Goal: Task Accomplishment & Management: Use online tool/utility

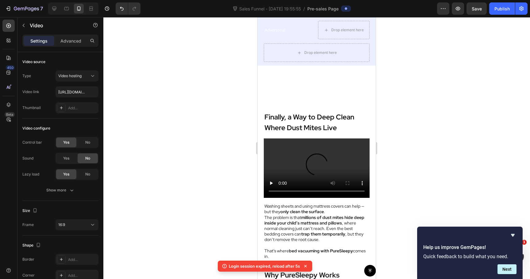
scroll to position [1590, 0]
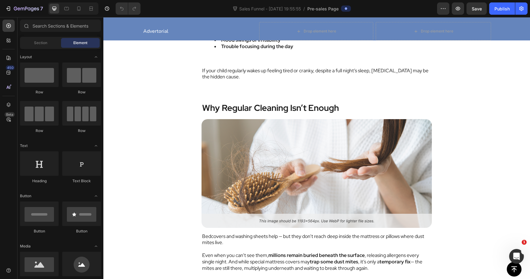
scroll to position [1305, 0]
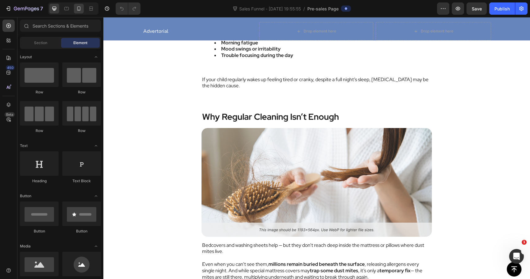
click at [78, 12] on div at bounding box center [79, 9] width 10 height 10
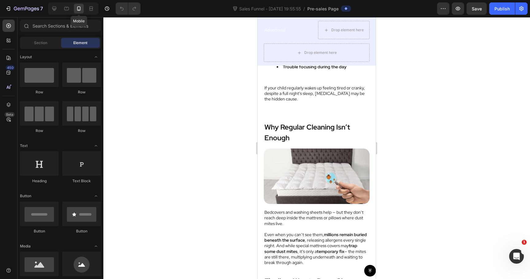
scroll to position [1329, 0]
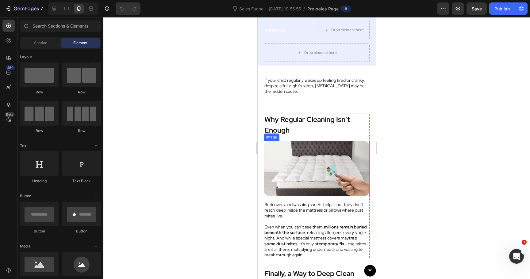
click at [313, 161] on img at bounding box center [317, 169] width 106 height 56
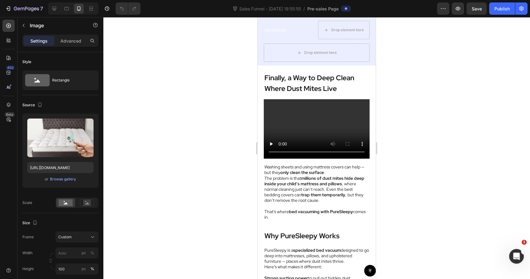
scroll to position [1528, 0]
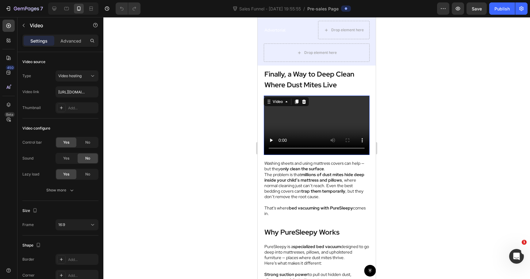
click at [311, 129] on video at bounding box center [317, 126] width 106 height 60
click at [74, 94] on input "https://cdn.shopify.com/videos/c/o/v/2cd3deb506b54b009063f7270ab5cf2e.mp4" at bounding box center [77, 91] width 43 height 11
paste input "0f8f257c42cf4ff19f8514d8848928e3"
type input "[URL][DOMAIN_NAME]"
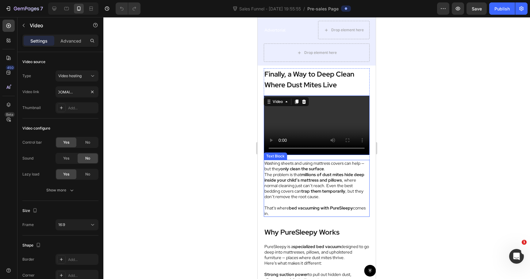
click at [316, 197] on p "The problem is that millions of dust mites hide deep inside your child’s mattre…" at bounding box center [316, 186] width 105 height 28
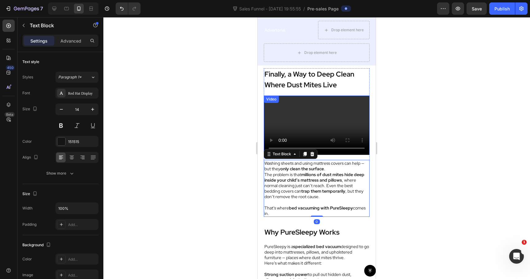
click at [295, 122] on video at bounding box center [317, 126] width 106 height 60
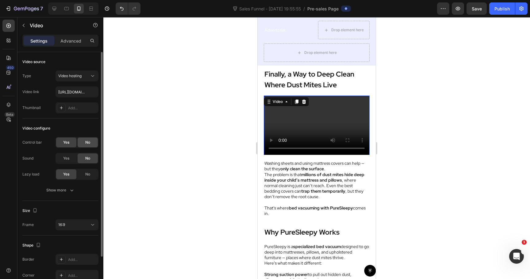
click at [82, 145] on div "No" at bounding box center [88, 143] width 20 height 10
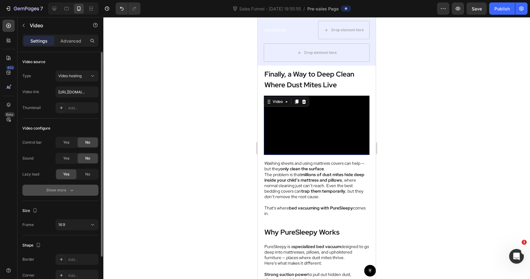
click at [72, 187] on icon "button" at bounding box center [72, 190] width 6 height 6
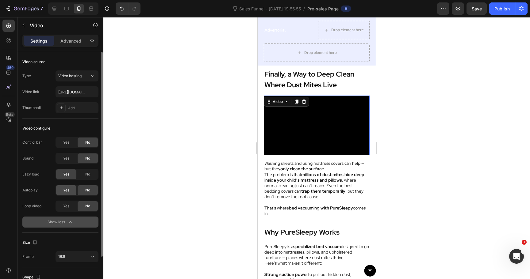
click at [71, 194] on div "Yes" at bounding box center [66, 191] width 20 height 10
click at [68, 206] on span "Yes" at bounding box center [66, 207] width 6 height 6
click at [225, 167] on div at bounding box center [316, 148] width 427 height 262
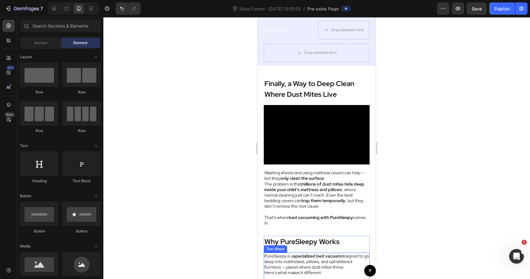
scroll to position [1515, 0]
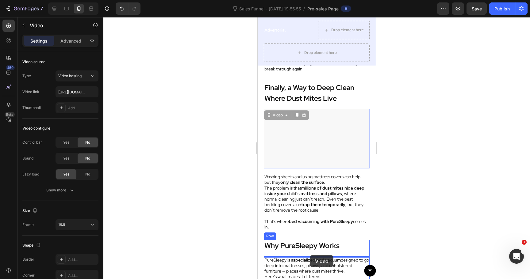
drag, startPoint x: 310, startPoint y: 145, endPoint x: 309, endPoint y: 255, distance: 109.5
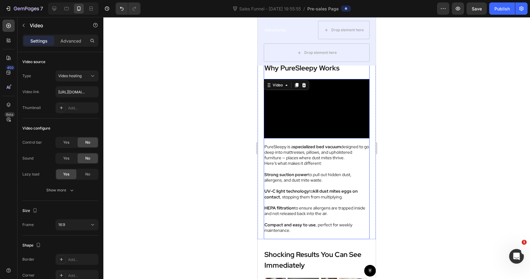
scroll to position [1633, 0]
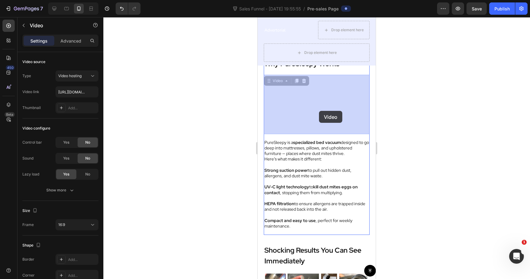
drag, startPoint x: 318, startPoint y: 115, endPoint x: 319, endPoint y: 111, distance: 4.2
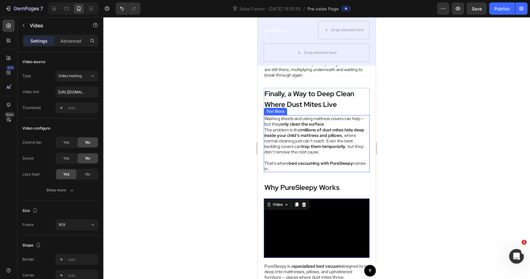
scroll to position [1506, 0]
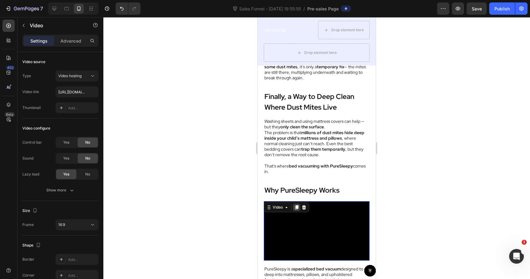
click at [297, 206] on icon at bounding box center [296, 208] width 3 height 4
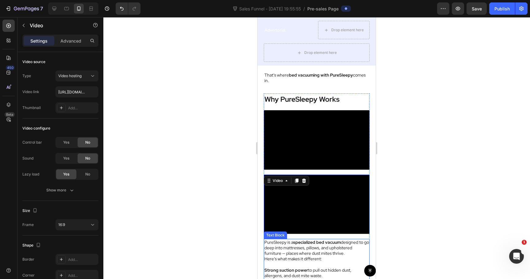
scroll to position [1593, 0]
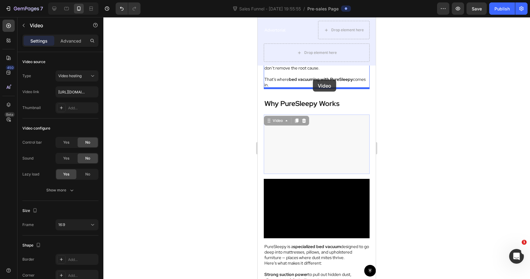
drag, startPoint x: 311, startPoint y: 142, endPoint x: 313, endPoint y: 80, distance: 62.0
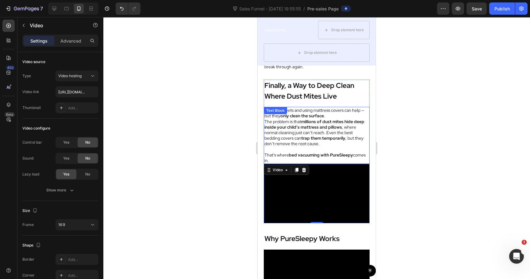
scroll to position [1515, 0]
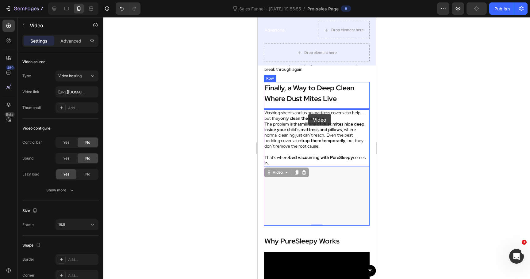
drag, startPoint x: 306, startPoint y: 187, endPoint x: 308, endPoint y: 114, distance: 73.0
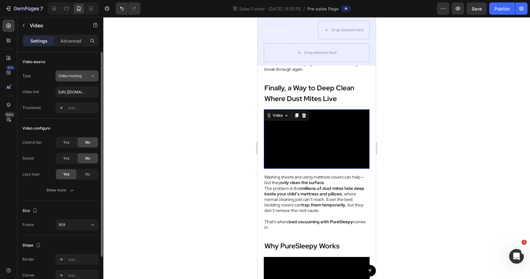
click at [83, 78] on div "Video hosting" at bounding box center [73, 76] width 31 height 6
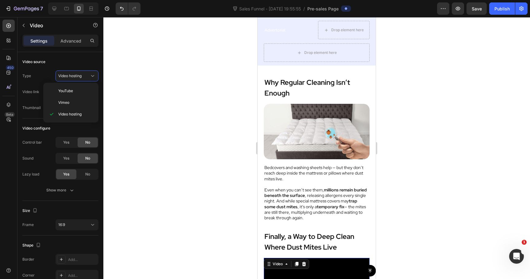
scroll to position [1362, 0]
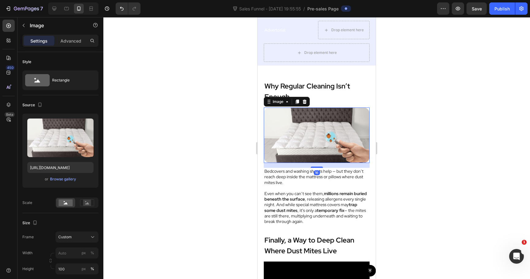
click at [332, 125] on img at bounding box center [317, 136] width 106 height 56
click at [298, 100] on icon at bounding box center [297, 102] width 3 height 4
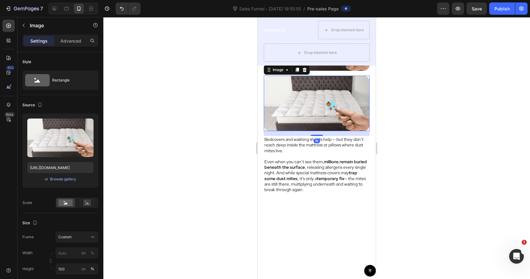
scroll to position [1456, 0]
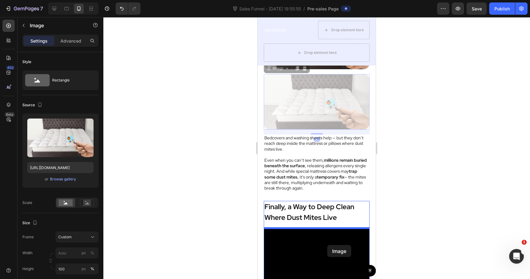
drag, startPoint x: 329, startPoint y: 110, endPoint x: 327, endPoint y: 244, distance: 133.1
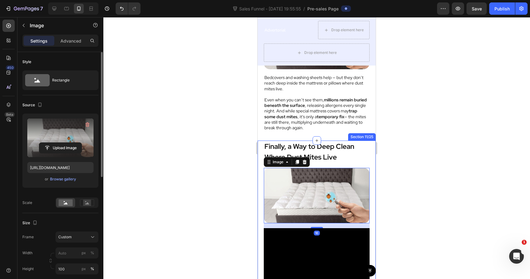
click at [79, 136] on label at bounding box center [60, 138] width 66 height 39
click at [79, 143] on input "file" at bounding box center [60, 148] width 42 height 10
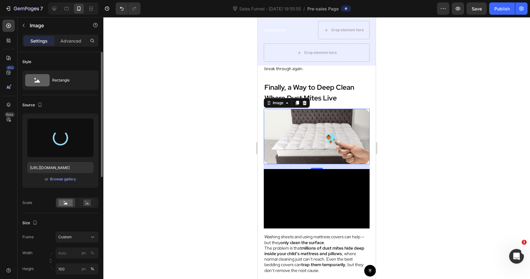
scroll to position [1516, 0]
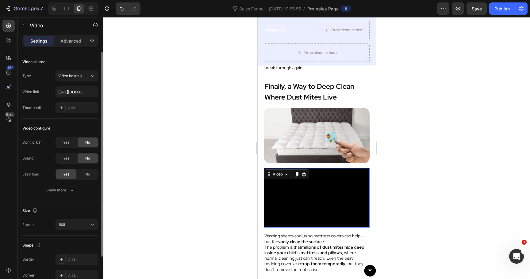
click at [340, 213] on video at bounding box center [317, 198] width 106 height 60
click at [303, 175] on icon at bounding box center [304, 174] width 5 height 5
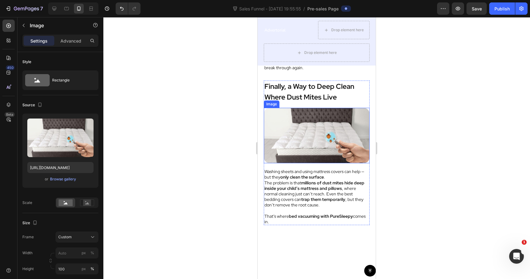
click at [308, 136] on img at bounding box center [317, 136] width 106 height 56
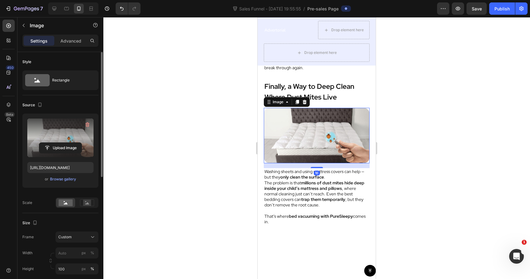
click at [74, 142] on label at bounding box center [60, 138] width 66 height 39
click at [74, 143] on input "file" at bounding box center [60, 148] width 42 height 10
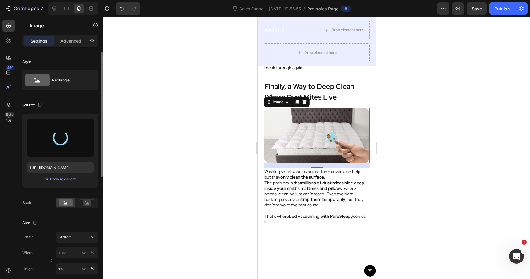
type input "https://cdn.shopify.com/s/files/1/0744/0918/1437/files/gempages_570298559904089…"
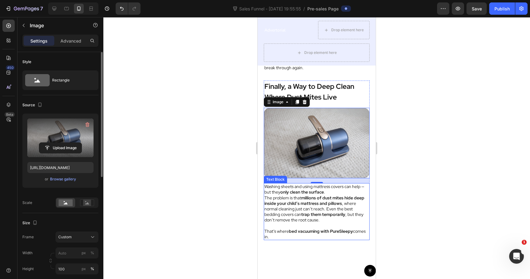
click at [334, 194] on p "Washing sheets and using mattress covers can help — but they only clean the sur…" at bounding box center [316, 189] width 105 height 11
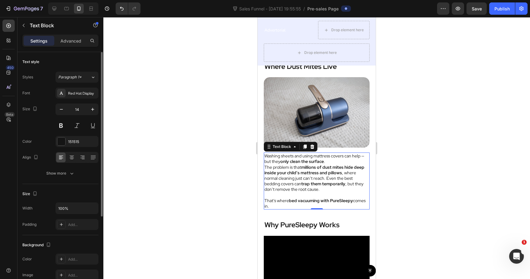
scroll to position [1531, 0]
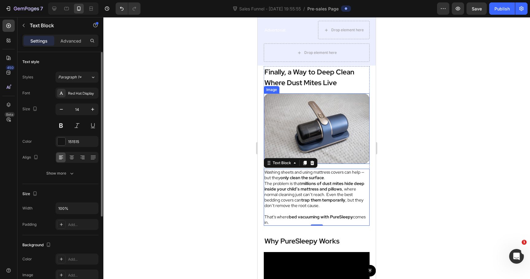
click at [327, 132] on img at bounding box center [317, 129] width 106 height 71
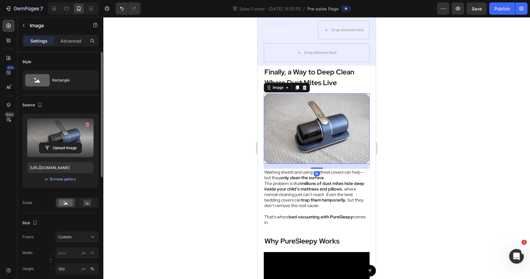
click at [60, 139] on label at bounding box center [60, 138] width 66 height 39
click at [60, 143] on input "file" at bounding box center [60, 148] width 42 height 10
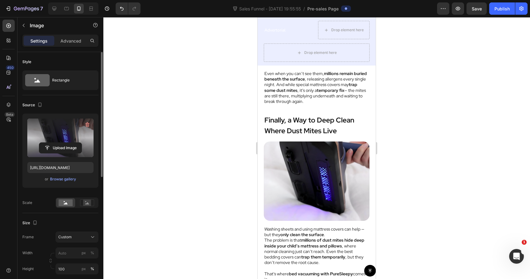
scroll to position [1480, 0]
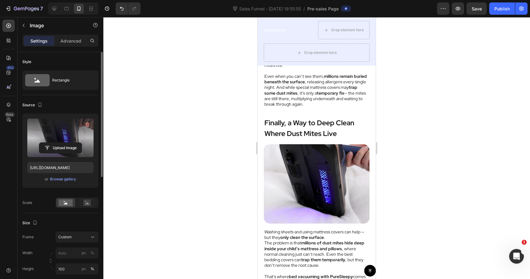
click at [346, 179] on img at bounding box center [317, 183] width 106 height 79
click at [64, 130] on label at bounding box center [60, 138] width 66 height 39
click at [64, 143] on input "file" at bounding box center [60, 148] width 42 height 10
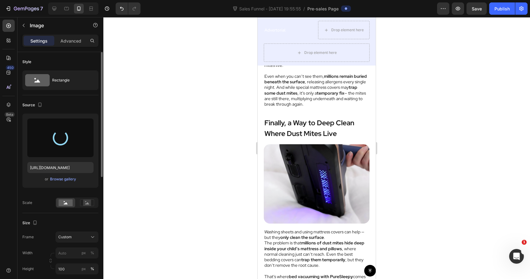
type input "https://cdn.shopify.com/s/files/1/0744/0918/1437/files/gempages_570298559904089…"
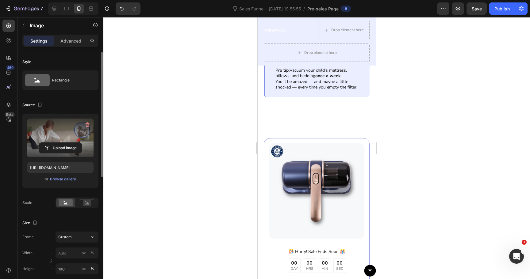
scroll to position [2076, 0]
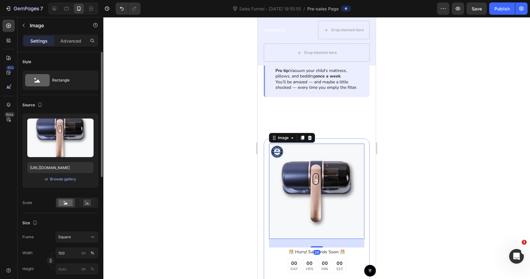
click at [312, 175] on img at bounding box center [316, 191] width 95 height 95
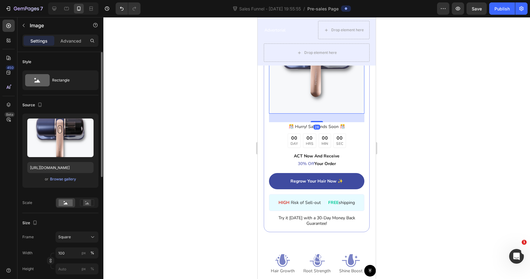
scroll to position [2201, 0]
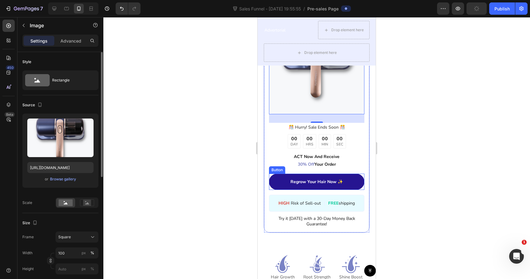
click at [358, 181] on link "Regrow Your Hair Now ✨" at bounding box center [316, 182] width 95 height 16
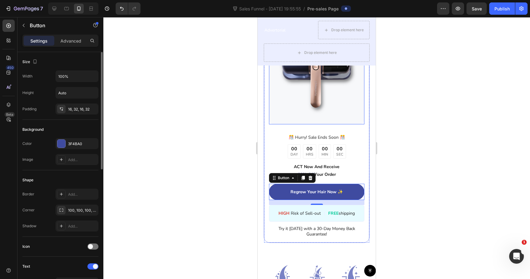
scroll to position [2192, 0]
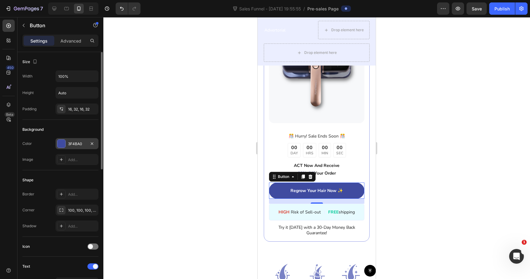
click at [81, 147] on div "3F4BA0" at bounding box center [77, 144] width 18 height 6
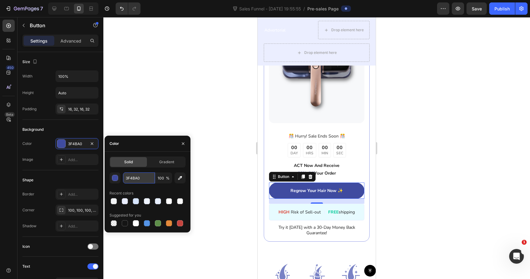
click at [127, 178] on input "3F4BA0" at bounding box center [139, 178] width 32 height 11
paste input "111E2B"
type input "111E2B"
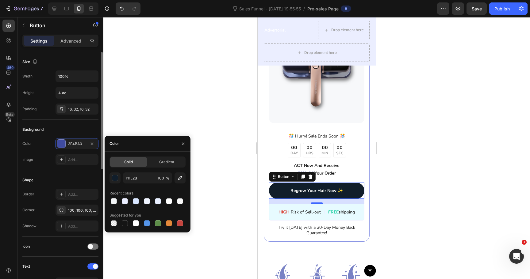
click at [74, 172] on div "Shape Border Add... Corner 100, 100, 100, 100 Shadow Add..." at bounding box center [60, 204] width 76 height 67
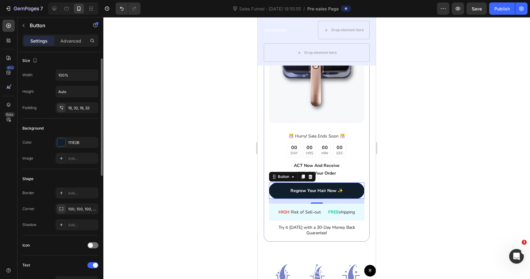
scroll to position [0, 0]
click at [72, 144] on div "111E2B" at bounding box center [77, 144] width 18 height 6
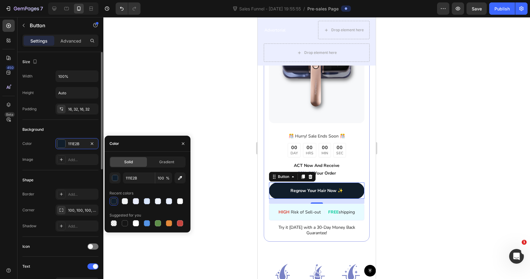
click at [74, 129] on div "Background" at bounding box center [60, 130] width 76 height 10
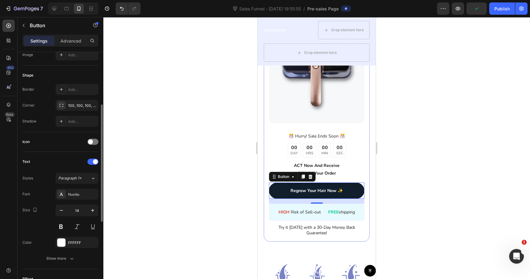
scroll to position [146, 0]
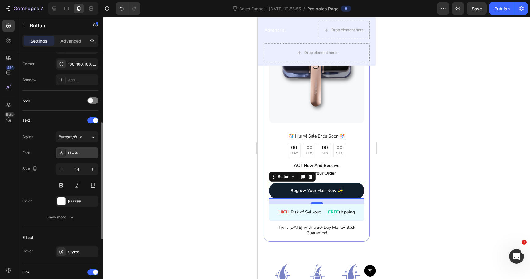
click at [77, 154] on div "Nunito" at bounding box center [82, 154] width 29 height 6
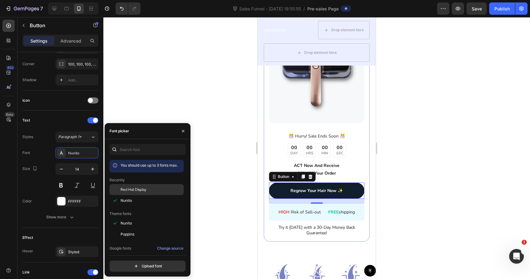
click at [126, 188] on span "Red Hat Display" at bounding box center [134, 190] width 26 height 6
click at [25, 194] on div "Font Red Hat Display Size 14 Color FFFFFF Show more" at bounding box center [60, 185] width 76 height 75
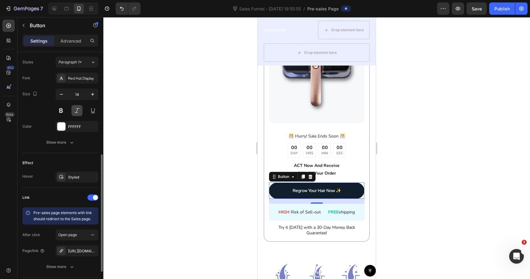
scroll to position [221, 0]
click at [75, 175] on div "Styled" at bounding box center [77, 178] width 18 height 6
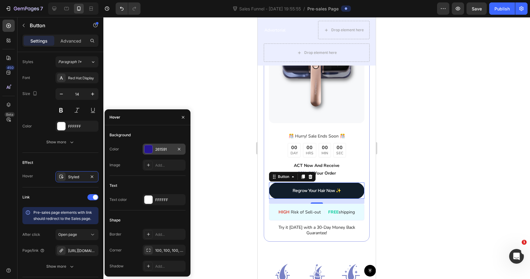
click at [156, 149] on div "261591" at bounding box center [164, 150] width 18 height 6
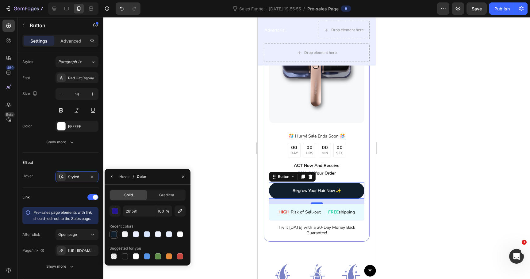
click at [114, 236] on div at bounding box center [114, 235] width 6 height 6
type input "111E2B"
click at [161, 212] on input "100" at bounding box center [163, 211] width 17 height 11
type input "80"
click at [214, 121] on div at bounding box center [316, 148] width 427 height 262
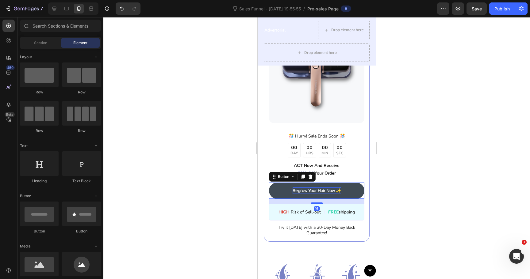
click at [318, 190] on p "Regrow Your Hair Now ✨" at bounding box center [317, 191] width 48 height 6
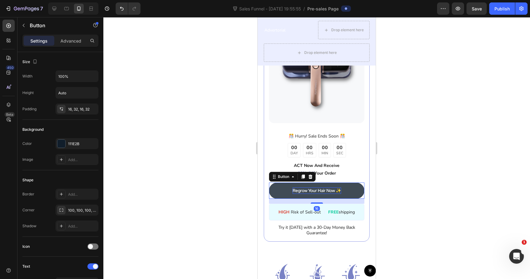
click at [318, 190] on p "Regrow Your Hair Now ✨" at bounding box center [317, 191] width 48 height 6
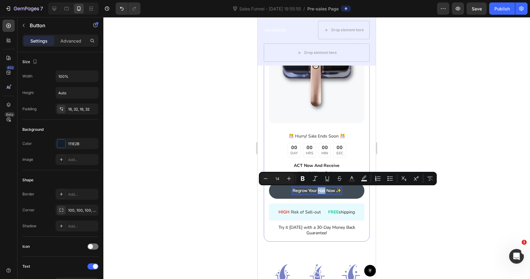
click at [318, 190] on p "Regrow Your Hair Now ✨" at bounding box center [317, 191] width 48 height 6
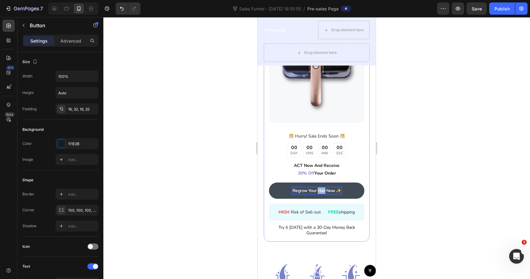
click at [318, 190] on p "Regrow Your Hair Now ✨" at bounding box center [317, 191] width 48 height 6
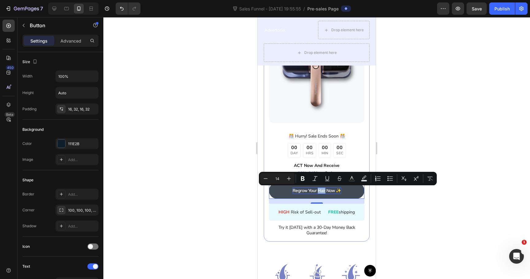
click at [311, 193] on p "Regrow Your Hair Now ✨" at bounding box center [317, 191] width 48 height 6
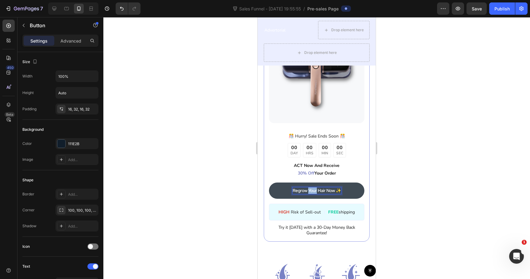
click at [311, 193] on p "Regrow Your Hair Now ✨" at bounding box center [317, 191] width 48 height 6
click at [321, 190] on p "Check Availability" at bounding box center [317, 191] width 34 height 6
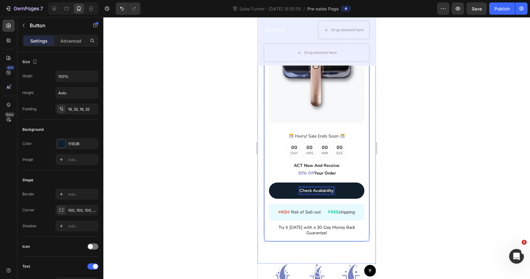
click at [448, 189] on div at bounding box center [316, 148] width 427 height 262
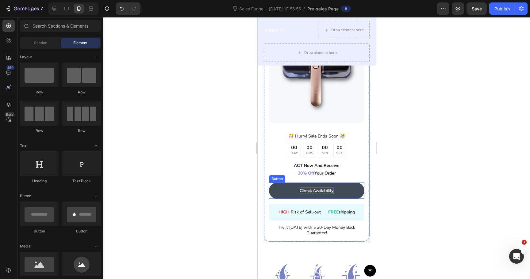
click at [331, 191] on p "Check Availability" at bounding box center [317, 191] width 34 height 6
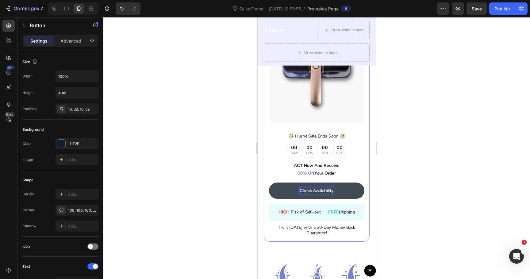
click at [394, 164] on div at bounding box center [316, 148] width 427 height 262
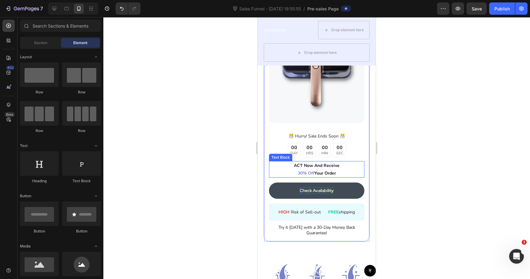
click at [319, 174] on p "ACT Now And Receive 30% Off Your Order" at bounding box center [317, 169] width 94 height 15
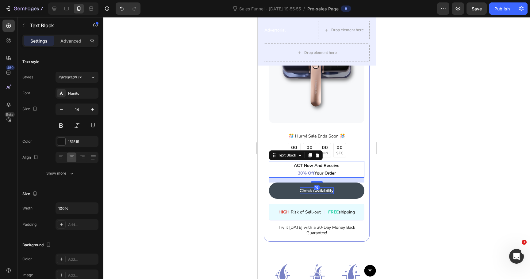
click at [300, 174] on span "30% Off" at bounding box center [306, 174] width 17 height 6
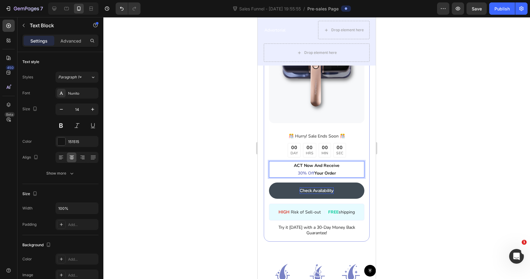
click at [301, 175] on span "30% Off" at bounding box center [306, 174] width 17 height 6
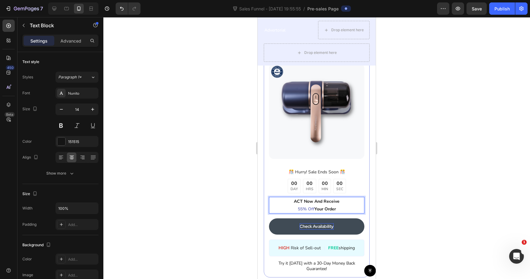
scroll to position [2155, 0]
click at [193, 177] on div at bounding box center [316, 148] width 427 height 262
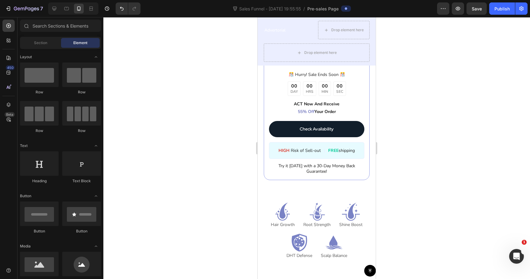
scroll to position [2232, 0]
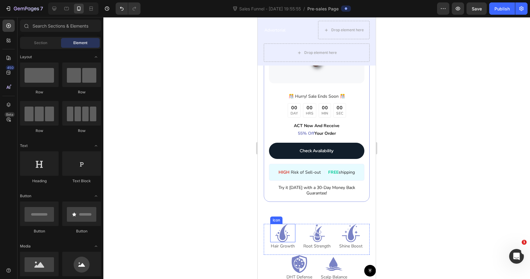
click at [282, 238] on icon at bounding box center [283, 233] width 9 height 16
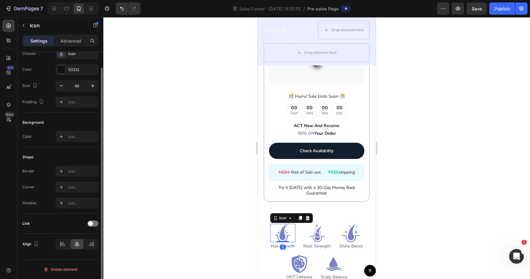
scroll to position [0, 0]
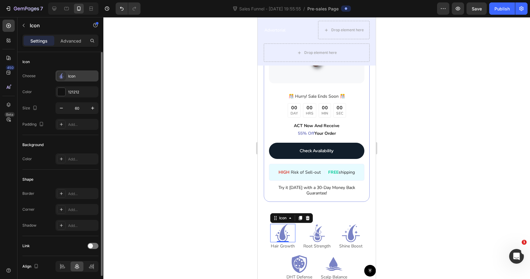
click at [63, 79] on icon at bounding box center [61, 76] width 6 height 6
click at [238, 140] on div at bounding box center [316, 148] width 427 height 262
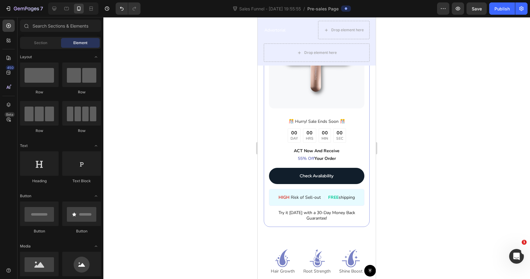
scroll to position [2187, 0]
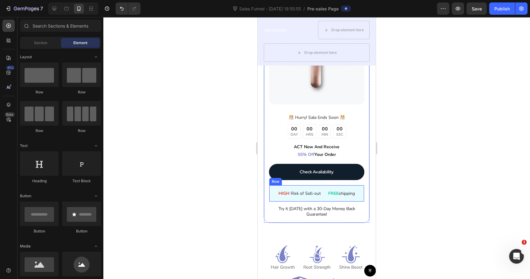
click at [315, 201] on div "HIGH Risk of Sell-out Text Block | Text Block FREE shipping Text Block Row" at bounding box center [316, 193] width 95 height 17
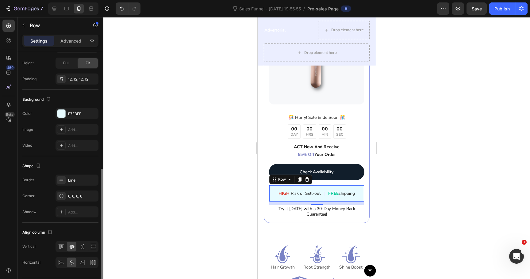
scroll to position [165, 0]
click at [93, 116] on icon "button" at bounding box center [92, 114] width 5 height 5
click at [77, 113] on div "Add..." at bounding box center [82, 115] width 29 height 6
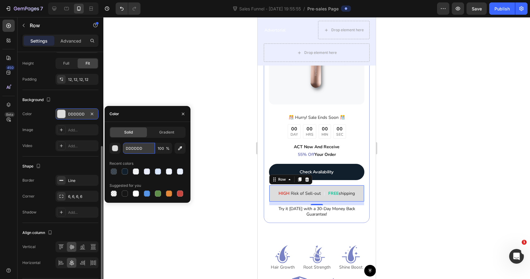
click at [130, 146] on input "DDDDDD" at bounding box center [139, 148] width 32 height 11
paste input "6585BC"
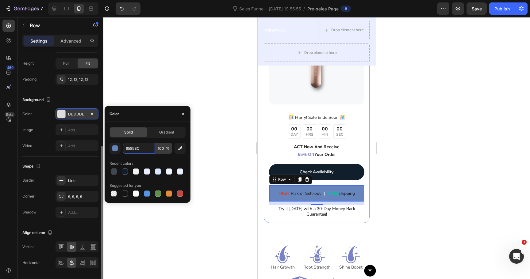
type input "6585BC"
click at [162, 150] on input "100" at bounding box center [163, 148] width 17 height 11
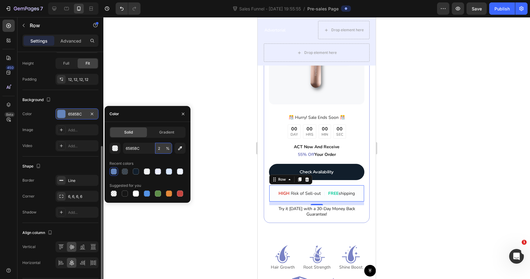
type input "20"
click at [202, 96] on div at bounding box center [316, 148] width 427 height 262
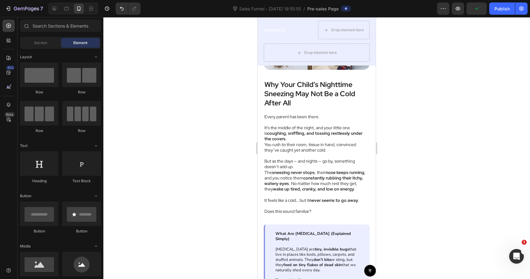
scroll to position [0, 0]
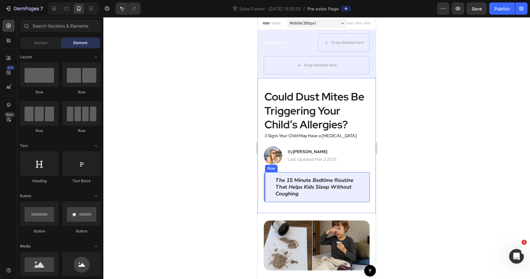
click at [306, 201] on div "The 15 Minute Bedtime Routine That Helps Kids Sleep Without Coughing Text Block…" at bounding box center [317, 187] width 106 height 30
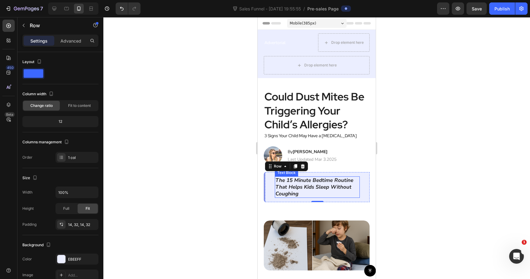
click at [307, 185] on icon "The 15 Minute Bedtime Routine That Helps Kids Sleep Without Coughing" at bounding box center [314, 187] width 78 height 21
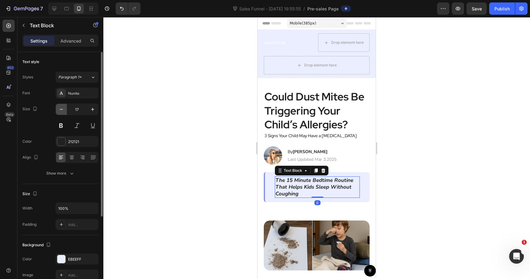
click at [61, 112] on icon "button" at bounding box center [61, 109] width 6 height 6
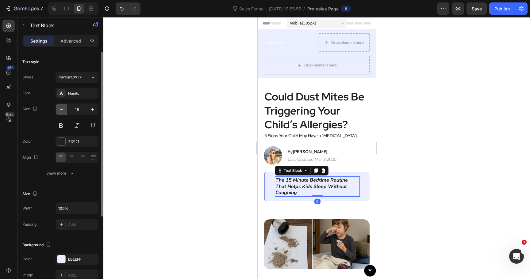
type input "15"
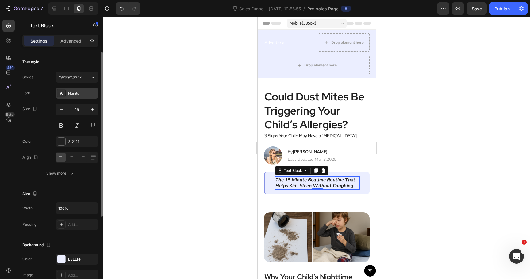
click at [74, 89] on div "Nunito" at bounding box center [77, 93] width 43 height 11
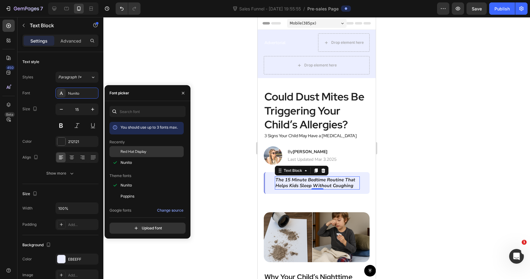
click at [125, 150] on span "Red Hat Display" at bounding box center [134, 152] width 26 height 6
click at [181, 76] on div at bounding box center [316, 148] width 427 height 262
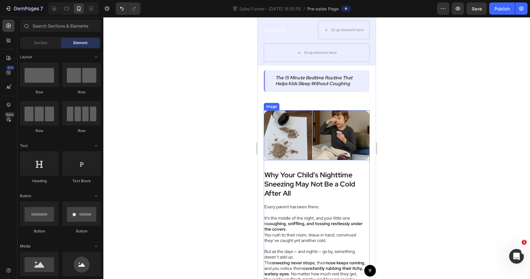
scroll to position [109, 0]
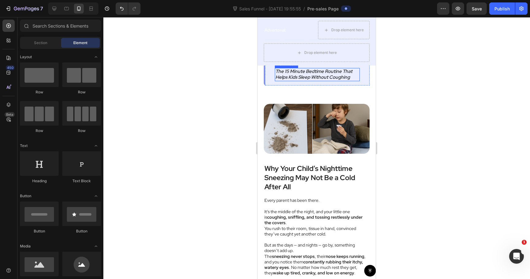
click at [342, 80] on icon "The 15 Minute Bedtime Routine That Helps Kids Sleep Without Coughing" at bounding box center [313, 74] width 77 height 12
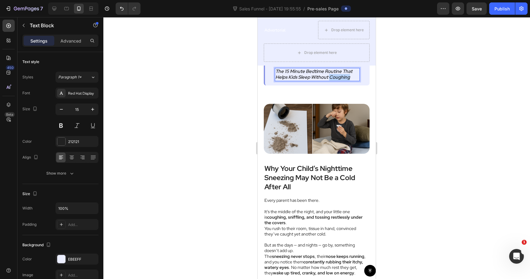
click at [342, 80] on icon "The 15 Minute Bedtime Routine That Helps Kids Sleep Without Coughing" at bounding box center [313, 74] width 77 height 12
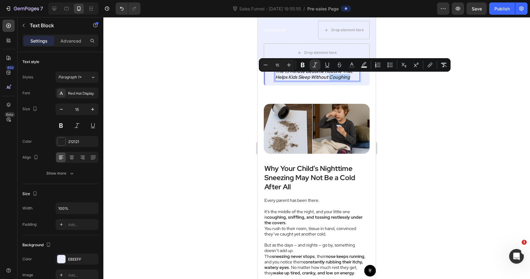
click at [350, 78] on p "The 15 Minute Bedtime Routine That Helps Kids Sleep Without Coughing" at bounding box center [317, 75] width 84 height 12
drag, startPoint x: 350, startPoint y: 78, endPoint x: 311, endPoint y: 80, distance: 38.4
click at [311, 80] on p "The 15 Minute Bedtime Routine That Helps Kids Sleep Without Coughing" at bounding box center [317, 75] width 84 height 12
click at [317, 75] on icon "The 15 Minute Bedtime Routine That Helps Kids Sleep Without Coughing" at bounding box center [313, 74] width 77 height 12
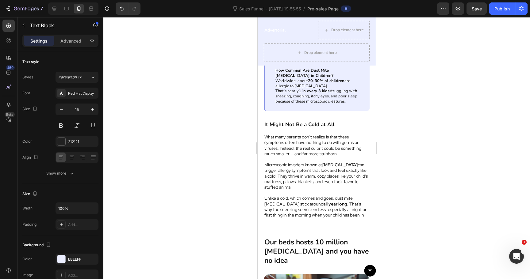
scroll to position [0, 0]
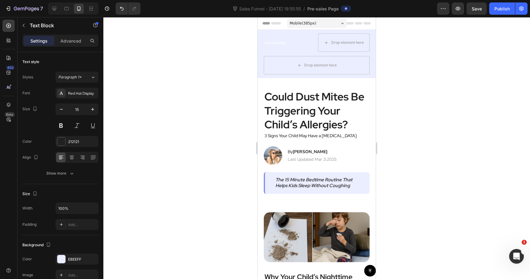
click at [321, 183] on icon "The 15 Minute Bedtime Routine That Helps Kids Sleep Without Coughing" at bounding box center [313, 183] width 77 height 12
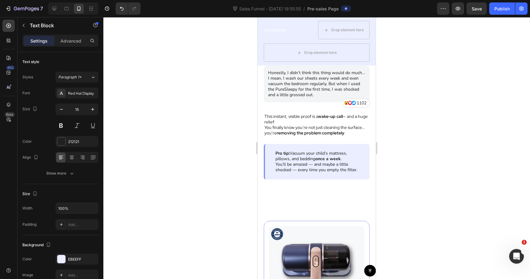
scroll to position [1950, 0]
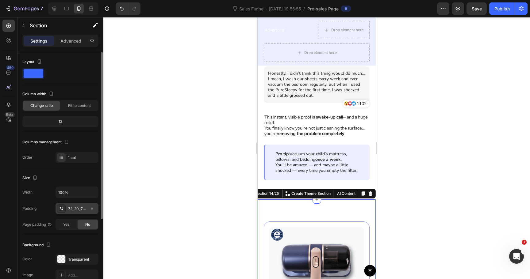
click at [73, 209] on div "72, 20, 72, 20" at bounding box center [77, 209] width 18 height 6
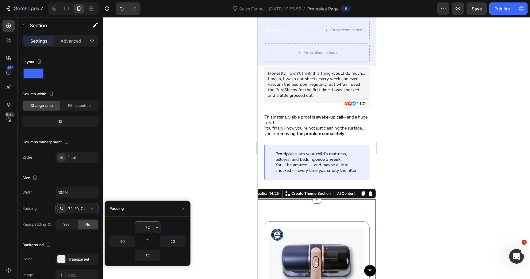
click at [147, 225] on input "72" at bounding box center [147, 227] width 25 height 11
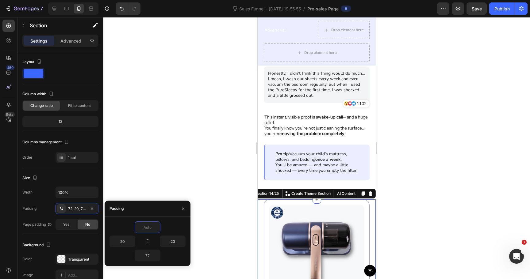
click at [180, 151] on div at bounding box center [316, 148] width 427 height 262
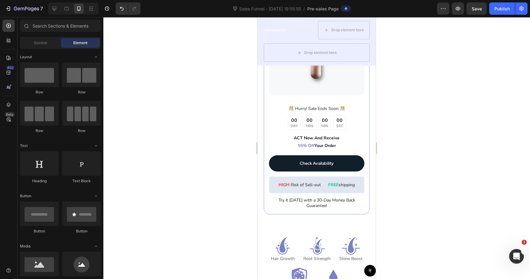
scroll to position [2154, 0]
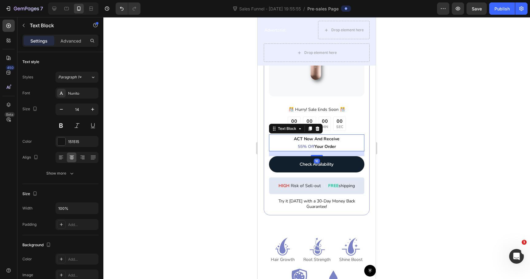
click at [308, 146] on span "55% Off" at bounding box center [306, 147] width 17 height 6
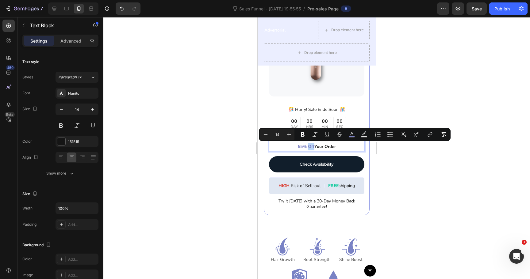
click at [309, 146] on span "55% Off" at bounding box center [306, 147] width 17 height 6
drag, startPoint x: 313, startPoint y: 147, endPoint x: 297, endPoint y: 147, distance: 16.6
click at [298, 147] on span "55% Off" at bounding box center [306, 147] width 17 height 6
click at [352, 136] on rect "Editor contextual toolbar" at bounding box center [352, 137] width 6 height 2
type input "7D82C3"
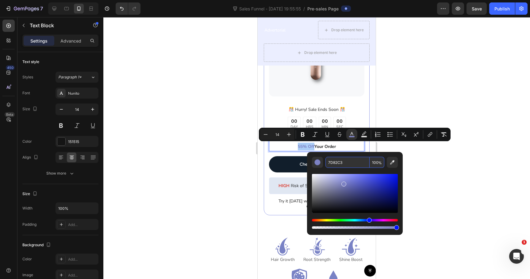
click at [342, 162] on input "7D82C3" at bounding box center [347, 162] width 44 height 11
paste input "6585BC"
type input "6585BC"
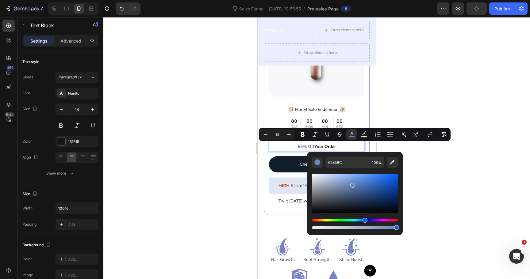
click at [435, 168] on div at bounding box center [316, 148] width 427 height 262
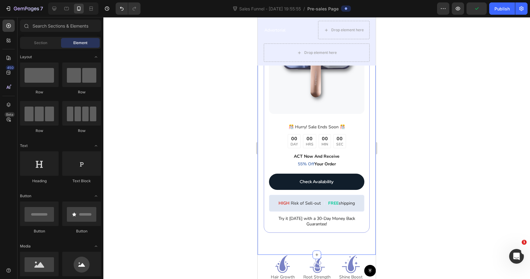
scroll to position [2133, 0]
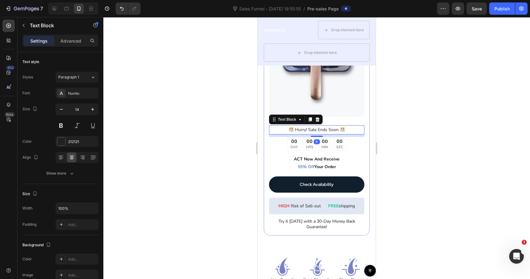
click at [343, 130] on p "️🎊 Hurry! Sale Ends Soon ️🎊" at bounding box center [317, 130] width 94 height 8
click at [318, 121] on icon at bounding box center [317, 119] width 5 height 5
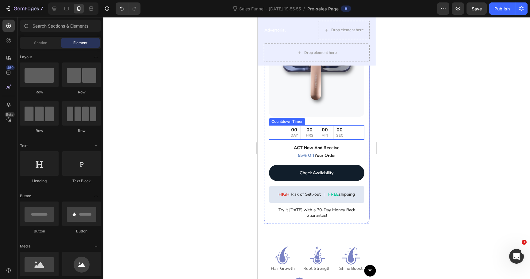
click at [294, 130] on div "00" at bounding box center [293, 130] width 7 height 6
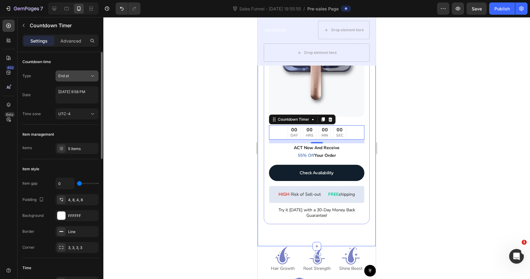
click at [73, 78] on div "End at" at bounding box center [73, 76] width 31 height 6
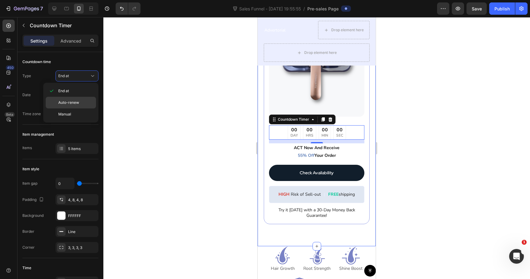
click at [79, 100] on p "Auto-renew" at bounding box center [75, 103] width 35 height 6
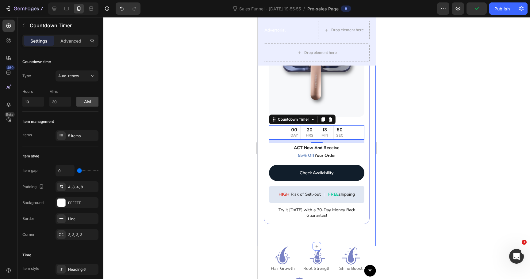
click at [402, 141] on div at bounding box center [316, 148] width 427 height 262
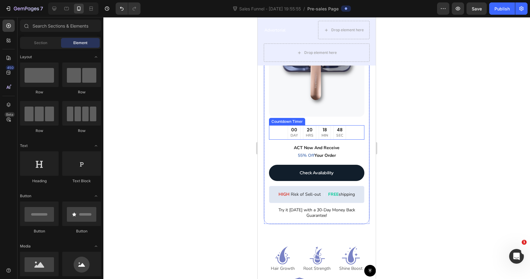
click at [351, 133] on div "00 DAY 20 HRS 18 MIN 48 SEC" at bounding box center [316, 132] width 95 height 14
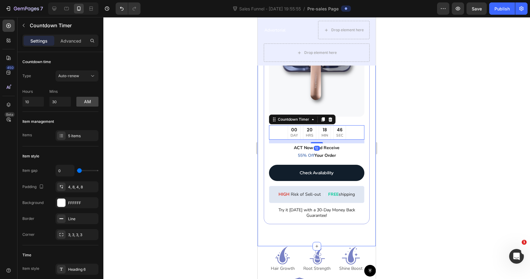
click at [401, 141] on div at bounding box center [316, 148] width 427 height 262
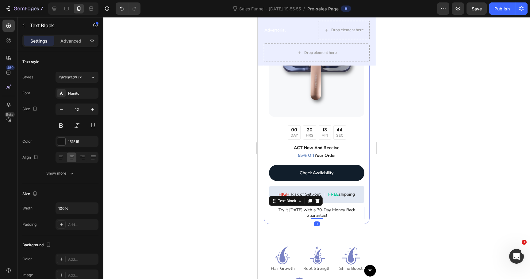
click at [315, 211] on span "Try it today with a 30-Day Money Back Guarantee!" at bounding box center [317, 212] width 77 height 11
click at [318, 210] on span "Try it today with a 30-Day Money Back Guarantee!" at bounding box center [317, 212] width 77 height 11
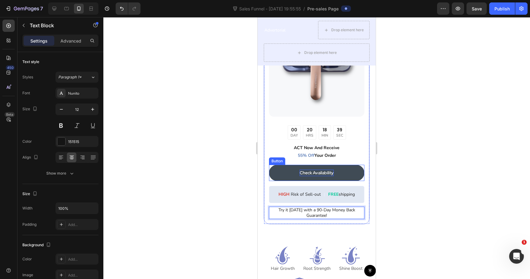
scroll to position [2140, 0]
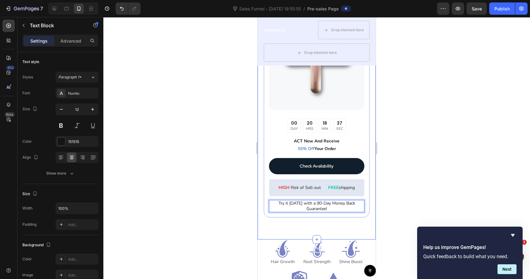
click at [401, 209] on div at bounding box center [316, 148] width 427 height 262
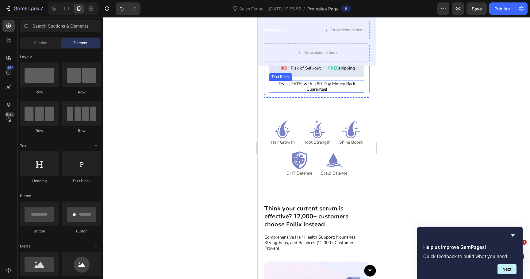
scroll to position [2259, 0]
click at [513, 239] on icon "Hide survey" at bounding box center [512, 235] width 7 height 7
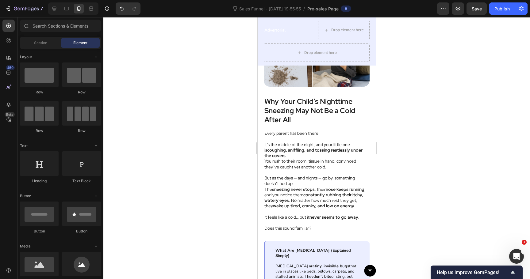
scroll to position [0, 0]
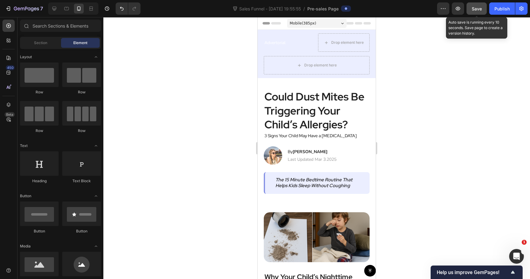
click at [473, 6] on span "Save" at bounding box center [477, 8] width 10 height 5
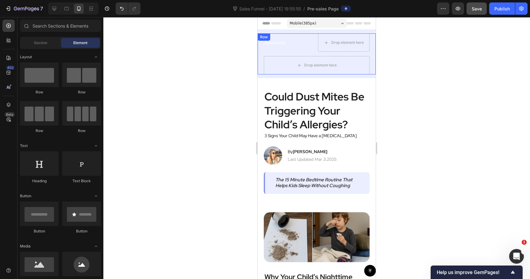
click at [371, 64] on div "Advertorial Text Block Drop element here Row Drop element here Row" at bounding box center [317, 53] width 118 height 41
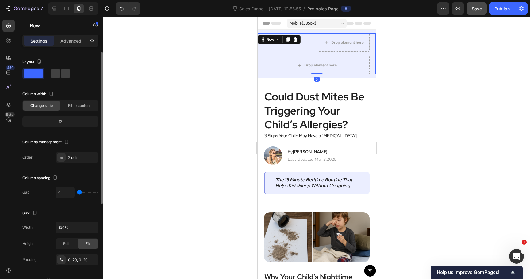
click at [38, 75] on span at bounding box center [34, 73] width 20 height 9
click at [274, 59] on div "Drop element here" at bounding box center [317, 65] width 106 height 18
click at [274, 40] on div "Row" at bounding box center [270, 40] width 10 height 6
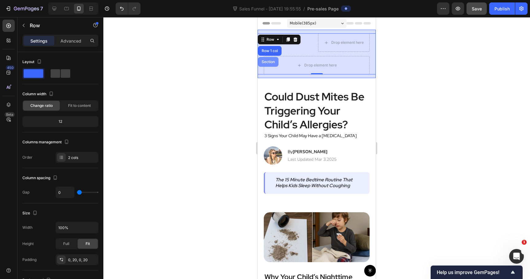
click at [271, 59] on div "Section" at bounding box center [268, 62] width 21 height 10
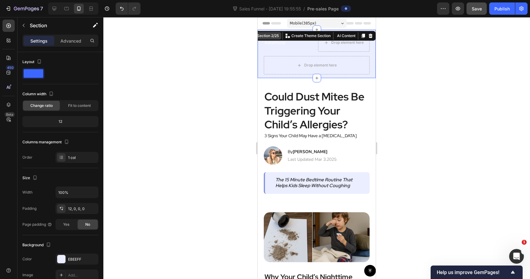
click at [273, 37] on div "Section 2/25" at bounding box center [268, 36] width 24 height 6
click at [287, 67] on div "Drop element here" at bounding box center [317, 65] width 106 height 18
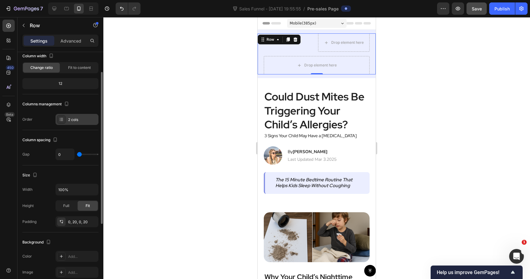
scroll to position [41, 0]
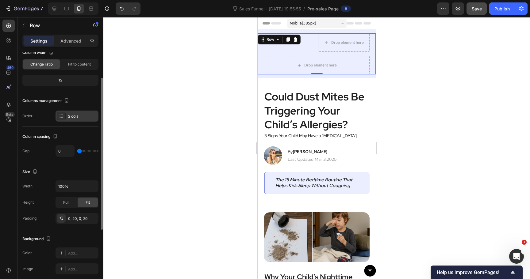
click at [75, 118] on div "2 cols" at bounding box center [82, 117] width 29 height 6
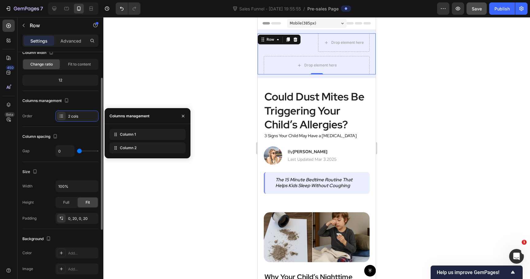
click at [78, 140] on div "Column spacing" at bounding box center [60, 137] width 76 height 10
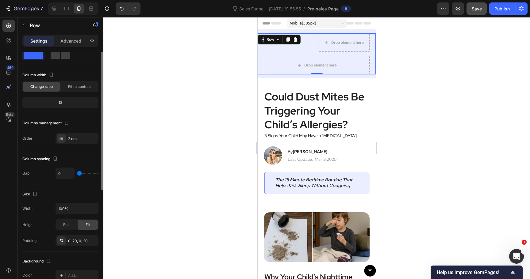
scroll to position [0, 0]
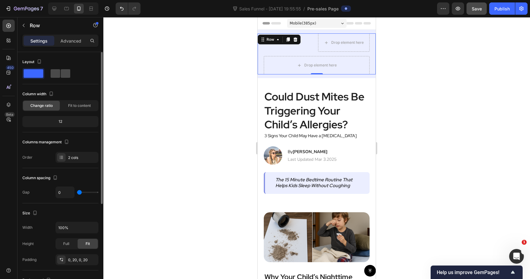
click at [57, 72] on span at bounding box center [56, 73] width 10 height 9
type input "8"
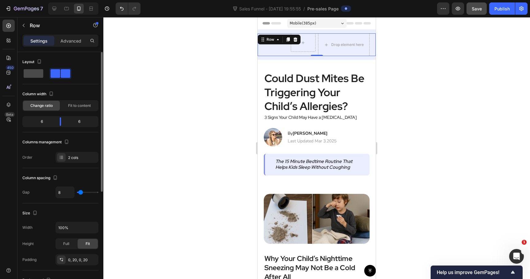
click at [38, 72] on span at bounding box center [34, 73] width 20 height 9
type input "0"
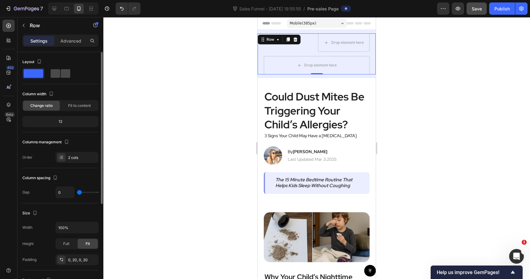
click at [57, 73] on span at bounding box center [56, 73] width 10 height 9
type input "8"
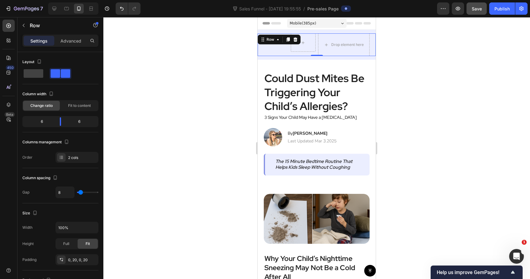
click at [210, 63] on div at bounding box center [316, 148] width 427 height 262
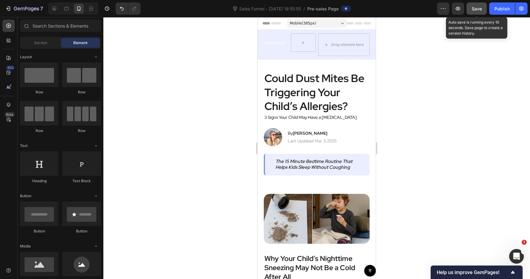
click at [476, 14] on button "Save" at bounding box center [477, 8] width 20 height 12
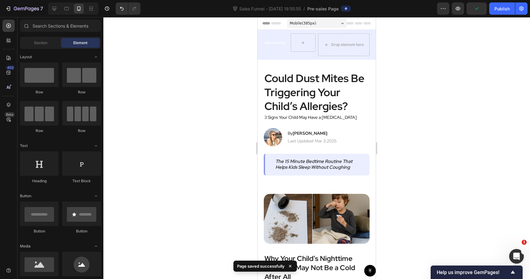
click at [322, 7] on span "Pre-sales Page" at bounding box center [322, 9] width 31 height 6
click at [278, 50] on div "Advertorial Text Block" at bounding box center [276, 42] width 25 height 18
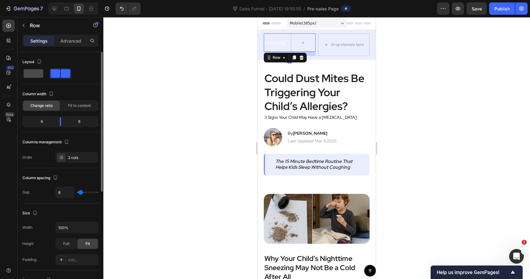
click at [29, 75] on span at bounding box center [34, 73] width 20 height 9
type input "0"
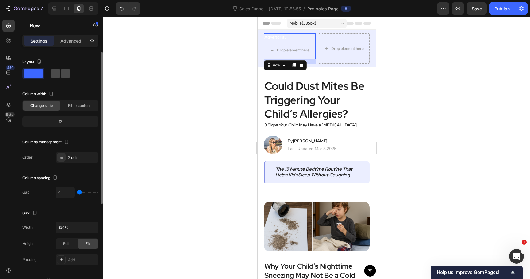
click at [63, 75] on span at bounding box center [66, 73] width 10 height 9
type input "8"
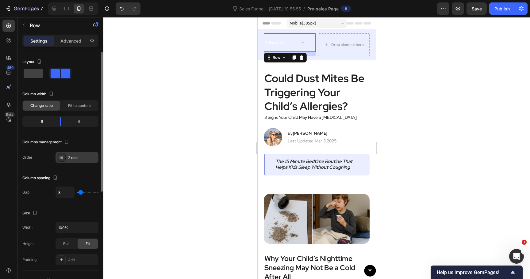
click at [71, 155] on div "2 cols" at bounding box center [82, 158] width 29 height 6
click at [72, 157] on div "2 cols" at bounding box center [82, 158] width 29 height 6
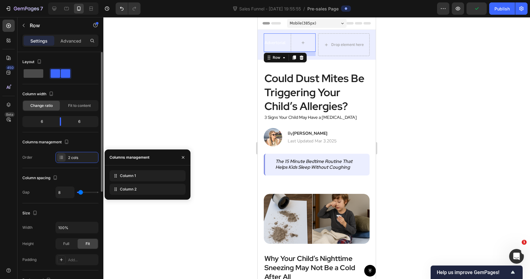
click at [38, 72] on span at bounding box center [34, 73] width 20 height 9
type input "0"
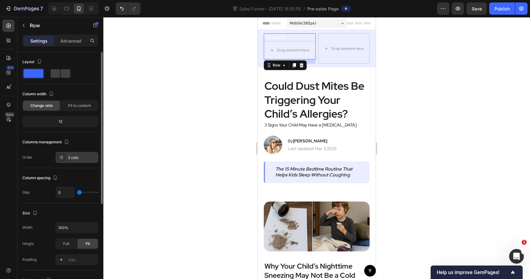
click at [75, 154] on div "2 cols" at bounding box center [77, 157] width 43 height 11
click at [56, 74] on span at bounding box center [56, 73] width 10 height 9
type input "8"
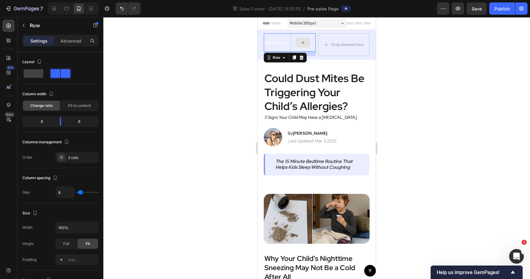
click at [305, 43] on icon at bounding box center [303, 42] width 5 height 5
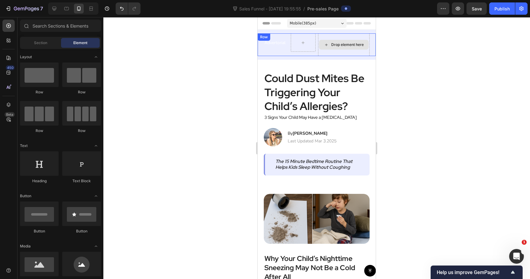
click at [330, 47] on div "Drop element here" at bounding box center [344, 45] width 50 height 10
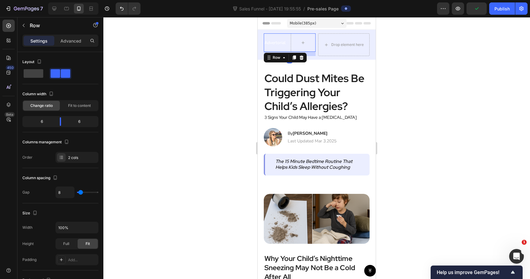
click at [271, 38] on div "Advertorial Text Block" at bounding box center [276, 42] width 25 height 18
click at [276, 59] on div "Row" at bounding box center [276, 58] width 10 height 6
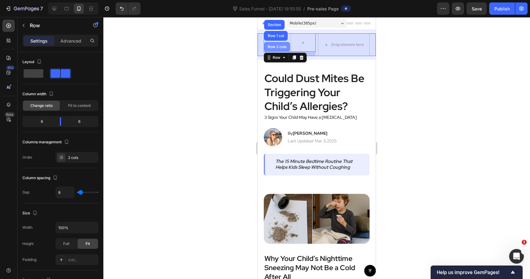
click at [276, 46] on div "Row 2 cols" at bounding box center [277, 47] width 21 height 4
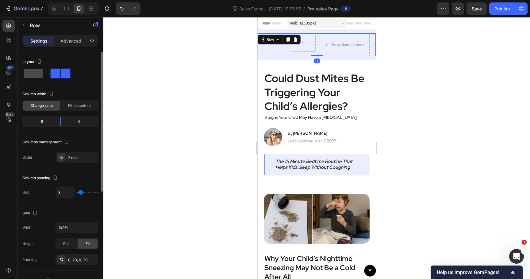
click at [33, 78] on div at bounding box center [33, 73] width 22 height 11
type input "0"
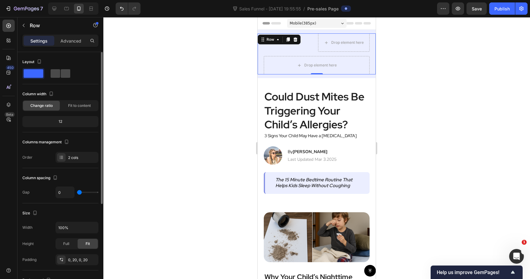
click at [60, 77] on div at bounding box center [61, 73] width 20 height 9
type input "8"
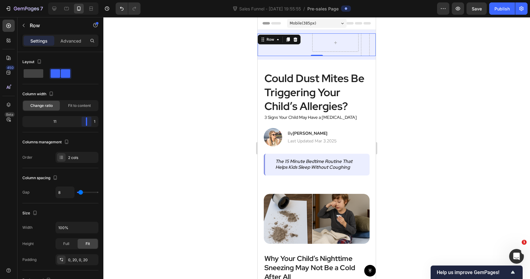
drag, startPoint x: 61, startPoint y: 118, endPoint x: 119, endPoint y: 121, distance: 57.7
click at [117, 0] on body "7 Version history Sales Funnel - Sep 25, 19:55:55 / Pre-sales Page Preview Save…" at bounding box center [265, 0] width 530 height 0
click at [174, 83] on div at bounding box center [316, 148] width 427 height 262
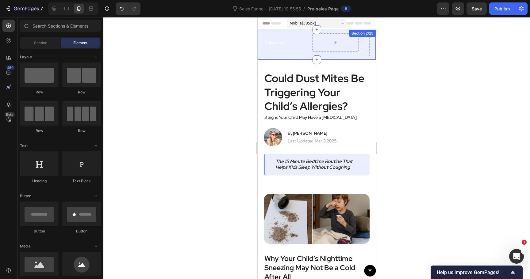
click at [290, 56] on div "Advertorial Text Block Row Row Row" at bounding box center [317, 46] width 118 height 26
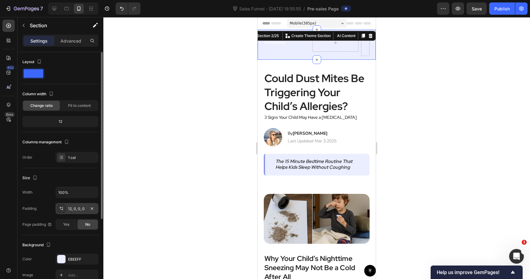
click at [71, 210] on div "12, 0, 0, 0" at bounding box center [77, 209] width 18 height 6
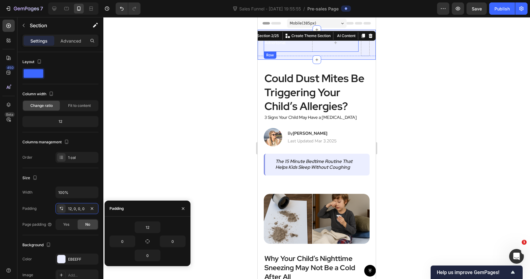
click at [285, 48] on div "Advertorial Text Block" at bounding box center [287, 42] width 46 height 18
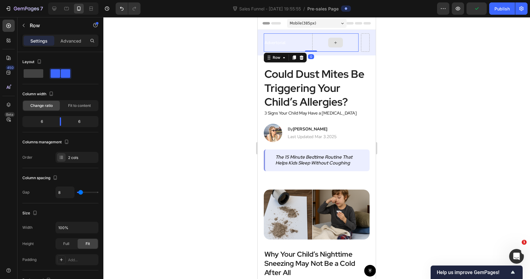
drag, startPoint x: 315, startPoint y: 56, endPoint x: 316, endPoint y: 46, distance: 9.6
click at [316, 46] on div "Advertorial Text Block Row 0" at bounding box center [311, 42] width 95 height 18
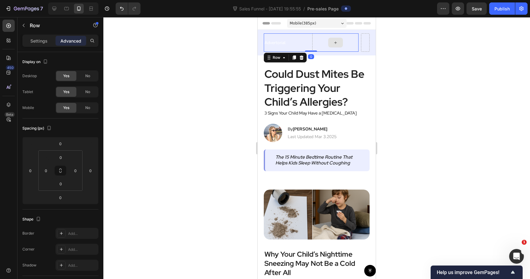
click at [432, 45] on div at bounding box center [316, 148] width 427 height 262
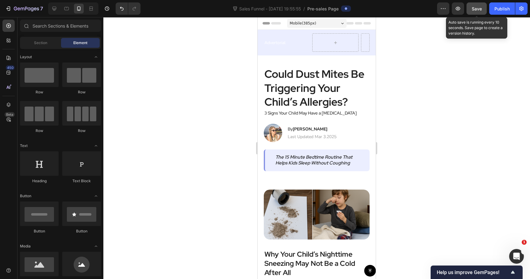
click at [475, 5] on button "Save" at bounding box center [477, 8] width 20 height 12
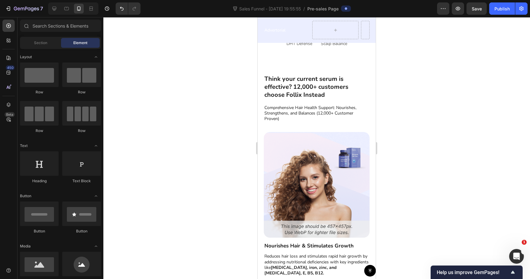
scroll to position [2379, 0]
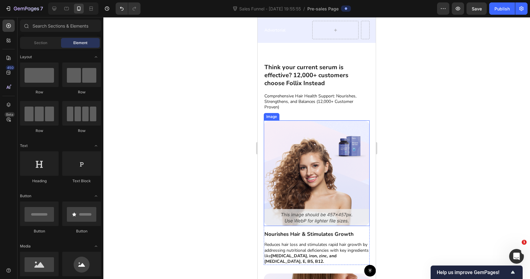
click at [316, 169] on img at bounding box center [317, 174] width 106 height 106
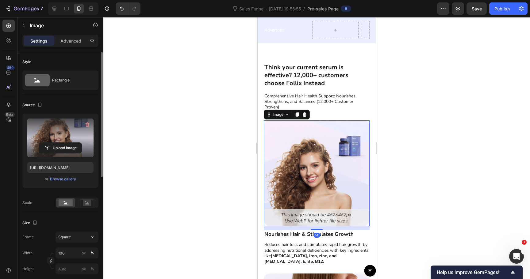
click at [56, 140] on label at bounding box center [60, 138] width 66 height 39
click at [56, 143] on input "file" at bounding box center [60, 148] width 42 height 10
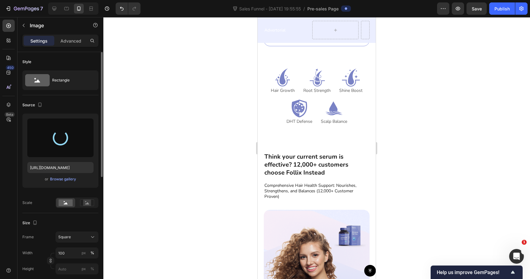
type input "https://cdn.shopify.com/s/files/1/0744/0918/1437/files/gempages_570298559904089…"
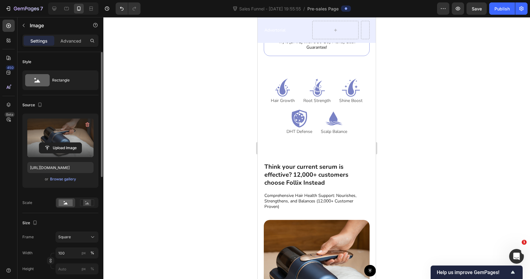
scroll to position [2324, 0]
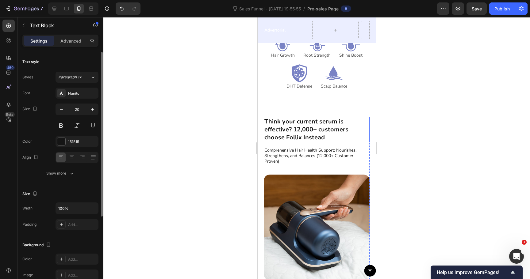
click at [300, 122] on p "Think your current serum is effective? 12,000+ customers choose Follix Instead" at bounding box center [316, 130] width 105 height 24
click at [300, 122] on p "Think your current serum is effective? 12,000+ customers choose Follix Instead" at bounding box center [316, 129] width 105 height 24
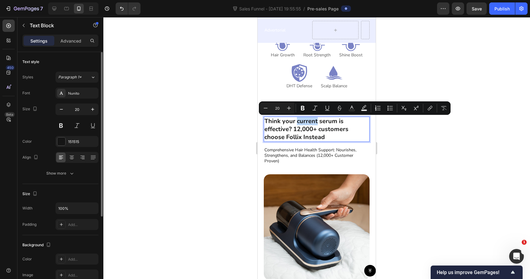
click at [313, 127] on p "Think your current serum is effective? 12,000+ customers choose Follix Instead" at bounding box center [316, 129] width 105 height 24
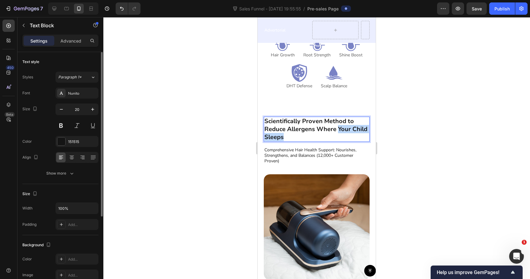
drag, startPoint x: 340, startPoint y: 136, endPoint x: 339, endPoint y: 130, distance: 6.4
click at [339, 130] on p "Scientifically Proven Method to Reduce Allergens Where Your Child Sleeps" at bounding box center [316, 129] width 105 height 24
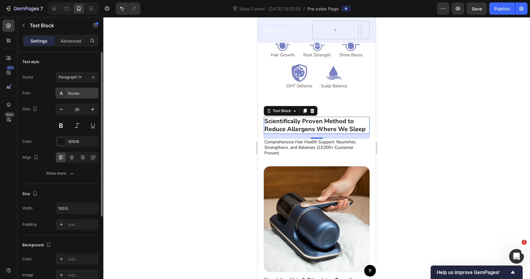
click at [76, 91] on div "Nunito" at bounding box center [82, 94] width 29 height 6
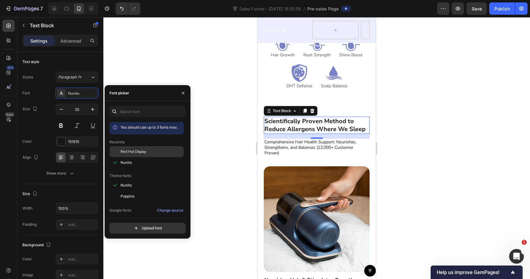
click at [125, 153] on span "Red Hat Display" at bounding box center [134, 152] width 26 height 6
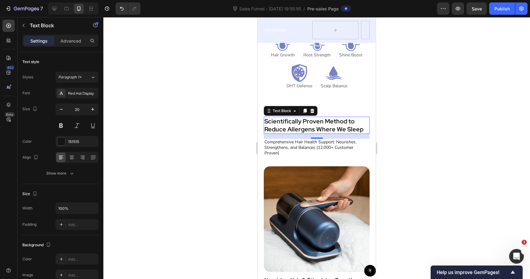
click at [210, 76] on div at bounding box center [316, 148] width 427 height 262
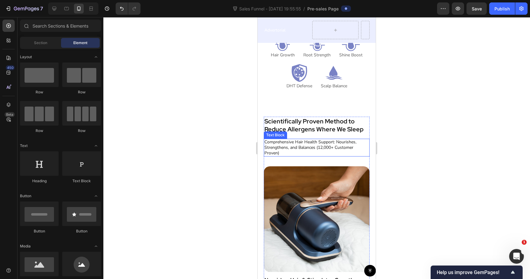
click at [304, 152] on p "Comprehensive Hair Health Support: Nourishes, Strengthens, and Balances (12,000…" at bounding box center [316, 148] width 105 height 17
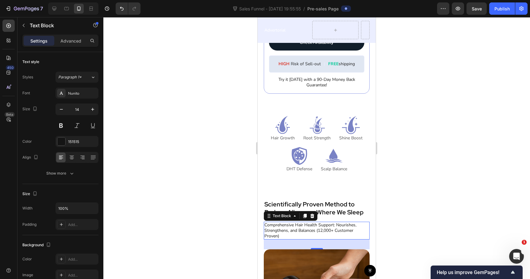
scroll to position [2234, 0]
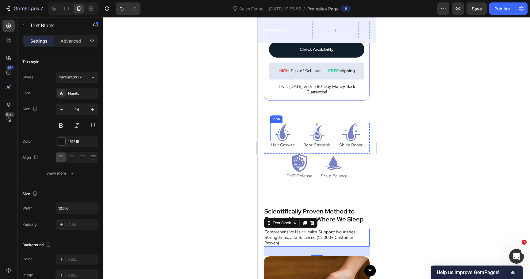
click at [278, 130] on icon at bounding box center [283, 132] width 18 height 18
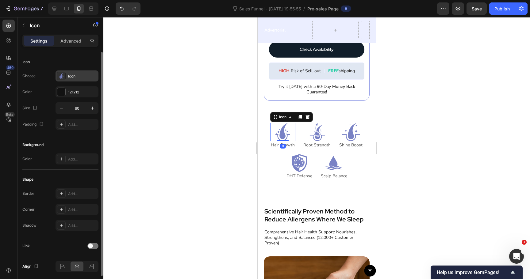
click at [77, 75] on div "Icon" at bounding box center [82, 77] width 29 height 6
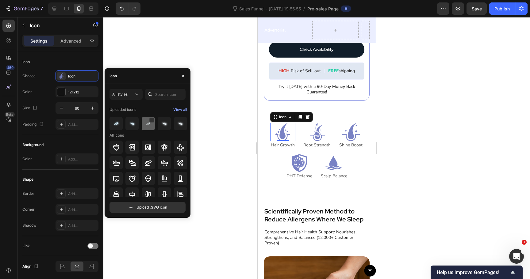
click at [148, 127] on img at bounding box center [147, 123] width 7 height 7
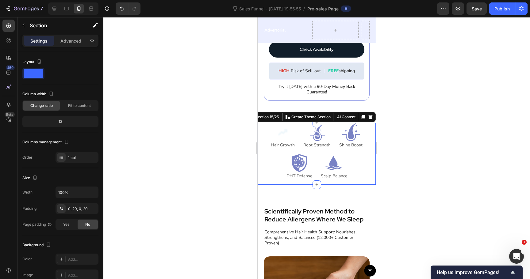
click at [260, 155] on div "Icon Hair Growth Text Block Icon Root Strength Text Block Icon Shine Boost Text…" at bounding box center [317, 154] width 118 height 62
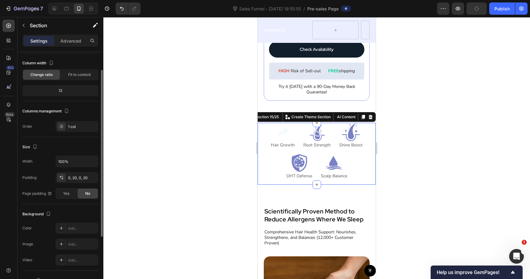
scroll to position [13, 0]
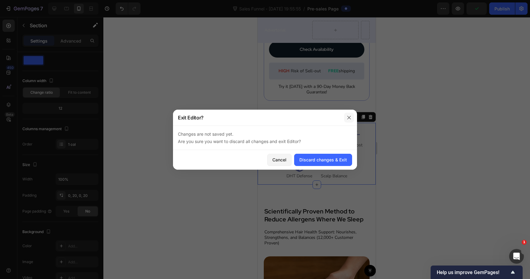
click at [349, 119] on icon "button" at bounding box center [349, 117] width 5 height 5
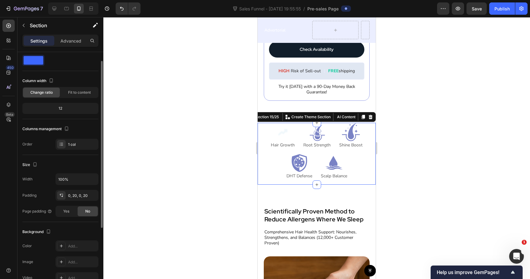
scroll to position [113, 0]
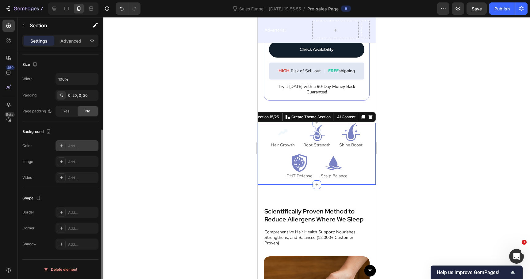
click at [76, 145] on div "Add..." at bounding box center [82, 147] width 29 height 6
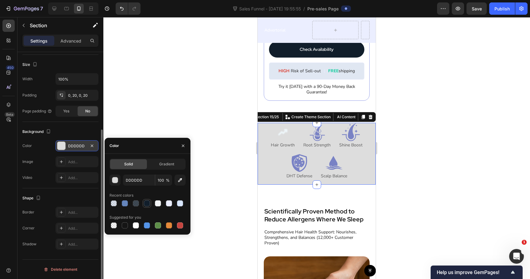
click at [151, 205] on div at bounding box center [147, 203] width 9 height 9
type input "111E2B"
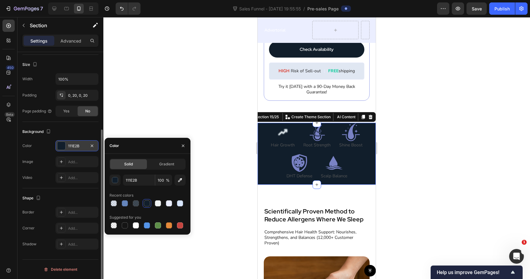
click at [216, 126] on div at bounding box center [316, 148] width 427 height 262
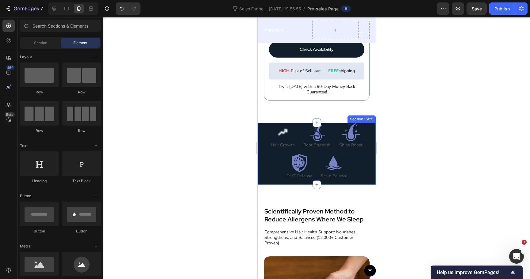
click at [263, 127] on div "Icon Hair Growth Text Block Icon Root Strength Text Block Icon Shine Boost Text…" at bounding box center [317, 154] width 118 height 62
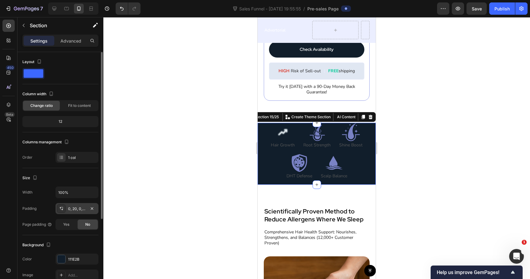
click at [76, 208] on div "0, 20, 0, 20" at bounding box center [77, 209] width 18 height 6
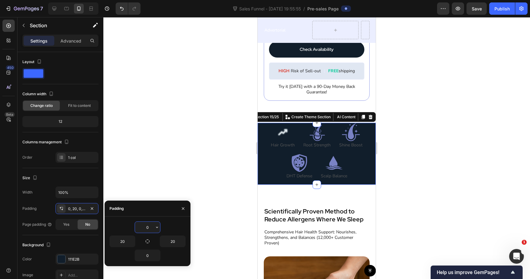
click at [146, 225] on input "0" at bounding box center [147, 227] width 25 height 11
type input "10"
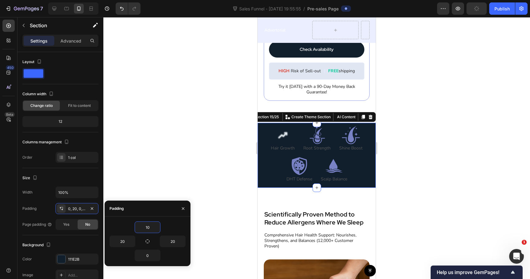
click at [217, 107] on div at bounding box center [316, 148] width 427 height 262
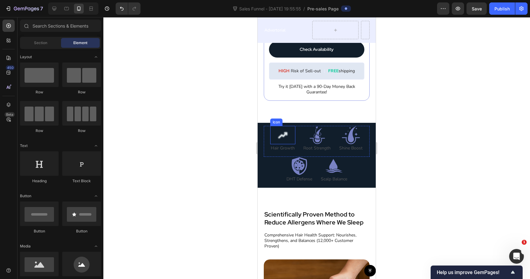
click at [290, 140] on image at bounding box center [283, 135] width 18 height 12
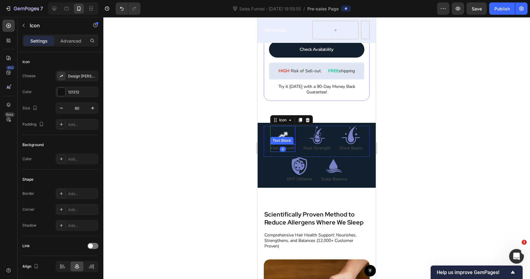
click at [289, 148] on p "Hair Growth" at bounding box center [283, 148] width 24 height 6
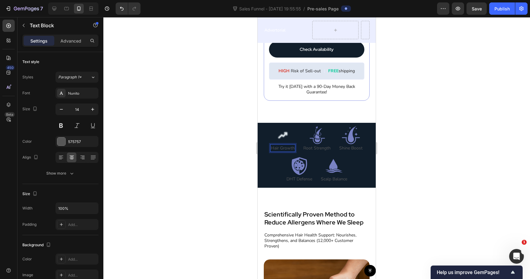
click at [289, 148] on p "Hair Growth" at bounding box center [283, 148] width 24 height 6
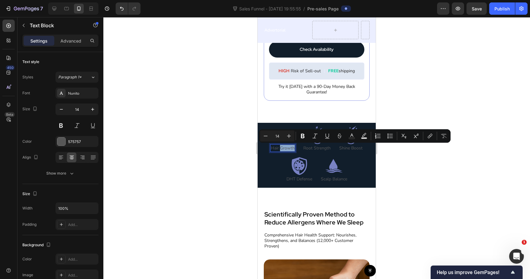
click at [289, 148] on p "Hair Growth" at bounding box center [283, 148] width 24 height 6
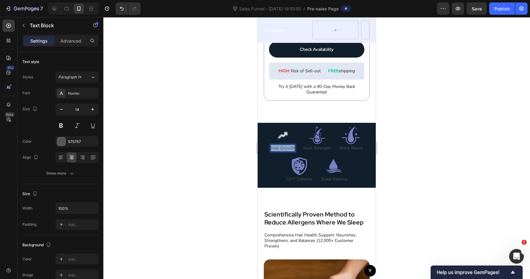
click at [289, 148] on p "Hair Growth" at bounding box center [283, 148] width 24 height 6
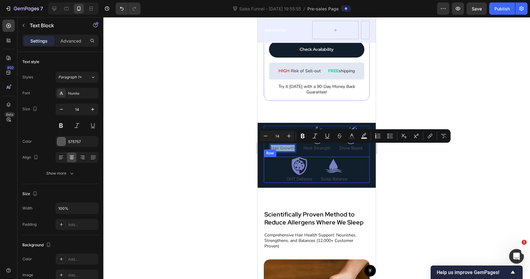
click at [361, 163] on div "Icon DHT Defense Text Block Icon Scalp Balance Text Block Row" at bounding box center [317, 170] width 106 height 26
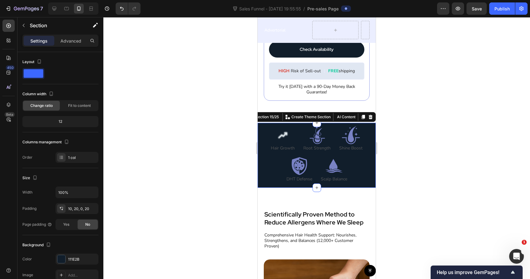
click at [370, 161] on div "Icon Hair Growth Text Block Icon Root Strength Text Block Icon Shine Boost Text…" at bounding box center [317, 155] width 118 height 65
click at [370, 118] on icon at bounding box center [371, 117] width 4 height 4
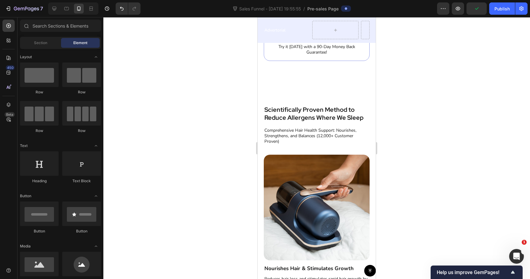
scroll to position [2276, 0]
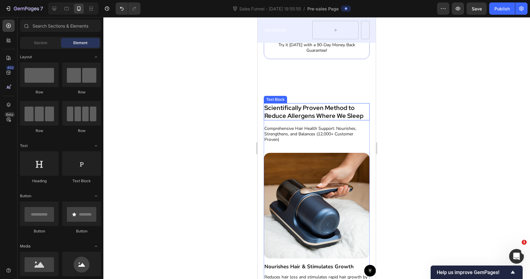
click at [303, 112] on strong "Scientifically Proven Method to Reduce Allergens Where We Sleep" at bounding box center [313, 112] width 99 height 16
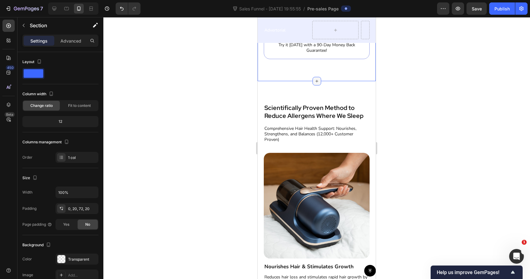
click at [314, 83] on icon at bounding box center [316, 81] width 5 height 5
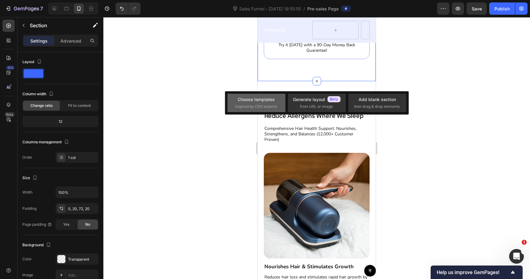
click at [266, 104] on div "Choose templates inspired by CRO experts" at bounding box center [256, 102] width 43 height 13
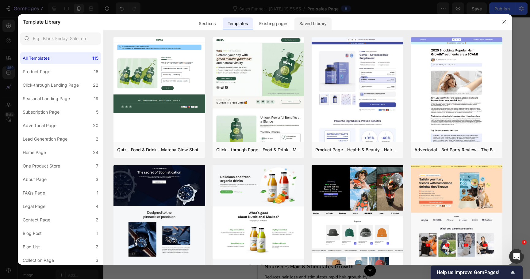
click at [305, 23] on div "Saved Library" at bounding box center [312, 23] width 37 height 12
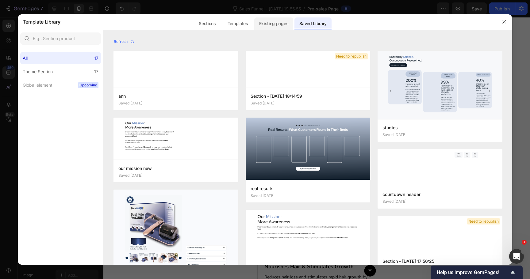
click at [282, 25] on div "Existing pages" at bounding box center [273, 23] width 39 height 12
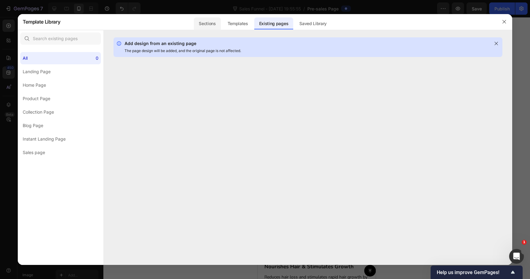
click at [219, 26] on div "Sections" at bounding box center [207, 23] width 27 height 12
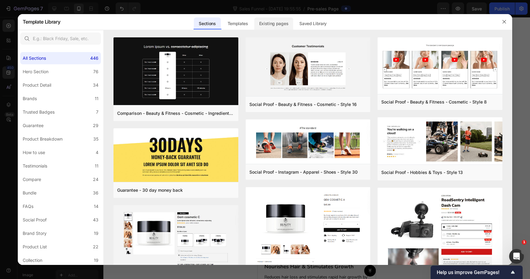
click at [263, 28] on div "Existing pages" at bounding box center [273, 23] width 39 height 12
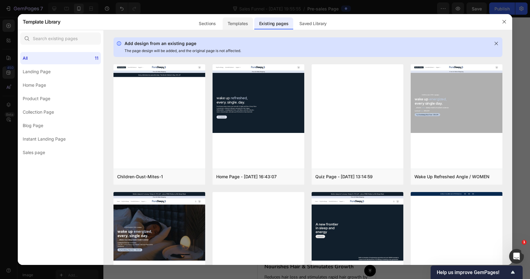
click at [248, 28] on div "Templates" at bounding box center [238, 23] width 30 height 12
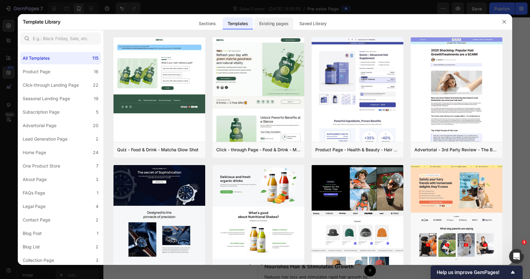
click at [264, 28] on div "Existing pages" at bounding box center [273, 23] width 39 height 12
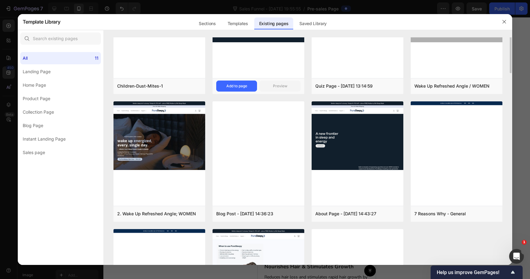
scroll to position [0, 0]
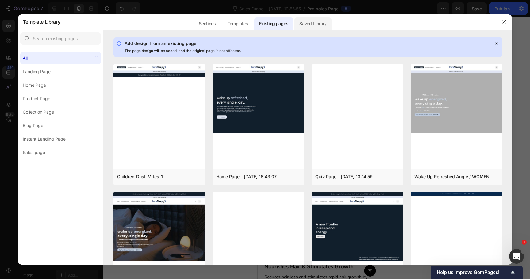
click at [308, 27] on div "Saved Library" at bounding box center [312, 23] width 37 height 12
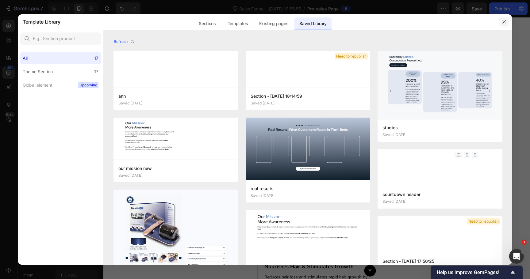
click at [505, 25] on button "button" at bounding box center [504, 22] width 10 height 10
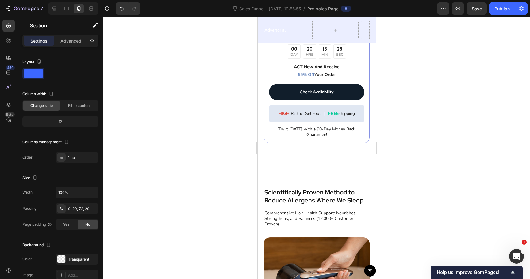
scroll to position [2182, 0]
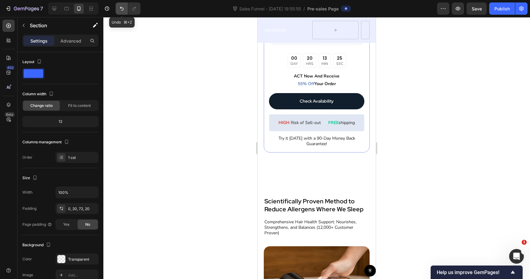
click at [123, 12] on button "Undo/Redo" at bounding box center [122, 8] width 12 height 12
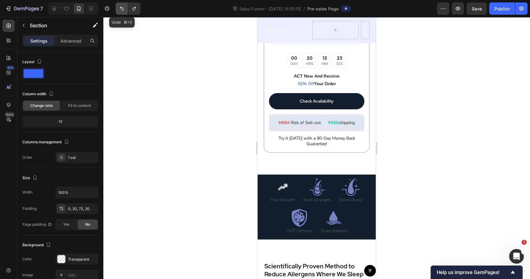
click at [124, 9] on icon "Undo/Redo" at bounding box center [122, 9] width 6 height 6
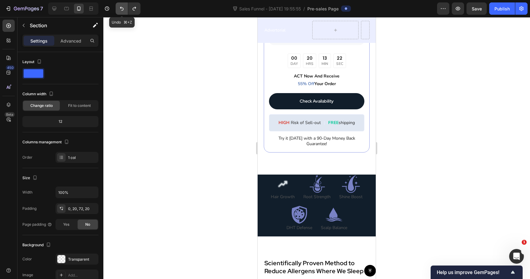
click at [124, 9] on icon "Undo/Redo" at bounding box center [122, 9] width 6 height 6
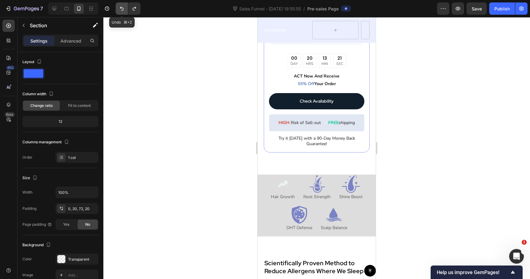
click at [124, 9] on icon "Undo/Redo" at bounding box center [122, 9] width 6 height 6
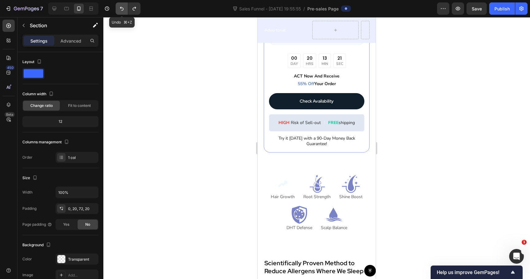
click at [124, 9] on icon "Undo/Redo" at bounding box center [122, 9] width 6 height 6
click at [284, 181] on icon at bounding box center [283, 183] width 9 height 16
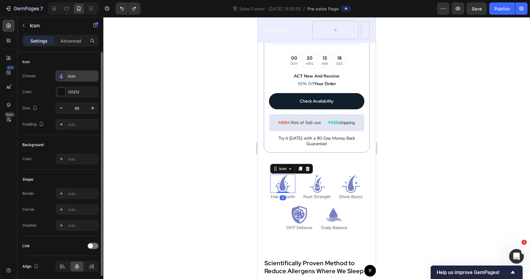
click at [72, 76] on div "Icon" at bounding box center [82, 77] width 29 height 6
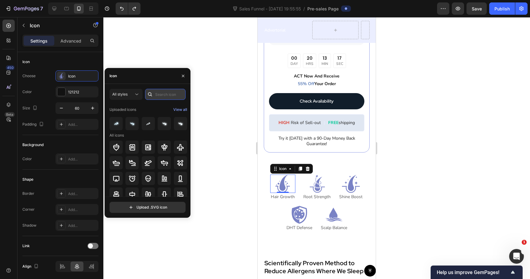
click at [159, 93] on input "text" at bounding box center [165, 94] width 40 height 11
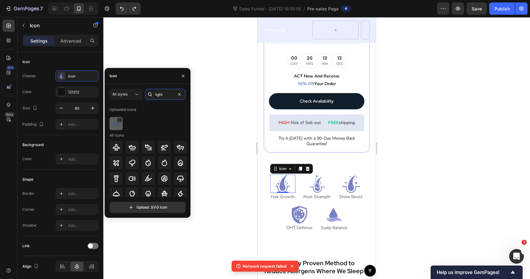
type input "light"
click at [117, 123] on img at bounding box center [116, 123] width 7 height 7
click at [317, 181] on icon at bounding box center [317, 184] width 18 height 18
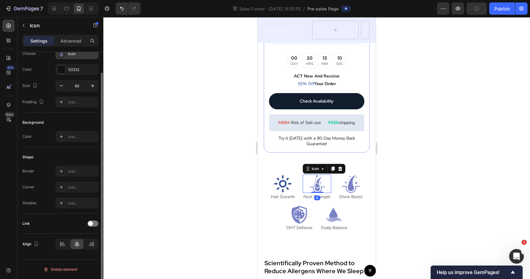
click at [80, 56] on div "Icon" at bounding box center [82, 54] width 29 height 6
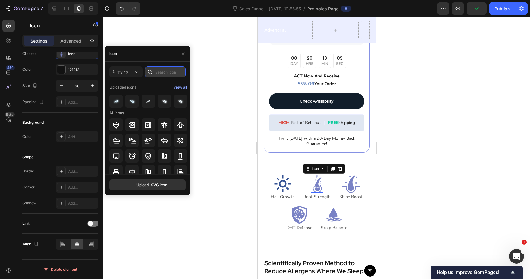
click at [159, 74] on input "text" at bounding box center [165, 72] width 40 height 11
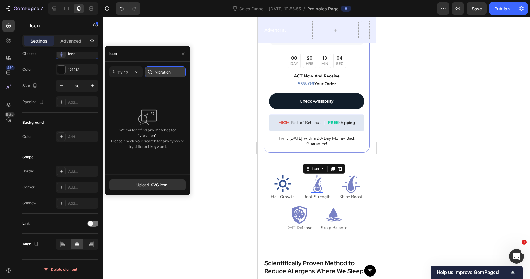
type input "f"
type input "sound"
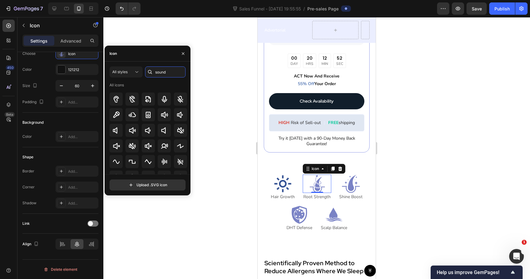
scroll to position [0, 0]
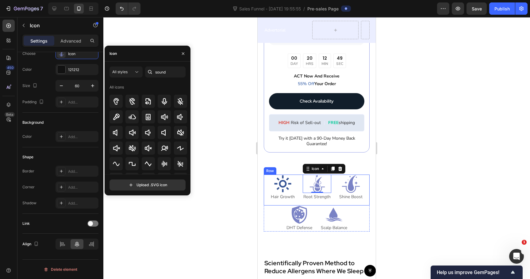
click at [322, 201] on div "Icon Hair Growth Text Block Icon 0 Root Strength Text Block Icon Shine Boost Te…" at bounding box center [317, 190] width 106 height 31
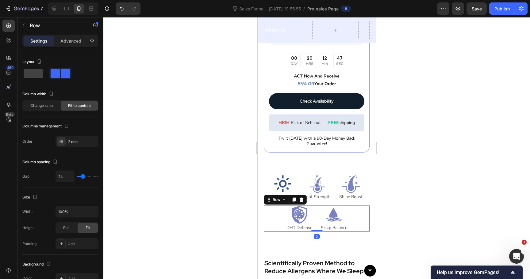
click at [268, 214] on div "Icon DHT Defense Text Block Icon Scalp Balance Text Block Row 0" at bounding box center [317, 219] width 106 height 26
click at [259, 211] on div "Icon Hair Growth Text Block Icon Root Strength Text Block Icon Shine Boost Text…" at bounding box center [317, 206] width 118 height 62
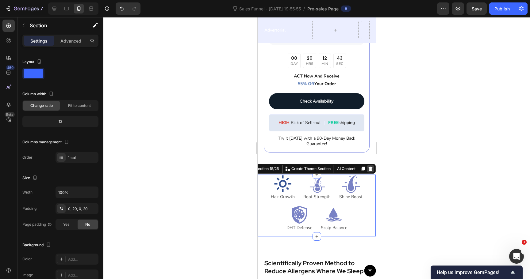
click at [373, 170] on icon at bounding box center [370, 169] width 5 height 5
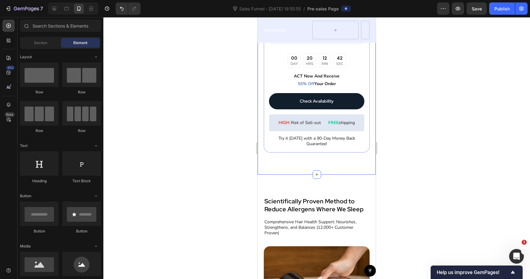
click at [303, 174] on div "Image 00 DAY 20 HRS 12 MIN 42 SEC Countdown Timer ACT Now And Receive 55% Off Y…" at bounding box center [317, 59] width 118 height 230
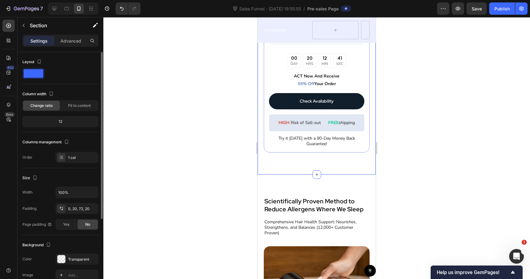
click at [72, 203] on div "Width 100% Padding 0, 20, 72, 20 Page padding Yes No" at bounding box center [60, 209] width 76 height 44
click at [75, 210] on div "0, 20, 72, 20" at bounding box center [77, 209] width 18 height 6
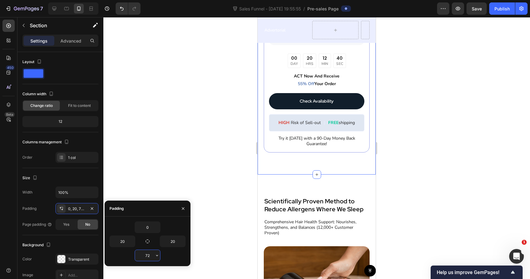
click at [144, 255] on input "72" at bounding box center [147, 255] width 25 height 11
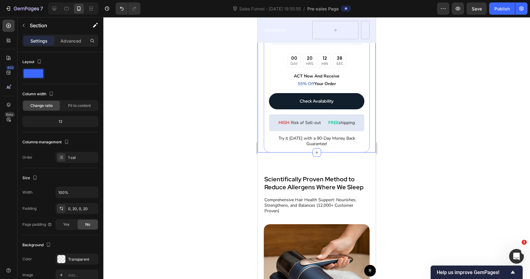
click at [226, 151] on div at bounding box center [316, 148] width 427 height 262
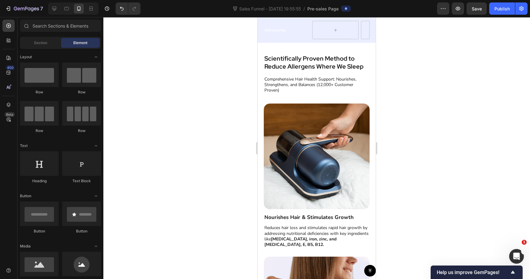
scroll to position [2303, 0]
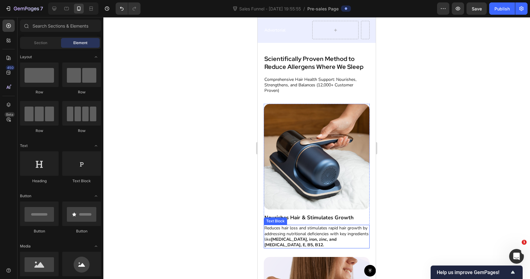
click at [294, 236] on p "Reduces hair loss and stimulates rapid hair growth by addressing nutritional de…" at bounding box center [316, 237] width 105 height 22
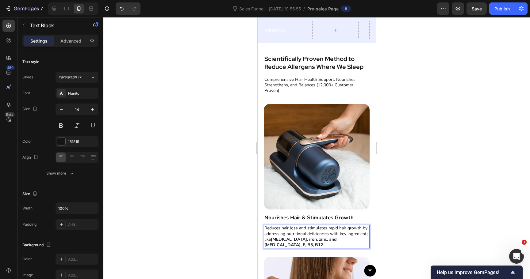
click at [294, 236] on p "Reduces hair loss and stimulates rapid hair growth by addressing nutritional de…" at bounding box center [316, 237] width 105 height 22
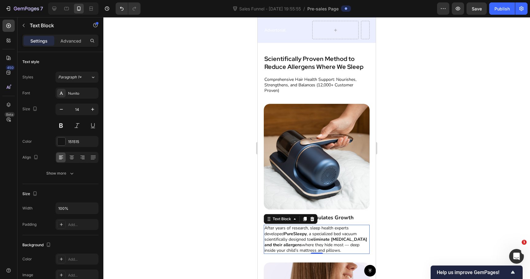
click at [403, 197] on div at bounding box center [316, 148] width 427 height 262
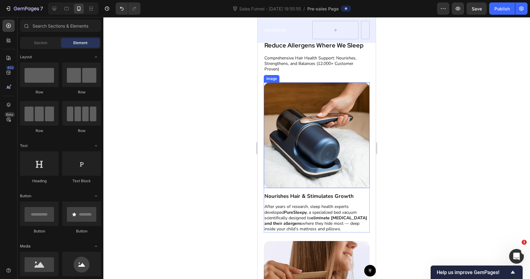
scroll to position [2322, 0]
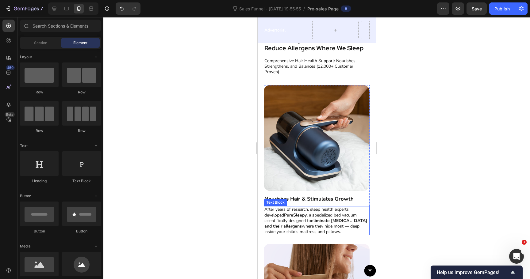
click at [315, 212] on p "After years of research, sleep health experts developed PureSleepy , a speciali…" at bounding box center [316, 221] width 105 height 28
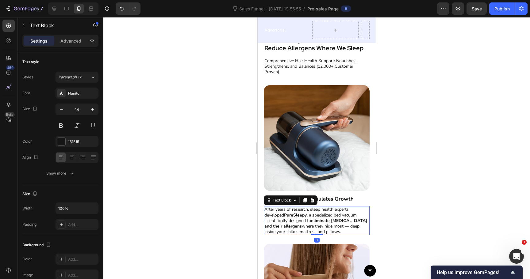
click at [315, 212] on p "After years of research, sleep health experts developed PureSleepy , a speciali…" at bounding box center [316, 221] width 105 height 28
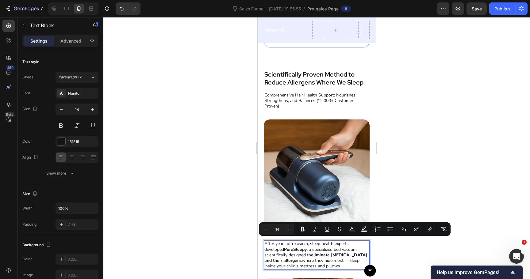
scroll to position [2286, 0]
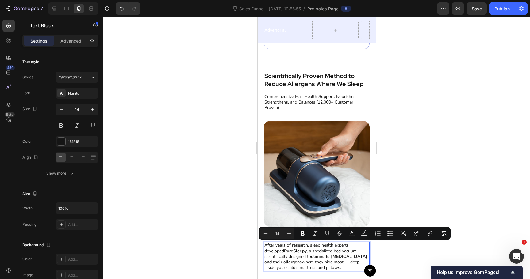
click at [314, 98] on p "Comprehensive Hair Health Support: Nourishes, Strengthens, and Balances (12,000…" at bounding box center [316, 102] width 105 height 17
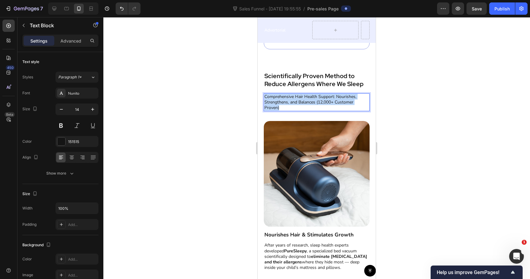
click at [314, 98] on p "Comprehensive Hair Health Support: Nourishes, Strengthens, and Balances (12,000…" at bounding box center [316, 102] width 105 height 17
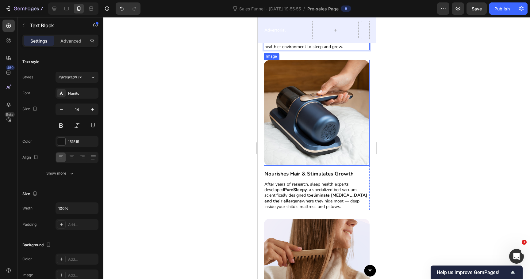
scroll to position [2366, 0]
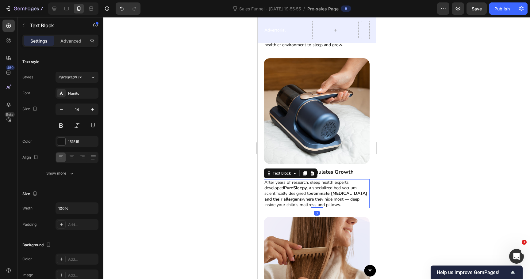
click at [324, 190] on p "After years of research, sleep health experts developed PureSleepy , a speciali…" at bounding box center [316, 194] width 105 height 28
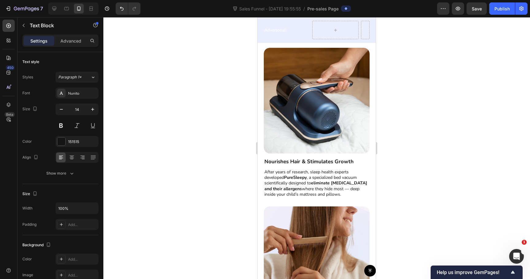
scroll to position [2378, 0]
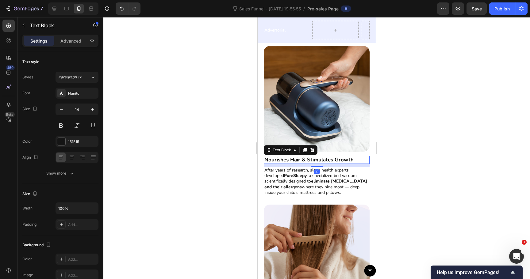
click at [321, 158] on p "Nourishes Hair & Stimulates Growth" at bounding box center [316, 160] width 105 height 7
click at [273, 160] on p "UVC Light" at bounding box center [316, 160] width 105 height 7
click at [299, 158] on p "UV-C Light" at bounding box center [316, 160] width 105 height 7
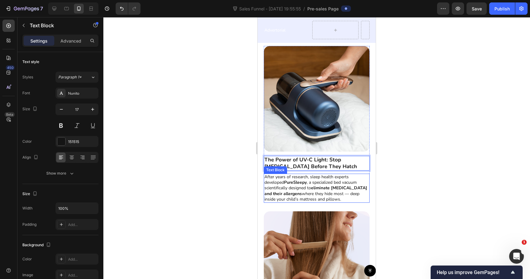
click at [293, 190] on p "After years of research, sleep health experts developed PureSleepy , a speciali…" at bounding box center [316, 189] width 105 height 28
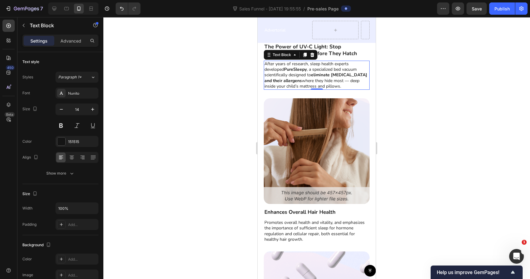
scroll to position [2492, 0]
click at [334, 138] on img at bounding box center [317, 151] width 106 height 106
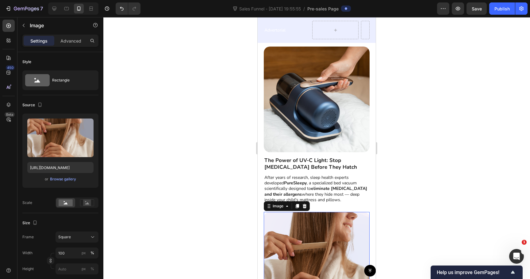
scroll to position [2449, 0]
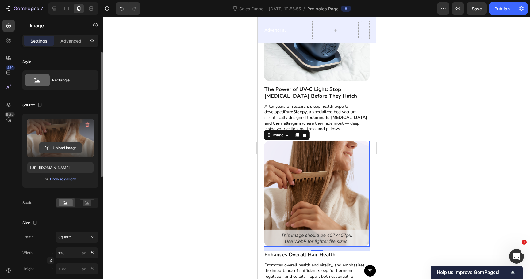
click at [66, 150] on input "file" at bounding box center [60, 148] width 42 height 10
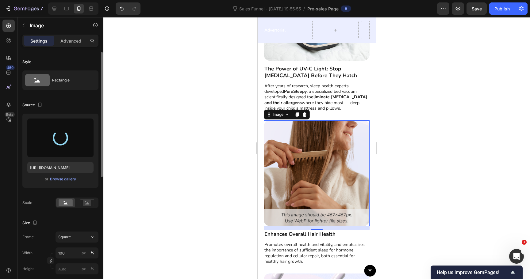
scroll to position [2470, 0]
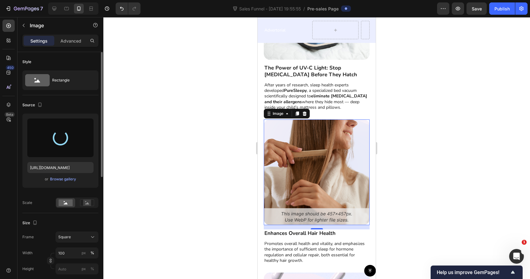
type input "https://cdn.shopify.com/s/files/1/0744/0918/1437/files/gempages_570298559904089…"
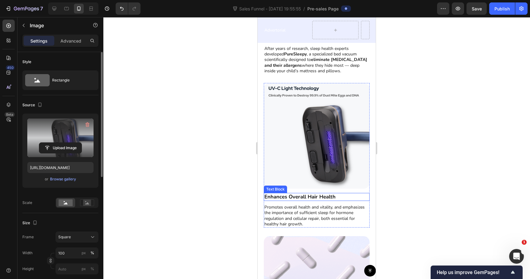
scroll to position [2492, 0]
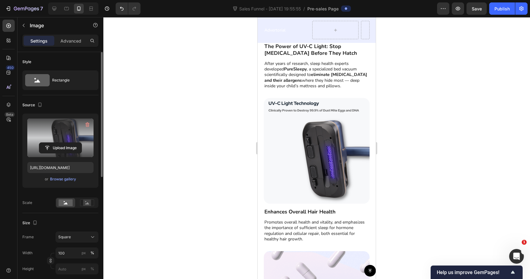
click at [407, 106] on div at bounding box center [316, 148] width 427 height 262
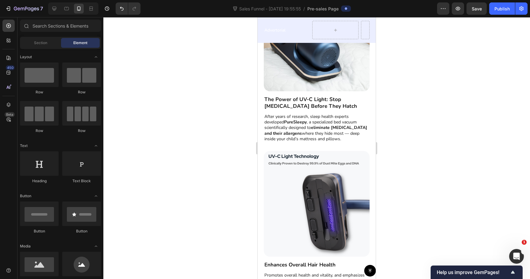
scroll to position [2440, 0]
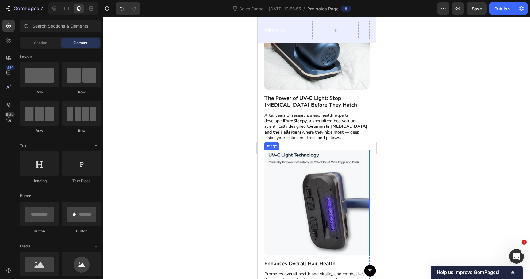
click at [321, 190] on img at bounding box center [317, 203] width 106 height 106
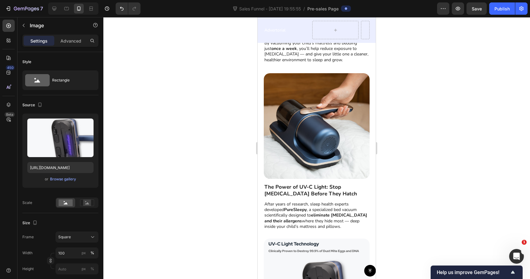
scroll to position [2346, 0]
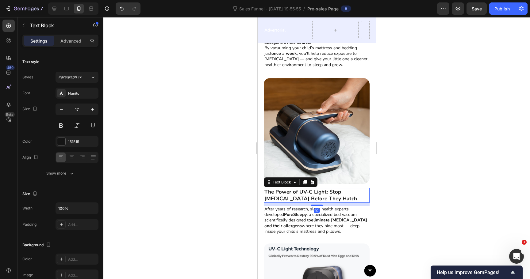
click at [307, 197] on strong "The Power of UV-C Light: Stop Dust Mites Before They Hatch" at bounding box center [310, 196] width 93 height 14
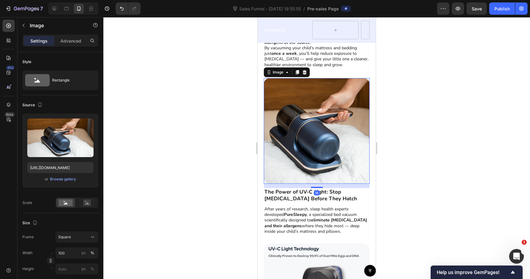
click at [298, 124] on img at bounding box center [317, 131] width 106 height 106
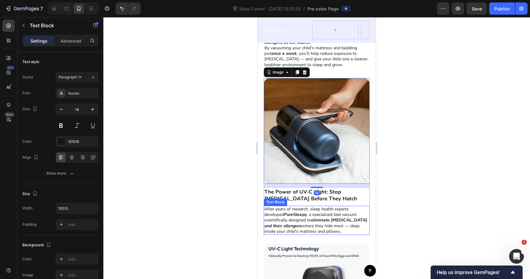
click at [285, 219] on p "After years of research, sleep health experts developed PureSleepy , a speciali…" at bounding box center [316, 221] width 105 height 28
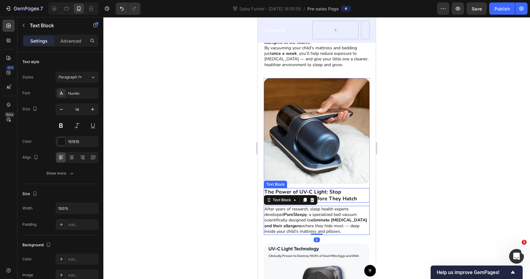
click at [296, 193] on strong "The Power of UV-C Light: Stop Dust Mites Before They Hatch" at bounding box center [310, 196] width 93 height 14
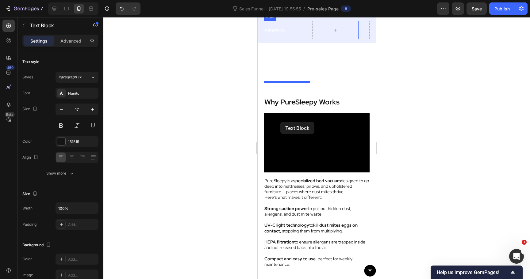
scroll to position [1592, 0]
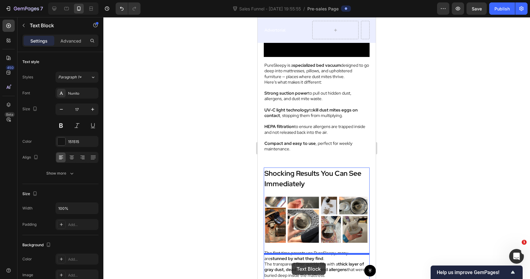
drag, startPoint x: 268, startPoint y: 184, endPoint x: 292, endPoint y: 264, distance: 83.5
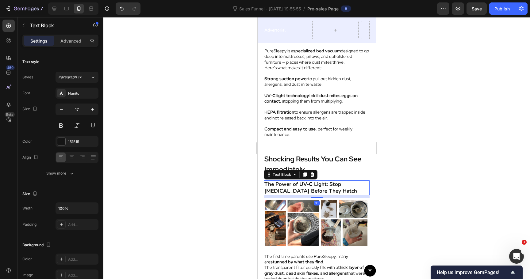
scroll to position [1665, 0]
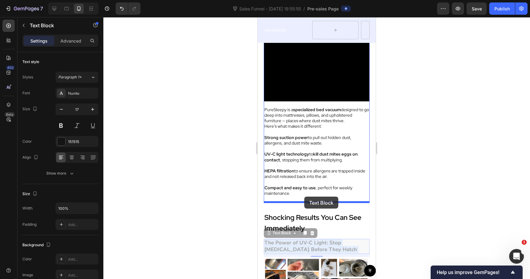
drag, startPoint x: 302, startPoint y: 247, endPoint x: 304, endPoint y: 197, distance: 50.3
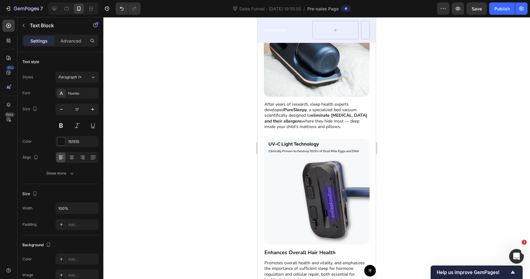
scroll to position [2451, 0]
click at [304, 197] on img at bounding box center [317, 192] width 106 height 106
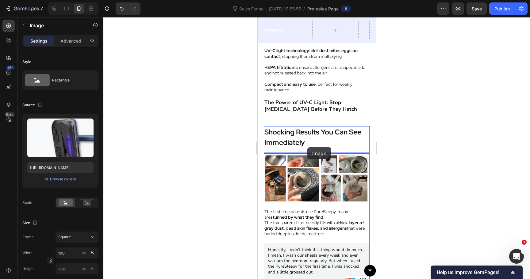
scroll to position [1766, 0]
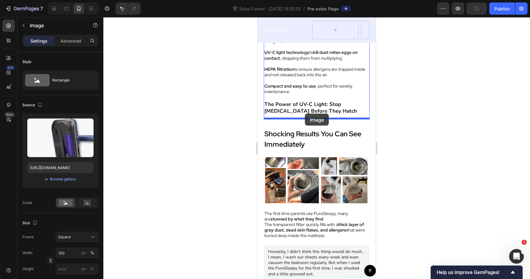
drag, startPoint x: 304, startPoint y: 197, endPoint x: 305, endPoint y: 113, distance: 83.4
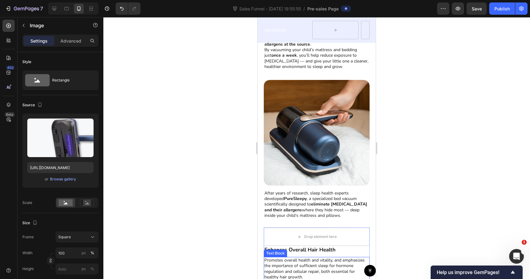
scroll to position [2473, 0]
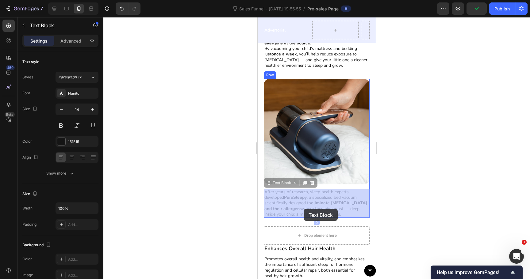
drag, startPoint x: 298, startPoint y: 209, endPoint x: 304, endPoint y: 209, distance: 5.5
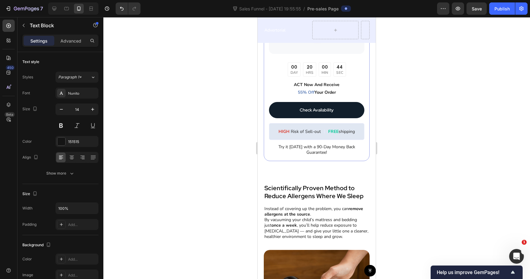
scroll to position [2393, 0]
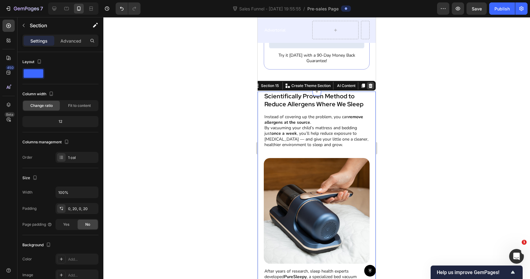
click at [370, 87] on icon at bounding box center [371, 86] width 4 height 4
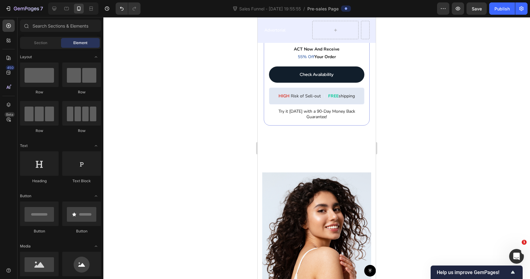
scroll to position [2327, 0]
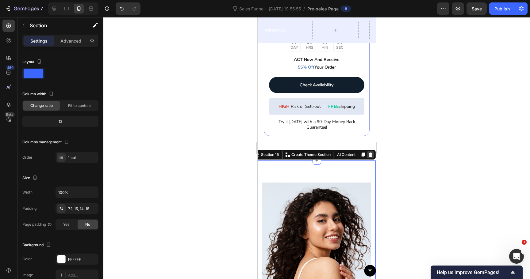
click at [372, 155] on icon at bounding box center [371, 155] width 4 height 4
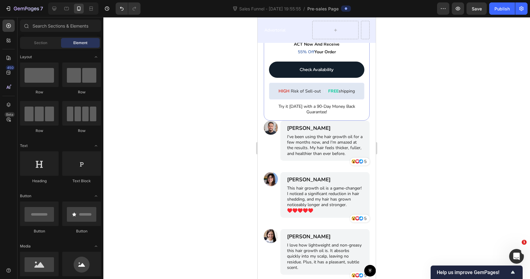
scroll to position [2343, 0]
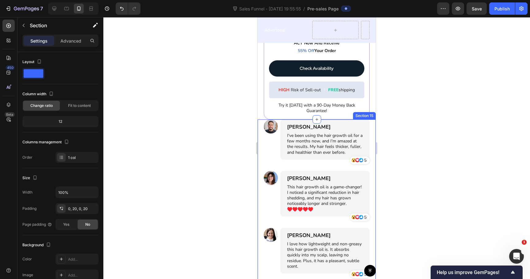
click at [260, 132] on div "Image James Smith Text Block I've been using the hair growth oil for a few mont…" at bounding box center [317, 259] width 118 height 279
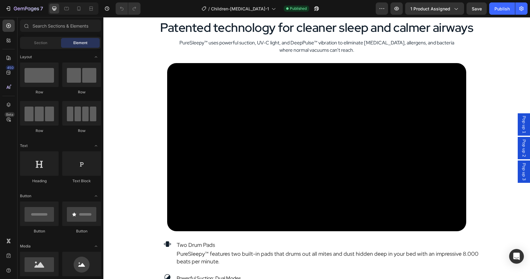
scroll to position [1110, 0]
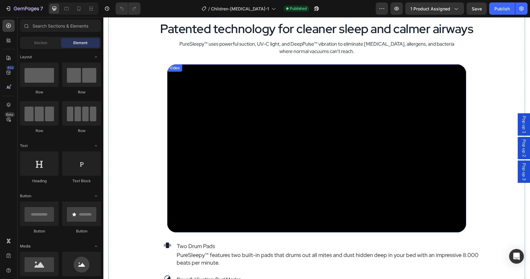
click at [284, 132] on video at bounding box center [316, 148] width 299 height 168
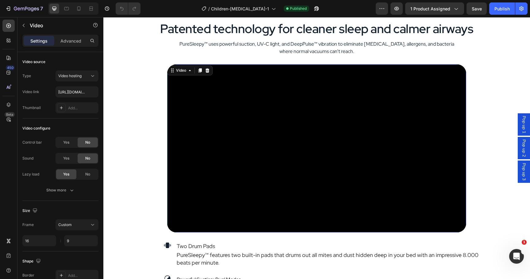
scroll to position [0, 0]
click at [64, 89] on input "[URL][DOMAIN_NAME]" at bounding box center [77, 91] width 43 height 11
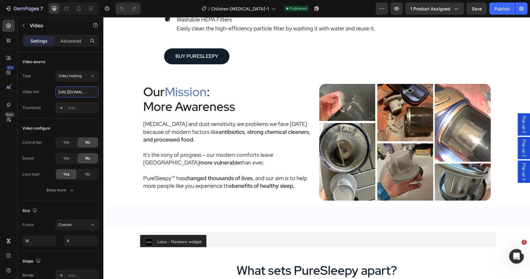
scroll to position [1427, 0]
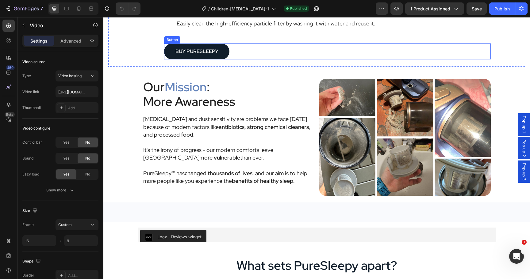
click at [234, 48] on div "BUY PURESLEEPY Button" at bounding box center [327, 52] width 327 height 16
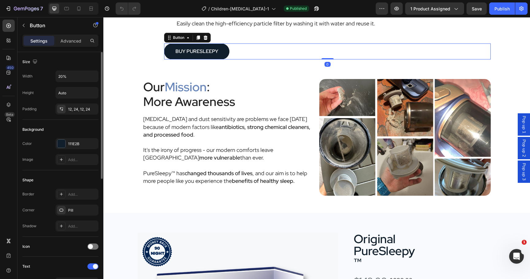
click at [72, 137] on div "Background Color 111E2B Image Add..." at bounding box center [60, 145] width 76 height 51
click at [72, 144] on div "111E2B" at bounding box center [77, 144] width 18 height 6
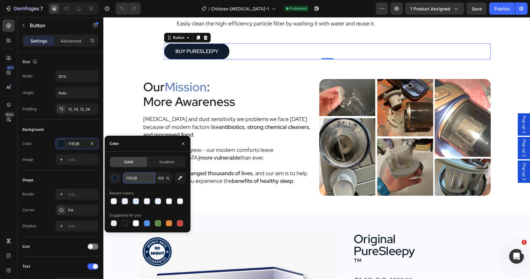
click at [136, 182] on input "111E2B" at bounding box center [139, 178] width 32 height 11
click at [193, 88] on span "Mission" at bounding box center [186, 87] width 42 height 16
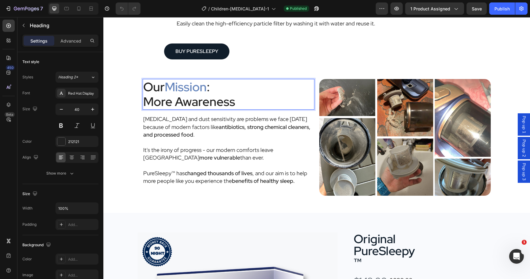
click at [188, 87] on span "Mission" at bounding box center [186, 87] width 42 height 16
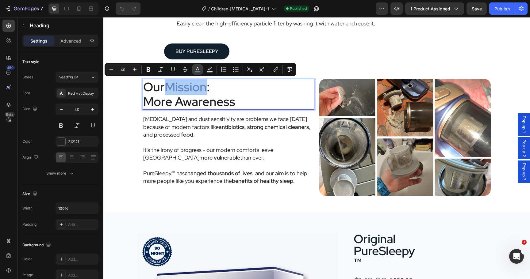
click at [199, 71] on rect "Editor contextual toolbar" at bounding box center [198, 72] width 6 height 2
type input "6585BC"
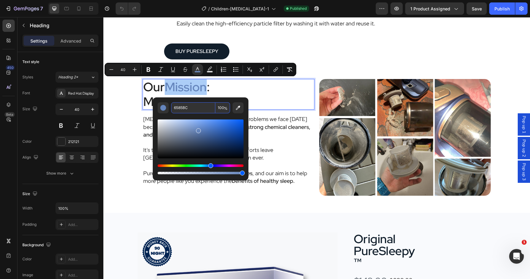
click at [189, 107] on input "6585BC" at bounding box center [193, 107] width 44 height 11
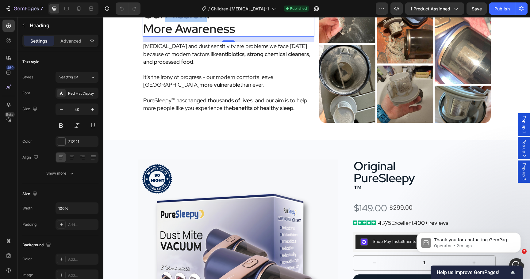
scroll to position [0, 0]
click at [514, 261] on icon "Open Intercom Messenger" at bounding box center [516, 265] width 10 height 10
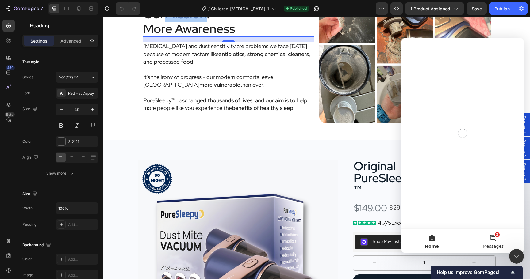
click at [496, 248] on span "Messages" at bounding box center [493, 246] width 21 height 4
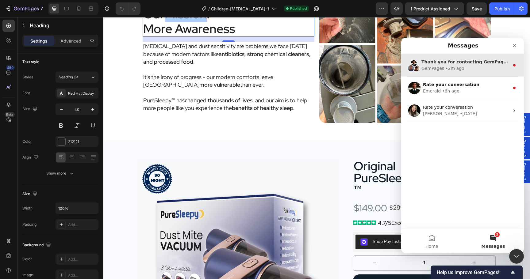
click at [453, 67] on div "• 2m ago" at bounding box center [454, 68] width 19 height 6
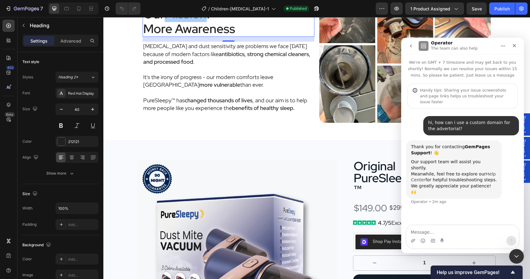
click at [486, 172] on link "Help Center" at bounding box center [453, 177] width 85 height 11
click at [430, 6] on span "1 product assigned" at bounding box center [430, 9] width 40 height 6
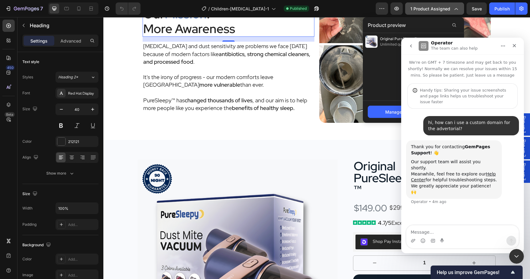
click at [430, 6] on span "1 product assigned" at bounding box center [430, 9] width 40 height 6
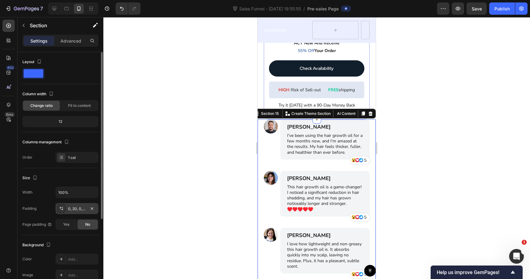
click at [73, 208] on div "0, 20, 0, 20" at bounding box center [77, 209] width 18 height 6
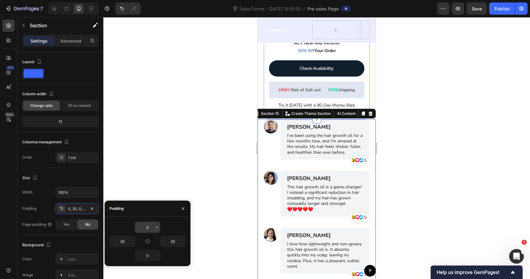
click at [145, 223] on input "0" at bounding box center [147, 227] width 25 height 11
type input "36"
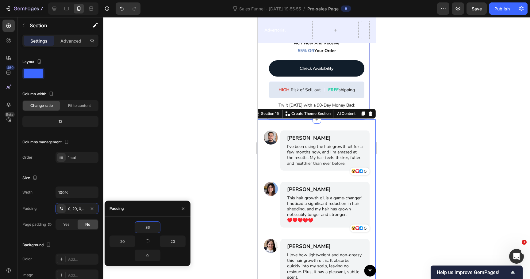
click at [191, 155] on div at bounding box center [316, 148] width 427 height 262
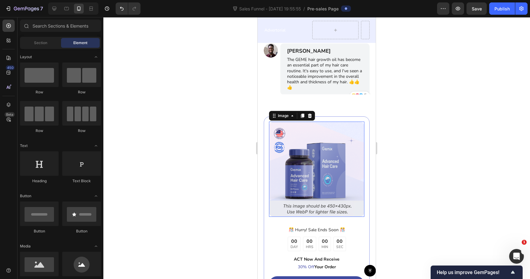
click at [316, 187] on img at bounding box center [316, 169] width 95 height 95
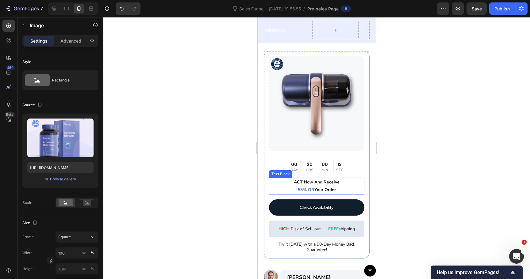
scroll to position [2203, 0]
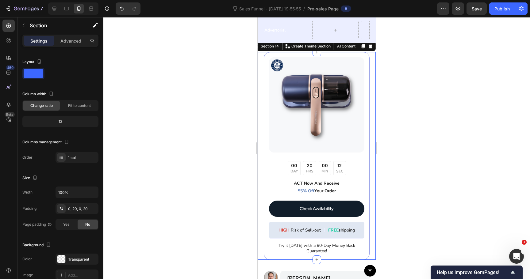
click at [263, 186] on div "Image 00 DAY 20 HRS 00 MIN 12 SEC Countdown Timer ACT Now And Receive 55% Off Y…" at bounding box center [317, 156] width 118 height 208
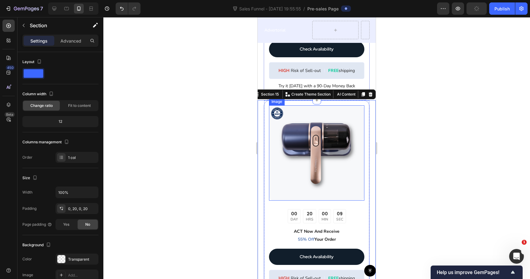
scroll to position [2359, 0]
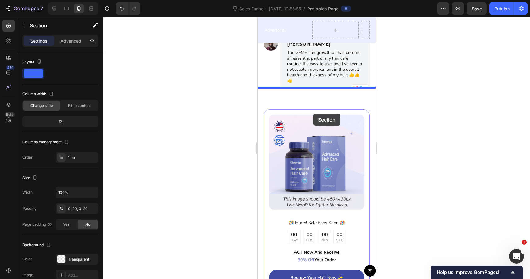
drag, startPoint x: 258, startPoint y: 101, endPoint x: 313, endPoint y: 114, distance: 56.5
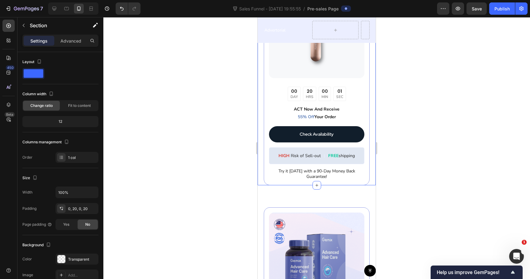
scroll to position [2771, 0]
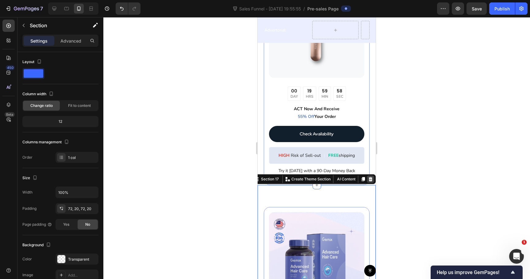
click at [370, 180] on icon at bounding box center [370, 179] width 5 height 5
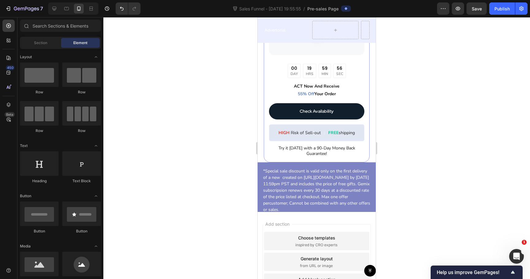
scroll to position [2793, 0]
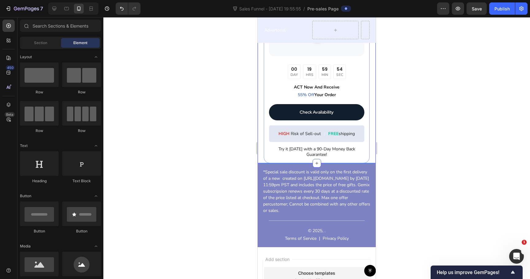
click at [260, 161] on div "Image 00 DAY 19 HRS 59 MIN 54 SEC Countdown Timer ACT Now And Receive 55% Off Y…" at bounding box center [317, 60] width 118 height 208
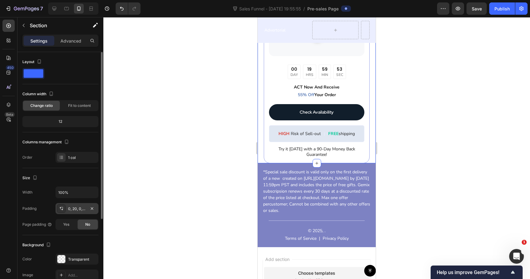
click at [77, 208] on div "0, 20, 0, 20" at bounding box center [77, 209] width 18 height 6
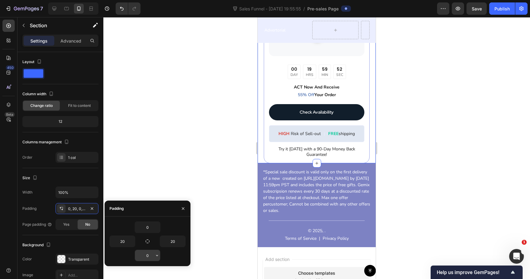
click at [146, 253] on input "0" at bounding box center [147, 255] width 25 height 11
type input "36"
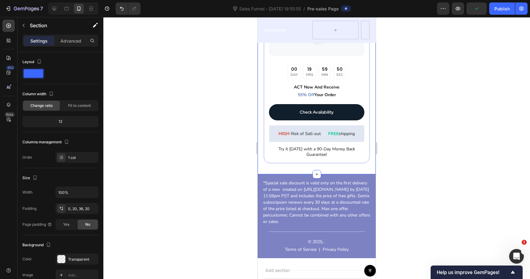
click at [198, 186] on div at bounding box center [316, 148] width 427 height 262
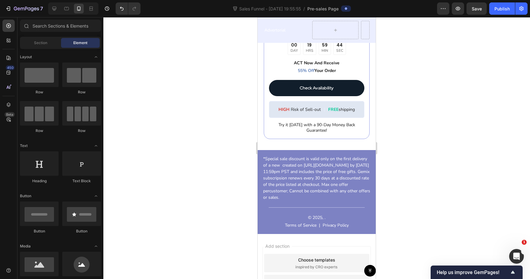
scroll to position [2816, 0]
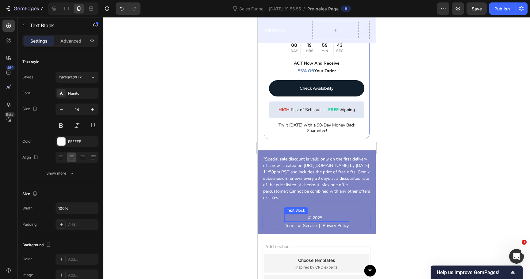
click at [318, 219] on p "© 2025, ." at bounding box center [317, 218] width 64 height 6
click at [328, 219] on p "© 2025, ." at bounding box center [317, 218] width 64 height 6
click at [401, 206] on div at bounding box center [316, 148] width 427 height 262
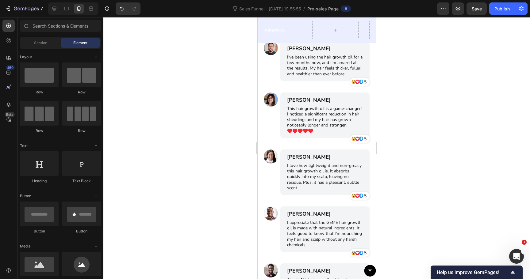
scroll to position [2428, 0]
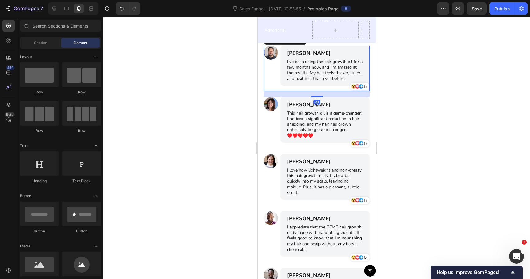
click at [271, 76] on div "Image" at bounding box center [271, 68] width 14 height 45
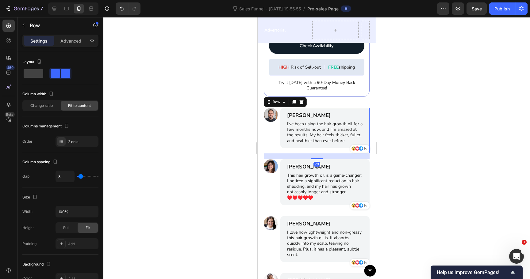
scroll to position [2364, 0]
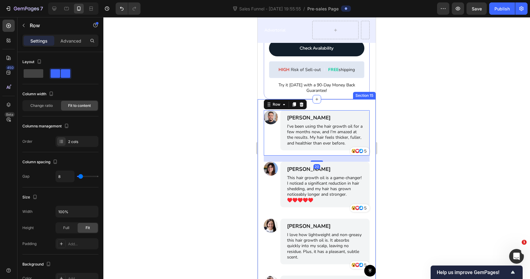
click at [322, 99] on div "Image James Smith Text Block I've been using the hair growth oil for a few mont…" at bounding box center [317, 244] width 118 height 290
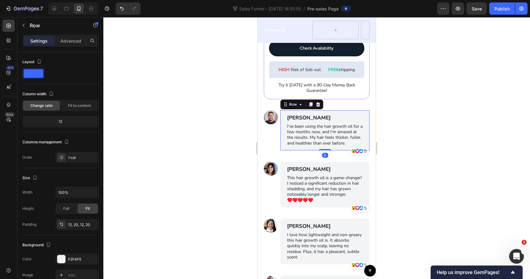
click at [317, 113] on div "James Smith Text Block I've been using the hair growth oil for a few months now…" at bounding box center [324, 130] width 89 height 40
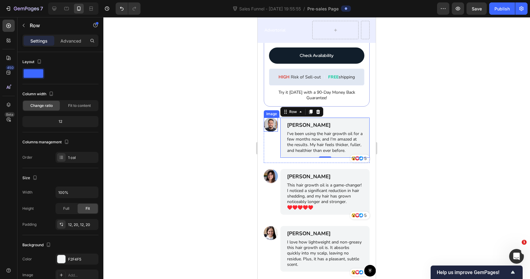
scroll to position [2353, 0]
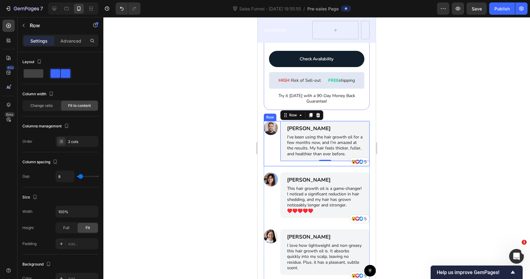
click at [269, 140] on div "Image" at bounding box center [271, 143] width 14 height 45
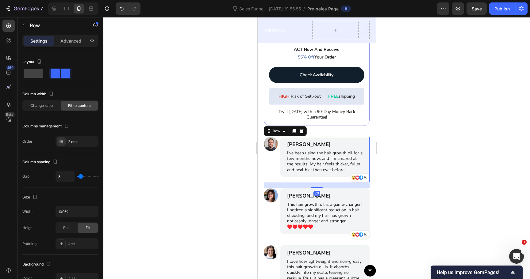
scroll to position [2337, 0]
click at [21, 26] on button "button" at bounding box center [24, 26] width 10 height 10
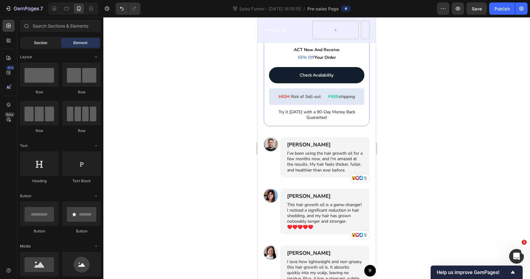
click at [35, 44] on span "Section" at bounding box center [40, 43] width 13 height 6
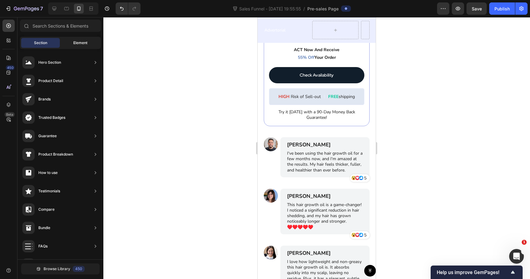
click at [78, 45] on span "Element" at bounding box center [80, 43] width 14 height 6
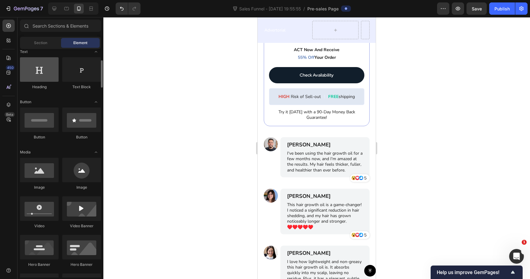
scroll to position [111, 0]
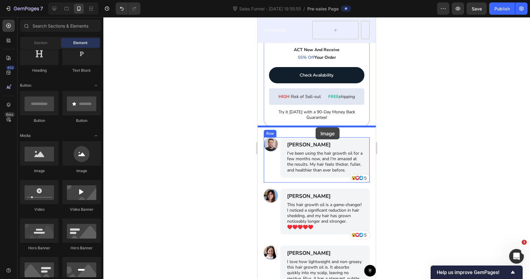
drag, startPoint x: 300, startPoint y: 174, endPoint x: 316, endPoint y: 128, distance: 48.7
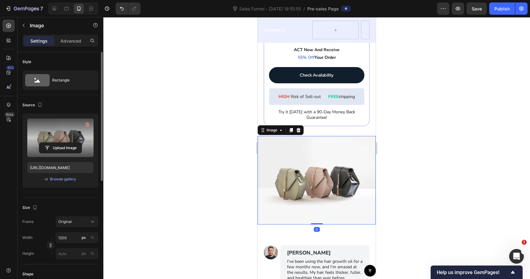
click at [47, 125] on label at bounding box center [60, 138] width 66 height 39
click at [47, 143] on input "file" at bounding box center [60, 148] width 42 height 10
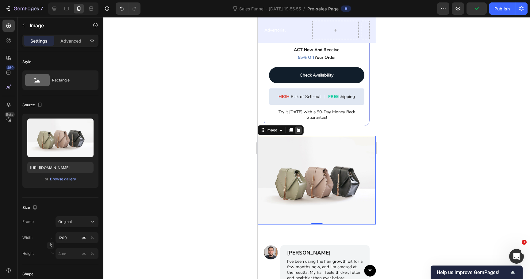
click at [298, 130] on icon at bounding box center [298, 130] width 5 height 5
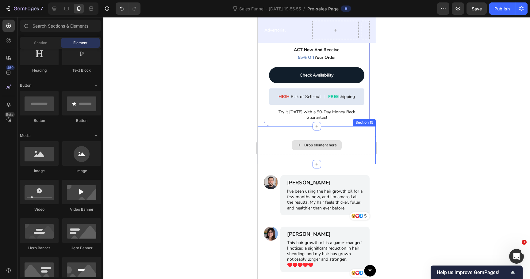
click at [266, 148] on div "Drop element here" at bounding box center [317, 145] width 118 height 18
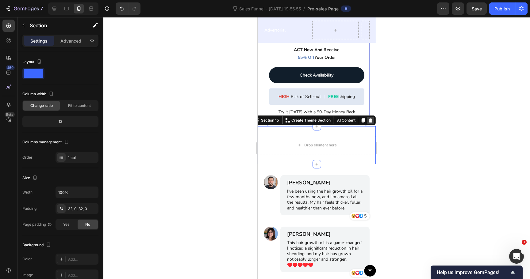
click at [371, 120] on icon at bounding box center [371, 120] width 4 height 4
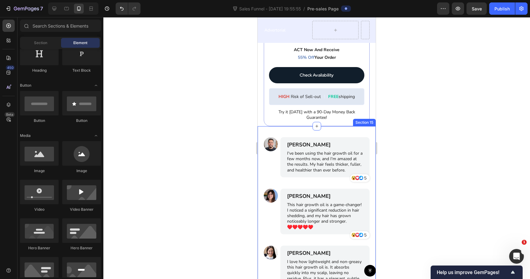
click at [259, 165] on div "Image James Smith Text Block I've been using the hair growth oil for a few mont…" at bounding box center [317, 271] width 118 height 290
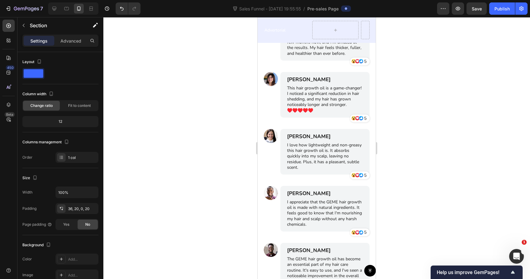
scroll to position [2455, 0]
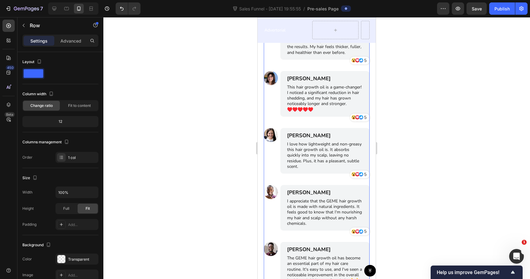
click at [265, 179] on div "Image James Smith Text Block I've been using the hair growth oil for a few mont…" at bounding box center [317, 159] width 106 height 279
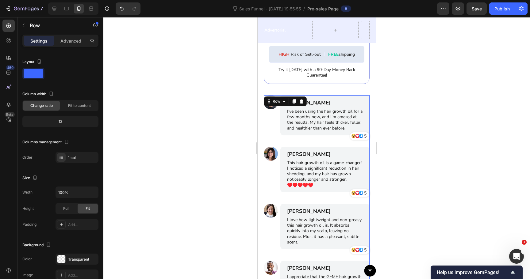
scroll to position [2370, 0]
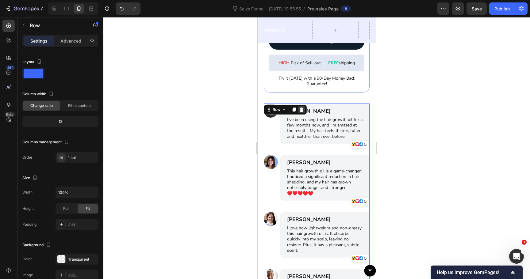
click at [301, 111] on icon at bounding box center [302, 110] width 4 height 4
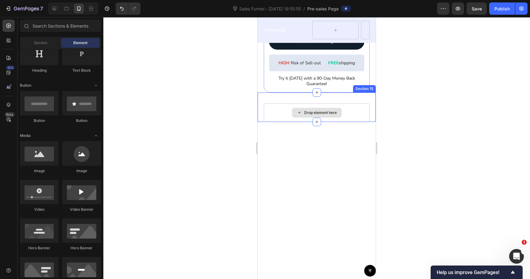
click at [266, 112] on div "Drop element here" at bounding box center [317, 113] width 106 height 18
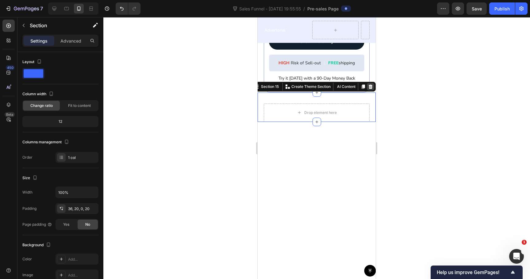
click at [371, 88] on icon at bounding box center [370, 86] width 5 height 5
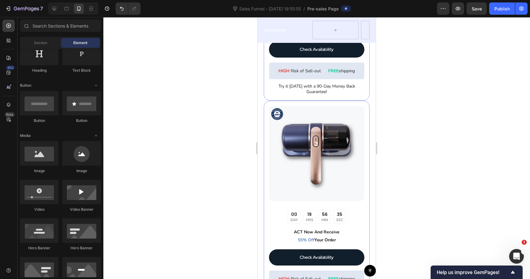
scroll to position [2362, 0]
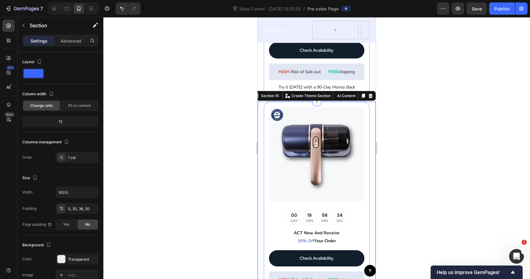
click at [262, 144] on div "Image 00 DAY 19 HRS 56 MIN 34 SEC Countdown Timer ACT Now And Receive 55% Off Y…" at bounding box center [317, 211] width 118 height 219
click at [372, 96] on icon at bounding box center [370, 95] width 5 height 5
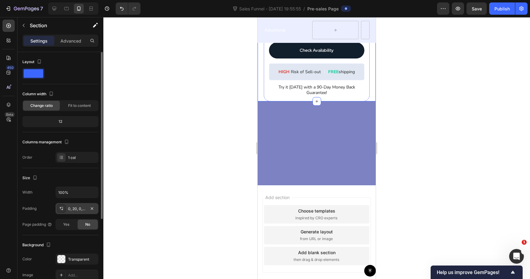
click at [73, 213] on div "0, 20, 0, 20" at bounding box center [77, 208] width 43 height 11
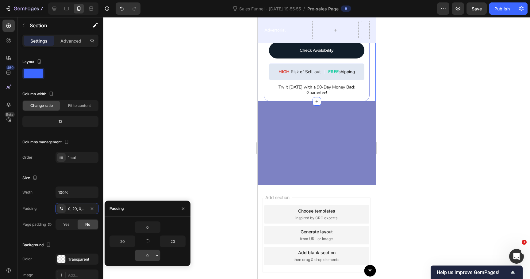
click at [151, 256] on input "0" at bounding box center [147, 255] width 25 height 11
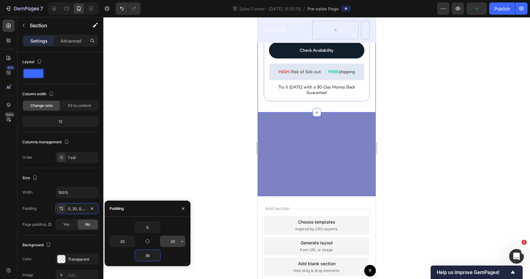
type input "3"
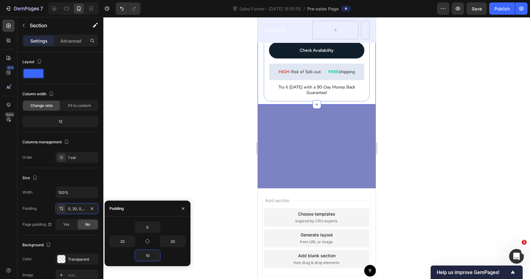
type input "1"
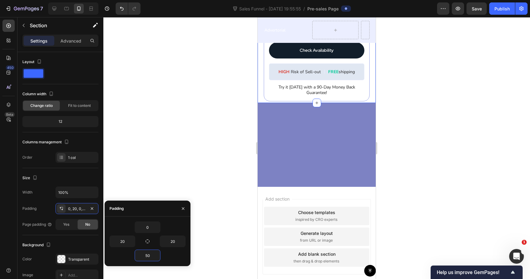
type input "500"
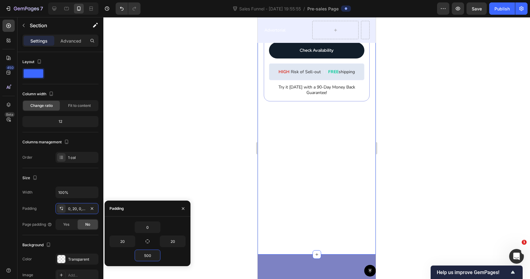
click at [193, 141] on div at bounding box center [316, 148] width 427 height 262
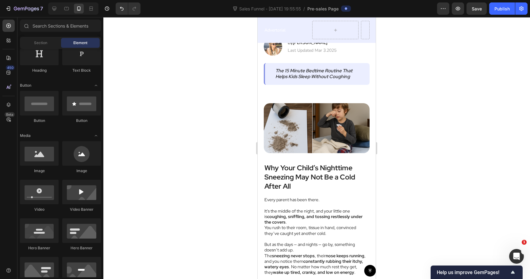
scroll to position [0, 0]
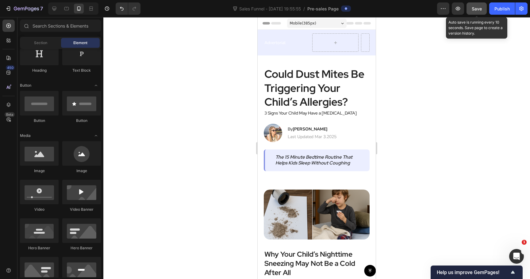
click at [476, 10] on span "Save" at bounding box center [477, 8] width 10 height 5
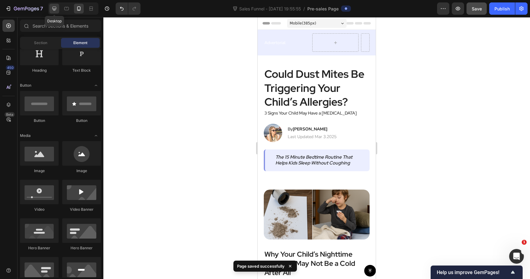
click at [55, 10] on icon at bounding box center [54, 9] width 4 height 4
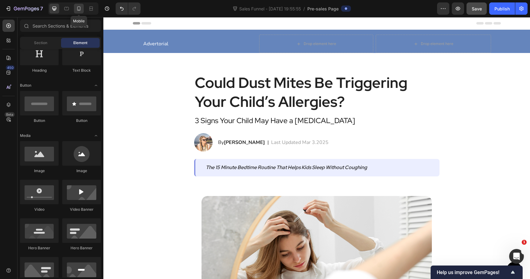
click at [78, 13] on div at bounding box center [79, 9] width 10 height 10
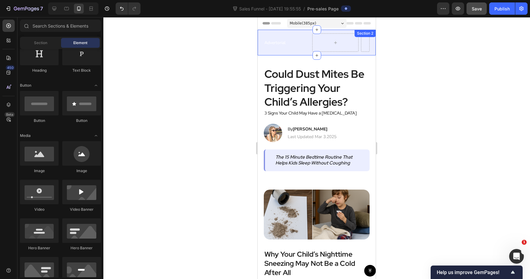
click at [264, 52] on div "Advertorial Text Block Row Row Row" at bounding box center [317, 44] width 118 height 22
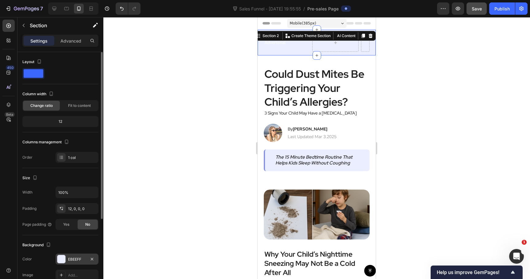
click at [77, 263] on div "EBEEFF" at bounding box center [77, 259] width 43 height 11
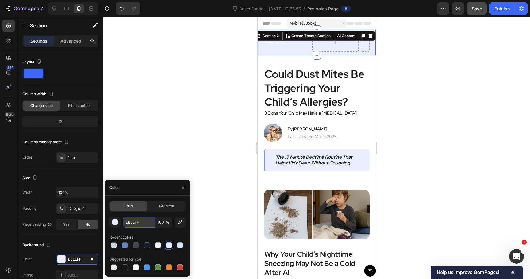
click at [138, 221] on input "EBEEFF" at bounding box center [139, 222] width 32 height 11
click at [56, 12] on div at bounding box center [54, 9] width 10 height 10
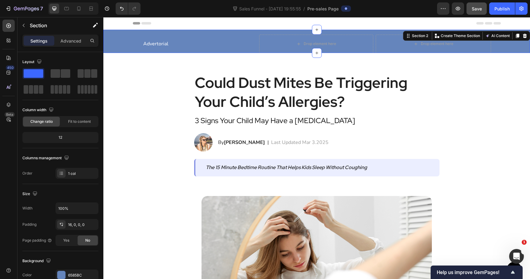
click at [114, 46] on div "Advertorial Text Block Drop element here Row Drop element here Row Row" at bounding box center [316, 44] width 427 height 18
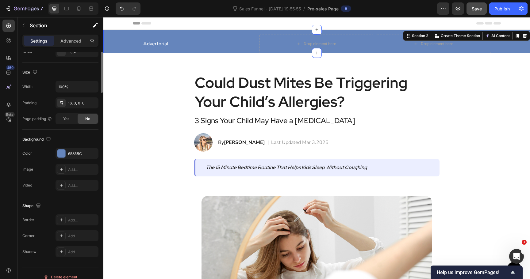
scroll to position [129, 0]
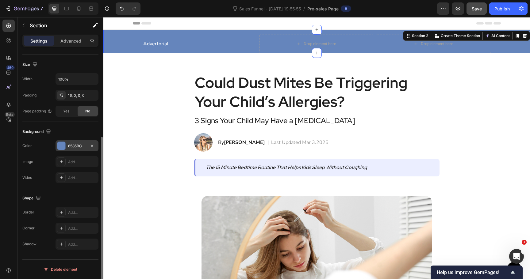
click at [63, 148] on div at bounding box center [61, 146] width 8 height 8
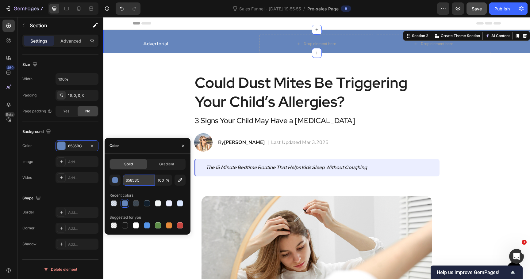
click at [133, 179] on input "6585BC" at bounding box center [139, 180] width 32 height 11
paste input "EBEEFF"
type input "EBEEFF"
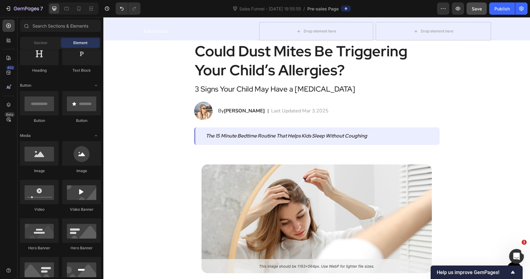
scroll to position [0, 0]
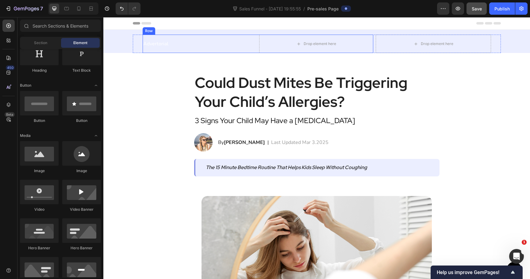
click at [257, 50] on div "Advertorial Text Block Drop element here Row" at bounding box center [258, 44] width 231 height 18
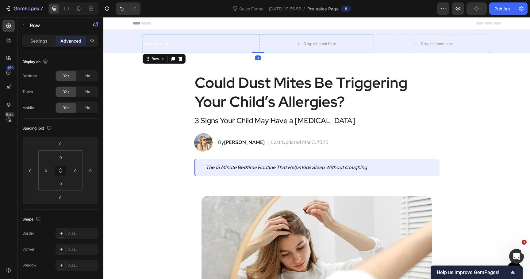
click at [37, 35] on div "Settings Advanced" at bounding box center [60, 41] width 76 height 12
click at [37, 41] on p "Settings" at bounding box center [38, 41] width 17 height 6
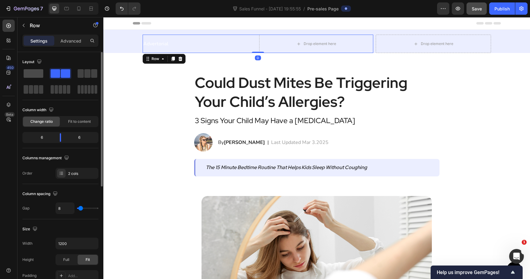
click at [36, 74] on span at bounding box center [34, 73] width 20 height 9
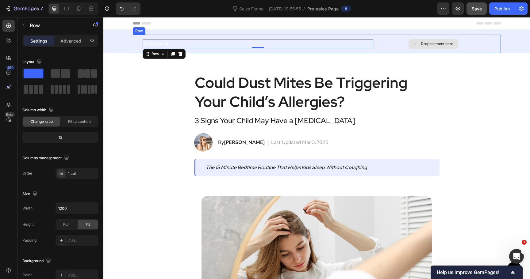
click at [379, 48] on div "Drop element here" at bounding box center [433, 44] width 115 height 18
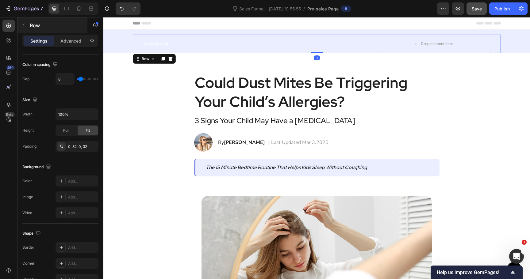
click at [37, 29] on p "Row" at bounding box center [56, 25] width 52 height 7
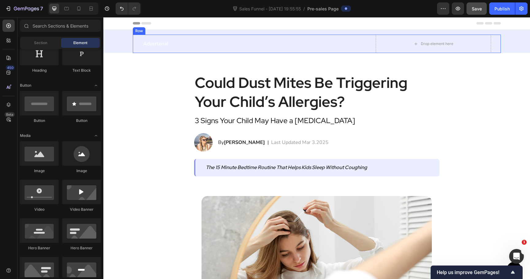
click at [278, 49] on div "Advertorial Text Block Row" at bounding box center [258, 44] width 231 height 18
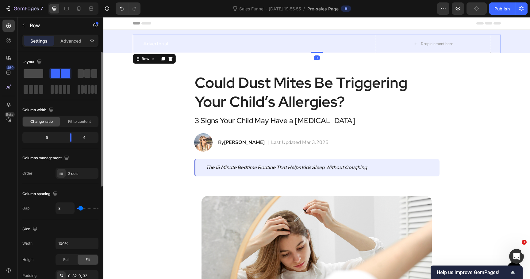
click at [36, 71] on span at bounding box center [34, 73] width 20 height 9
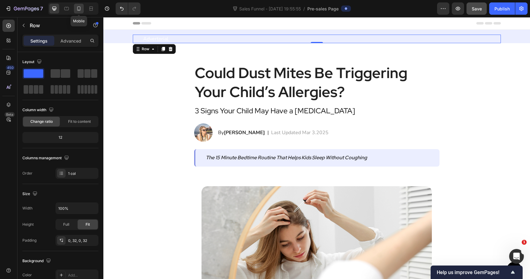
click at [79, 10] on icon at bounding box center [79, 10] width 2 height 1
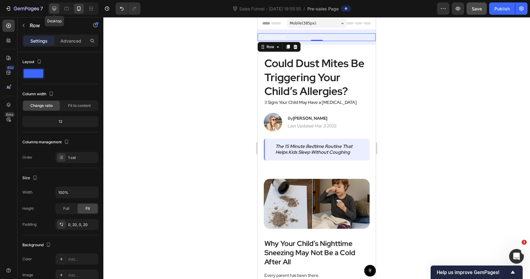
click at [55, 11] on icon at bounding box center [54, 9] width 6 height 6
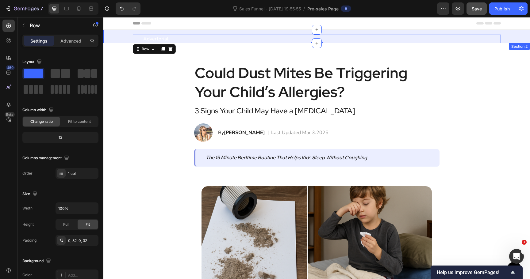
click at [117, 36] on div "Advertorial Text Block Row Row 0 Row" at bounding box center [316, 39] width 427 height 9
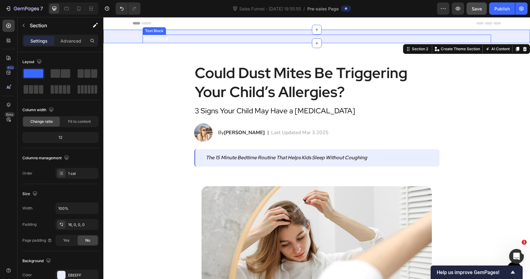
click at [195, 40] on p "Advertorial" at bounding box center [316, 38] width 347 height 7
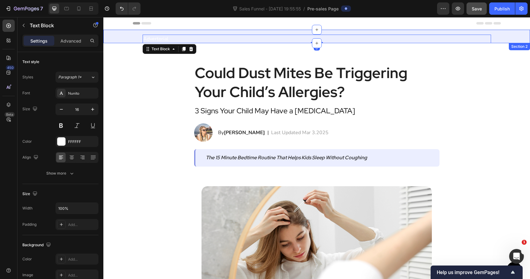
click at [124, 34] on div "Advertorial Text Block 0 Row Row Row Section 2" at bounding box center [316, 36] width 427 height 13
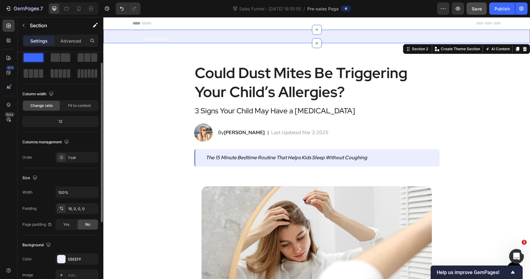
scroll to position [17, 0]
click at [77, 203] on div "16, 0, 0, 0" at bounding box center [77, 208] width 43 height 11
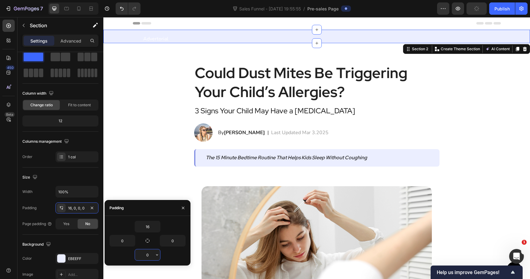
click at [146, 258] on input "0" at bounding box center [147, 255] width 25 height 11
type input "16"
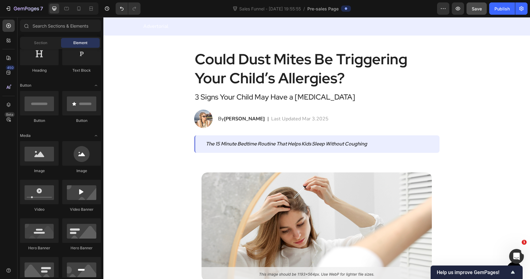
scroll to position [22, 0]
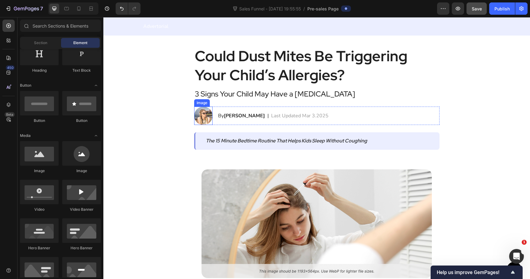
click at [207, 112] on img at bounding box center [203, 116] width 18 height 18
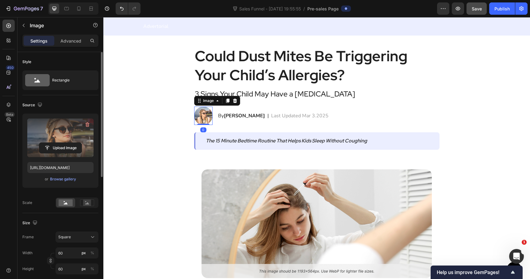
click at [67, 141] on label at bounding box center [60, 138] width 66 height 39
click at [67, 143] on input "file" at bounding box center [60, 148] width 42 height 10
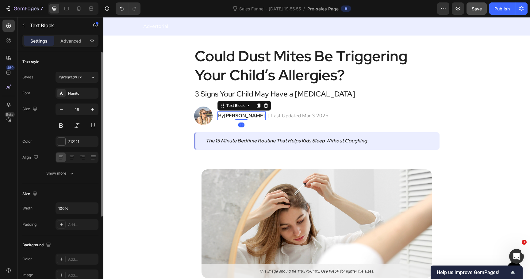
click at [241, 117] on strong "Jessica M." at bounding box center [244, 116] width 41 height 7
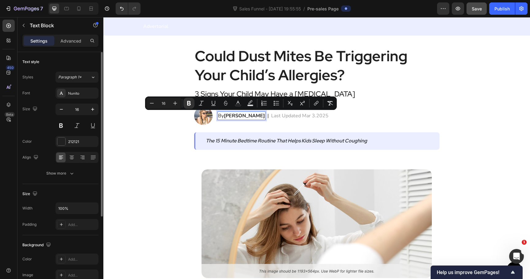
click at [232, 114] on strong "Jessica M." at bounding box center [244, 116] width 41 height 7
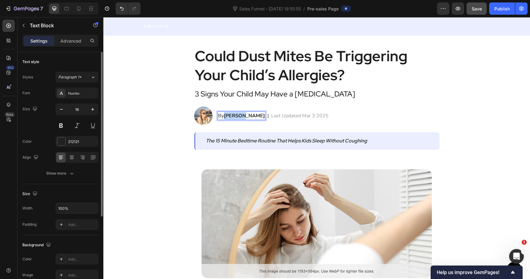
click at [232, 114] on strong "Jessica M." at bounding box center [244, 116] width 41 height 7
click at [240, 114] on strong "Liane M." at bounding box center [244, 116] width 41 height 7
click at [242, 115] on strong "Liane M." at bounding box center [244, 116] width 41 height 7
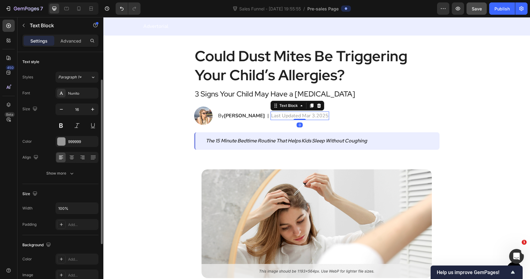
click at [271, 116] on p "Last Updated Mar 3.2025" at bounding box center [299, 115] width 57 height 7
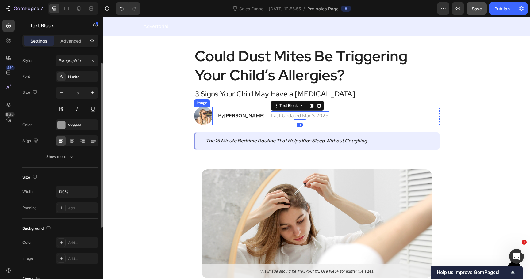
click at [206, 115] on img at bounding box center [203, 116] width 18 height 18
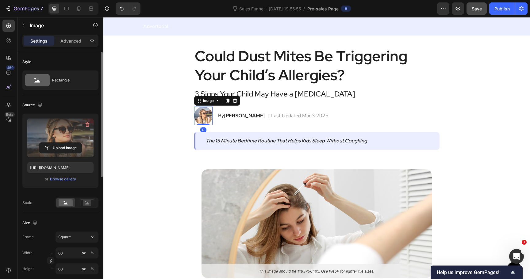
click at [66, 133] on label at bounding box center [60, 138] width 66 height 39
click at [66, 143] on input "file" at bounding box center [60, 148] width 42 height 10
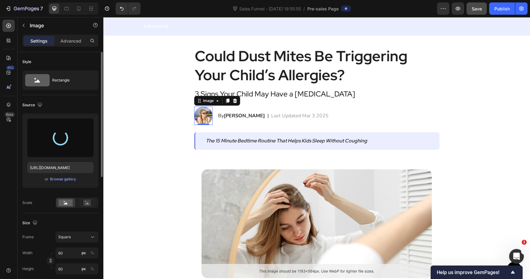
type input "https://cdn.shopify.com/s/files/1/0744/0918/1437/files/gempages_570298559904089…"
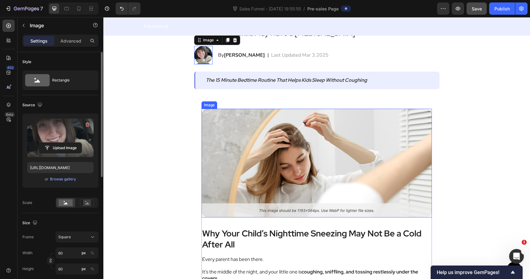
scroll to position [100, 0]
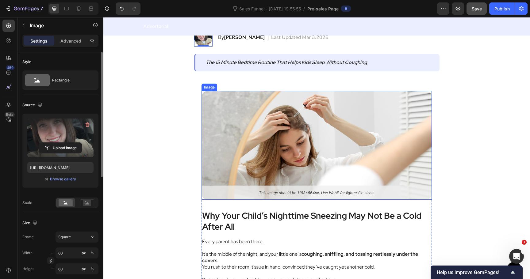
click at [244, 178] on img at bounding box center [317, 145] width 230 height 109
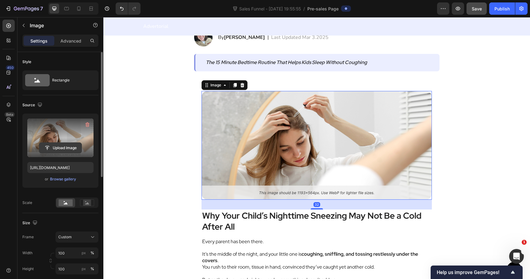
click at [56, 144] on input "file" at bounding box center [60, 148] width 42 height 10
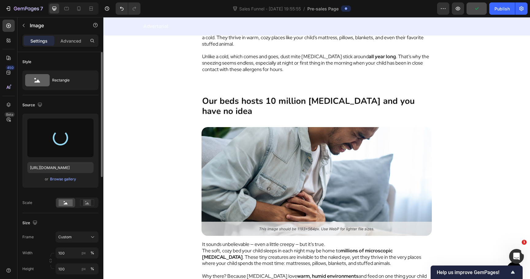
scroll to position [561, 0]
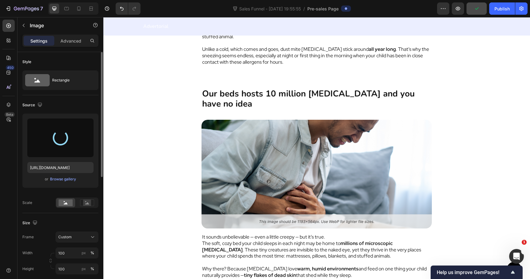
click at [307, 145] on img at bounding box center [317, 174] width 230 height 109
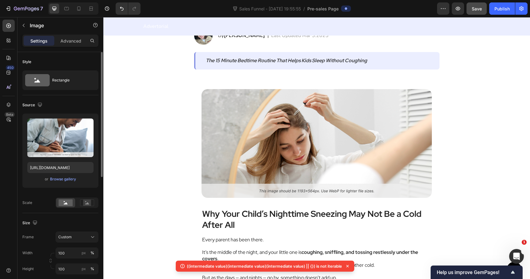
scroll to position [97, 0]
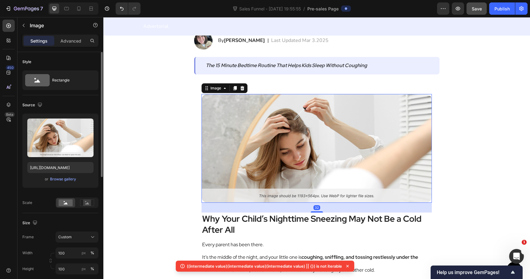
click at [277, 152] on img at bounding box center [317, 148] width 230 height 109
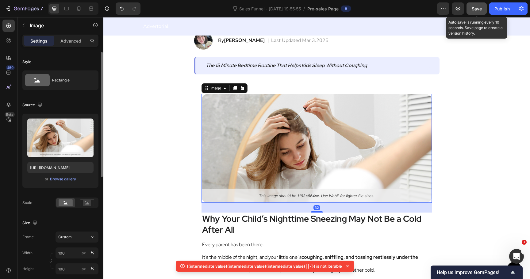
click at [473, 8] on span "Save" at bounding box center [477, 8] width 10 height 5
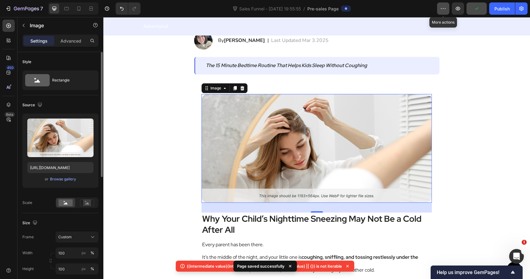
click at [444, 8] on icon "button" at bounding box center [443, 9] width 6 height 6
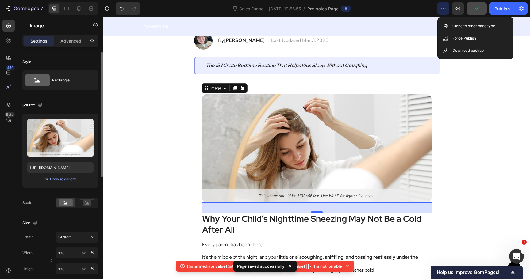
click at [444, 8] on icon "button" at bounding box center [443, 9] width 6 height 6
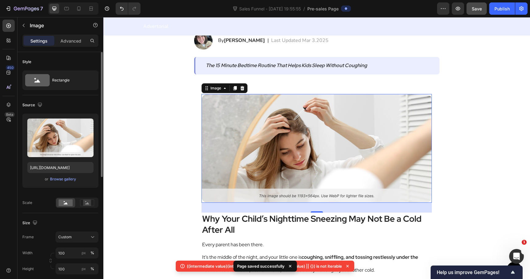
click at [274, 1] on div "7 Version history Sales Funnel - Sep 25, 19:55:55 / Pre-sales Page Preview Save…" at bounding box center [265, 8] width 530 height 17
click at [273, 10] on span "Sales Funnel - [DATE] 19:55:55" at bounding box center [270, 9] width 64 height 6
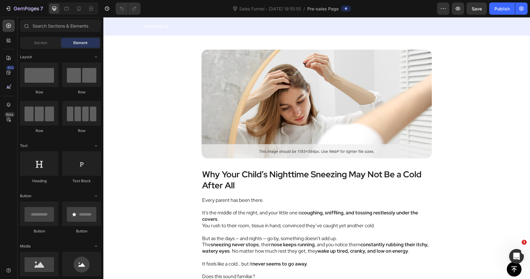
scroll to position [142, 0]
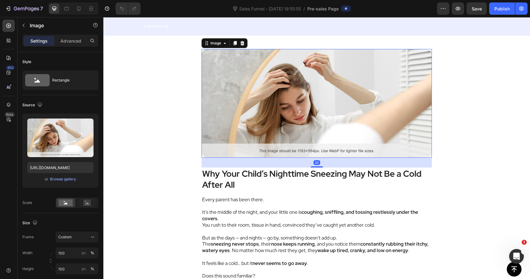
click at [296, 117] on img at bounding box center [317, 103] width 230 height 109
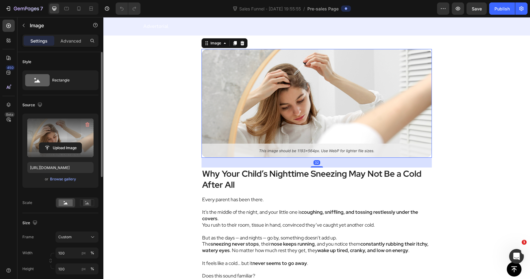
click at [56, 135] on label at bounding box center [60, 138] width 66 height 39
click at [56, 143] on input "file" at bounding box center [60, 148] width 42 height 10
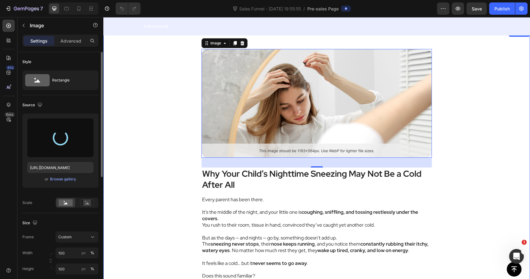
type input "[URL][DOMAIN_NAME]"
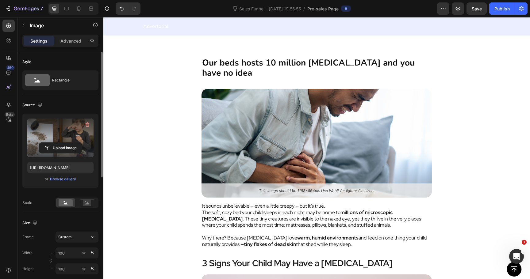
scroll to position [595, 0]
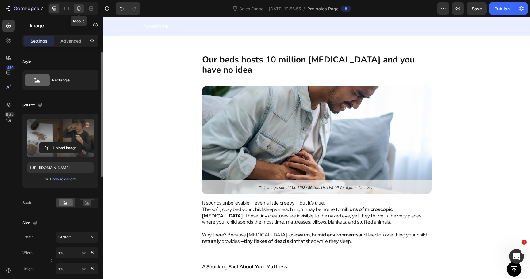
click at [79, 10] on icon at bounding box center [78, 8] width 3 height 4
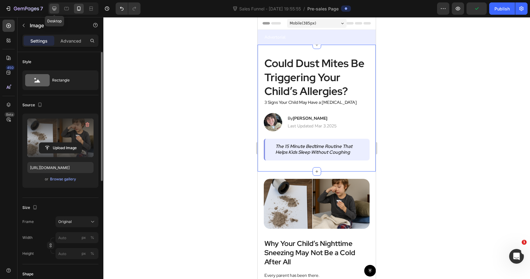
click at [53, 10] on icon at bounding box center [54, 9] width 6 height 6
type input "100"
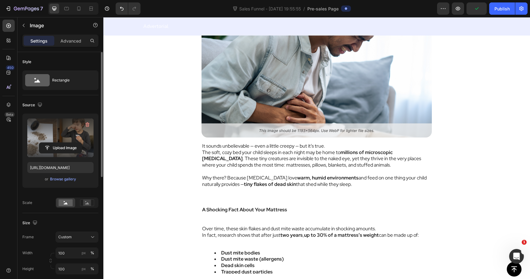
scroll to position [653, 0]
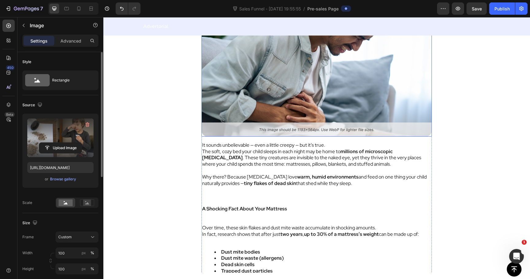
click at [300, 77] on img at bounding box center [317, 82] width 230 height 109
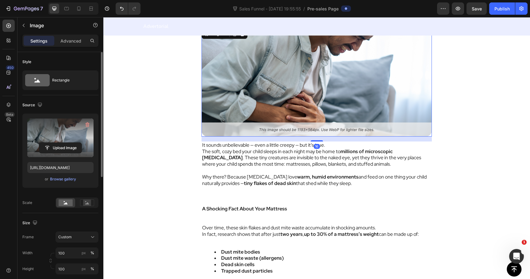
click at [65, 139] on label at bounding box center [60, 138] width 66 height 39
click at [65, 143] on input "file" at bounding box center [60, 148] width 42 height 10
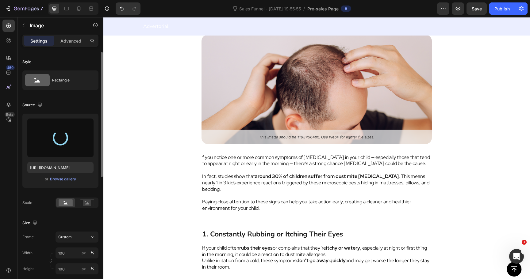
scroll to position [945, 0]
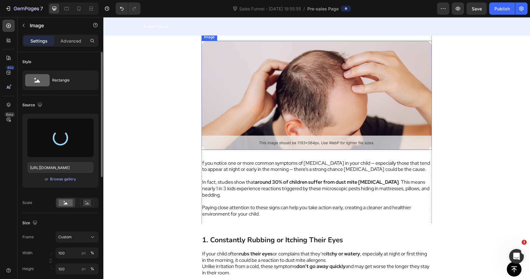
type input "[URL][DOMAIN_NAME]"
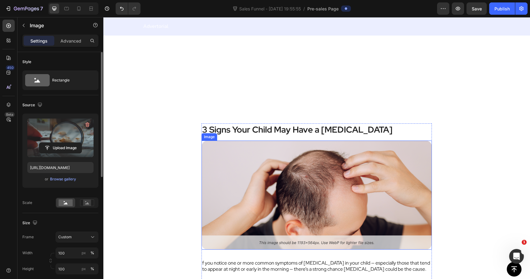
scroll to position [844, 0]
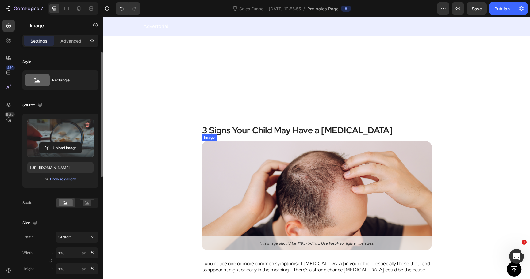
click at [290, 180] on img at bounding box center [317, 195] width 230 height 109
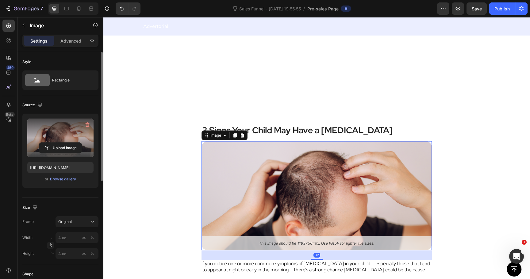
click at [53, 139] on label at bounding box center [60, 138] width 66 height 39
click at [53, 143] on input "file" at bounding box center [60, 148] width 42 height 10
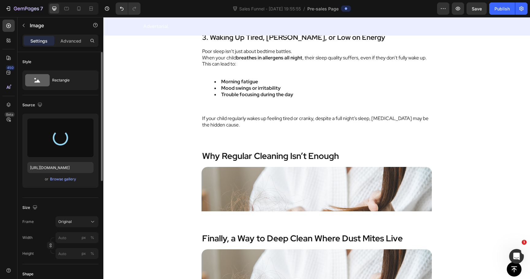
scroll to position [1271, 0]
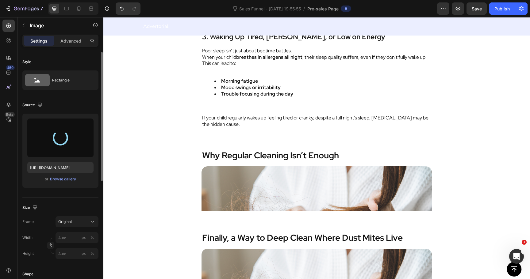
type input "[URL][DOMAIN_NAME]"
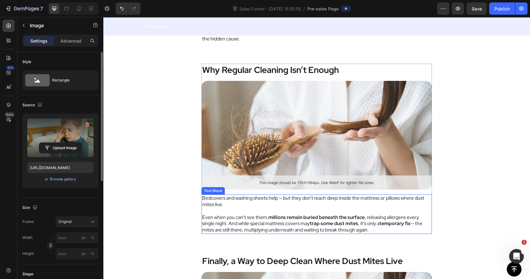
scroll to position [1354, 0]
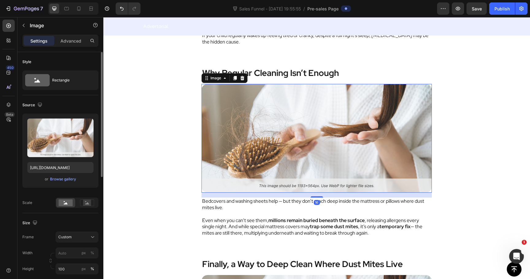
click at [303, 114] on img at bounding box center [317, 138] width 230 height 109
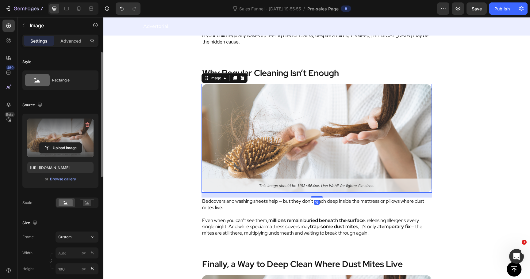
click at [51, 132] on label at bounding box center [60, 138] width 66 height 39
click at [51, 143] on input "file" at bounding box center [60, 148] width 42 height 10
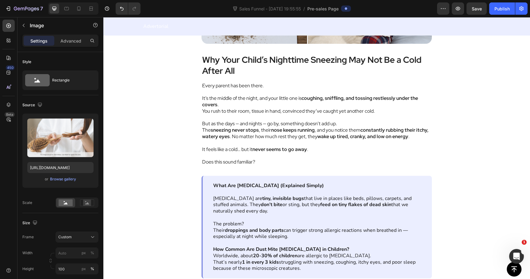
scroll to position [256, 0]
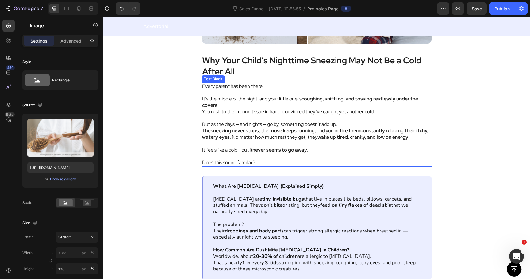
click at [285, 121] on p "But as the days — and nights — go by, something doesn’t add up." at bounding box center [316, 124] width 229 height 6
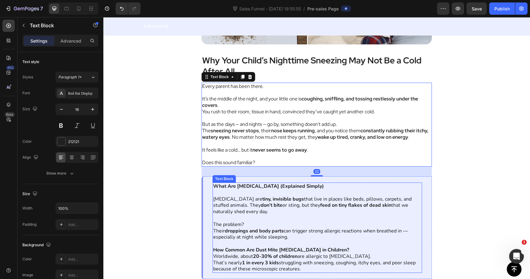
click at [232, 202] on p "[MEDICAL_DATA] are tiny, invisible bugs that live in places like beds, pillows,…" at bounding box center [317, 205] width 208 height 19
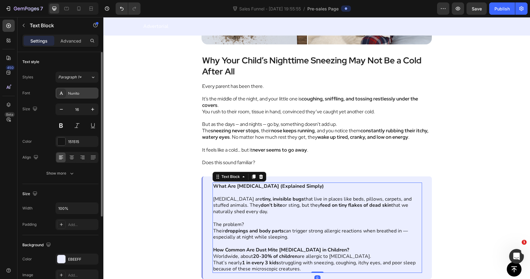
click at [73, 91] on div "Nunito" at bounding box center [82, 94] width 29 height 6
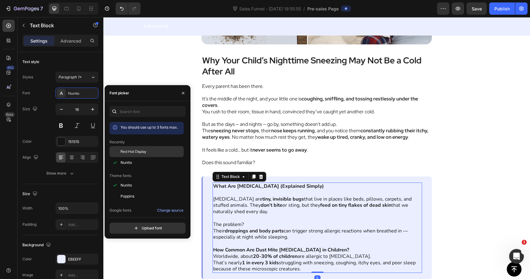
click at [131, 154] on span "Red Hat Display" at bounding box center [134, 152] width 26 height 6
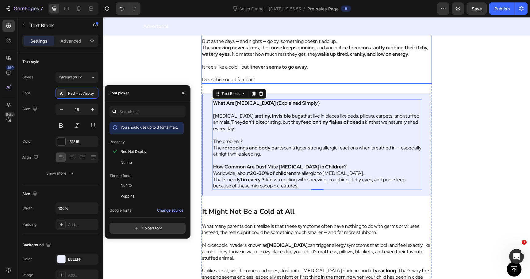
scroll to position [339, 0]
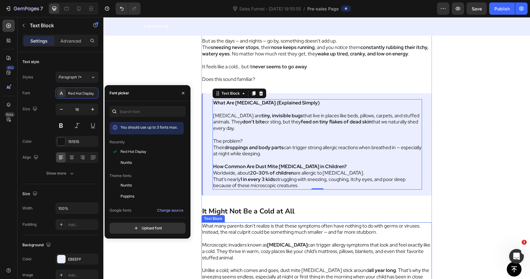
click at [270, 229] on p "What many parents don’t realize is that these symptoms often have nothing to do…" at bounding box center [316, 229] width 229 height 13
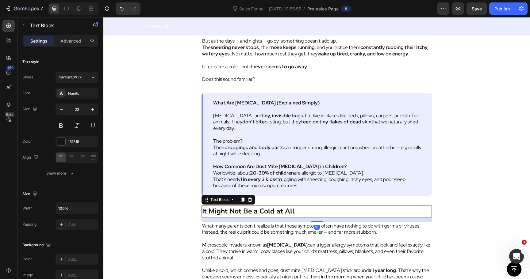
click at [269, 213] on strong "It Might Not Be a Cold at All" at bounding box center [248, 212] width 92 height 10
click at [75, 99] on div "Font Nunito Size 23 Color 151515 Align Show more" at bounding box center [60, 133] width 76 height 91
click at [75, 96] on div "Nunito" at bounding box center [77, 93] width 43 height 11
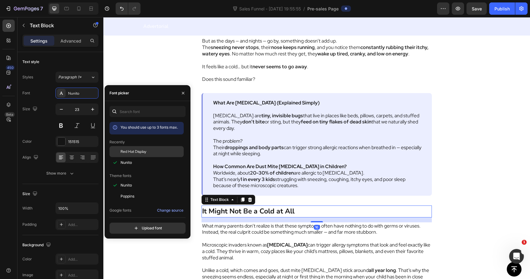
click at [139, 151] on span "Red Hat Display" at bounding box center [134, 152] width 26 height 6
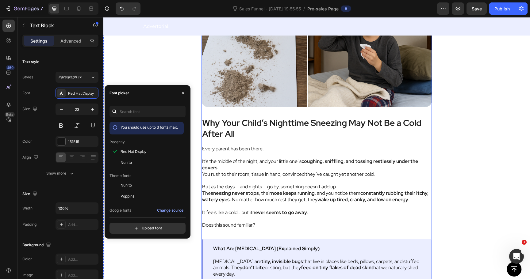
scroll to position [181, 0]
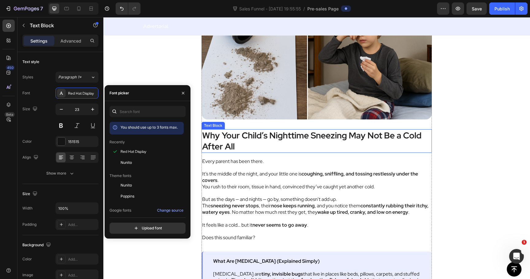
click at [236, 136] on p "Why Your Child’s Nighttime Sneezing May Not Be a Cold After All" at bounding box center [316, 141] width 229 height 22
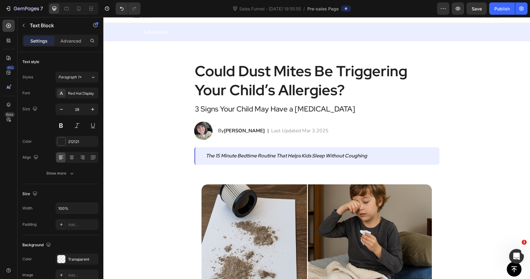
scroll to position [5, 0]
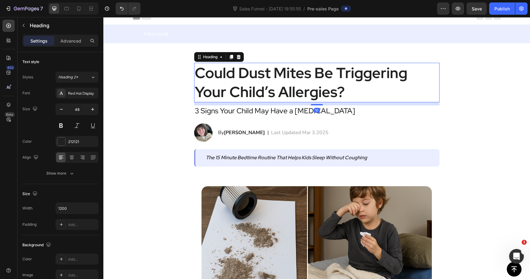
click at [239, 94] on h2 "Could Dust Mites Be Triggering Your Child’s Allergies?" at bounding box center [316, 83] width 245 height 40
click at [227, 110] on h2 "3 Signs Your Child May Have a Dust Mite Allergy" at bounding box center [316, 111] width 245 height 11
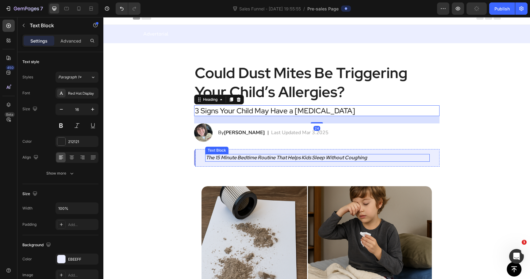
click at [225, 159] on icon "The 15 Minute Bedtime Routine That Helps Kids Sleep Without Coughing" at bounding box center [286, 158] width 161 height 6
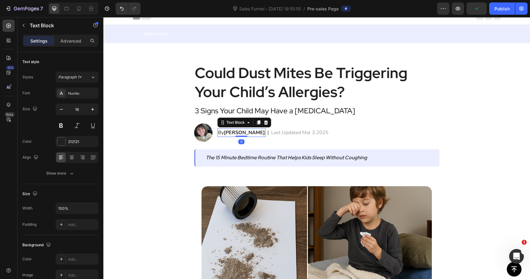
click at [237, 132] on strong "Liane W." at bounding box center [244, 132] width 41 height 7
click at [65, 90] on div at bounding box center [61, 93] width 9 height 9
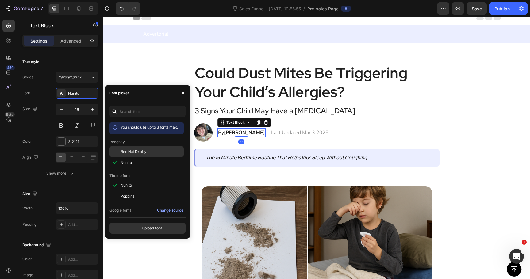
click at [133, 152] on span "Red Hat Display" at bounding box center [134, 152] width 26 height 6
click at [272, 136] on div "Last Updated Mar 3.2025 Text Block" at bounding box center [300, 133] width 59 height 9
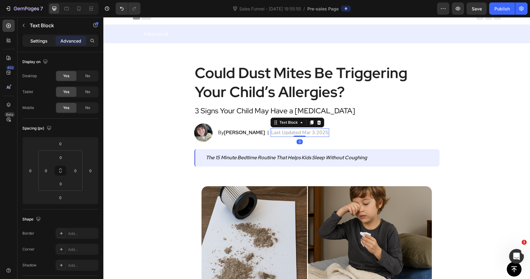
click at [41, 41] on p "Settings" at bounding box center [38, 41] width 17 height 6
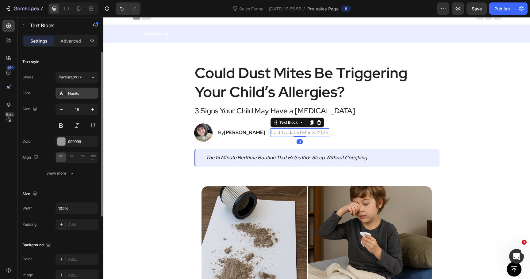
click at [79, 93] on div "Nunito" at bounding box center [82, 94] width 29 height 6
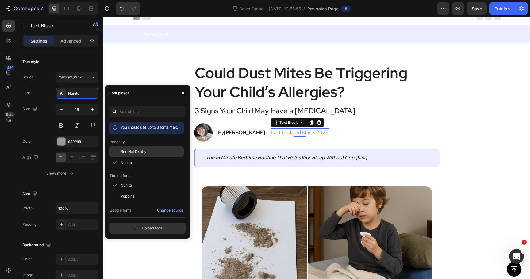
click at [133, 153] on span "Red Hat Display" at bounding box center [134, 152] width 26 height 6
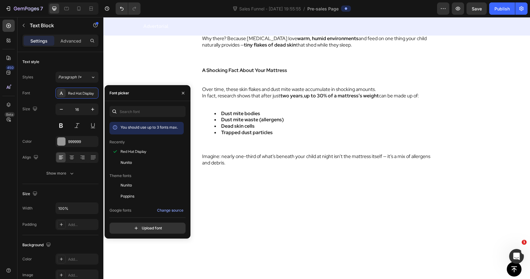
scroll to position [682, 0]
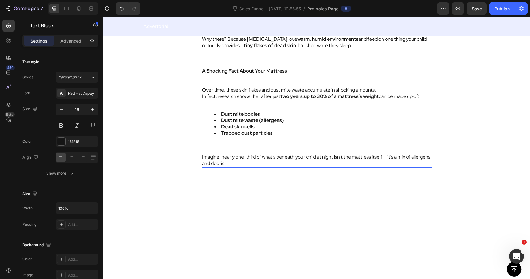
click at [249, 30] on p "The soft, cozy bed your child sleeps in each night may be home to millions of m…" at bounding box center [316, 20] width 229 height 19
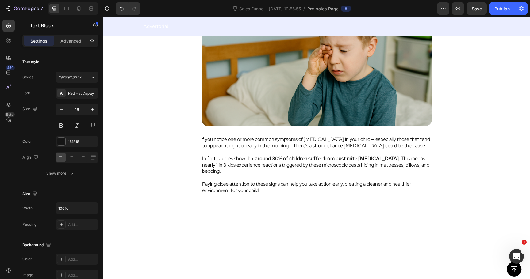
scroll to position [871, 0]
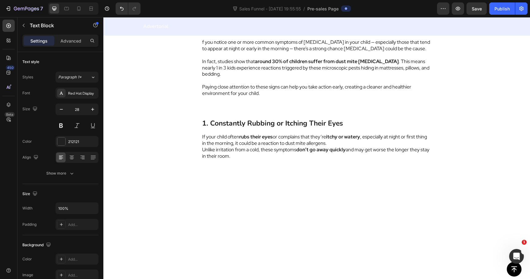
scroll to position [971, 0]
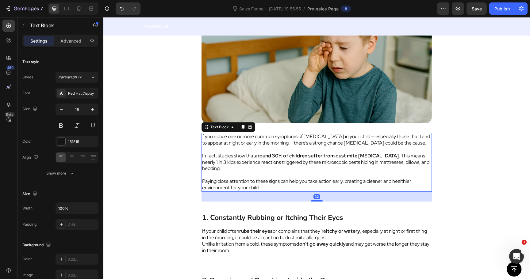
click at [255, 146] on p "f you notice one or more common symptoms of [MEDICAL_DATA] in your child — espe…" at bounding box center [316, 140] width 229 height 13
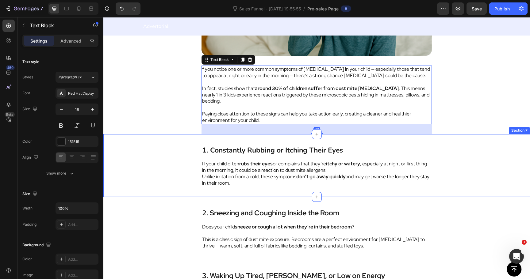
scroll to position [1050, 0]
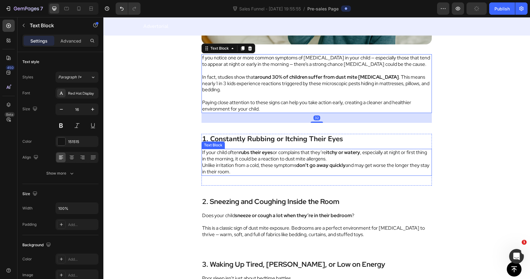
click at [235, 150] on p "If your child often rubs their eyes or complains that they’re itchy or watery ,…" at bounding box center [316, 156] width 229 height 13
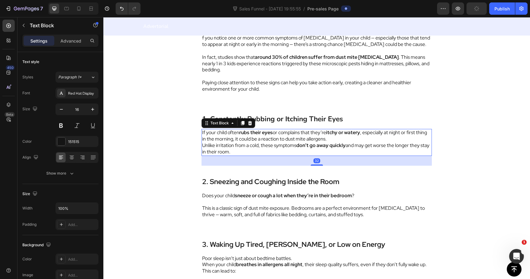
scroll to position [1071, 0]
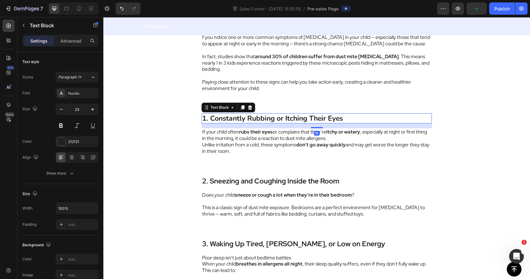
click at [280, 114] on strong "1. Constantly Rubbing or Itching Their Eyes" at bounding box center [272, 119] width 141 height 10
click at [75, 97] on div "Nunito" at bounding box center [77, 93] width 43 height 11
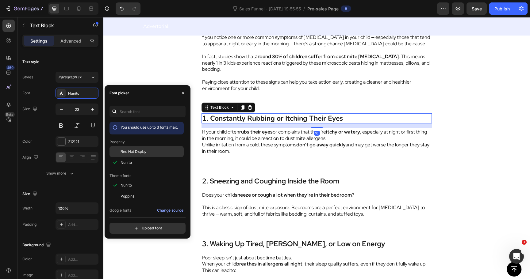
click at [133, 149] on span "Red Hat Display" at bounding box center [134, 152] width 26 height 6
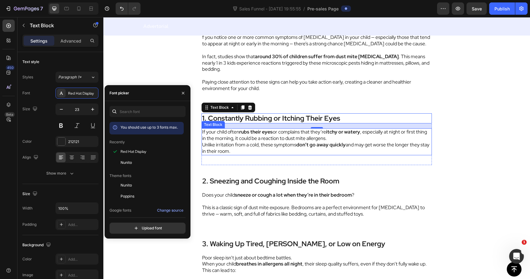
click at [248, 132] on p "If your child often rubs their eyes or complains that they’re itchy or watery ,…" at bounding box center [316, 135] width 229 height 13
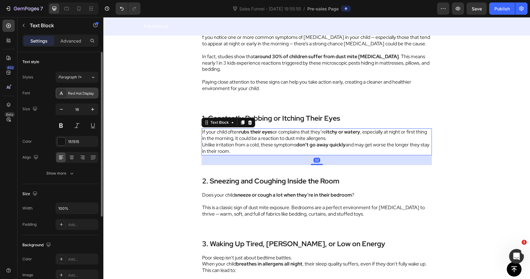
click at [79, 96] on div "Red Hat Display" at bounding box center [77, 93] width 43 height 11
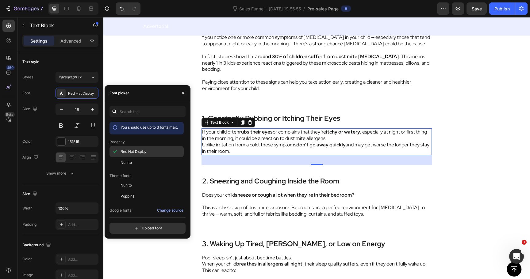
click at [135, 150] on span "Red Hat Display" at bounding box center [134, 152] width 26 height 6
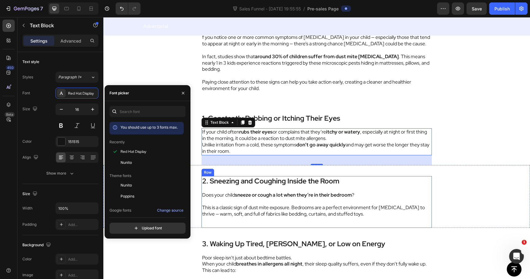
click at [263, 181] on div "2. Sneezing and Coughing Inside the Room Text Block Does your child sneeze or c…" at bounding box center [317, 202] width 230 height 52
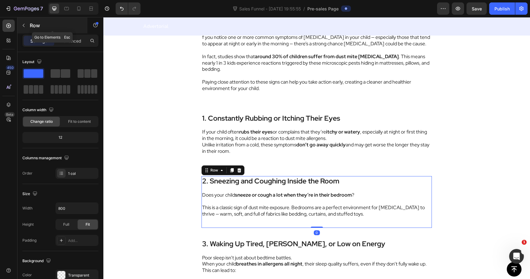
click at [37, 28] on p "Row" at bounding box center [56, 25] width 52 height 7
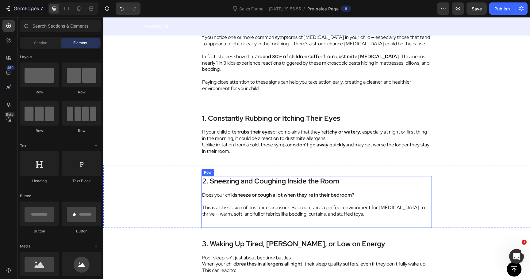
click at [224, 184] on div "2. Sneezing and Coughing Inside the Room Text Block Does your child sneeze or c…" at bounding box center [317, 202] width 230 height 52
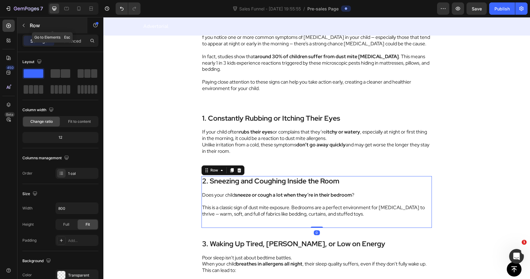
click at [36, 26] on p "Row" at bounding box center [56, 25] width 52 height 7
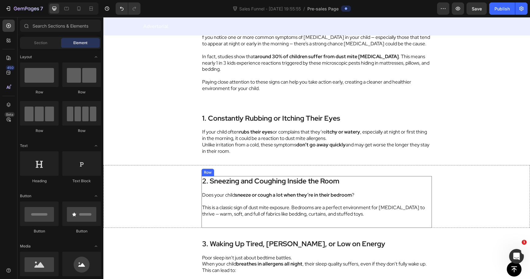
click at [254, 181] on div "2. Sneezing and Coughing Inside the Room Text Block Does your child sneeze or c…" at bounding box center [317, 202] width 230 height 52
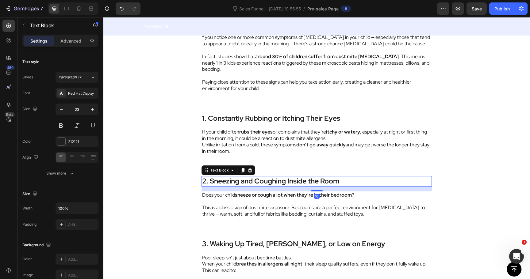
click at [254, 177] on strong "2. Sneezing and Coughing Inside the Room" at bounding box center [270, 181] width 137 height 9
click at [233, 205] on p "This is a classic sign of dust mite exposure. Bedrooms are a perfect environmen…" at bounding box center [316, 211] width 229 height 13
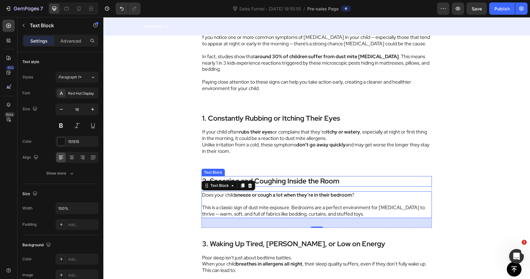
click at [296, 177] on strong "2. Sneezing and Coughing Inside the Room" at bounding box center [270, 181] width 137 height 9
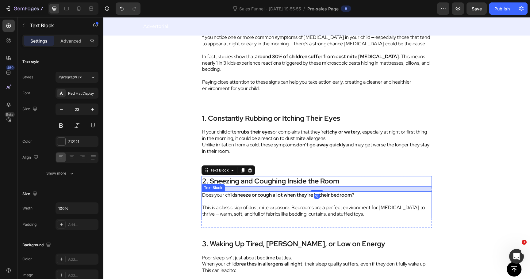
click at [294, 198] on p at bounding box center [316, 201] width 229 height 6
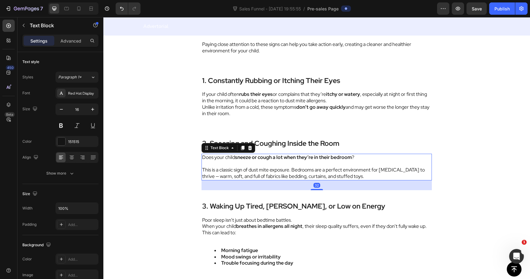
scroll to position [1114, 0]
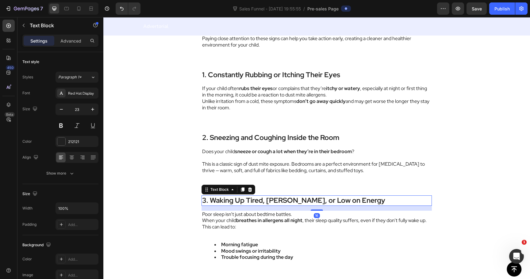
click at [284, 196] on strong "3. Waking Up Tired, [PERSON_NAME], or Low on Energy" at bounding box center [293, 200] width 183 height 9
click at [272, 219] on p "When your child breathes in allergens all night , their sleep quality suffers, …" at bounding box center [316, 224] width 229 height 13
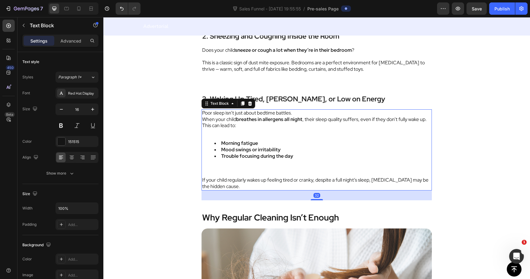
scroll to position [1218, 0]
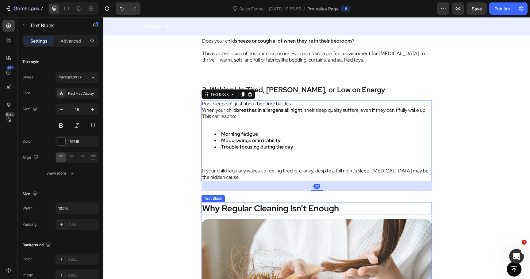
click at [271, 208] on strong "Why Regular Cleaning Isn’t Enough" at bounding box center [270, 209] width 137 height 12
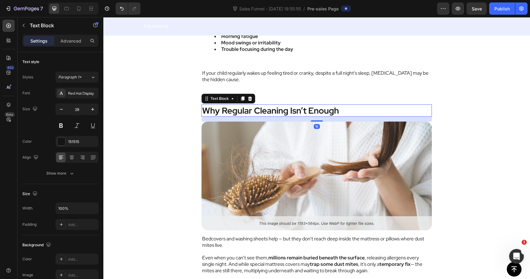
scroll to position [1326, 0]
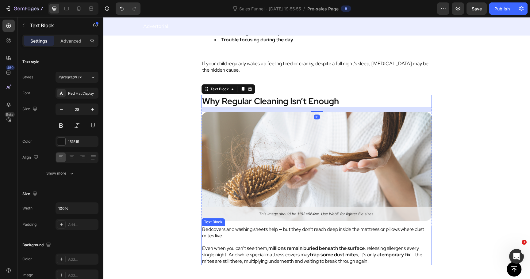
click at [263, 241] on p at bounding box center [316, 243] width 229 height 6
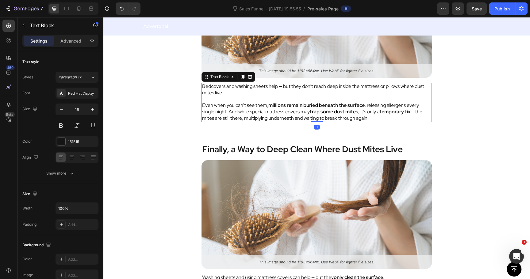
scroll to position [1468, 0]
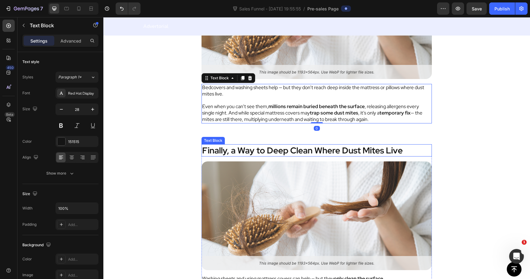
click at [266, 151] on strong "Finally, a Way to Deep Clean Where Dust Mites Live" at bounding box center [302, 151] width 201 height 12
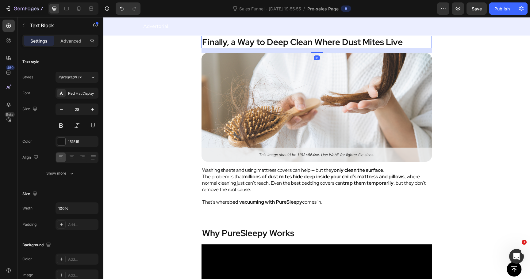
scroll to position [1584, 0]
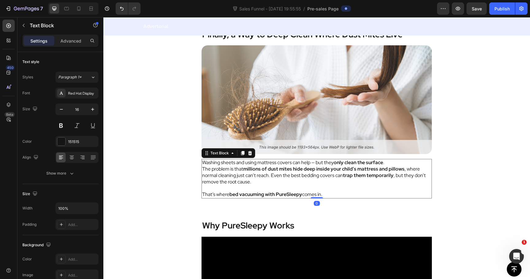
click at [260, 166] on strong "millions of dust mites hide deep inside your child’s mattress and pillows" at bounding box center [323, 169] width 161 height 6
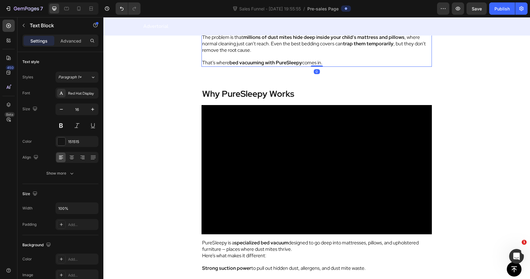
scroll to position [1716, 0]
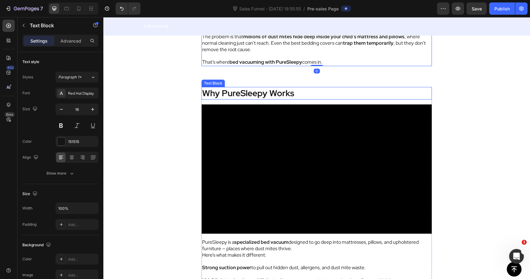
click at [260, 95] on strong "Why PureSleepy Works" at bounding box center [248, 93] width 92 height 12
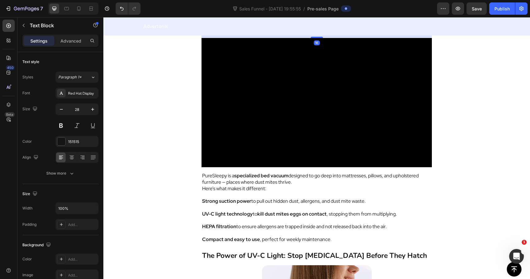
scroll to position [1797, 0]
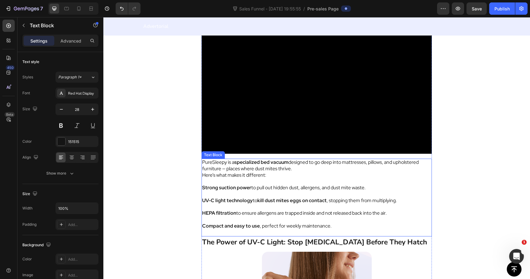
click at [253, 167] on p "PureSleepy is a specialized bed vacuum designed to go deep into mattresses, pil…" at bounding box center [316, 166] width 229 height 13
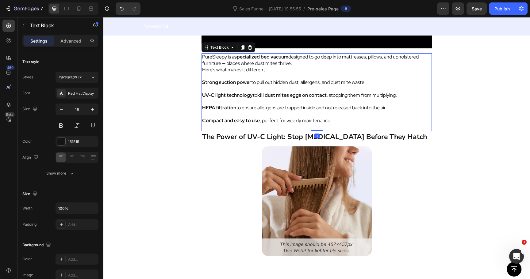
scroll to position [1906, 0]
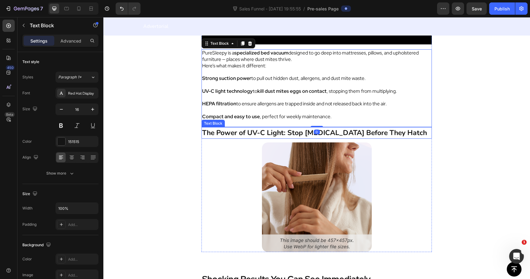
click at [256, 136] on strong "The Power of UV-C Light: Stop Dust Mites Before They Hatch" at bounding box center [314, 133] width 225 height 10
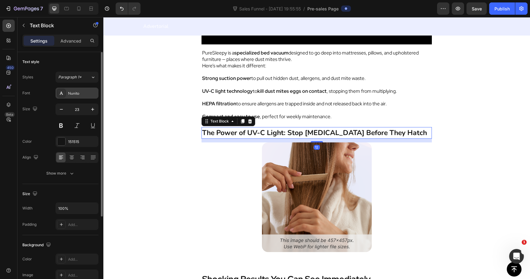
click at [83, 93] on div "Nunito" at bounding box center [82, 94] width 29 height 6
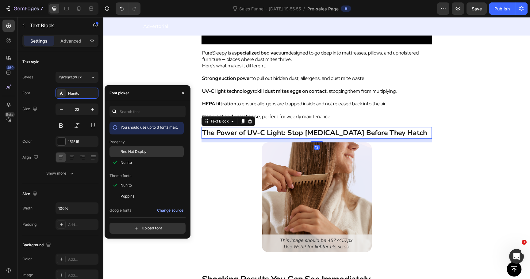
click at [130, 150] on span "Red Hat Display" at bounding box center [134, 152] width 26 height 6
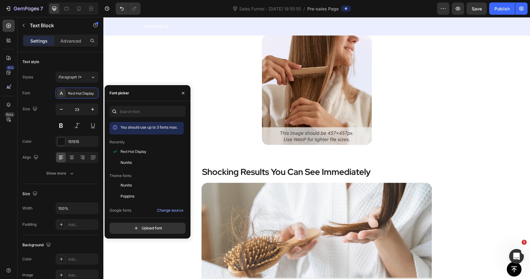
scroll to position [2016, 0]
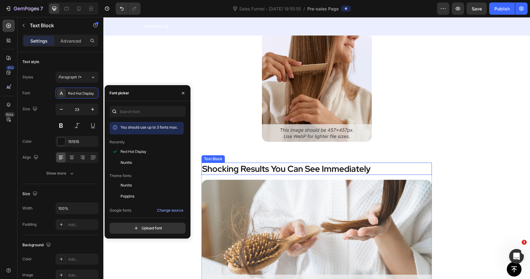
click at [284, 173] on strong "Shocking Results You Can See Immediately" at bounding box center [286, 169] width 169 height 12
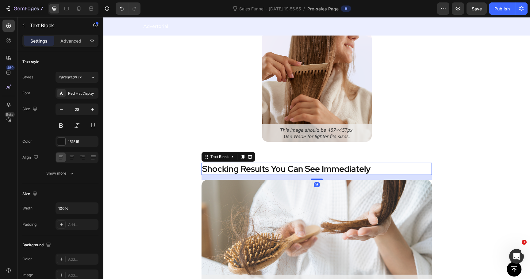
click at [247, 170] on strong "Shocking Results You Can See Immediately" at bounding box center [286, 169] width 169 height 12
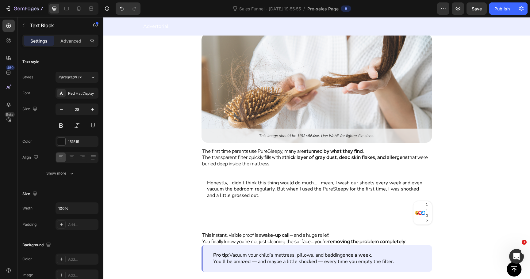
scroll to position [2169, 0]
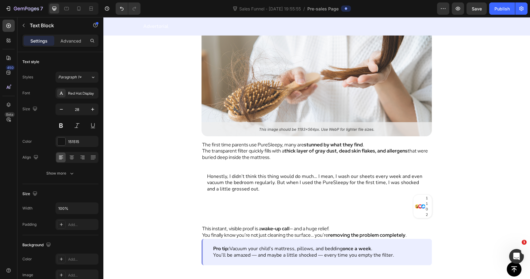
click at [247, 170] on div "Honestly, I didn’t think this thing would do much… I mean, I wash our sheets ev…" at bounding box center [317, 183] width 230 height 30
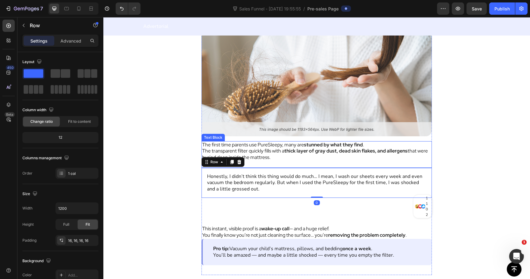
click at [256, 149] on p "The transparent filter quickly fills with a thick layer of gray dust, dead skin…" at bounding box center [316, 154] width 229 height 13
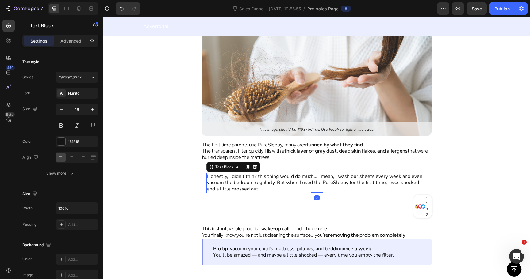
click at [253, 188] on p "Honestly, I didn’t think this thing would do much… I mean, I wash our sheets ev…" at bounding box center [316, 183] width 219 height 19
click at [68, 92] on div "Nunito" at bounding box center [82, 94] width 29 height 6
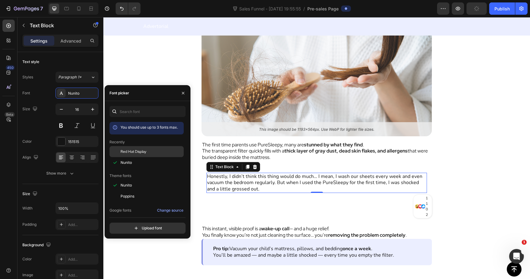
click at [147, 155] on div "Red Hat Display" at bounding box center [147, 151] width 74 height 11
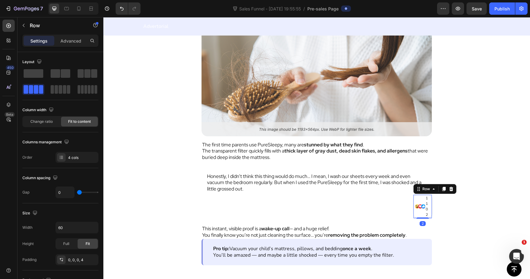
click at [415, 211] on div "Icon" at bounding box center [417, 206] width 4 height 23
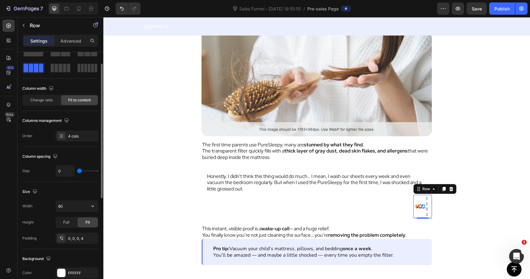
scroll to position [26, 0]
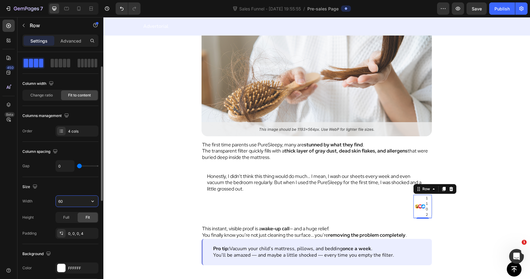
click at [79, 203] on input "60" at bounding box center [77, 201] width 42 height 11
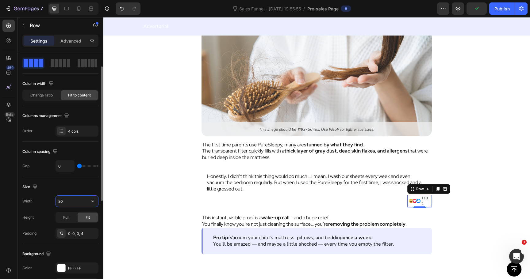
type input "8"
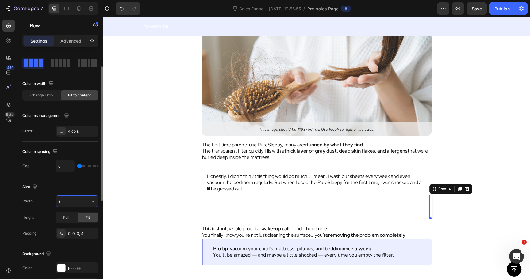
type input "85"
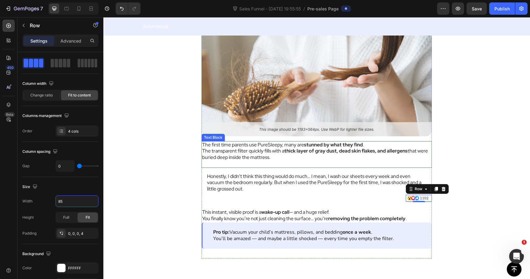
click at [216, 160] on p "The transparent filter quickly fills with a thick layer of gray dust, dead skin…" at bounding box center [316, 154] width 229 height 13
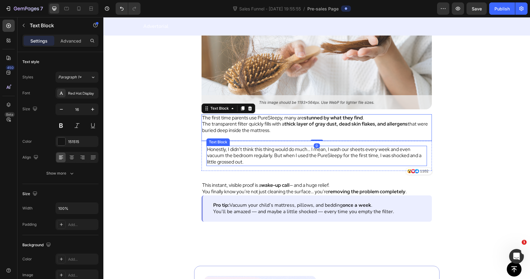
scroll to position [2200, 0]
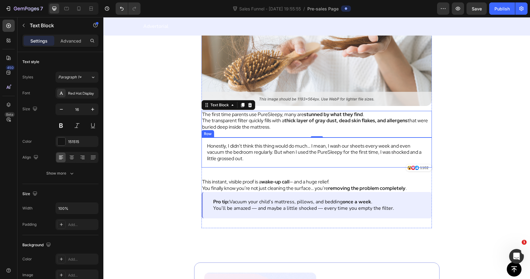
click at [310, 163] on div "Honestly, I didn’t think this thing would do much… I mean, I wash our sheets ev…" at bounding box center [317, 153] width 230 height 30
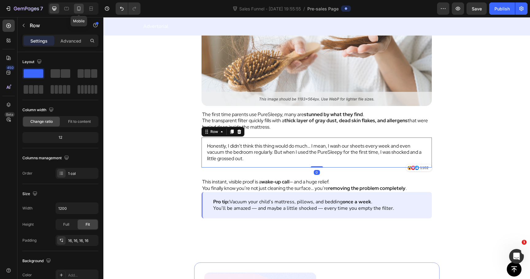
click at [81, 11] on icon at bounding box center [79, 9] width 6 height 6
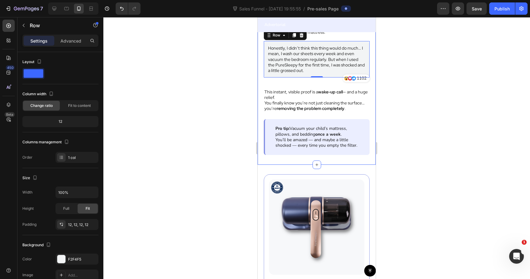
scroll to position [2259, 0]
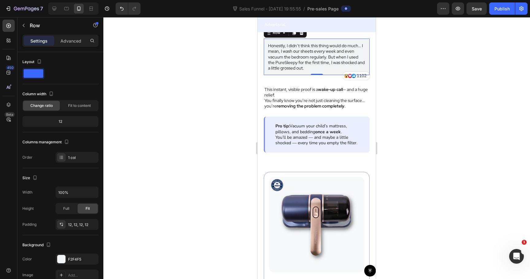
click at [266, 59] on div "Honestly, I didn’t think this thing would do much… I mean, I wash our sheets ev…" at bounding box center [317, 57] width 106 height 37
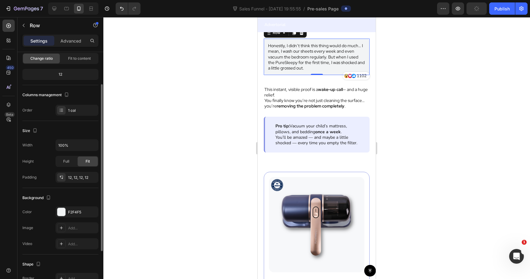
scroll to position [51, 0]
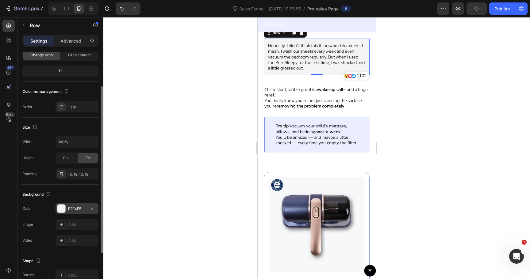
click at [71, 207] on div "F2F4F5" at bounding box center [77, 209] width 18 height 6
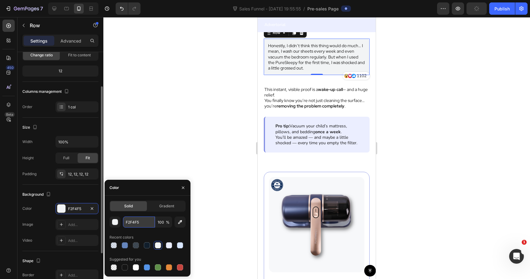
click at [137, 225] on input "F2F4F5" at bounding box center [139, 222] width 32 height 11
click at [56, 9] on icon at bounding box center [54, 9] width 6 height 6
type input "1200"
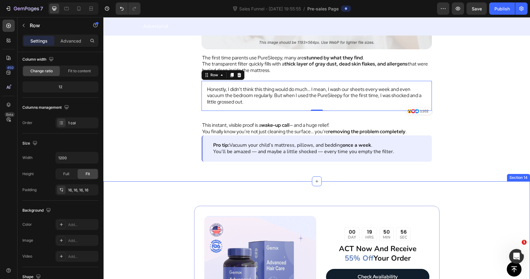
scroll to position [2266, 0]
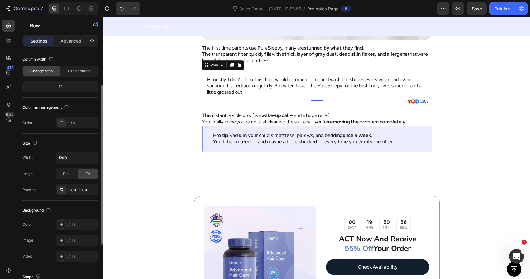
click at [68, 218] on div "Background The changes might be hidden by the video. Color Add... Image Add... …" at bounding box center [60, 234] width 76 height 67
click at [68, 225] on div "Add..." at bounding box center [82, 225] width 29 height 6
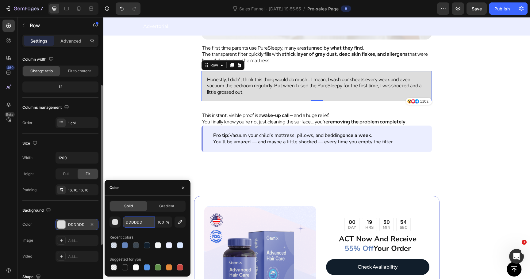
click at [135, 222] on input "DDDDDD" at bounding box center [139, 222] width 32 height 11
paste input "F2F4F5"
type input "F2F4F5"
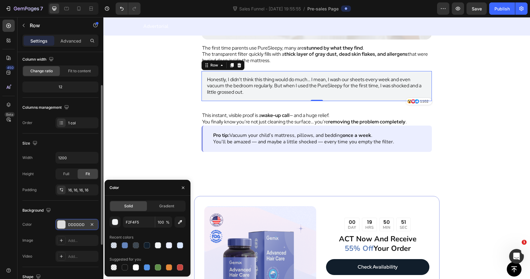
click at [86, 198] on div "Size Width 1200 Height Full Fit Padding 16, 16, 16, 16" at bounding box center [60, 167] width 76 height 67
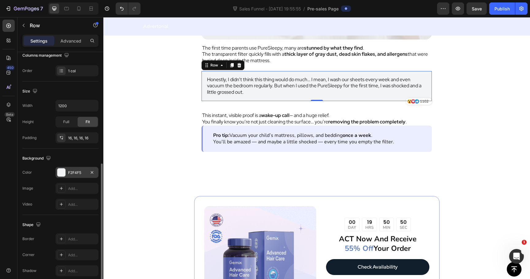
scroll to position [129, 0]
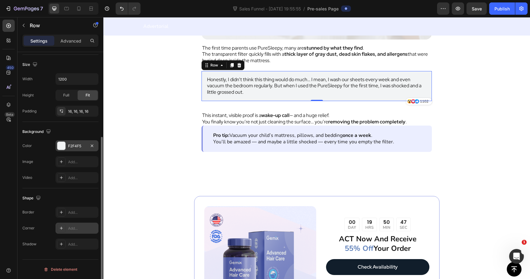
click at [71, 229] on div "Add..." at bounding box center [82, 229] width 29 height 6
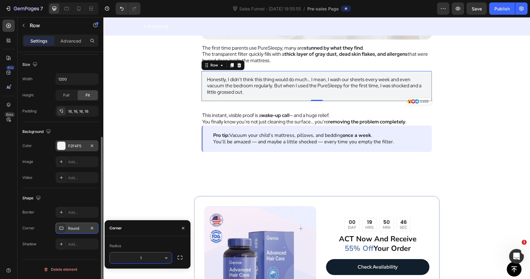
type input "10"
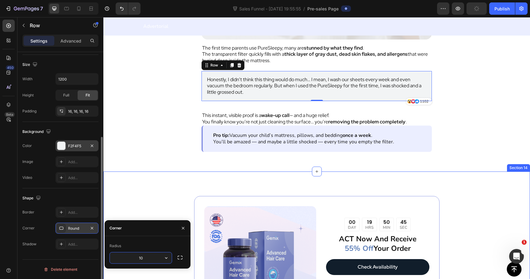
click at [153, 159] on div "Shocking Results You Can See Immediately Text Block Image The first time parent…" at bounding box center [316, 32] width 427 height 260
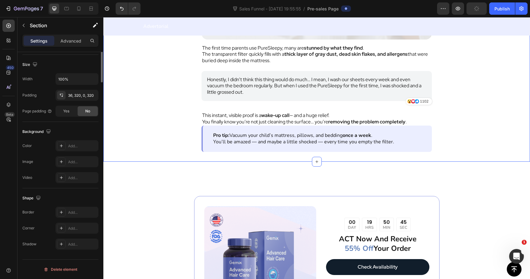
scroll to position [0, 0]
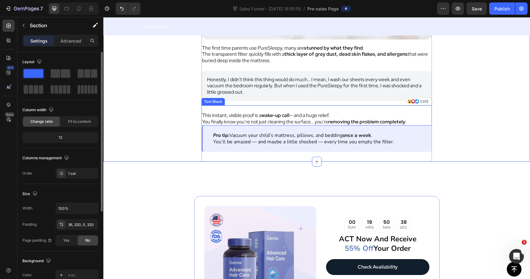
click at [224, 116] on p "This instant, visible proof is a wake-up call — and a huge relief." at bounding box center [316, 116] width 229 height 6
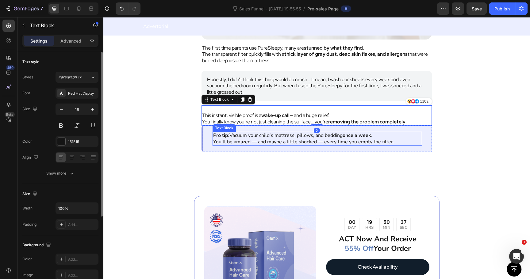
click at [230, 137] on p "Pro tip: Vacuum your child’s mattress, pillows, and bedding once a week ." at bounding box center [317, 136] width 208 height 6
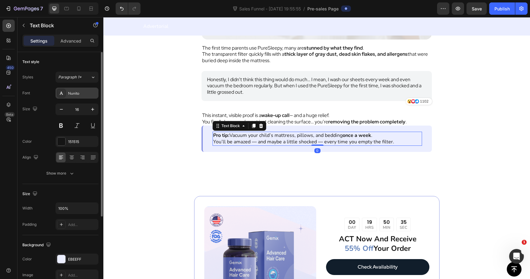
click at [75, 93] on div "Nunito" at bounding box center [82, 94] width 29 height 6
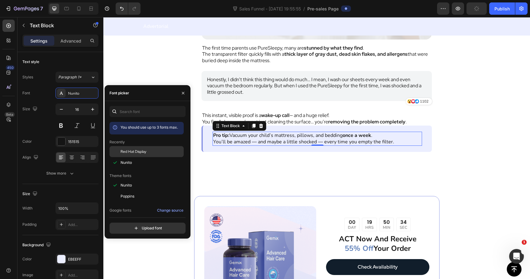
click at [124, 155] on div "Red Hat Display" at bounding box center [147, 151] width 74 height 11
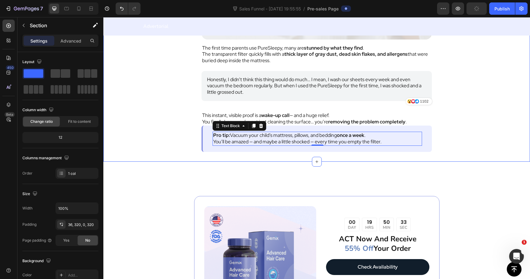
click at [150, 61] on div "Shocking Results You Can See Immediately Text Block Image The first time parent…" at bounding box center [316, 32] width 427 height 260
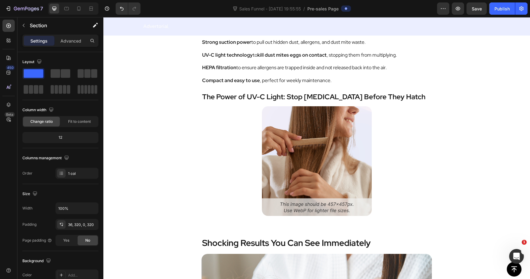
scroll to position [1980, 0]
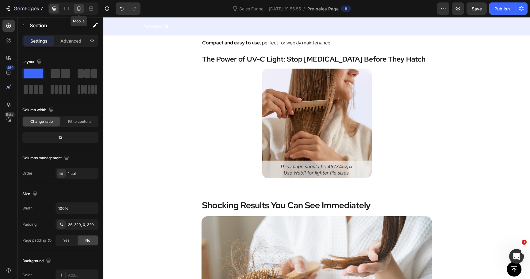
click at [76, 8] on icon at bounding box center [79, 9] width 6 height 6
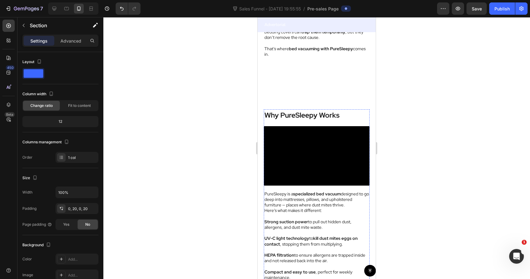
scroll to position [1696, 0]
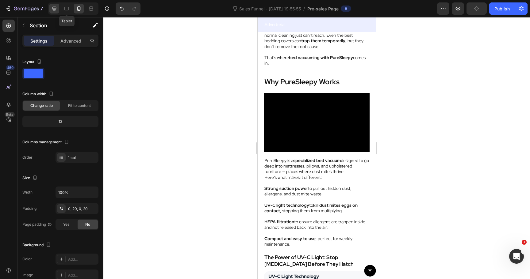
click at [53, 10] on icon at bounding box center [54, 9] width 6 height 6
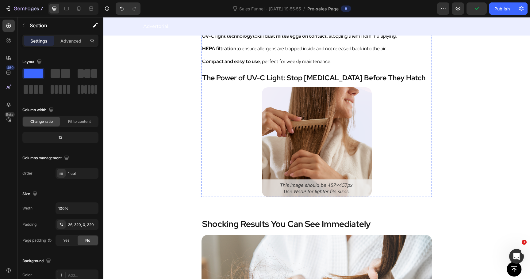
scroll to position [1960, 0]
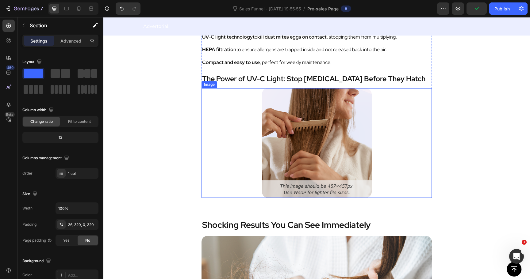
click at [290, 123] on img at bounding box center [317, 143] width 110 height 110
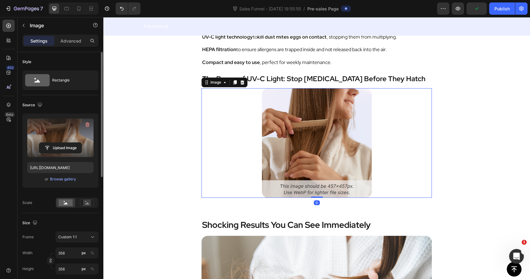
click at [54, 125] on label at bounding box center [60, 138] width 66 height 39
click at [54, 143] on input "file" at bounding box center [60, 148] width 42 height 10
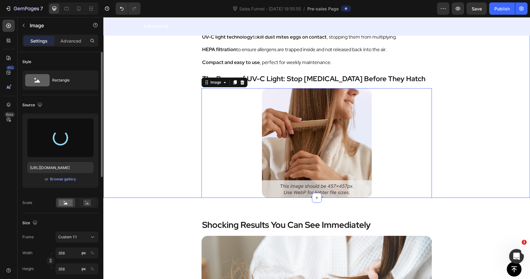
type input "[URL][DOMAIN_NAME]"
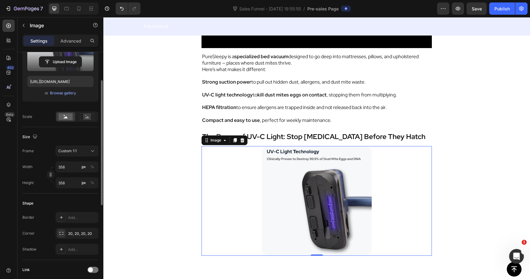
scroll to position [95, 0]
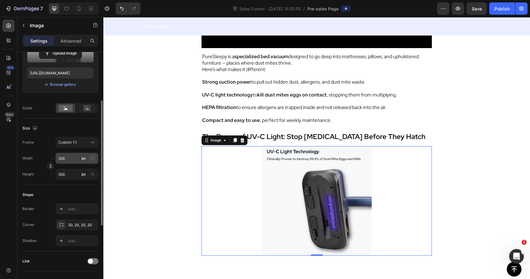
click at [90, 156] on div "%" at bounding box center [92, 159] width 4 height 6
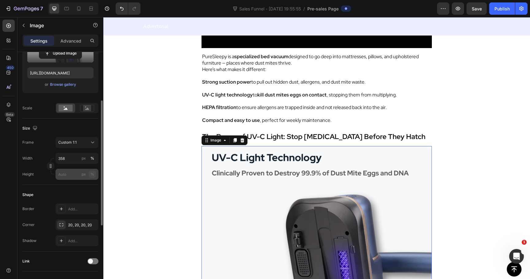
click at [92, 171] on button "%" at bounding box center [92, 174] width 7 height 7
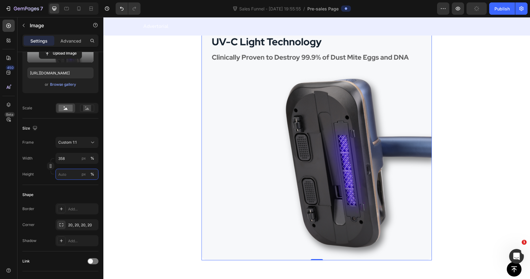
scroll to position [2021, 0]
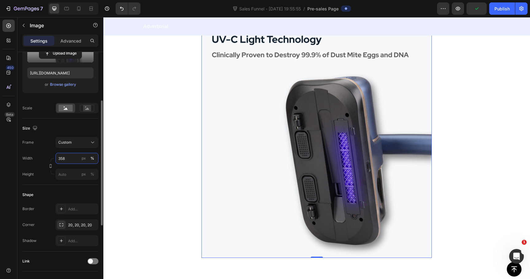
click at [62, 157] on input "358" at bounding box center [77, 158] width 43 height 11
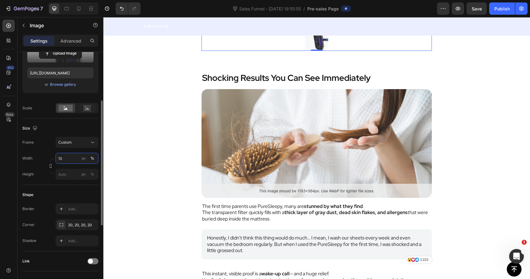
type input "1"
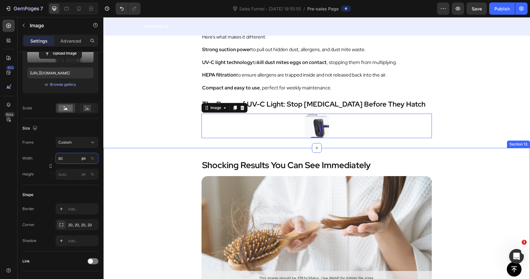
scroll to position [1928, 0]
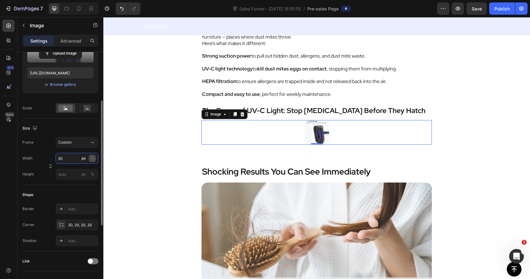
type input "80"
click at [93, 159] on div "%" at bounding box center [92, 159] width 4 height 6
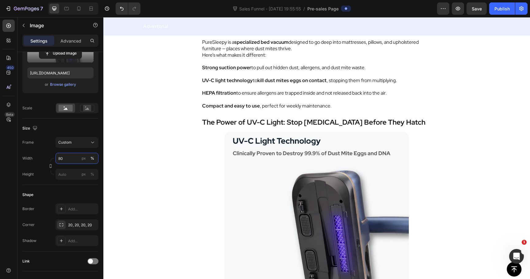
scroll to position [1915, 0]
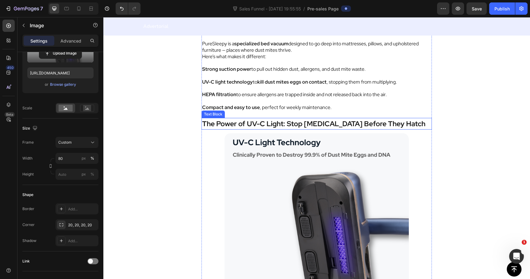
click at [283, 125] on strong "The Power of UV-C Light: Stop Dust Mites Before They Hatch" at bounding box center [313, 123] width 223 height 9
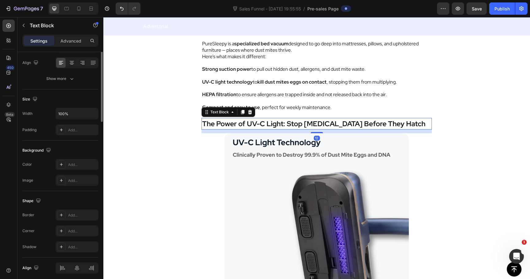
scroll to position [0, 0]
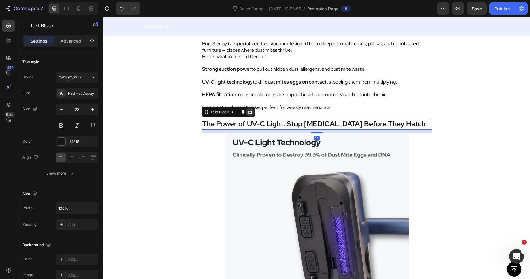
click at [248, 111] on icon at bounding box center [250, 112] width 4 height 4
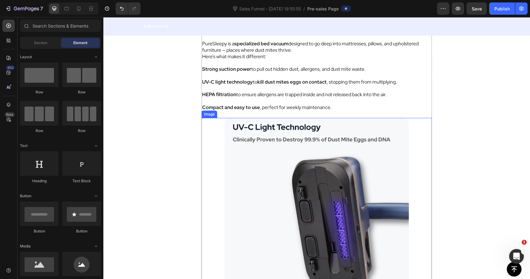
click at [262, 148] on img at bounding box center [317, 210] width 184 height 184
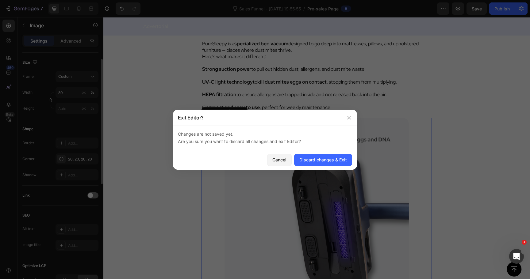
scroll to position [111, 0]
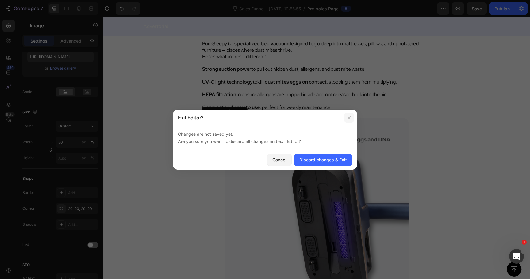
click at [349, 117] on icon "button" at bounding box center [348, 117] width 3 height 3
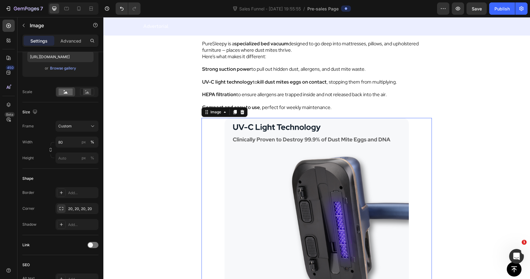
click at [240, 164] on img at bounding box center [317, 210] width 184 height 184
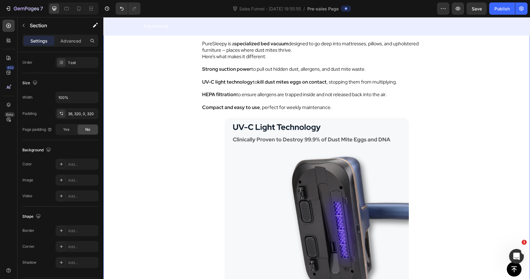
click at [184, 156] on div "Why PureSleepy Works Text Block Video PureSleepy is a specialized bed vacuum de…" at bounding box center [316, 89] width 427 height 425
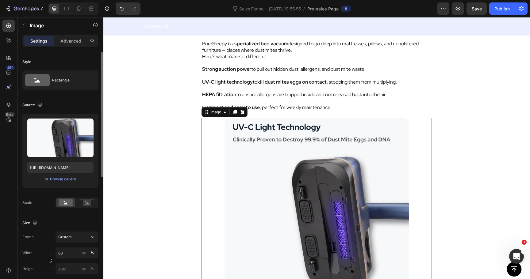
click at [290, 167] on img at bounding box center [317, 210] width 184 height 184
click at [86, 205] on icon at bounding box center [87, 203] width 4 height 2
click at [68, 205] on rect at bounding box center [66, 203] width 14 height 7
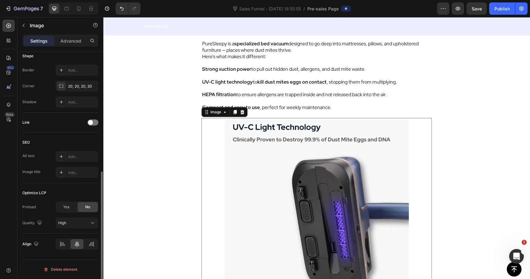
scroll to position [221, 0]
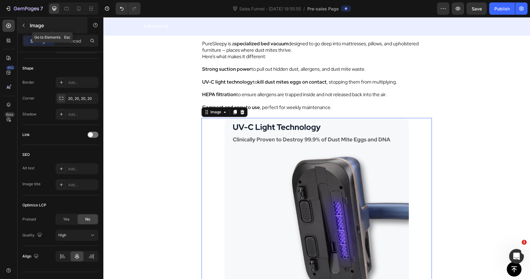
click at [34, 29] on div "Image" at bounding box center [52, 25] width 70 height 16
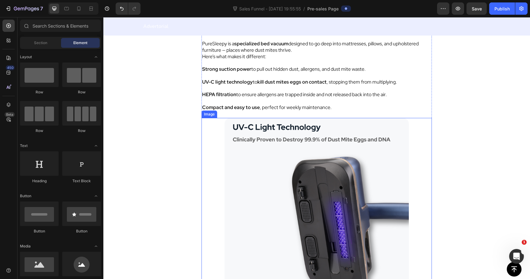
click at [207, 172] on div at bounding box center [317, 210] width 230 height 184
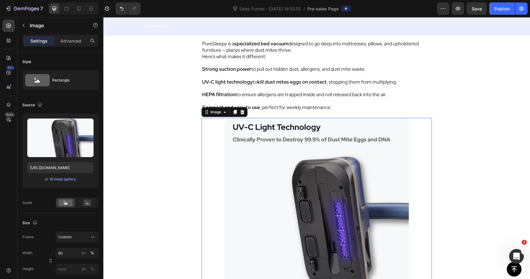
click at [267, 173] on img at bounding box center [317, 210] width 184 height 184
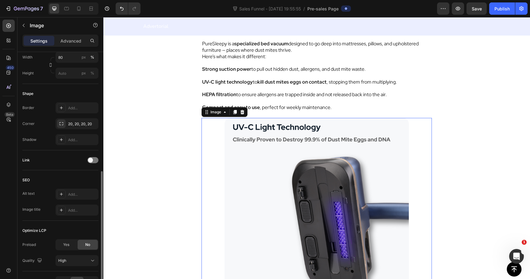
scroll to position [234, 0]
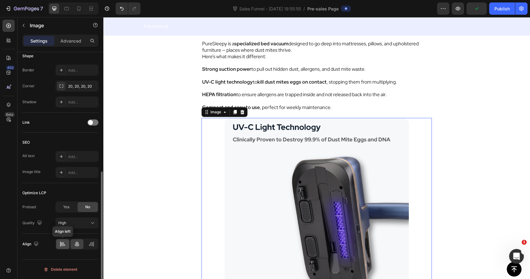
click at [66, 245] on div at bounding box center [62, 245] width 13 height 10
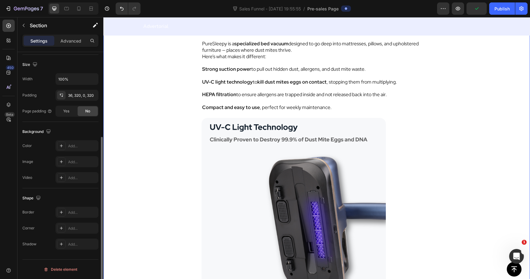
click at [139, 168] on div "Why PureSleepy Works Text Block Video PureSleepy is a specialized bed vacuum de…" at bounding box center [316, 89] width 427 height 425
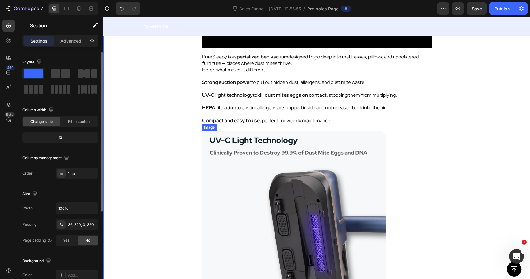
scroll to position [1903, 0]
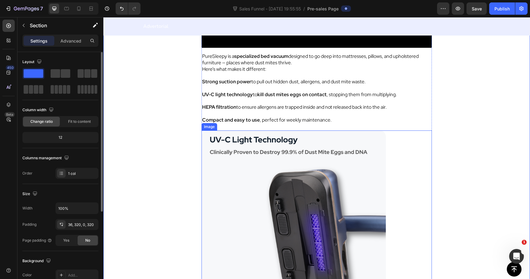
click at [265, 174] on img at bounding box center [294, 223] width 184 height 184
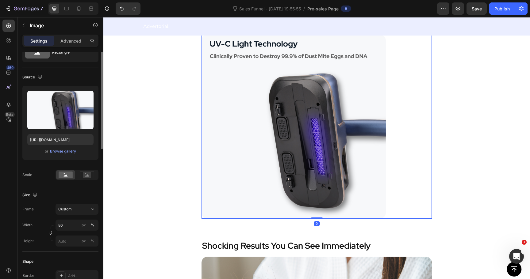
scroll to position [33, 0]
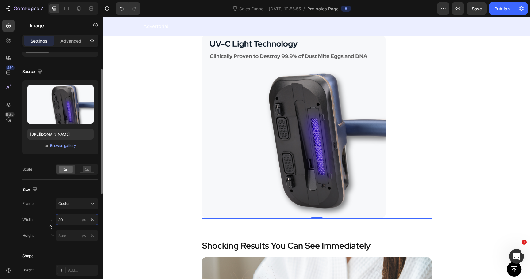
click at [72, 223] on input "80" at bounding box center [77, 219] width 43 height 11
type input "70"
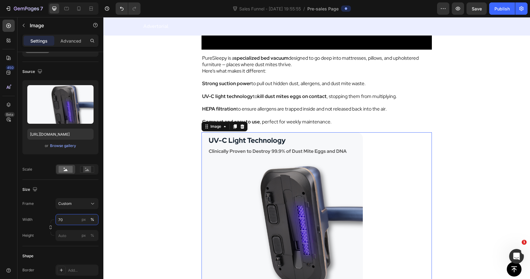
scroll to position [1900, 0]
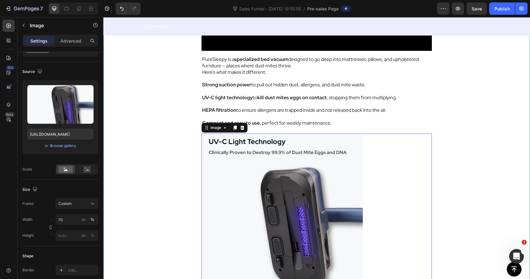
click at [172, 137] on div "Why PureSleepy Works Text Block Video PureSleepy is a specialized bed vacuum de…" at bounding box center [316, 94] width 427 height 402
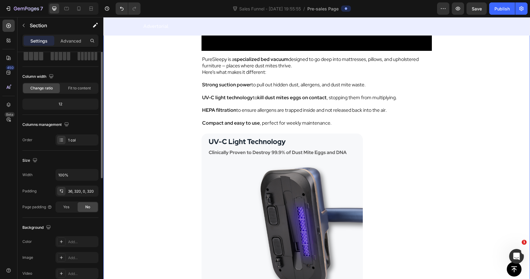
scroll to position [0, 0]
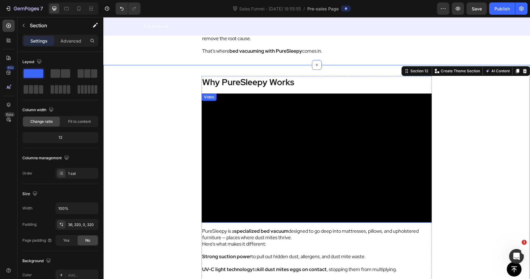
click at [268, 129] on video at bounding box center [317, 158] width 230 height 129
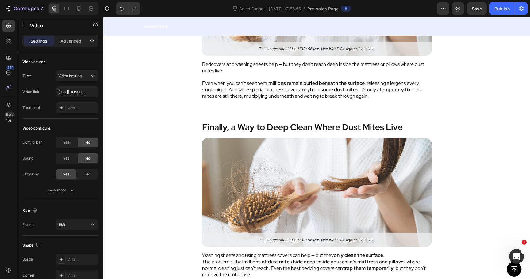
scroll to position [1500, 0]
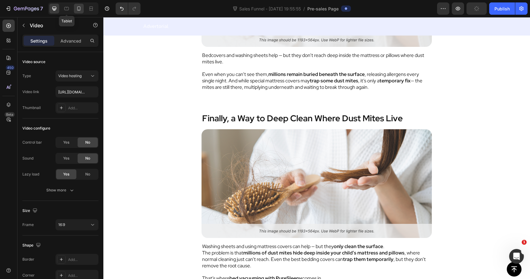
click at [75, 12] on div at bounding box center [79, 9] width 10 height 10
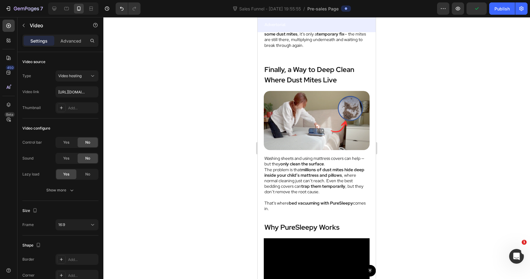
scroll to position [1513, 0]
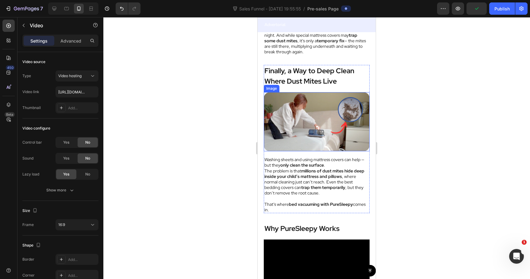
click at [302, 129] on img at bounding box center [317, 122] width 106 height 60
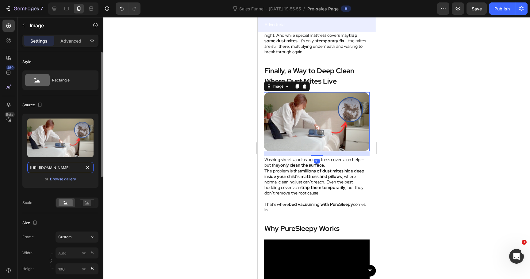
click at [60, 167] on input "https://cdn.shopify.com/s/files/1/0744/0918/1437/files/gempages_570298559904089…" at bounding box center [60, 167] width 66 height 11
click at [55, 9] on icon at bounding box center [54, 9] width 4 height 4
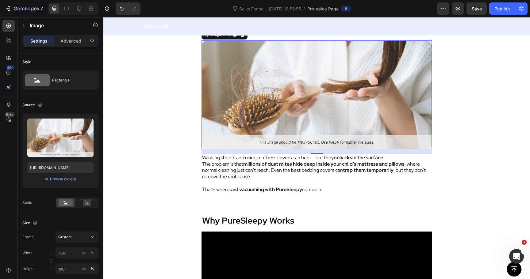
scroll to position [1562, 0]
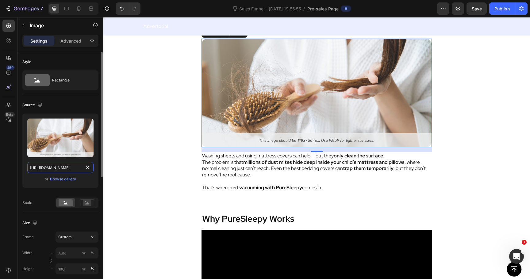
click at [57, 168] on input "[URL][DOMAIN_NAME]" at bounding box center [60, 167] width 66 height 11
paste input "dc7c8264-74ab-44fd-bb62-02f67bb9ce77"
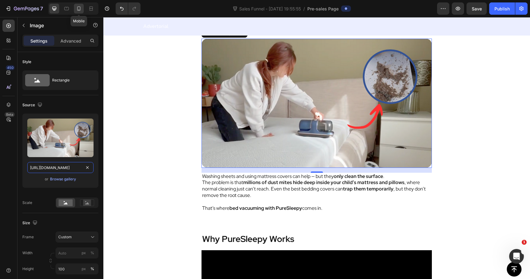
type input "https://cdn.shopify.com/s/files/1/0744/0918/1437/files/gempages_570298559904089…"
click at [79, 11] on icon at bounding box center [79, 9] width 6 height 6
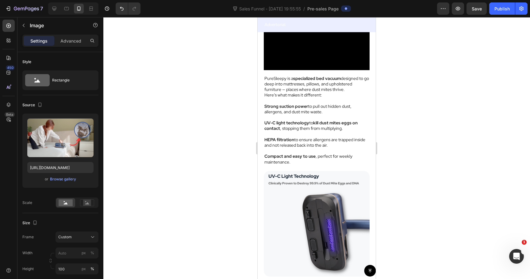
scroll to position [1682, 0]
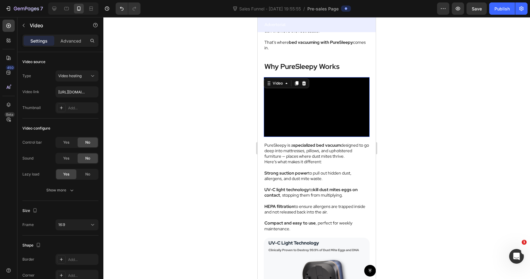
click at [313, 109] on video at bounding box center [317, 107] width 106 height 60
click at [71, 87] on input "[URL][DOMAIN_NAME]" at bounding box center [77, 91] width 43 height 11
click at [56, 6] on icon at bounding box center [54, 9] width 6 height 6
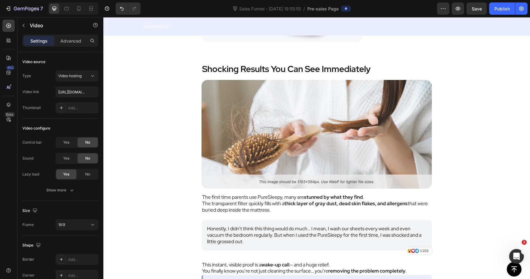
scroll to position [2144, 0]
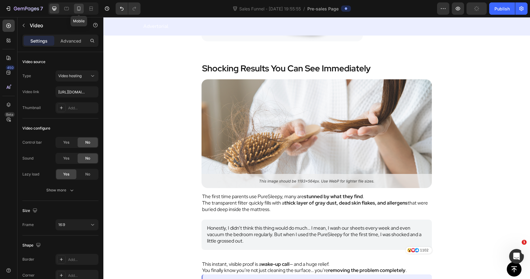
click at [80, 13] on div at bounding box center [79, 9] width 10 height 10
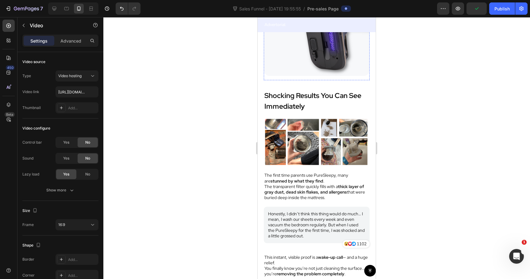
scroll to position [2009, 0]
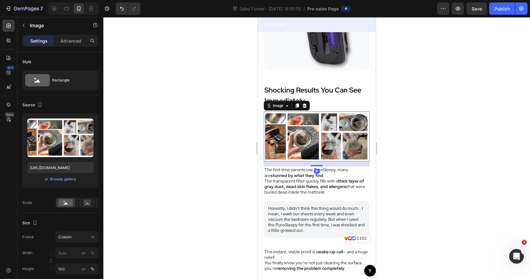
click at [315, 148] on img at bounding box center [317, 137] width 106 height 50
click at [63, 167] on input "[URL][DOMAIN_NAME]" at bounding box center [60, 167] width 66 height 11
click at [55, 8] on icon at bounding box center [54, 9] width 6 height 6
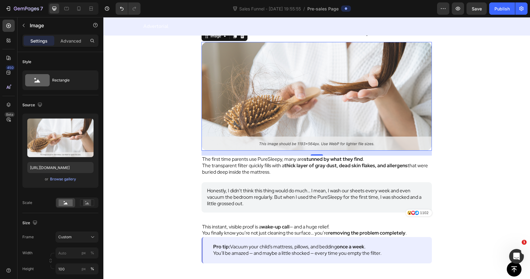
scroll to position [2185, 0]
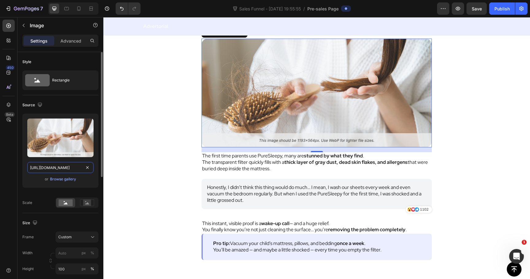
click at [59, 170] on input "[URL][DOMAIN_NAME]" at bounding box center [60, 167] width 66 height 11
paste input "e3232cd9-3e5f-4bd2-ae81-ce5bda8041ab"
type input "[URL][DOMAIN_NAME]"
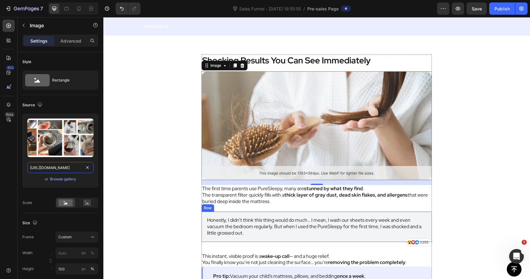
scroll to position [2136, 0]
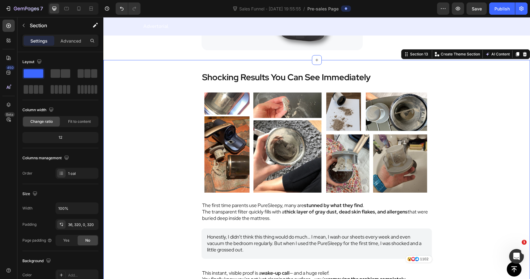
click at [460, 163] on div "Shocking Results You Can See Immediately Text Block Image The first time parent…" at bounding box center [316, 190] width 427 height 260
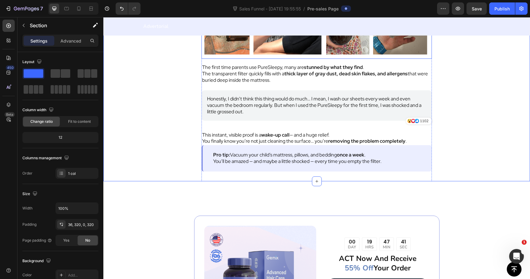
scroll to position [2274, 0]
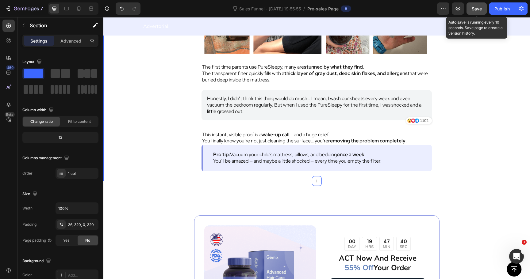
click at [479, 10] on span "Save" at bounding box center [477, 8] width 10 height 5
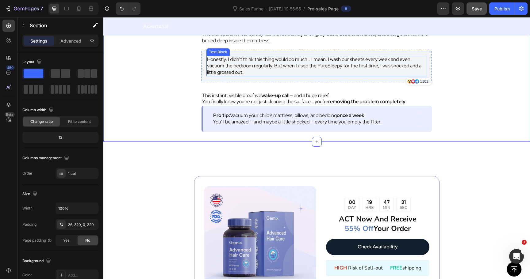
scroll to position [2313, 0]
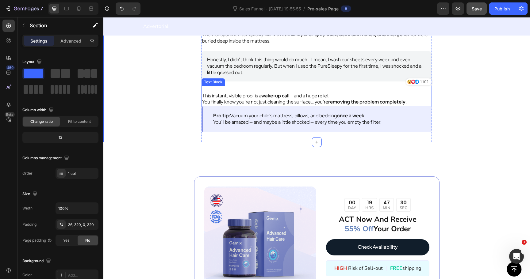
click at [373, 98] on p "This instant, visible proof is a wake-up call — and a huge relief." at bounding box center [316, 96] width 229 height 6
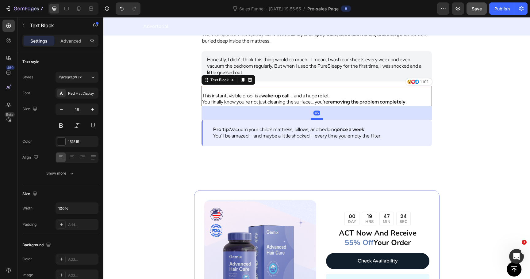
drag, startPoint x: 313, startPoint y: 105, endPoint x: 314, endPoint y: 119, distance: 13.8
click at [314, 119] on div at bounding box center [317, 119] width 12 height 2
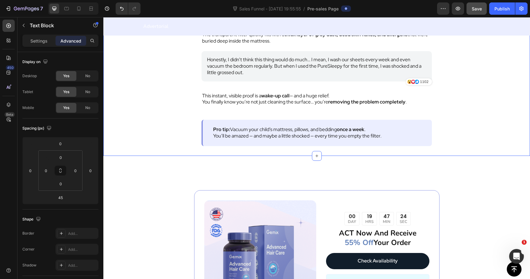
click at [515, 118] on div "Shocking Results You Can See Immediately Text Block Image The first time parent…" at bounding box center [316, 20] width 427 height 274
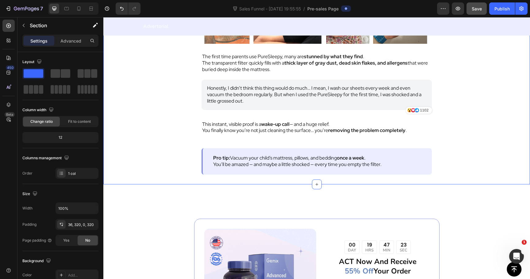
scroll to position [2281, 0]
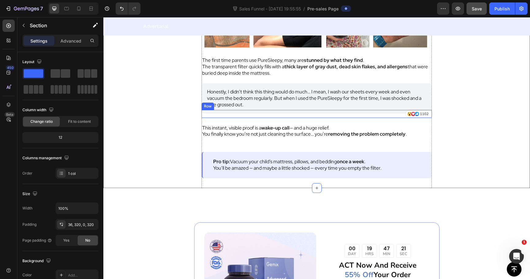
click at [303, 117] on div "Icon Icon Icon 1102 Text Block Row Row" at bounding box center [317, 114] width 230 height 8
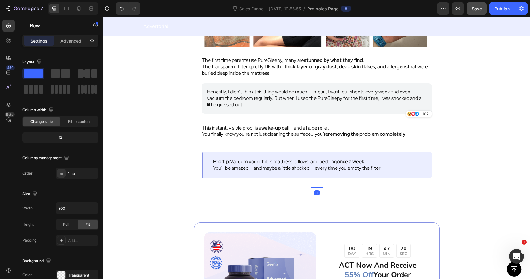
click at [299, 144] on div "Shocking Results You Can See Immediately Text Block Image The first time parent…" at bounding box center [317, 57] width 230 height 263
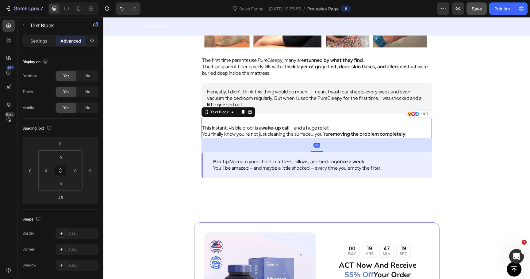
click at [301, 136] on p "You finally know you’re not just cleaning the surface… you’re removing the prob…" at bounding box center [316, 134] width 229 height 6
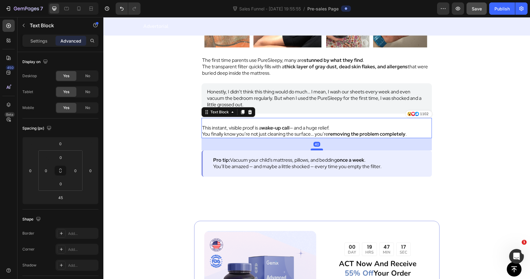
drag, startPoint x: 314, startPoint y: 152, endPoint x: 317, endPoint y: 150, distance: 3.4
click at [317, 150] on div at bounding box center [317, 150] width 12 height 2
type input "40"
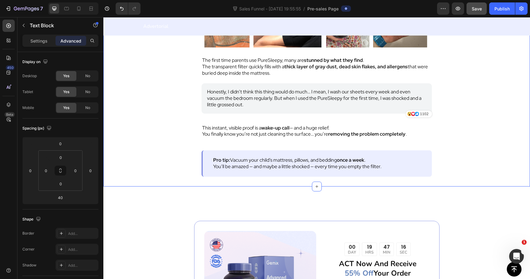
click at [458, 124] on div "Shocking Results You Can See Immediately Text Block Image The first time parent…" at bounding box center [316, 51] width 427 height 272
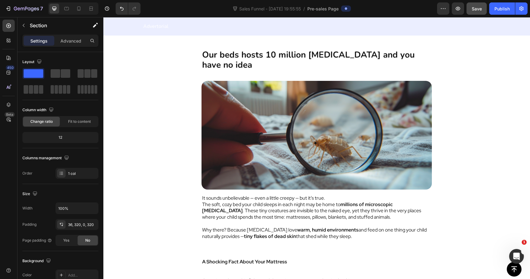
scroll to position [599, 0]
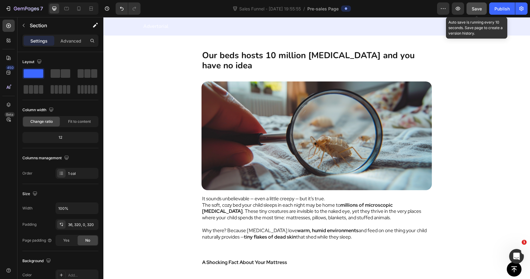
click at [477, 6] on span "Save" at bounding box center [477, 8] width 10 height 5
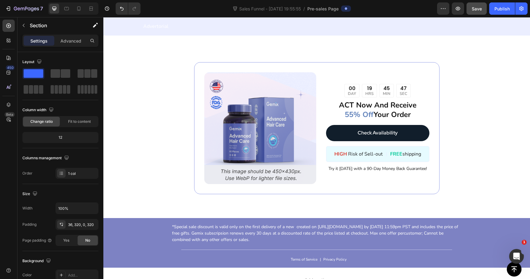
scroll to position [2437, 0]
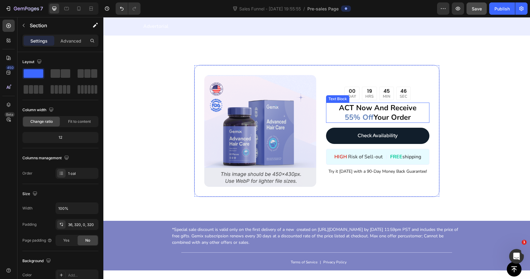
click at [376, 112] on p "ACT Now And Receive 55% Off Your Order" at bounding box center [378, 112] width 102 height 19
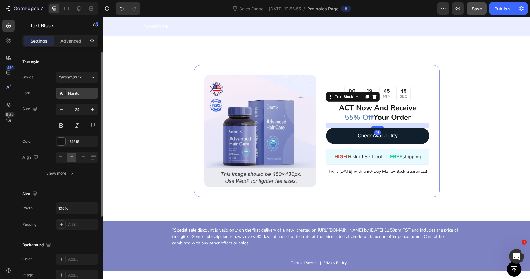
click at [68, 90] on div "Nunito" at bounding box center [77, 93] width 43 height 11
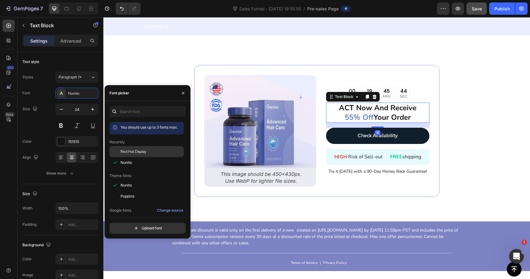
click at [133, 152] on span "Red Hat Display" at bounding box center [134, 152] width 26 height 6
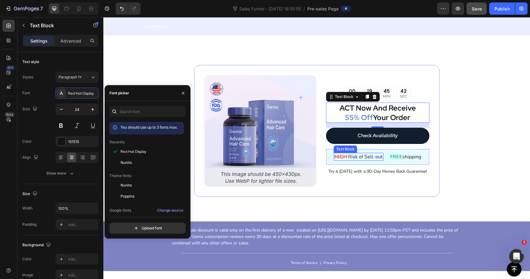
click at [377, 159] on p "HIGH Risk of Sell-out" at bounding box center [358, 157] width 48 height 7
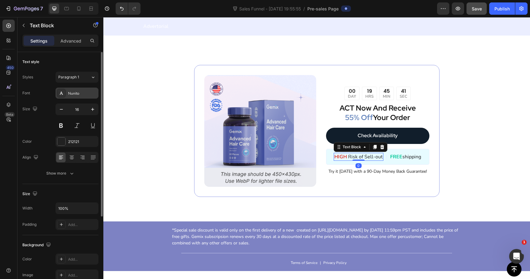
click at [83, 92] on div "Nunito" at bounding box center [82, 94] width 29 height 6
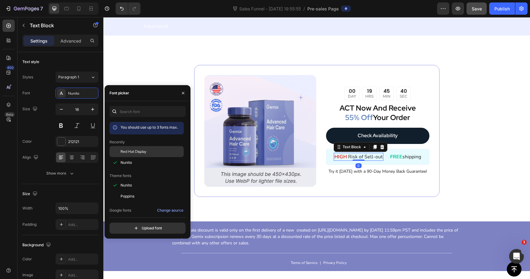
click at [127, 152] on span "Red Hat Display" at bounding box center [134, 152] width 26 height 6
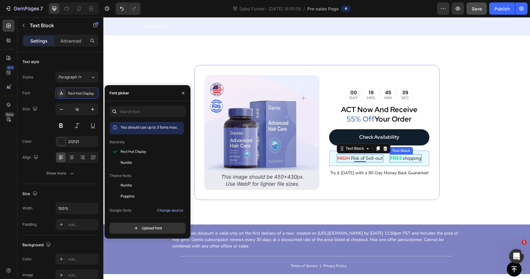
click at [405, 155] on p "FREE shipping" at bounding box center [405, 158] width 31 height 7
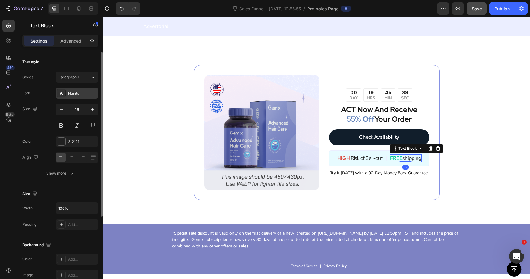
click at [79, 93] on div "Nunito" at bounding box center [82, 94] width 29 height 6
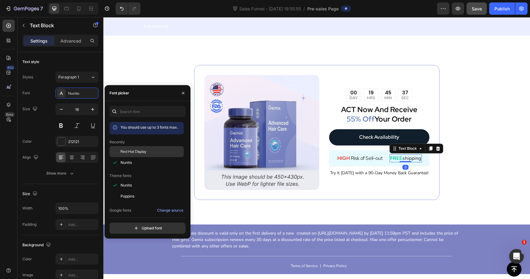
click at [125, 146] on div "Red Hat Display" at bounding box center [147, 151] width 74 height 11
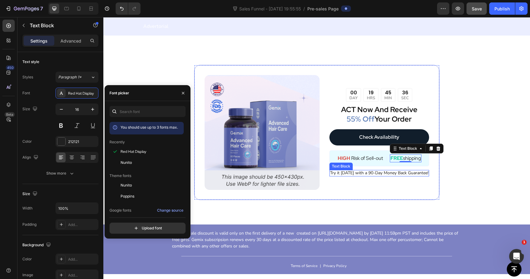
click at [375, 172] on span "Try it [DATE] with a 90-Day Money Back Guarantee!" at bounding box center [379, 173] width 98 height 6
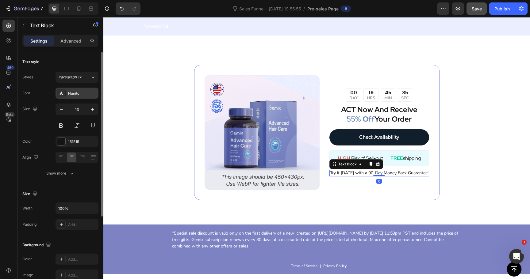
click at [75, 96] on div "Nunito" at bounding box center [82, 94] width 29 height 6
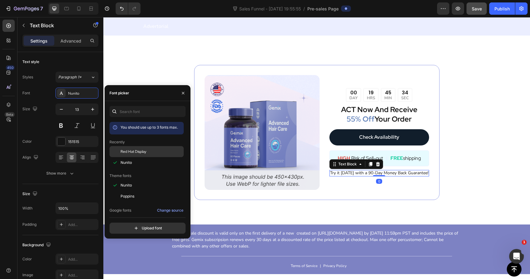
click at [128, 150] on span "Red Hat Display" at bounding box center [134, 152] width 26 height 6
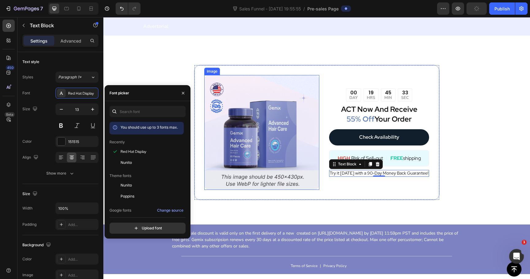
click at [270, 180] on img at bounding box center [261, 132] width 115 height 115
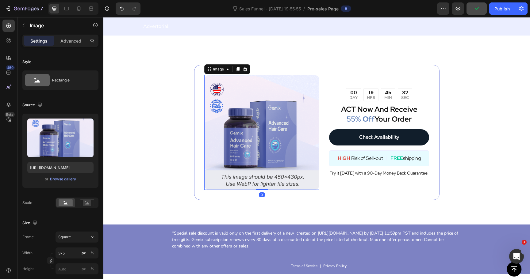
scroll to position [2423, 0]
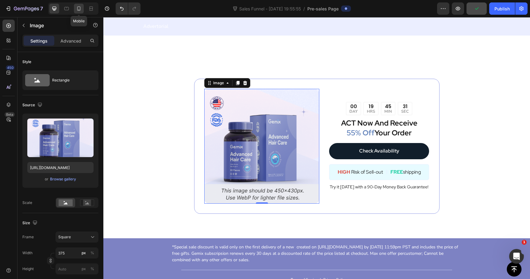
click at [78, 6] on icon at bounding box center [78, 8] width 3 height 4
type input "https://cdn.shopify.com/s/files/1/0744/0918/1437/files/gempages_570298559904089…"
type input "100"
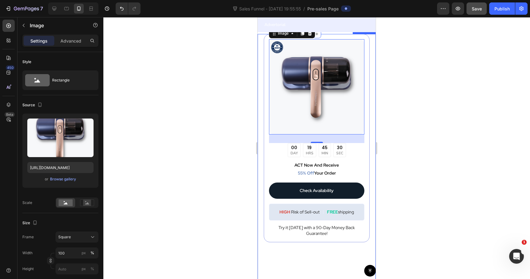
scroll to position [2425, 0]
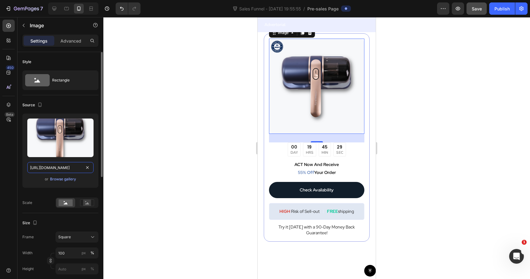
click at [62, 165] on input "https://cdn.shopify.com/s/files/1/0744/0918/1437/files/gempages_570298559904089…" at bounding box center [60, 167] width 66 height 11
click at [55, 11] on icon at bounding box center [54, 9] width 6 height 6
type input "https://cdn.shopify.com/s/files/1/0744/0918/1437/files/gempages_570298559904089…"
type input "375"
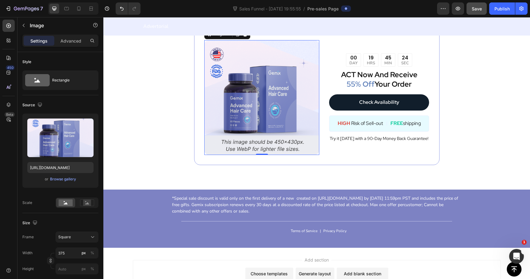
scroll to position [2433, 0]
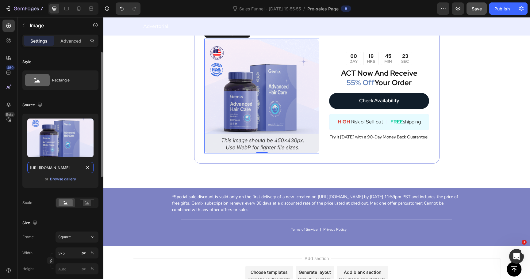
click at [59, 171] on input "https://cdn.shopify.com/s/files/1/0744/0918/1437/files/gempages_570298559904089…" at bounding box center [60, 167] width 66 height 11
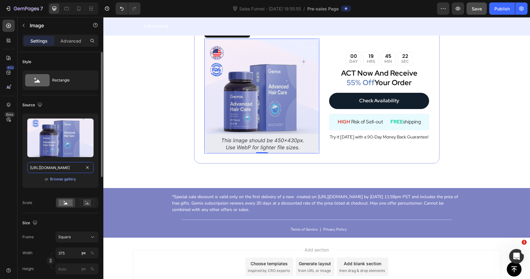
paste input "642044b-2326-4724-8bd8-84669f76b555"
type input "https://cdn.shopify.com/s/files/1/0744/0918/1437/files/gempages_570298559904089…"
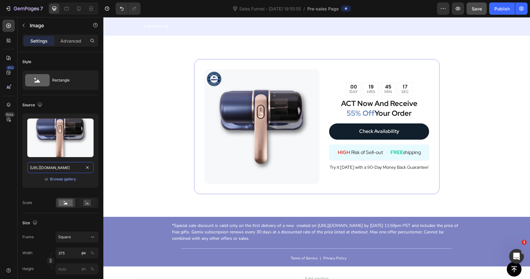
scroll to position [2519, 0]
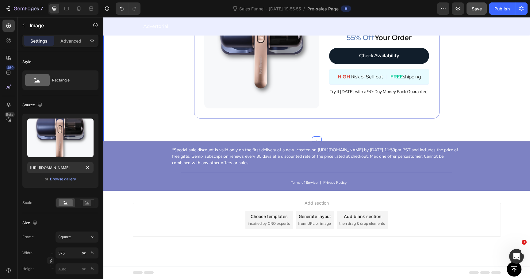
click at [164, 123] on div "Image 00 DAY 19 HRS 45 MIN 17 SEC Countdown Timer ACT Now And Receive 55% Off Y…" at bounding box center [316, 50] width 427 height 183
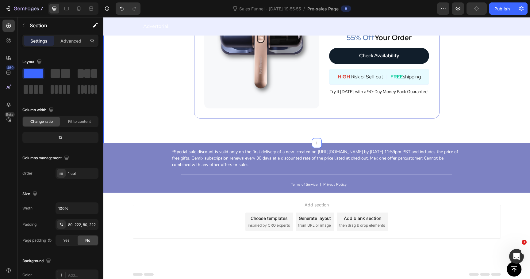
click at [236, 139] on div "Image 00 DAY 19 HRS 45 MIN 10 SEC Countdown Timer ACT Now And Receive 55% Off Y…" at bounding box center [316, 51] width 427 height 184
click at [137, 134] on div "Image 00 DAY 19 HRS 45 MIN 09 SEC Countdown Timer ACT Now And Receive 55% Off Y…" at bounding box center [316, 51] width 427 height 184
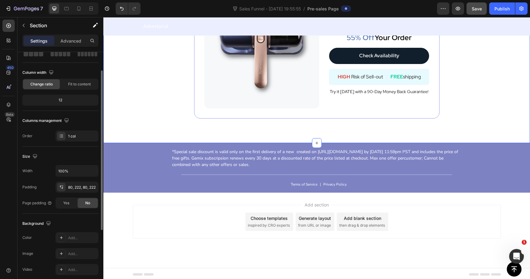
scroll to position [63, 0]
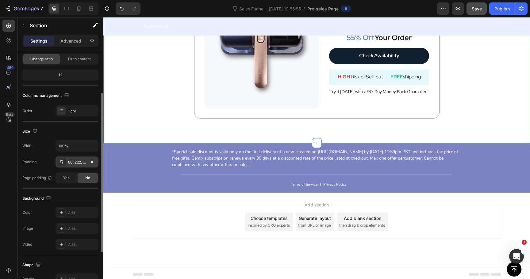
click at [75, 164] on div "80, 222, 80, 222" at bounding box center [77, 163] width 18 height 6
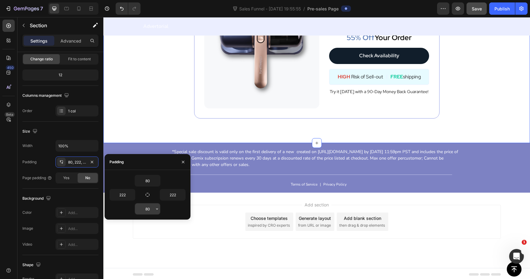
click at [150, 210] on input "80" at bounding box center [147, 209] width 25 height 11
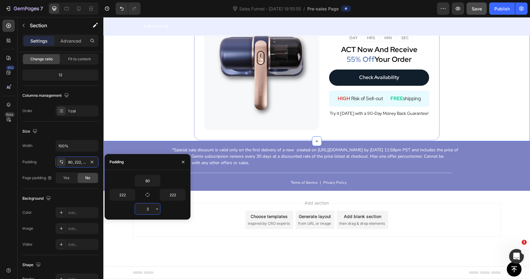
scroll to position [2495, 0]
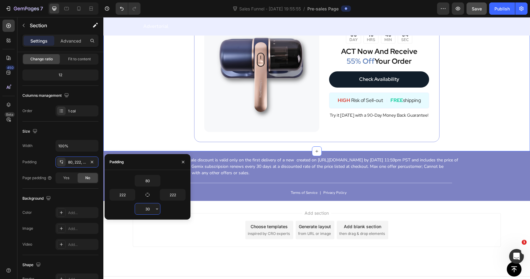
type input "300"
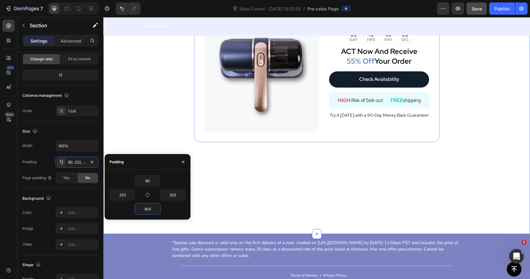
click at [137, 99] on div "Image 00 DAY 19 HRS 45 MIN 03 SEC Countdown Timer ACT Now And Receive 55% Off Y…" at bounding box center [316, 109] width 427 height 252
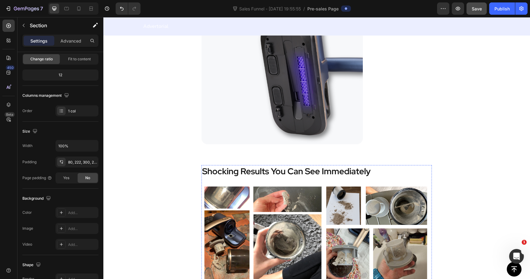
scroll to position [2039, 0]
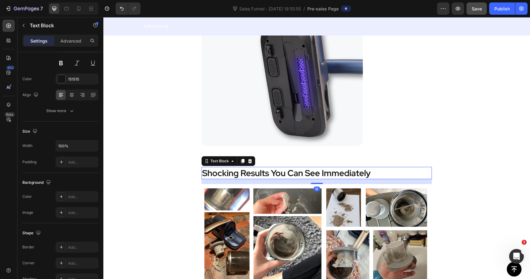
click at [230, 173] on strong "Shocking Results You Can See Immediately" at bounding box center [286, 173] width 169 height 12
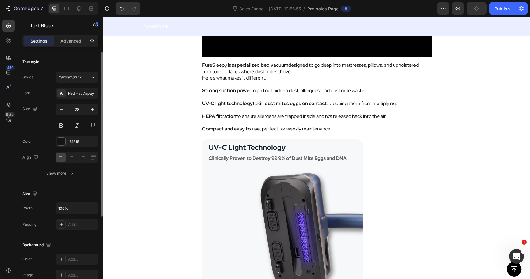
scroll to position [1881, 0]
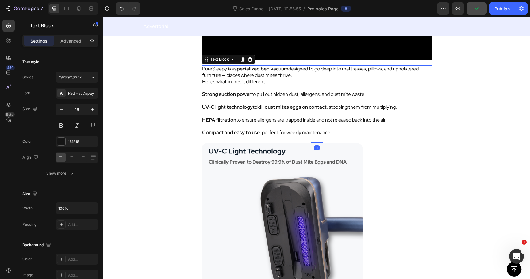
click at [236, 123] on p at bounding box center [316, 126] width 229 height 6
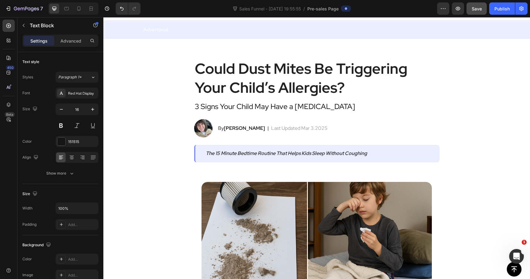
scroll to position [0, 0]
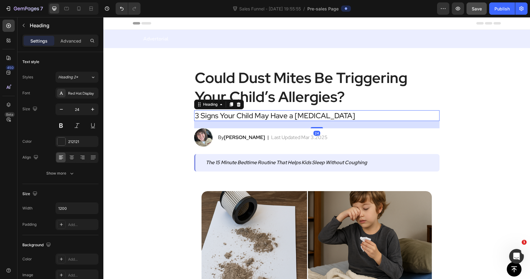
click at [227, 117] on h2 "3 Signs Your Child May Have a [MEDICAL_DATA]" at bounding box center [316, 115] width 245 height 11
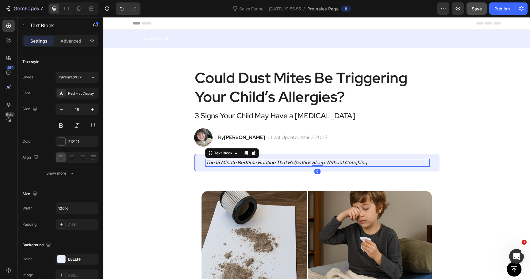
click at [235, 163] on icon "The 15 Minute Bedtime Routine That Helps Kids Sleep Without Coughing" at bounding box center [286, 163] width 161 height 6
click at [63, 10] on div at bounding box center [67, 9] width 10 height 10
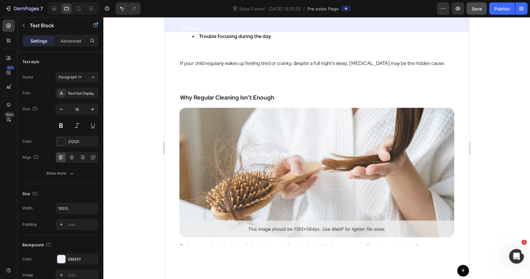
scroll to position [1506, 0]
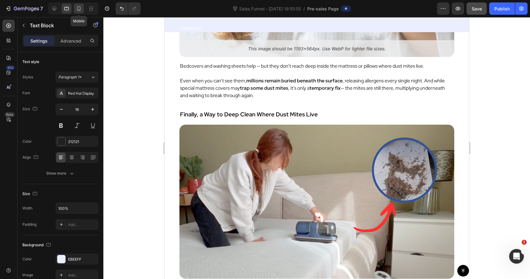
click at [81, 6] on icon at bounding box center [79, 9] width 6 height 6
type input "15"
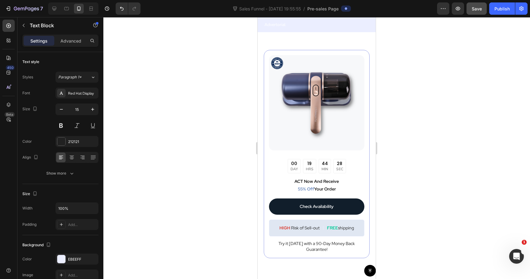
scroll to position [2270, 0]
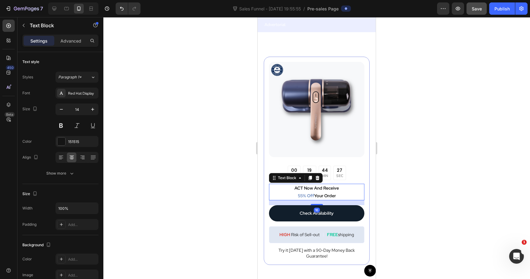
click at [308, 188] on p "ACT Now And Receive 55% Off Your Order" at bounding box center [317, 192] width 94 height 15
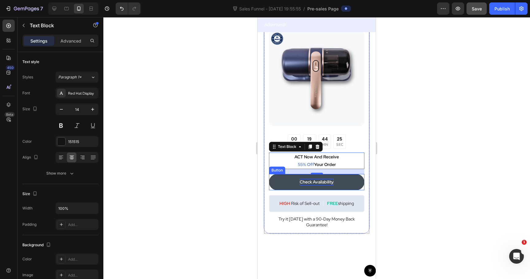
click at [328, 183] on p "Check Availability" at bounding box center [317, 182] width 34 height 6
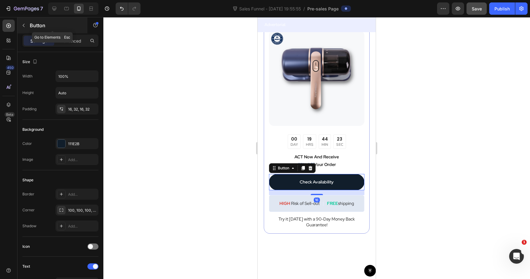
click at [32, 22] on p "Button" at bounding box center [56, 25] width 52 height 7
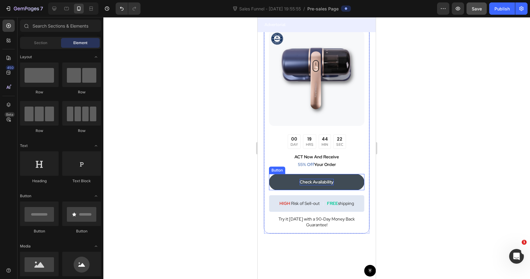
click at [323, 181] on p "Check Availability" at bounding box center [317, 182] width 34 height 6
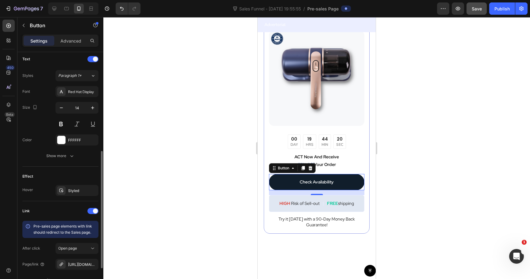
scroll to position [206, 0]
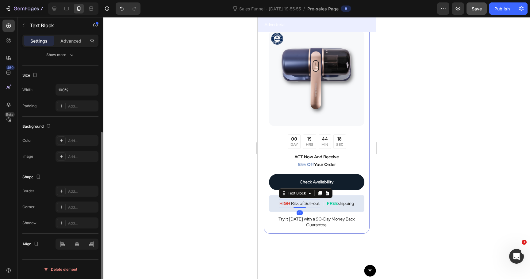
click at [298, 205] on p "HIGH Risk of Sell-out" at bounding box center [299, 204] width 40 height 8
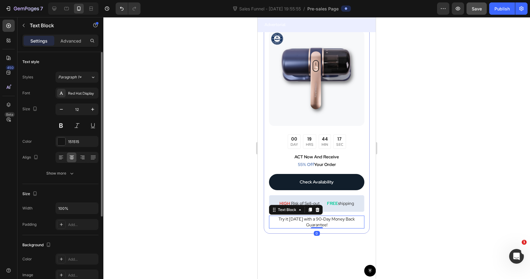
click at [303, 221] on span "Try it [DATE] with a 90-Day Money Back Guarantee!" at bounding box center [317, 222] width 76 height 11
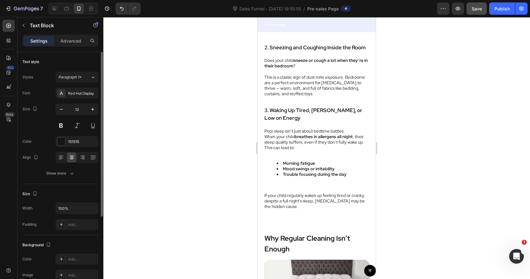
scroll to position [1149, 0]
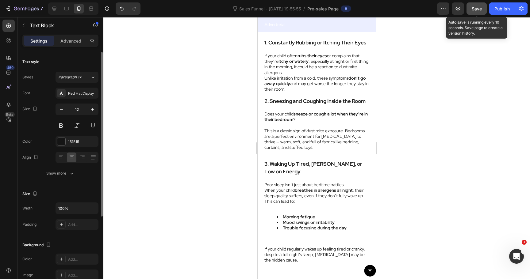
click at [475, 12] on button "Save" at bounding box center [477, 8] width 20 height 12
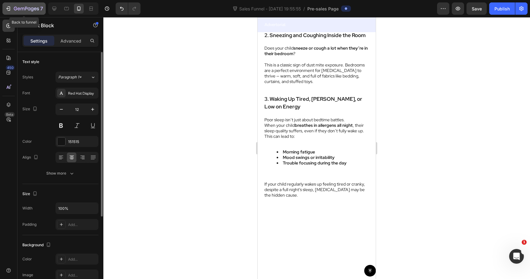
click at [11, 7] on div "7" at bounding box center [24, 8] width 38 height 7
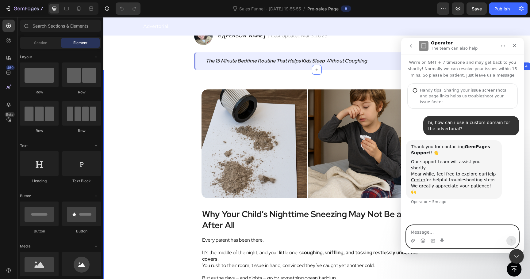
scroll to position [113, 0]
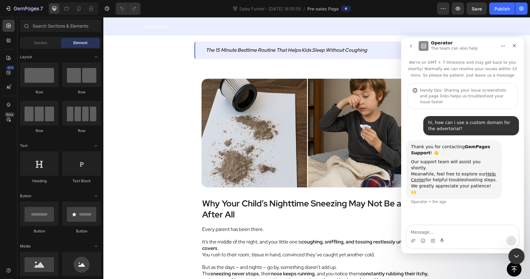
click at [516, 255] on icon "Close Intercom Messenger" at bounding box center [515, 255] width 7 height 7
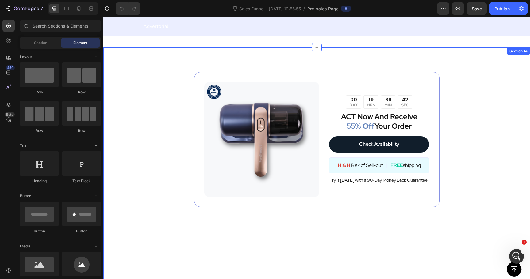
scroll to position [2461, 0]
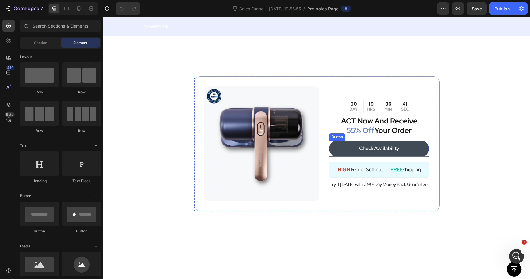
click at [415, 151] on link "Check Availability" at bounding box center [379, 149] width 100 height 16
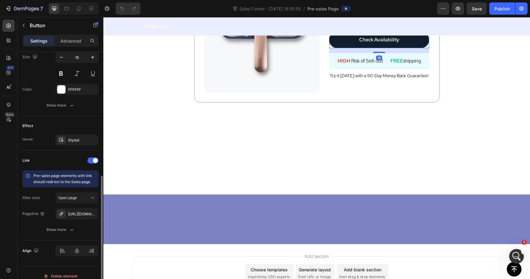
scroll to position [265, 0]
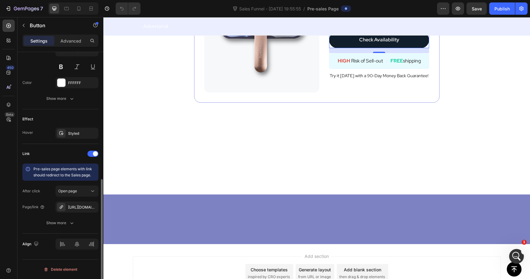
click at [71, 213] on div "After click Open page Page/link [URL][DOMAIN_NAME] Show more" at bounding box center [60, 207] width 76 height 43
click at [73, 208] on div "[URL][DOMAIN_NAME]" at bounding box center [77, 208] width 18 height 6
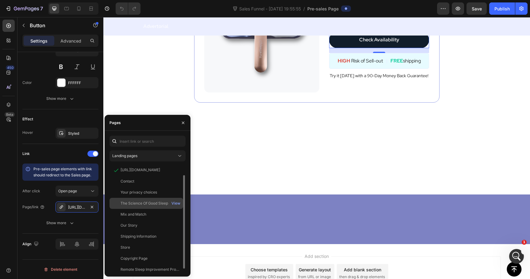
scroll to position [0, 0]
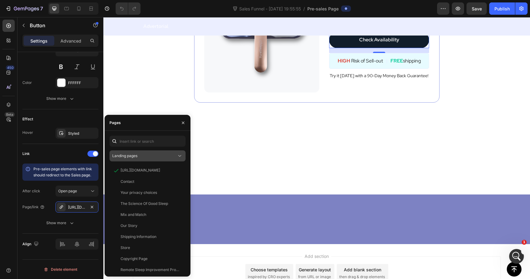
click at [146, 158] on div "Landing pages" at bounding box center [144, 156] width 64 height 6
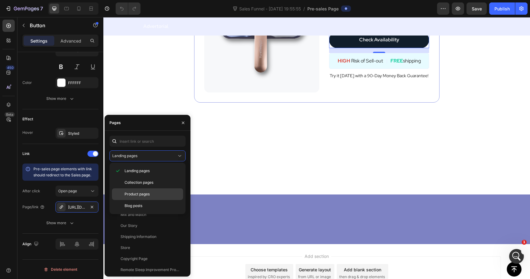
click at [145, 195] on span "Product pages" at bounding box center [137, 195] width 25 height 6
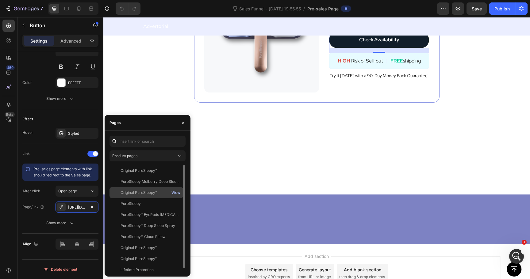
click at [177, 193] on div "View" at bounding box center [175, 193] width 9 height 6
click at [141, 192] on div "Original PureSleepy™" at bounding box center [139, 193] width 37 height 6
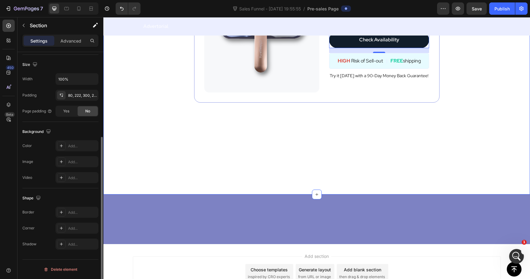
click at [162, 86] on div "Image 00 DAY 19 HRS 36 MIN 11 SEC Countdown Timer ACT Now And Receive 55% Off Y…" at bounding box center [316, 69] width 427 height 252
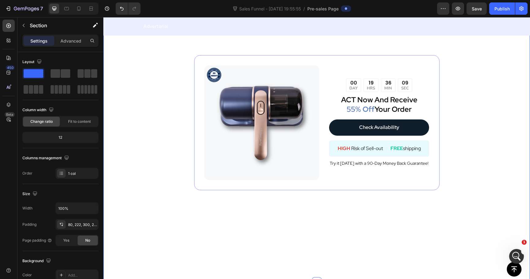
scroll to position [2373, 0]
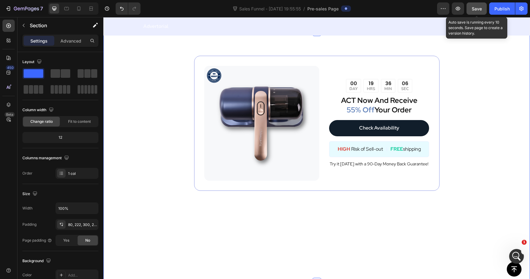
click at [476, 13] on button "Save" at bounding box center [477, 8] width 20 height 12
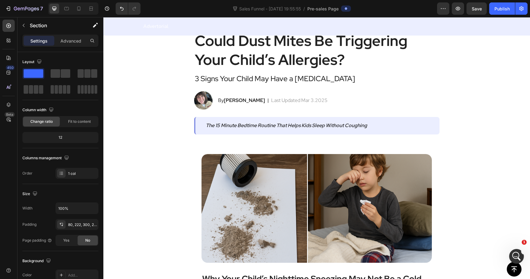
scroll to position [7, 0]
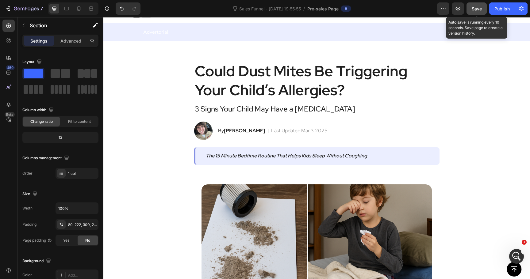
click at [474, 7] on span "Save" at bounding box center [477, 8] width 10 height 5
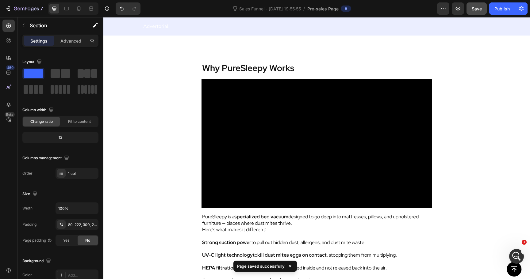
scroll to position [1769, 0]
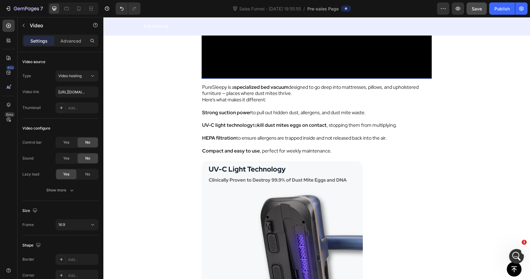
click at [343, 79] on video at bounding box center [317, 13] width 230 height 129
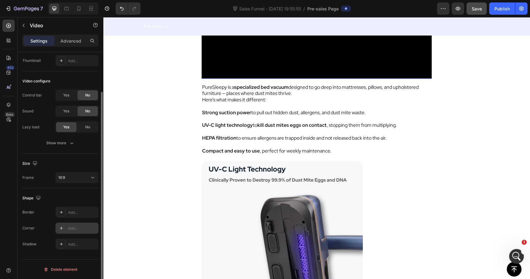
click at [72, 230] on div "Add..." at bounding box center [82, 229] width 29 height 6
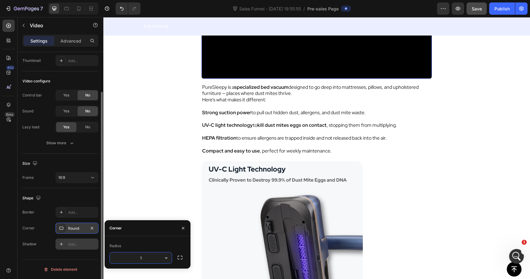
type input "10"
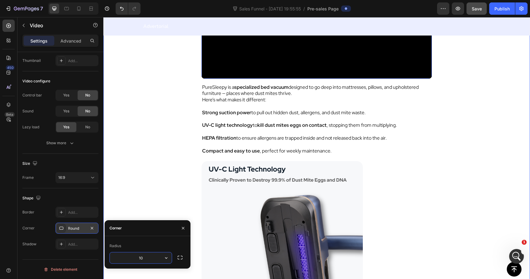
click at [469, 136] on div "Why PureSleepy Works Text Block Video 16 PureSleepy is a specialized bed vacuum…" at bounding box center [316, 122] width 427 height 402
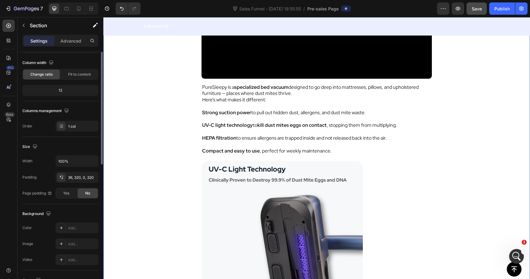
scroll to position [0, 0]
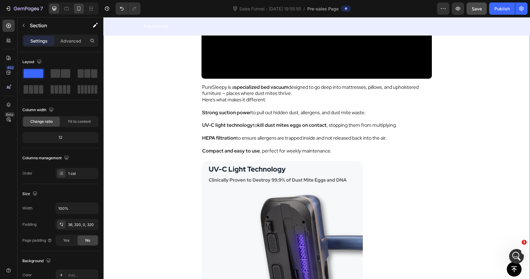
click at [82, 12] on div at bounding box center [79, 9] width 10 height 10
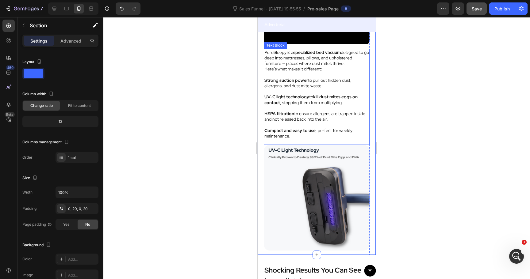
scroll to position [1814, 0]
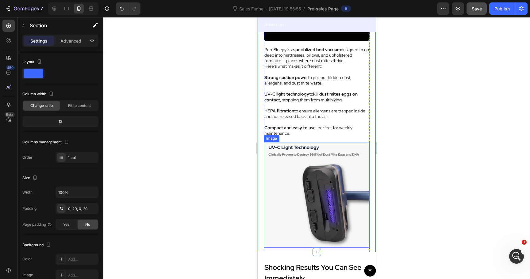
click at [313, 181] on img at bounding box center [317, 195] width 106 height 106
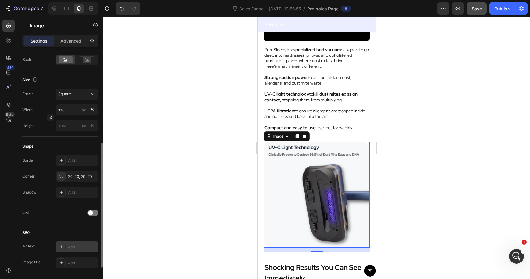
scroll to position [141, 0]
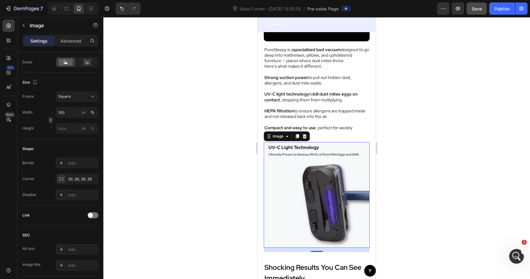
click at [152, 145] on div at bounding box center [316, 148] width 427 height 262
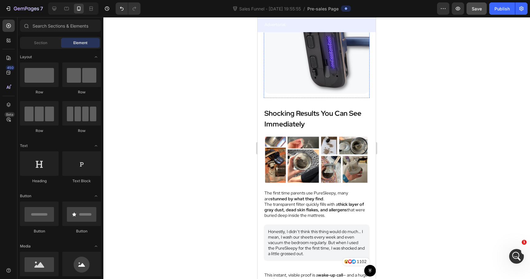
scroll to position [1969, 0]
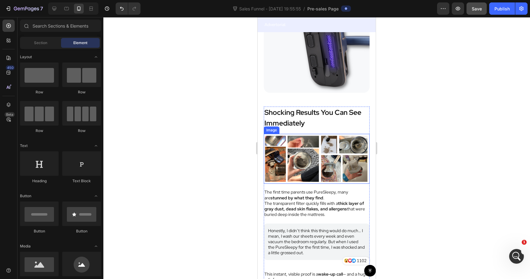
click at [326, 158] on img at bounding box center [317, 159] width 106 height 50
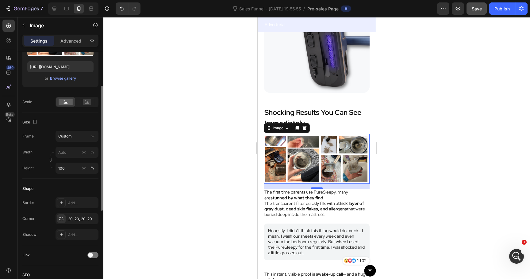
scroll to position [103, 0]
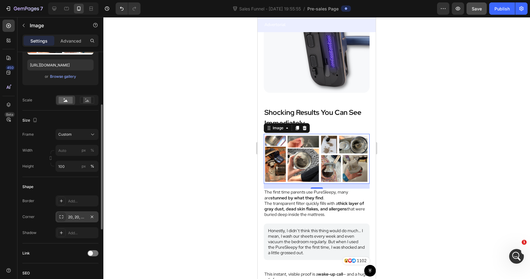
click at [72, 217] on div "20, 20, 20, 20" at bounding box center [77, 218] width 18 height 6
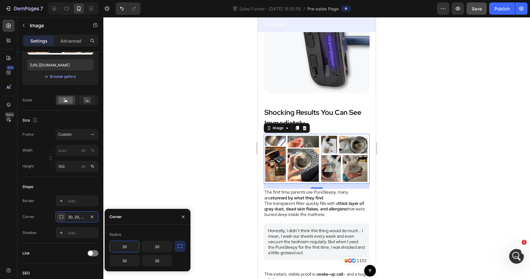
click at [132, 246] on input "20" at bounding box center [124, 246] width 29 height 11
type input "4"
click at [172, 151] on div at bounding box center [316, 148] width 427 height 262
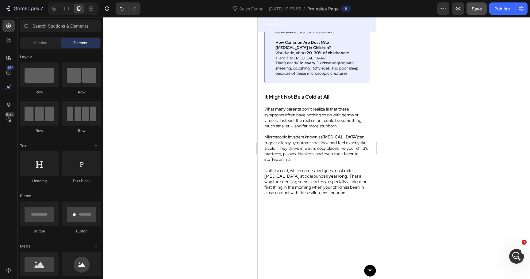
scroll to position [363, 0]
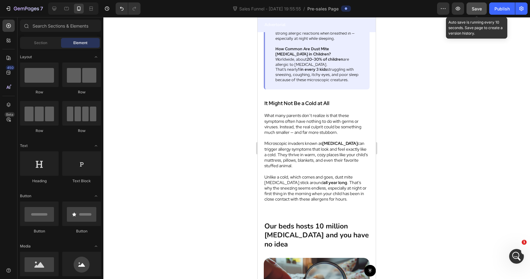
click at [476, 10] on span "Save" at bounding box center [477, 8] width 10 height 5
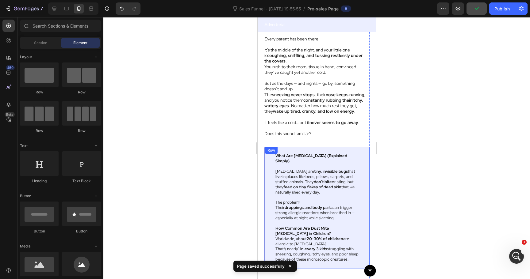
scroll to position [0, 0]
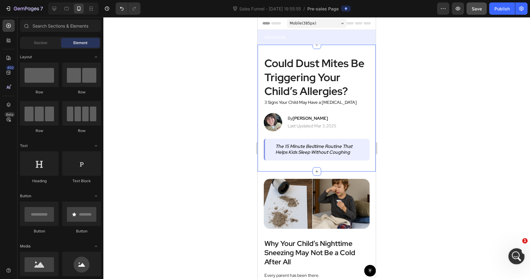
click at [514, 256] on icon "Open Intercom Messenger" at bounding box center [516, 256] width 10 height 10
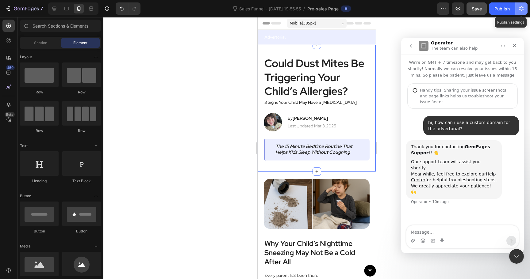
click at [520, 11] on icon "button" at bounding box center [521, 9] width 6 height 6
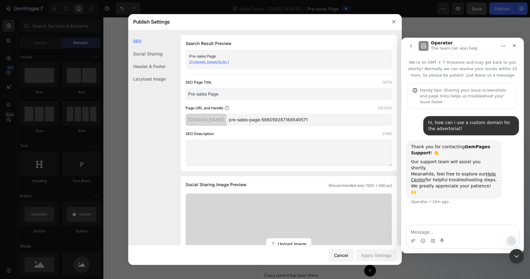
click at [157, 53] on div "Social Sharing" at bounding box center [146, 54] width 37 height 13
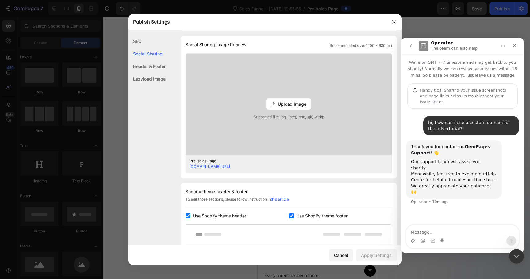
click at [153, 63] on div "Header & Footer" at bounding box center [146, 66] width 37 height 13
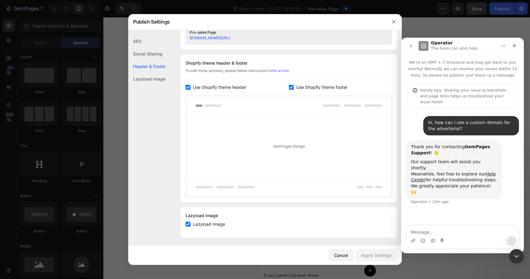
scroll to position [271, 0]
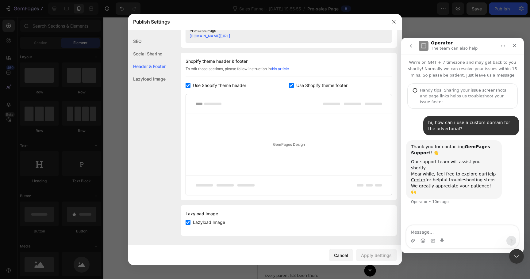
click at [151, 76] on div "Lazyload Image" at bounding box center [146, 79] width 37 height 13
click at [151, 82] on div "Lazyload Image" at bounding box center [146, 79] width 37 height 13
click at [152, 60] on div "Header & Footer" at bounding box center [146, 66] width 37 height 13
click at [152, 65] on div "Header & Footer" at bounding box center [146, 66] width 37 height 13
click at [153, 52] on div "Social Sharing" at bounding box center [146, 54] width 37 height 13
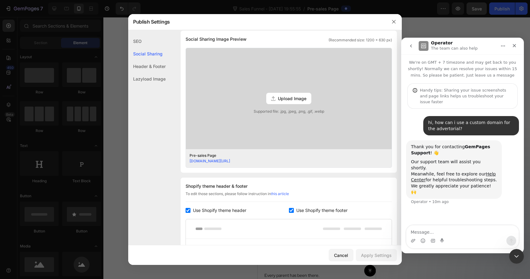
scroll to position [140, 0]
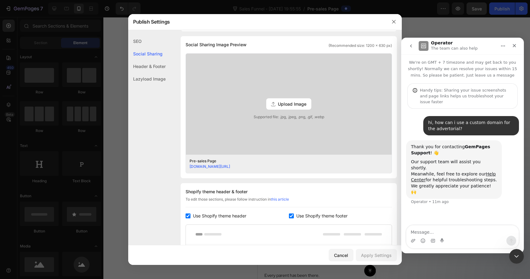
click at [150, 40] on div "SEO" at bounding box center [146, 41] width 37 height 13
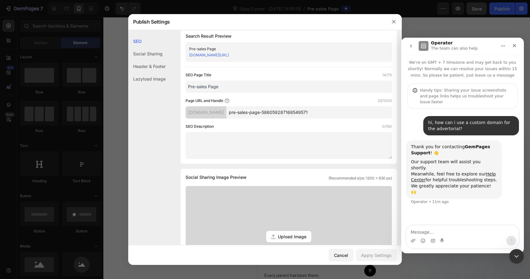
scroll to position [0, 0]
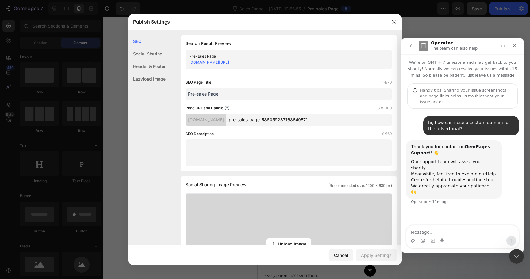
click at [226, 122] on div "[DOMAIN_NAME]" at bounding box center [206, 120] width 41 height 12
click at [281, 125] on input "pre-sales-page-586059287168549571" at bounding box center [309, 120] width 166 height 12
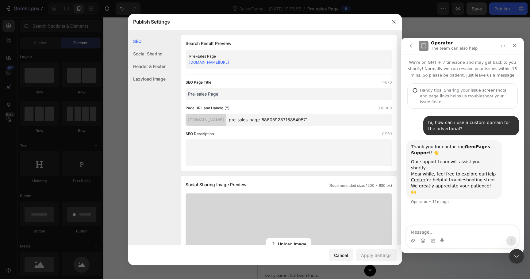
click at [281, 125] on input "pre-sales-page-586059287168549571" at bounding box center [309, 120] width 166 height 12
click at [258, 93] on input "Pre-sales Page" at bounding box center [289, 94] width 206 height 12
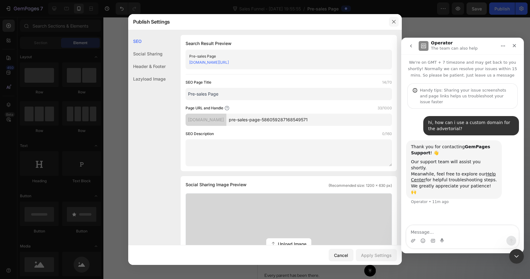
click at [395, 21] on icon "button" at bounding box center [393, 21] width 5 height 5
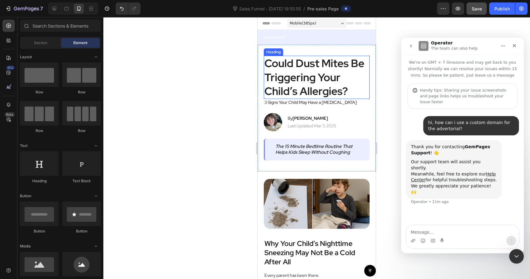
click at [283, 58] on h2 "Could Dust Mites Be Triggering Your Child’s Allergies?" at bounding box center [317, 77] width 106 height 43
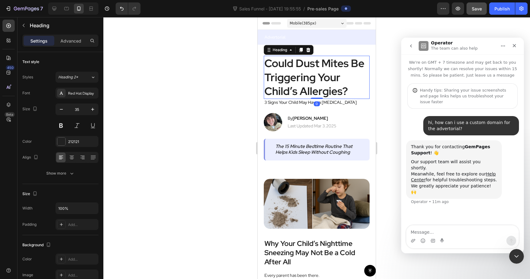
click at [285, 69] on h2 "Could Dust Mites Be Triggering Your Child’s Allergies?" at bounding box center [317, 77] width 106 height 43
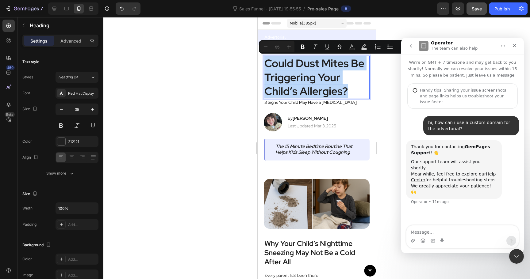
copy p "Could Dust Mites Be Triggering Your Child’s Allergies?"
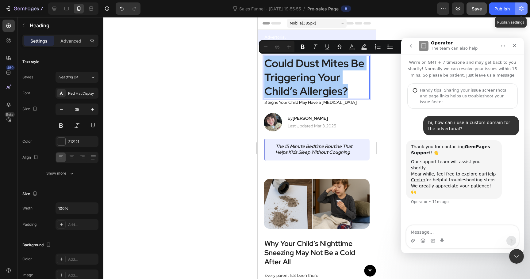
click at [527, 10] on button "button" at bounding box center [521, 8] width 12 height 12
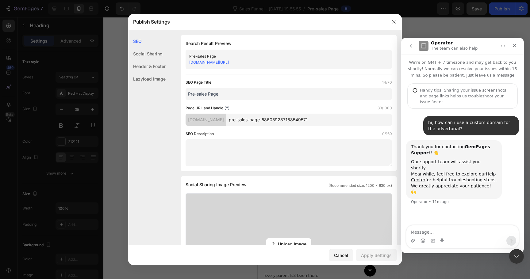
click at [252, 96] on input "Pre-sales Page" at bounding box center [289, 94] width 206 height 12
paste input "Could Dust Mites Be Triggering Your Child’s Allergies?"
type input "Could Dust Mites Be Triggering Your Child’s Allergies?"
click at [298, 117] on input "pre-sales-page-586059287168549571" at bounding box center [309, 120] width 166 height 12
click at [313, 97] on input "Could Dust Mites Be Triggering Your Child’s Allergies?" at bounding box center [289, 94] width 206 height 12
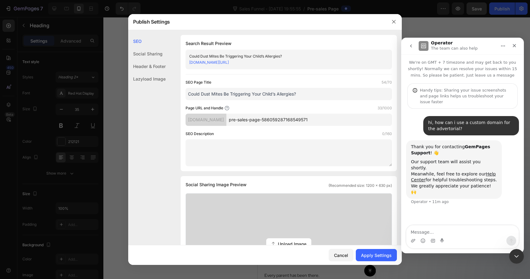
click at [306, 120] on input "pre-sales-page-586059287168549571" at bounding box center [309, 120] width 166 height 12
paste input "Could Dust Mites Be Triggering Your Child’s Allergies?"
click at [338, 119] on input "Could-Dust-Mites-Be-Triggering-Your-Child-s-Allergies-" at bounding box center [309, 120] width 166 height 12
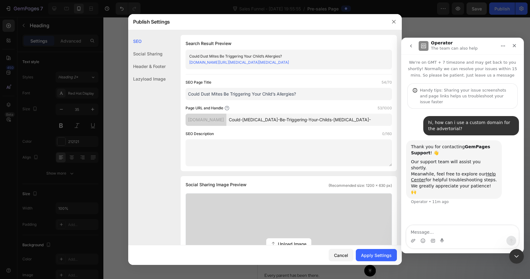
click at [366, 120] on input "Could-Dust-Mites-Be-Triggering-Your-Childs-Allergies-" at bounding box center [309, 120] width 166 height 12
drag, startPoint x: 285, startPoint y: 120, endPoint x: 324, endPoint y: 121, distance: 39.0
click at [324, 121] on input "Could-Dust-Mites-Be-Triggering-Your-Childs-Allergies-1" at bounding box center [309, 120] width 166 height 12
click at [297, 120] on input "Could-Dust-Mites-Childs-Allergies-1" at bounding box center [309, 120] width 166 height 12
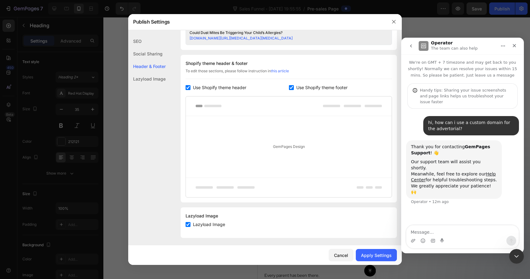
scroll to position [271, 0]
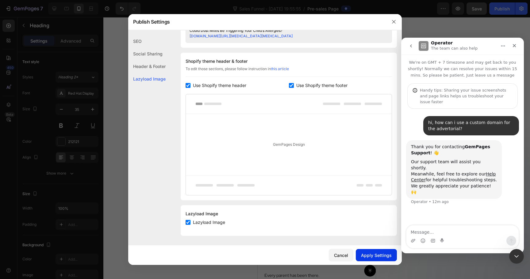
type input "Could-Dust-Mites-Child-Allergies-1"
click at [370, 254] on div "Apply Settings" at bounding box center [376, 255] width 31 height 6
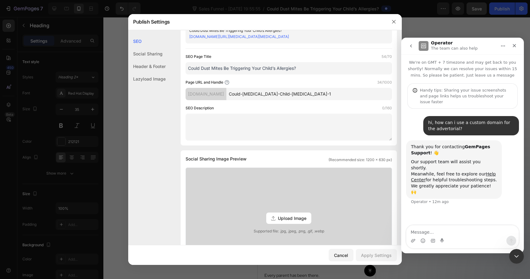
scroll to position [0, 0]
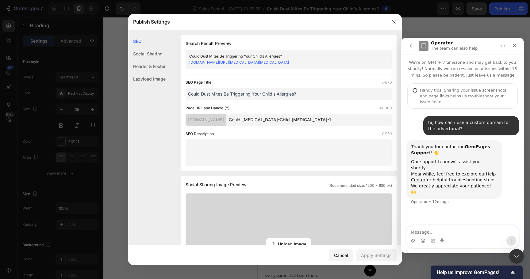
click at [275, 63] on link "ys6jwq-c3.myshopify.com/pages/Could-Dust-Mites-Child-Allergies-1" at bounding box center [239, 62] width 100 height 5
click at [392, 23] on icon "button" at bounding box center [393, 21] width 5 height 5
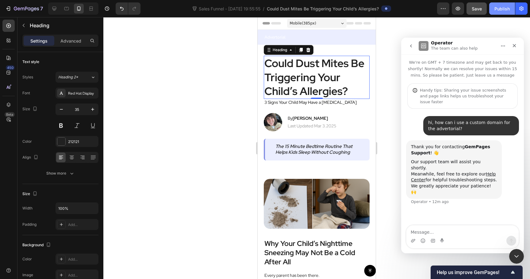
click at [497, 11] on div "Publish" at bounding box center [501, 9] width 15 height 6
click at [521, 10] on icon "button" at bounding box center [521, 9] width 6 height 6
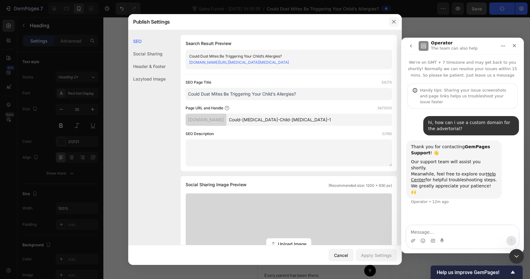
click at [397, 19] on button "button" at bounding box center [394, 22] width 10 height 10
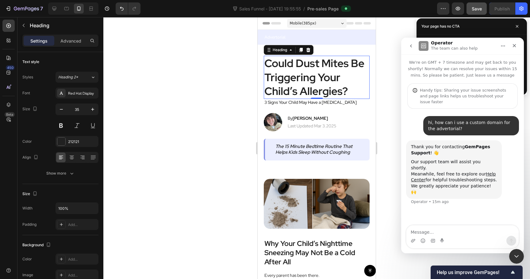
click at [456, 180] on div "Thank you for contacting GemPages Support ! 👋 Our support team will assist you …" at bounding box center [454, 169] width 96 height 59
click at [455, 236] on textarea "Message…" at bounding box center [462, 231] width 112 height 10
click at [513, 255] on icon "Close Intercom Messenger" at bounding box center [515, 255] width 7 height 7
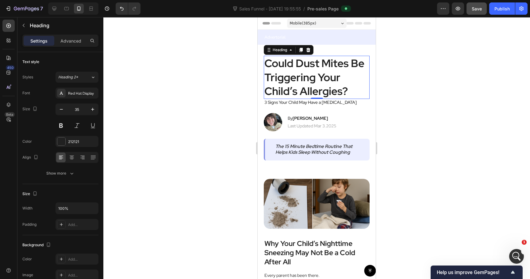
click at [448, 145] on div at bounding box center [316, 148] width 427 height 262
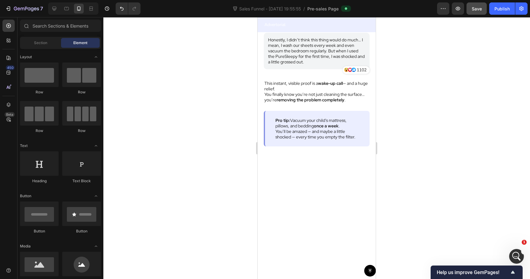
scroll to position [2535, 0]
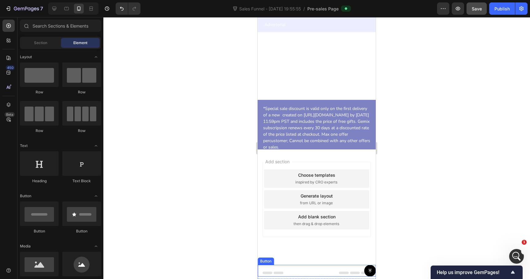
click at [307, 271] on div "Button" at bounding box center [317, 271] width 118 height 12
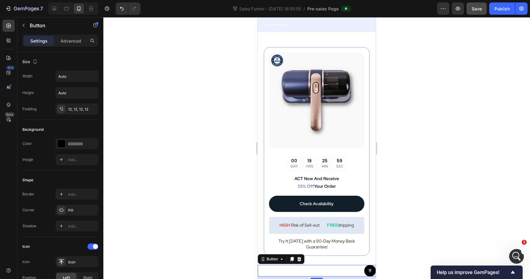
scroll to position [2232, 0]
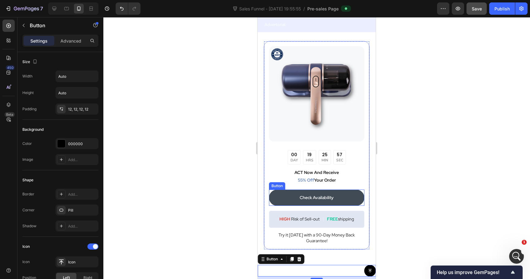
click at [359, 202] on link "Check Availability" at bounding box center [316, 198] width 95 height 16
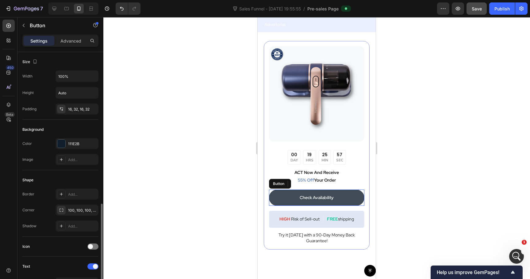
scroll to position [103, 0]
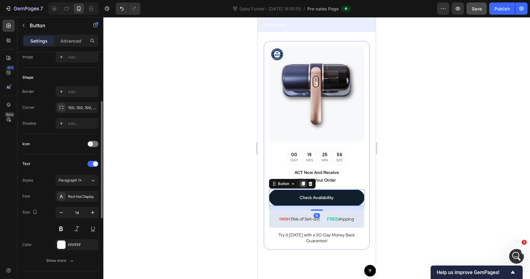
click at [302, 183] on icon at bounding box center [303, 184] width 3 height 4
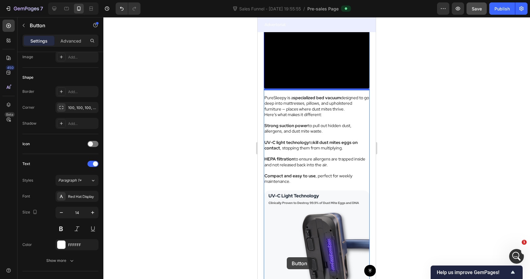
scroll to position [1658, 0]
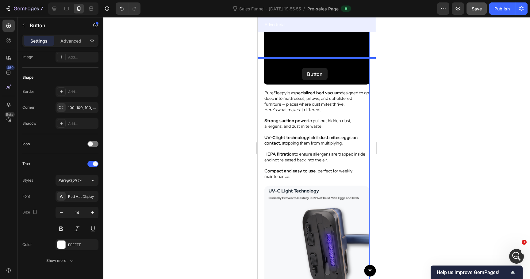
drag, startPoint x: 274, startPoint y: 206, endPoint x: 302, endPoint y: 68, distance: 140.9
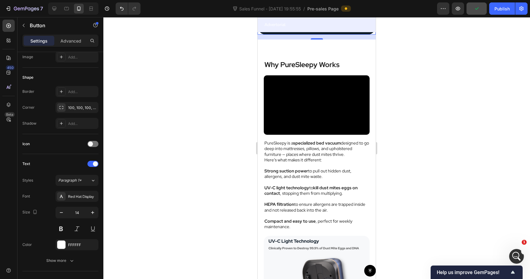
click at [292, 15] on icon at bounding box center [291, 12] width 5 height 5
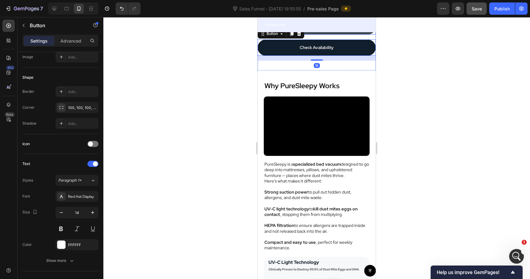
click at [312, 35] on link "Check Availability" at bounding box center [317, 26] width 118 height 16
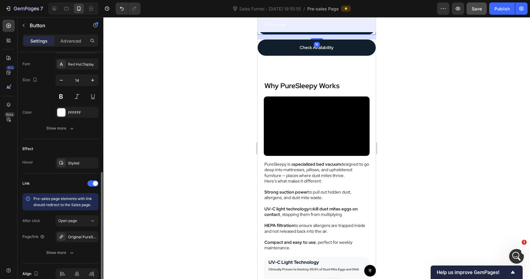
scroll to position [265, 0]
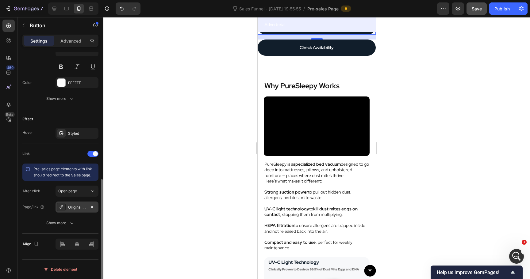
click at [74, 206] on div "Original PureSleepy™" at bounding box center [77, 208] width 18 height 6
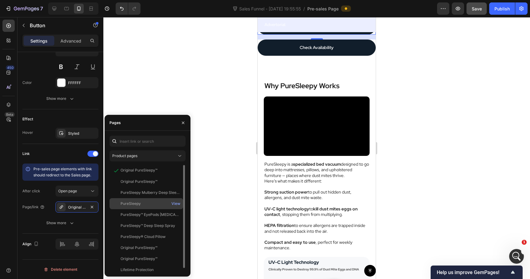
scroll to position [4, 0]
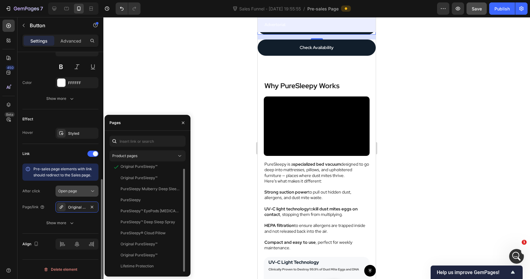
click at [71, 189] on span "Open page" at bounding box center [67, 192] width 19 height 6
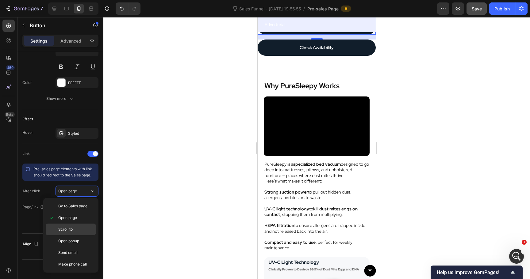
click at [74, 226] on div "Scroll to" at bounding box center [71, 230] width 50 height 12
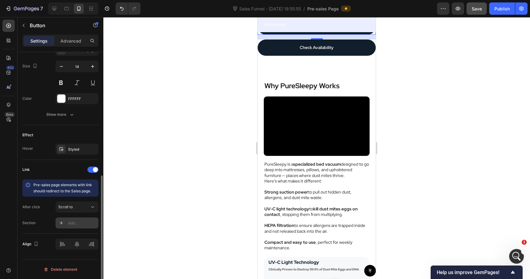
click at [76, 224] on div "Add..." at bounding box center [82, 224] width 29 height 6
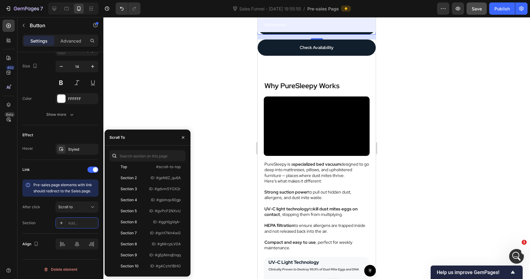
click at [239, 104] on div at bounding box center [316, 148] width 427 height 262
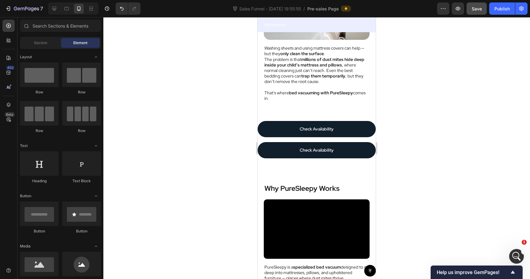
scroll to position [1612, 0]
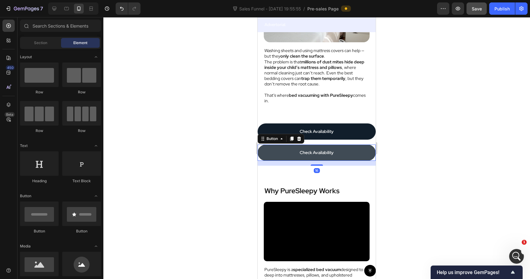
click at [273, 152] on link "Check Availability" at bounding box center [317, 153] width 118 height 16
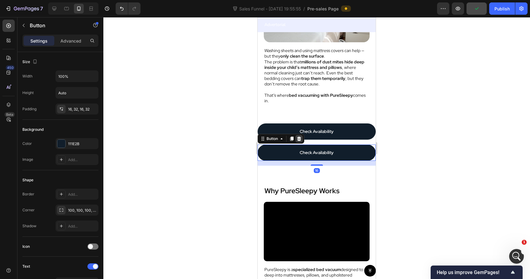
click at [300, 139] on icon at bounding box center [299, 139] width 4 height 4
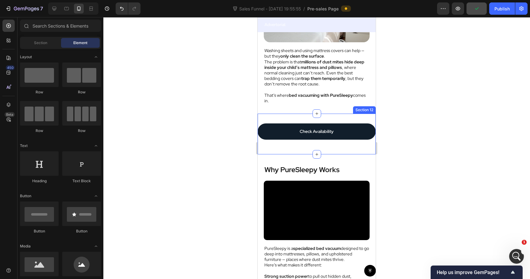
click at [283, 146] on div "Check Availability Button Section 12" at bounding box center [317, 134] width 118 height 41
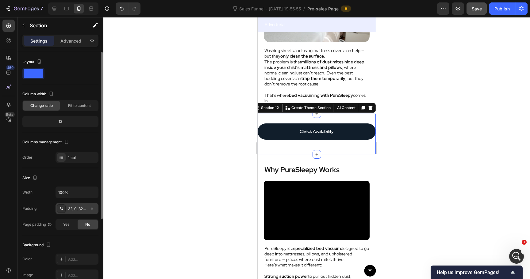
click at [79, 209] on div "32, 0, 32, 0" at bounding box center [77, 209] width 18 height 6
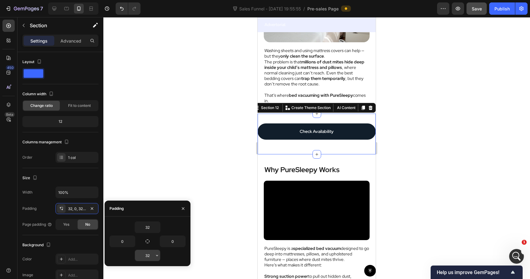
click at [149, 252] on input "32" at bounding box center [147, 255] width 25 height 11
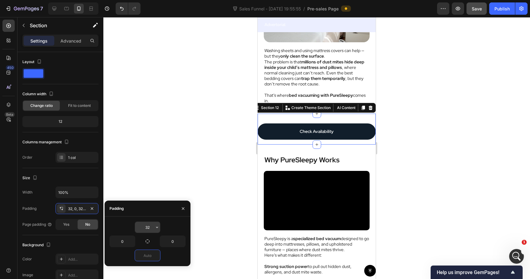
type input "0"
click at [148, 225] on input "32" at bounding box center [147, 227] width 25 height 11
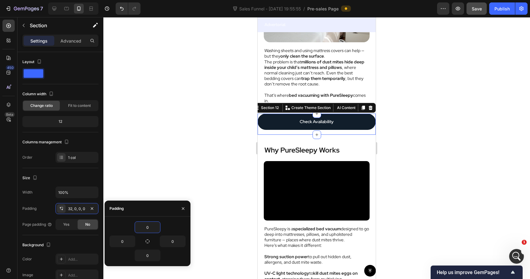
click at [222, 97] on div at bounding box center [316, 148] width 427 height 262
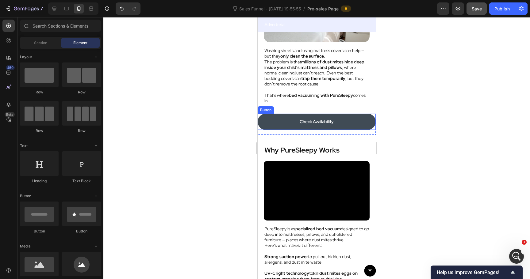
click at [260, 120] on button "Check Availability" at bounding box center [317, 122] width 118 height 16
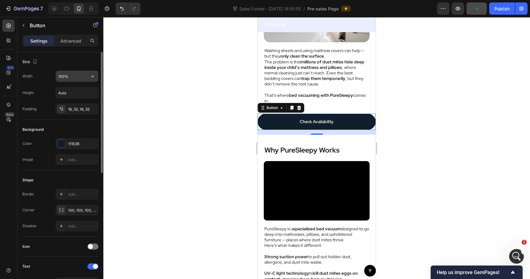
click at [58, 78] on input "100%" at bounding box center [77, 76] width 42 height 11
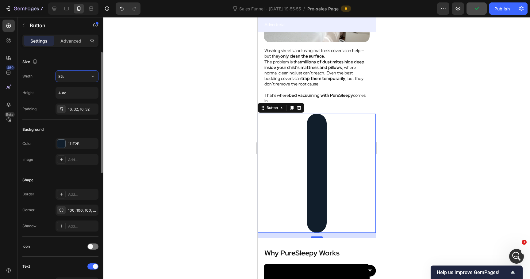
type input "80%"
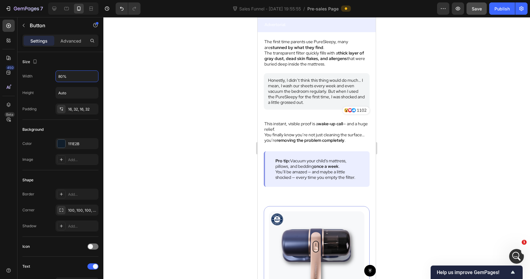
scroll to position [2098, 0]
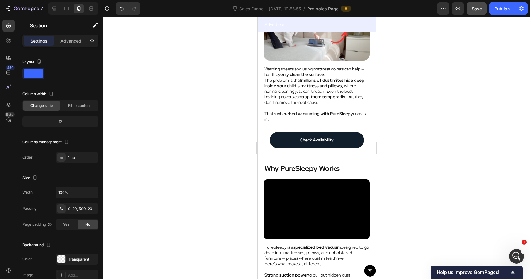
scroll to position [1590, 0]
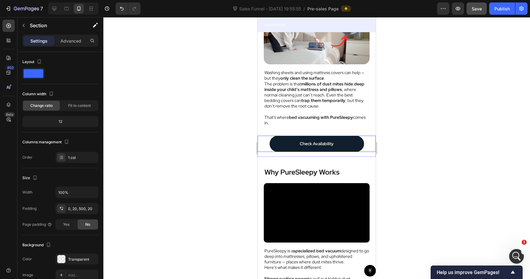
click at [266, 149] on div "Check Availability Button" at bounding box center [317, 144] width 118 height 16
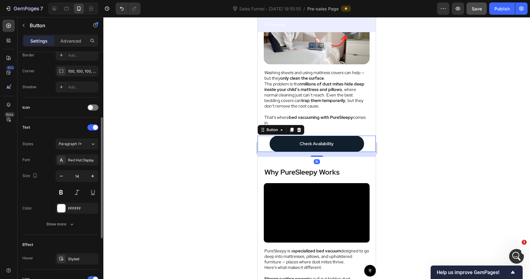
scroll to position [145, 0]
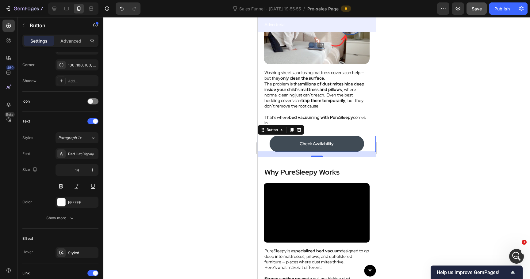
click at [283, 149] on button "Check Availability" at bounding box center [317, 144] width 94 height 16
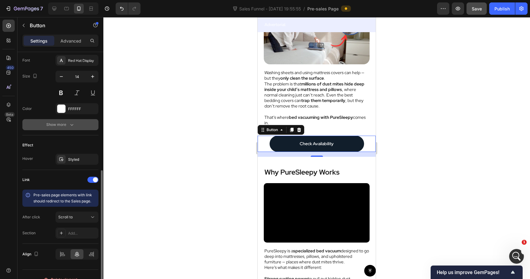
scroll to position [249, 0]
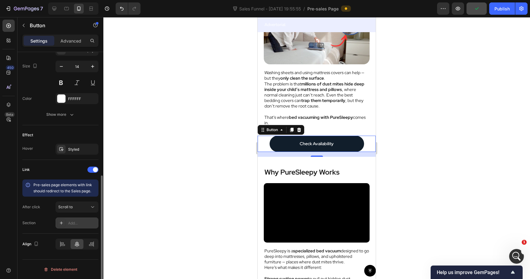
click at [75, 219] on div "Add..." at bounding box center [77, 223] width 43 height 11
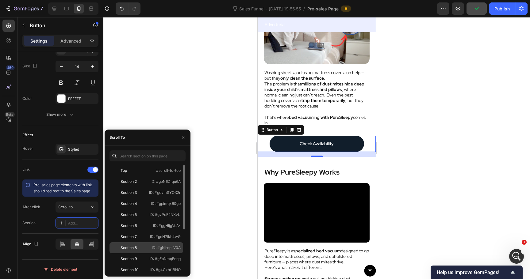
scroll to position [70, 0]
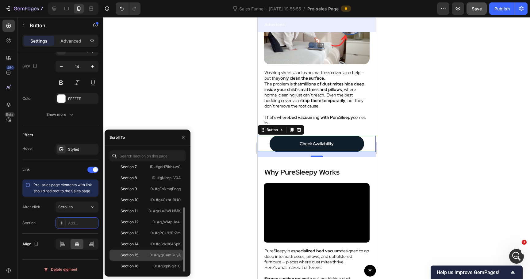
click at [144, 258] on div "Section 15" at bounding box center [129, 256] width 34 height 6
click at [205, 93] on div at bounding box center [316, 148] width 427 height 262
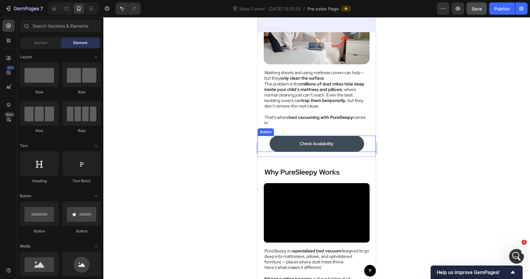
click at [282, 144] on link "Check Availability" at bounding box center [317, 144] width 94 height 16
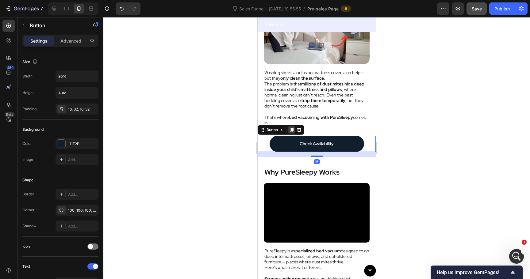
click at [294, 129] on icon at bounding box center [291, 130] width 5 height 5
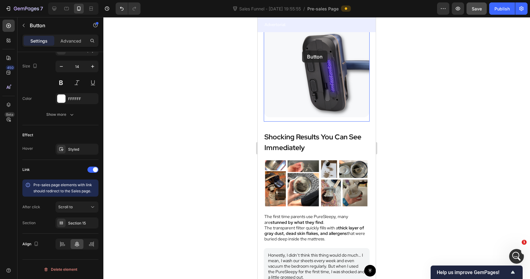
scroll to position [1870, 0]
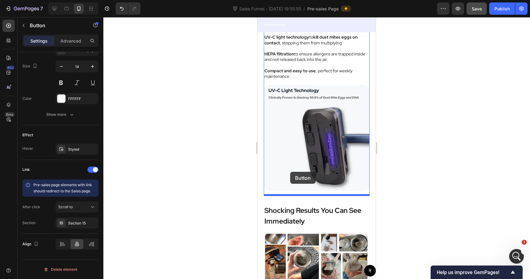
drag, startPoint x: 263, startPoint y: 154, endPoint x: 290, endPoint y: 172, distance: 32.8
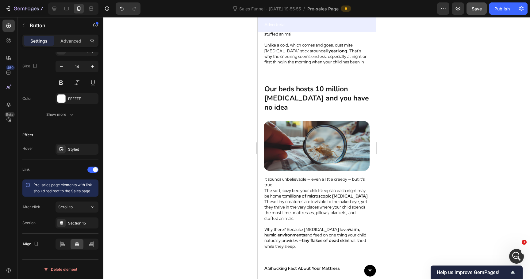
scroll to position [544, 0]
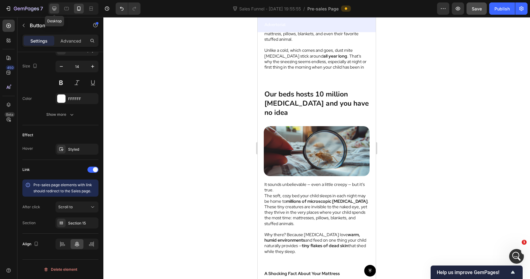
click at [57, 13] on div at bounding box center [54, 9] width 10 height 10
type input "100%"
type input "16"
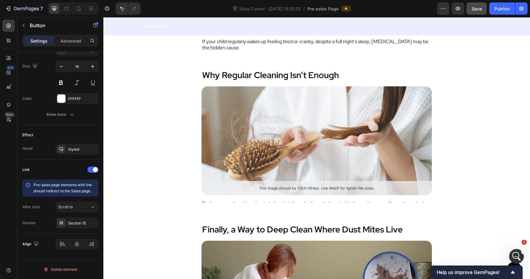
scroll to position [1358, 0]
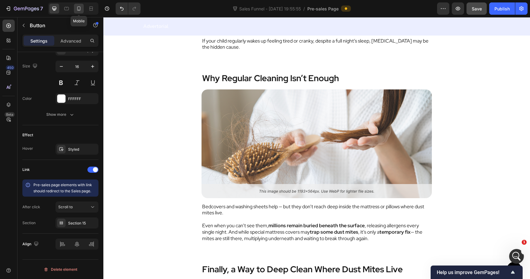
click at [76, 9] on icon at bounding box center [79, 9] width 6 height 6
type input "80%"
type input "14"
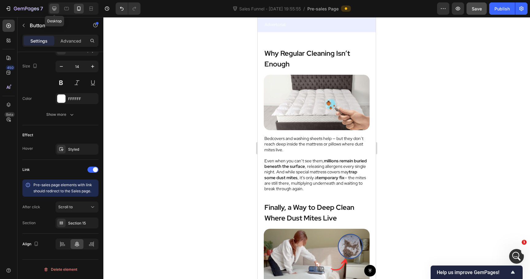
click at [57, 9] on icon at bounding box center [54, 9] width 6 height 6
type input "100%"
type input "16"
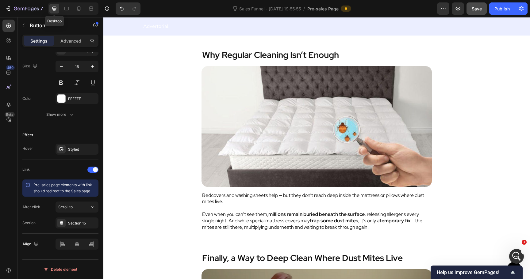
scroll to position [1351, 0]
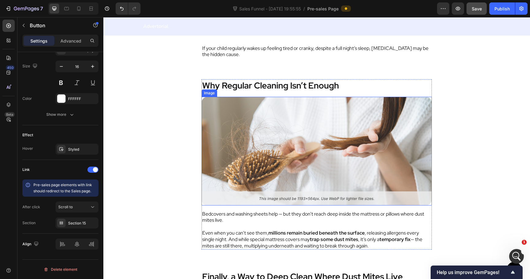
click at [289, 125] on img at bounding box center [317, 151] width 230 height 109
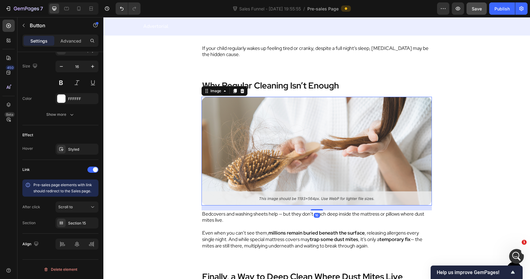
scroll to position [0, 0]
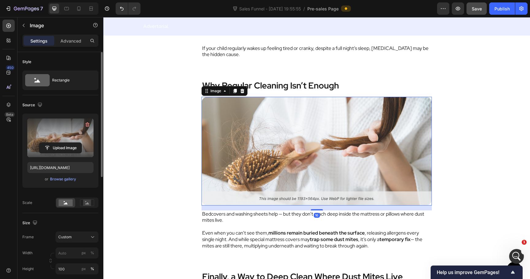
click at [55, 135] on label at bounding box center [60, 138] width 66 height 39
click at [55, 143] on input "file" at bounding box center [60, 148] width 42 height 10
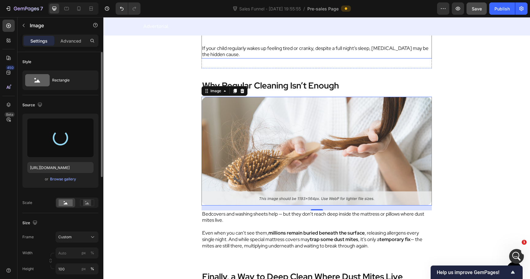
type input "https://cdn.shopify.com/s/files/1/0744/0918/1437/files/gempages_570298559904089…"
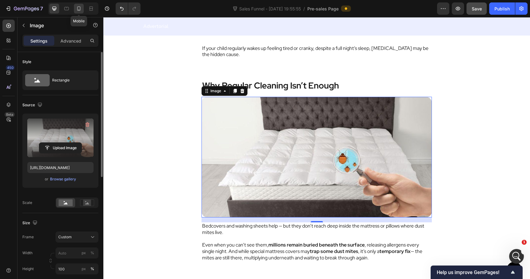
click at [80, 8] on icon at bounding box center [78, 8] width 3 height 4
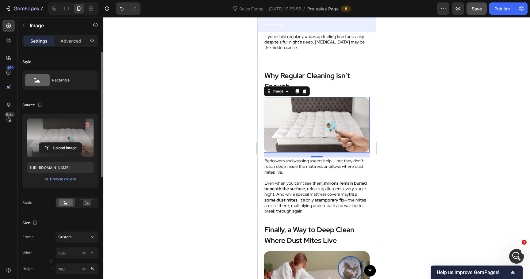
scroll to position [1349, 0]
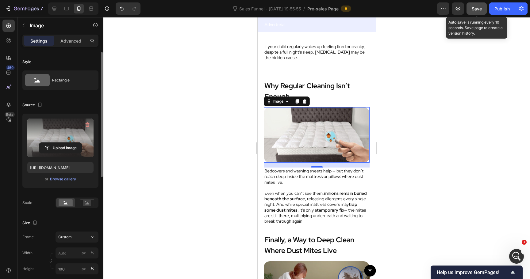
click at [471, 13] on button "Save" at bounding box center [477, 8] width 20 height 12
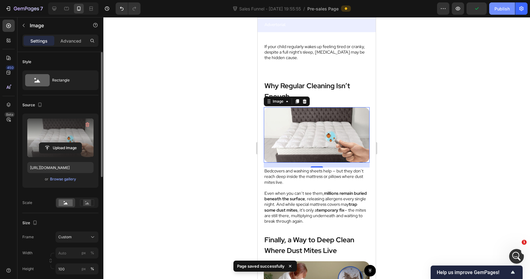
click at [509, 12] on button "Publish" at bounding box center [502, 8] width 26 height 12
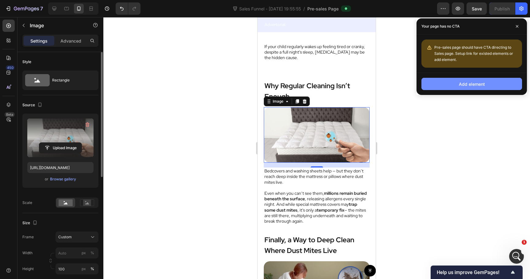
click at [487, 84] on button "Add element" at bounding box center [471, 84] width 101 height 12
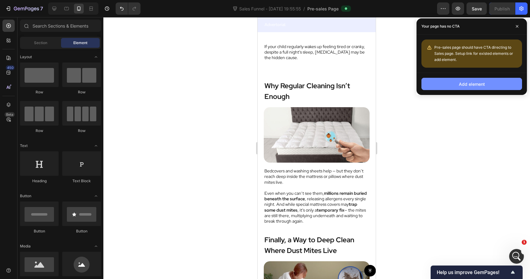
click at [466, 88] on button "Add element" at bounding box center [471, 84] width 101 height 12
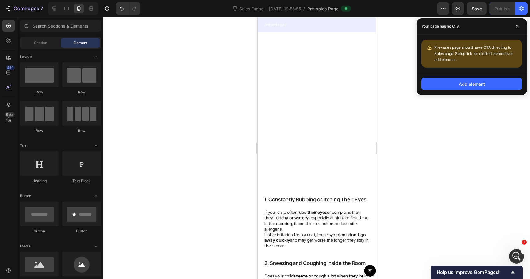
scroll to position [873, 0]
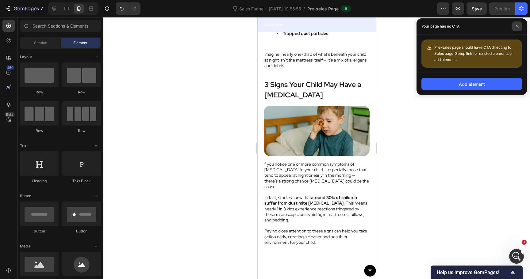
click at [519, 26] on span at bounding box center [517, 26] width 10 height 10
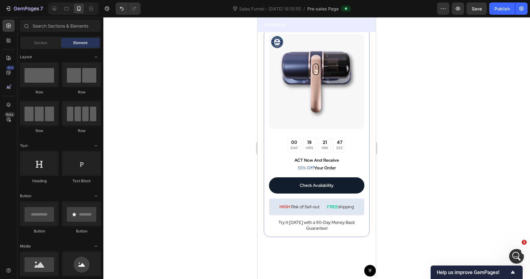
scroll to position [2268, 0]
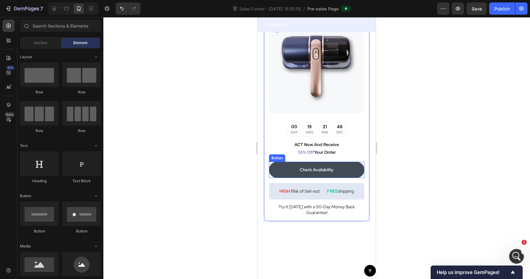
click at [358, 171] on link "Check Availability" at bounding box center [316, 170] width 95 height 16
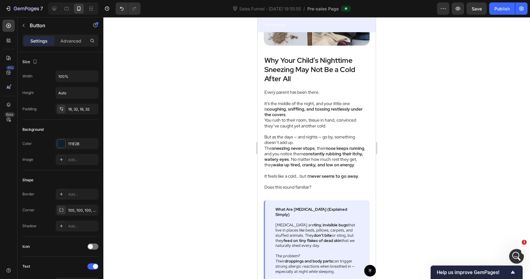
scroll to position [0, 0]
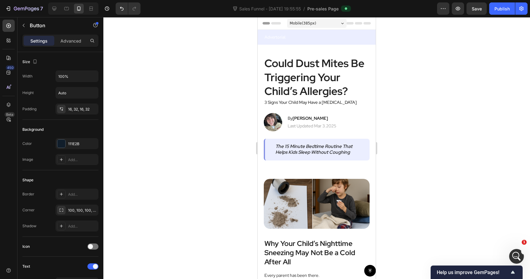
click at [270, 22] on span "Header" at bounding box center [275, 23] width 13 height 6
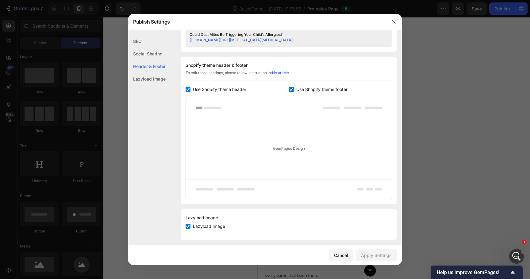
scroll to position [271, 0]
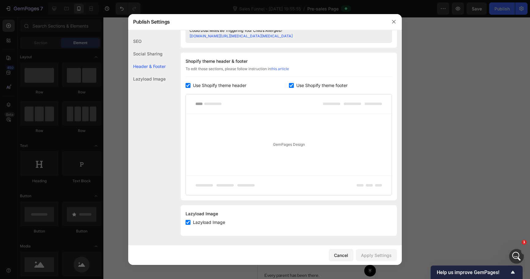
click at [231, 85] on span "Use Shopify theme header" at bounding box center [219, 85] width 53 height 7
checkbox input "false"
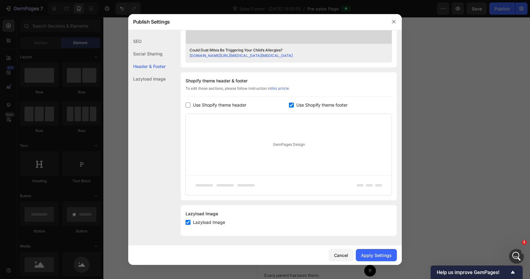
click at [309, 103] on span "Use Shopify theme footer" at bounding box center [321, 105] width 51 height 7
checkbox input "false"
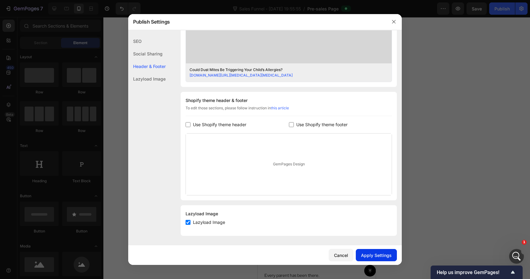
click at [373, 257] on div "Apply Settings" at bounding box center [376, 255] width 31 height 6
click at [394, 22] on icon "button" at bounding box center [393, 21] width 3 height 3
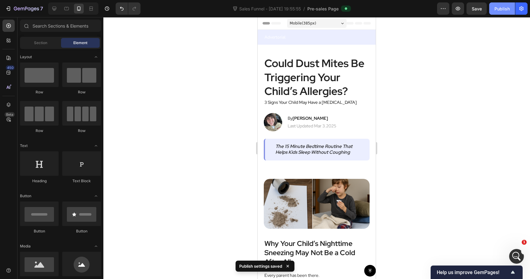
click at [502, 12] on button "Publish" at bounding box center [502, 8] width 26 height 12
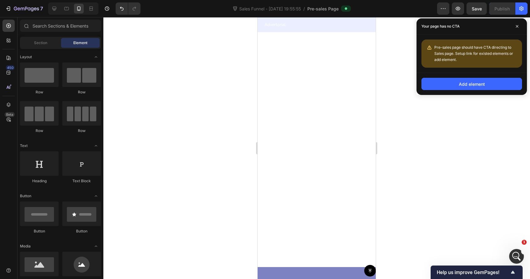
scroll to position [2533, 0]
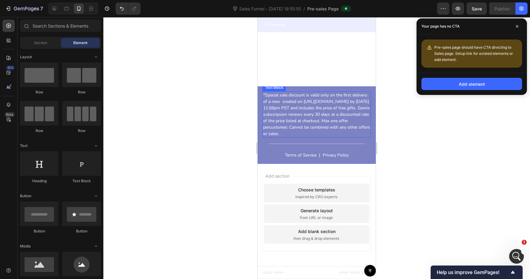
click at [292, 114] on p "*Special sale discount is valid only on the first delivery of a new created on …" at bounding box center [316, 114] width 107 height 45
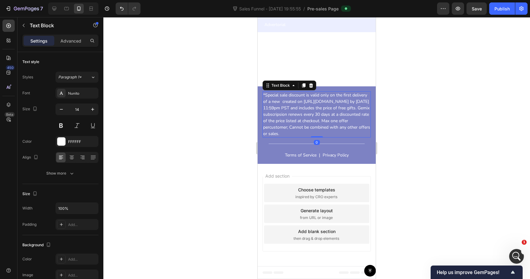
click at [292, 114] on p "*Special sale discount is valid only on the first delivery of a new created on …" at bounding box center [316, 114] width 107 height 45
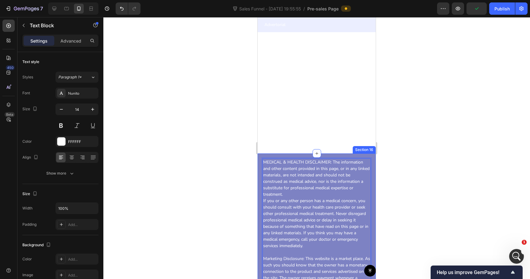
scroll to position [2459, 0]
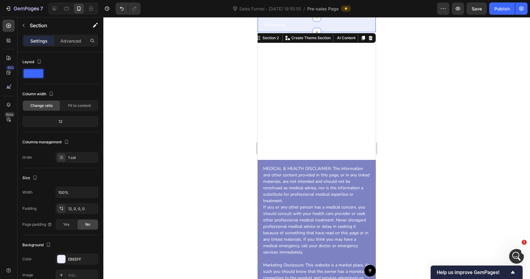
click at [280, 31] on div "Advertorial Text Block Row Row Row" at bounding box center [317, 26] width 118 height 11
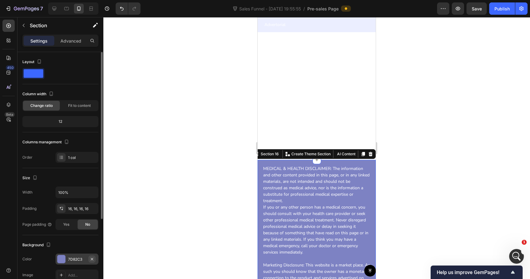
click at [91, 258] on icon "button" at bounding box center [92, 259] width 5 height 5
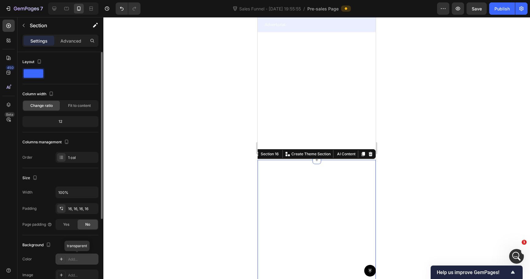
click at [70, 261] on div "Add..." at bounding box center [82, 260] width 29 height 6
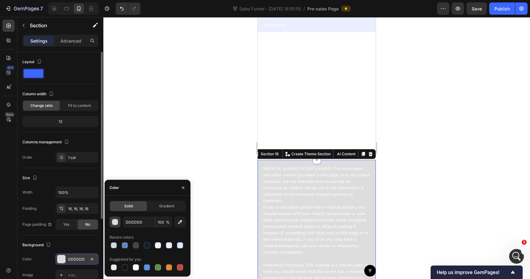
click at [117, 222] on div "button" at bounding box center [115, 223] width 6 height 6
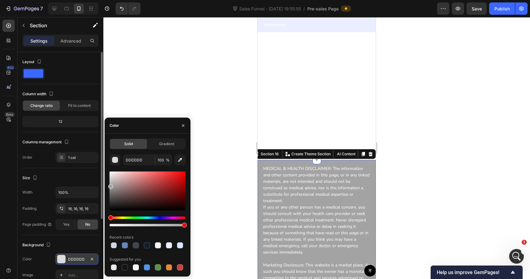
drag, startPoint x: 113, startPoint y: 181, endPoint x: 110, endPoint y: 186, distance: 5.5
click at [110, 186] on div at bounding box center [148, 191] width 76 height 39
type input "A3A3A3"
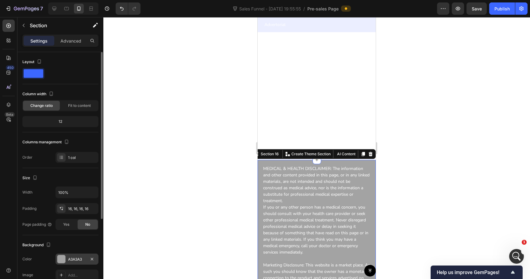
click at [162, 42] on div at bounding box center [316, 148] width 427 height 262
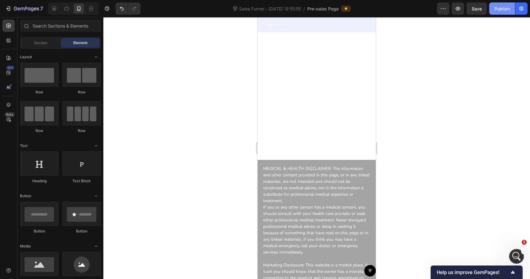
click at [495, 10] on div "Publish" at bounding box center [501, 9] width 15 height 6
click at [513, 257] on icon "Open Intercom Messenger" at bounding box center [516, 256] width 10 height 10
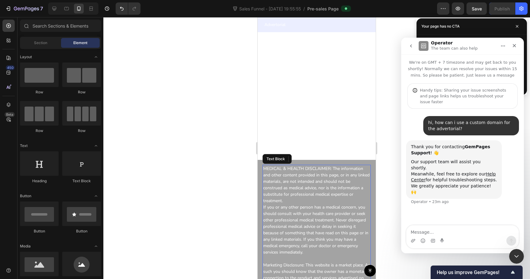
click at [289, 175] on p "MEDICAL & HEALTH DISCLAIMER: The information and other content provided in this…" at bounding box center [316, 185] width 107 height 39
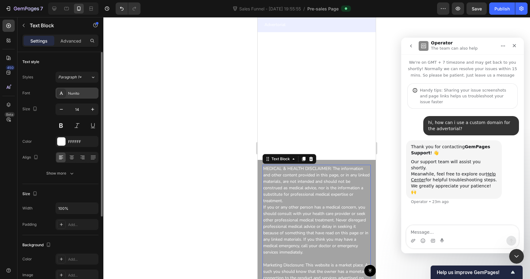
click at [66, 96] on div "Nunito" at bounding box center [77, 93] width 43 height 11
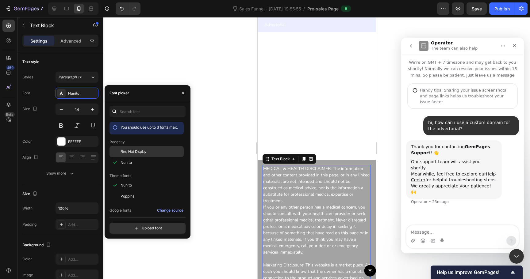
click at [141, 151] on span "Red Hat Display" at bounding box center [134, 152] width 26 height 6
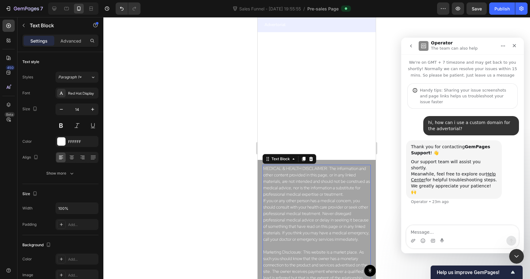
click at [195, 32] on div at bounding box center [316, 148] width 427 height 262
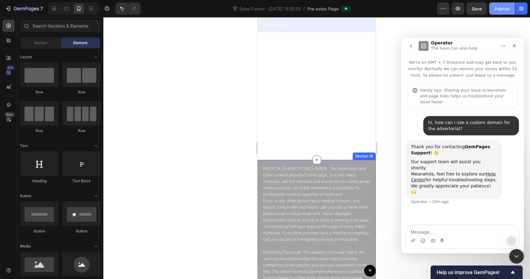
click at [497, 9] on div "Publish" at bounding box center [501, 9] width 15 height 6
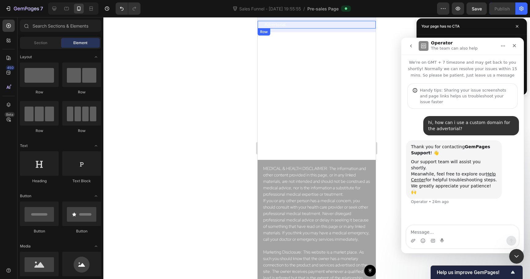
click at [259, 24] on div "Advertorial Text Block Row Row" at bounding box center [317, 25] width 118 height 8
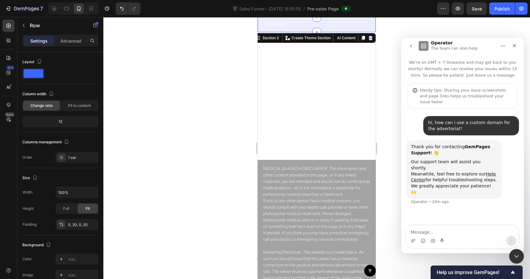
click at [259, 20] on div "Advertorial Text Block Row Row Row Section 2 Create Theme Section AI Content Wr…" at bounding box center [317, 24] width 118 height 15
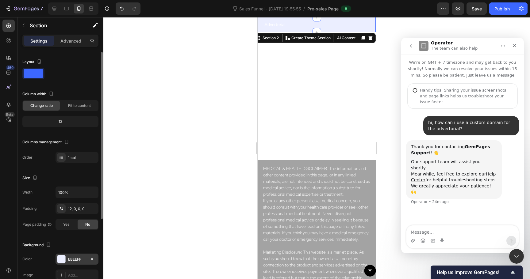
click at [67, 255] on div "EBEEFF" at bounding box center [77, 259] width 43 height 11
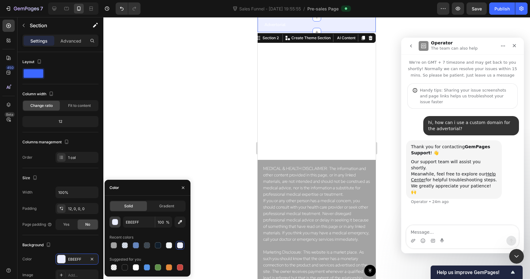
click at [118, 221] on div "button" at bounding box center [115, 222] width 6 height 6
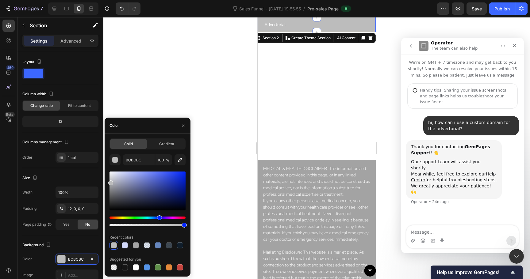
drag, startPoint x: 118, startPoint y: 174, endPoint x: 108, endPoint y: 182, distance: 13.1
click at [108, 182] on div "Solid Gradient BCBCBC 100 % Recent colors Suggested for you" at bounding box center [148, 205] width 86 height 133
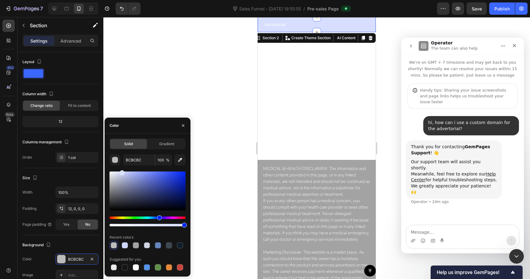
drag, startPoint x: 110, startPoint y: 180, endPoint x: 121, endPoint y: 171, distance: 14.3
click at [121, 172] on div at bounding box center [148, 191] width 76 height 39
drag, startPoint x: 121, startPoint y: 172, endPoint x: 121, endPoint y: 152, distance: 19.9
click at [121, 152] on div "Solid Gradient C5C8DB 100 % Recent colors Suggested for you" at bounding box center [148, 205] width 76 height 133
type input "D8DEFF"
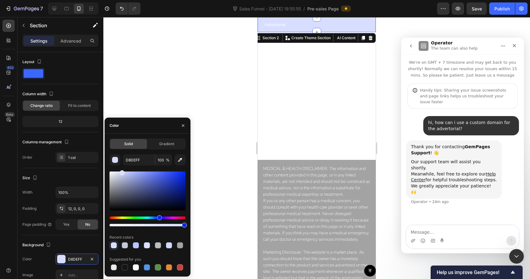
click at [149, 67] on div at bounding box center [316, 148] width 427 height 262
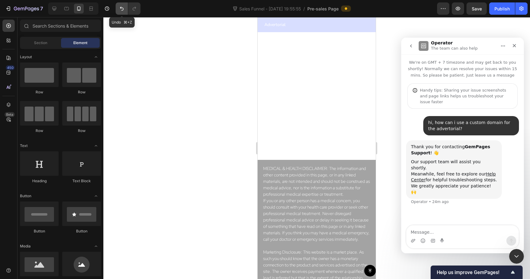
click at [124, 10] on icon "Undo/Redo" at bounding box center [122, 9] width 6 height 6
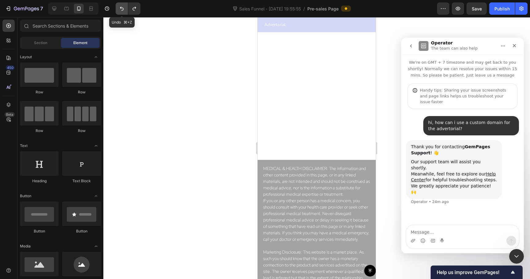
click at [124, 10] on icon "Undo/Redo" at bounding box center [122, 9] width 6 height 6
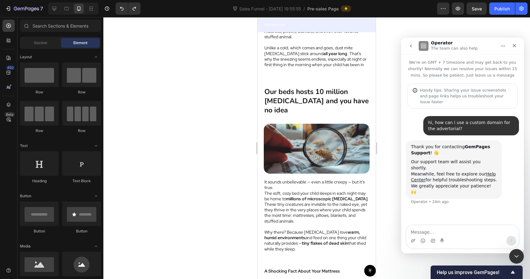
scroll to position [0, 0]
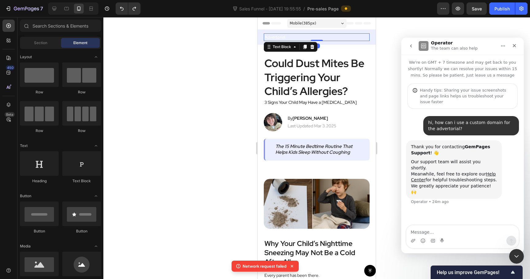
click at [277, 38] on p "Advertorial" at bounding box center [316, 37] width 105 height 6
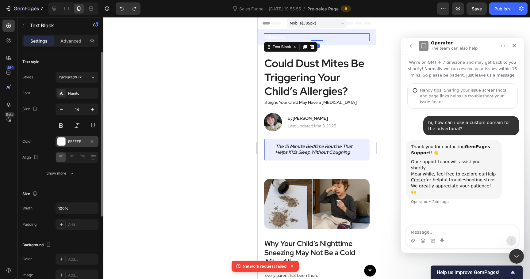
click at [69, 146] on div "FFFFFF" at bounding box center [77, 141] width 43 height 11
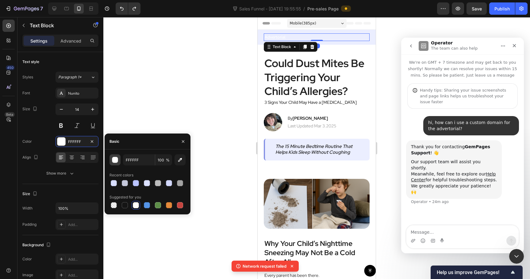
click at [115, 159] on div "button" at bounding box center [115, 160] width 6 height 6
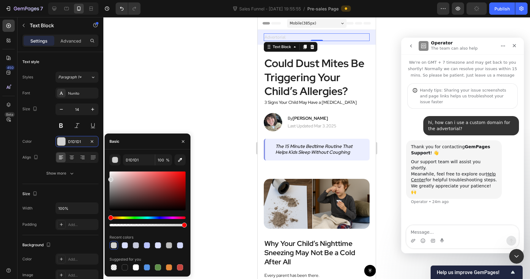
drag, startPoint x: 110, startPoint y: 175, endPoint x: 110, endPoint y: 179, distance: 3.7
click at [110, 179] on div at bounding box center [110, 179] width 5 height 5
drag, startPoint x: 110, startPoint y: 179, endPoint x: 109, endPoint y: 184, distance: 5.5
click at [109, 184] on div at bounding box center [110, 185] width 5 height 5
type input "ADADAD"
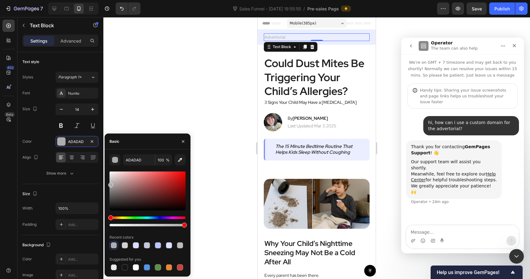
click at [155, 54] on div at bounding box center [316, 148] width 427 height 262
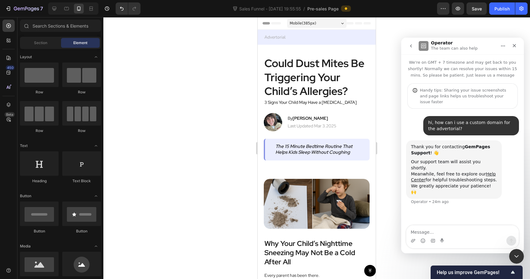
drag, startPoint x: 474, startPoint y: 6, endPoint x: 478, endPoint y: 29, distance: 23.0
click at [478, 0] on div "7 Version history Sales Funnel - Sep 25, 19:55:55 / Pre-sales Page Preview Save…" at bounding box center [265, 0] width 530 height 0
click at [502, 13] on button "Publish" at bounding box center [502, 8] width 26 height 12
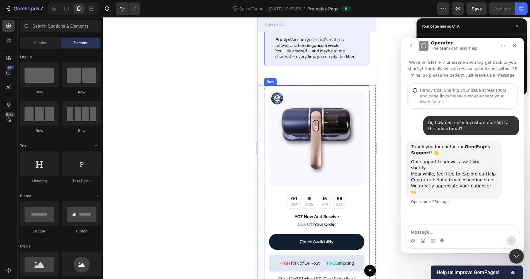
scroll to position [2170, 0]
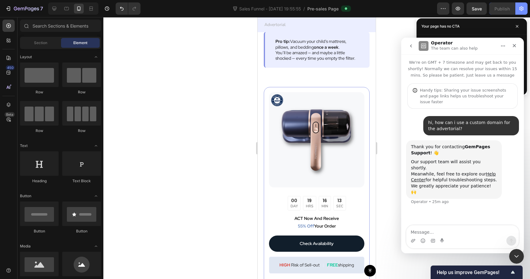
click at [524, 9] on icon "button" at bounding box center [521, 9] width 6 height 6
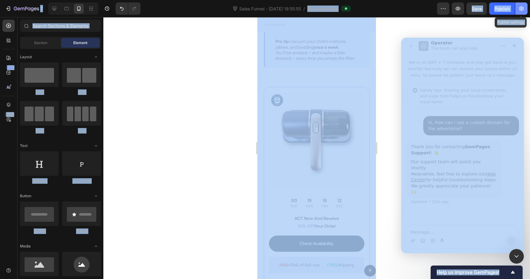
click at [524, 9] on icon "button" at bounding box center [521, 9] width 6 height 6
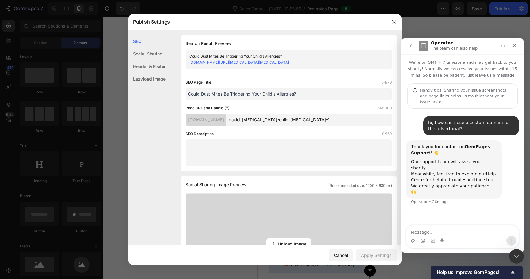
click at [484, 29] on div at bounding box center [265, 139] width 530 height 279
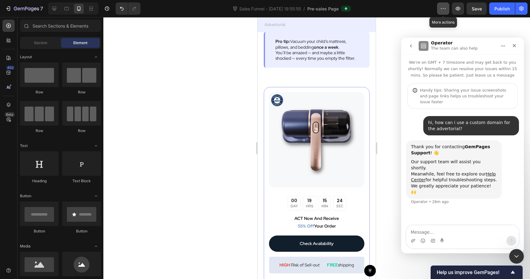
click at [444, 6] on icon "button" at bounding box center [443, 9] width 6 height 6
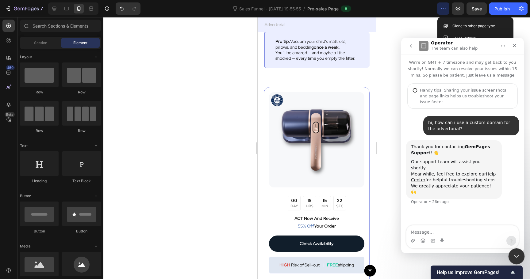
click at [514, 256] on icon "Close Intercom Messenger" at bounding box center [515, 255] width 7 height 7
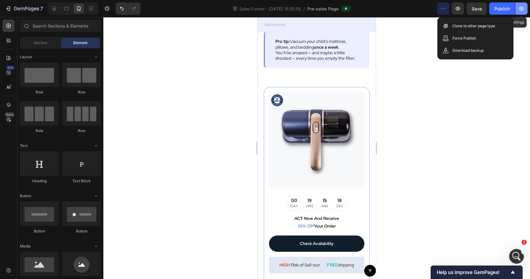
click at [522, 10] on icon "button" at bounding box center [521, 8] width 4 height 5
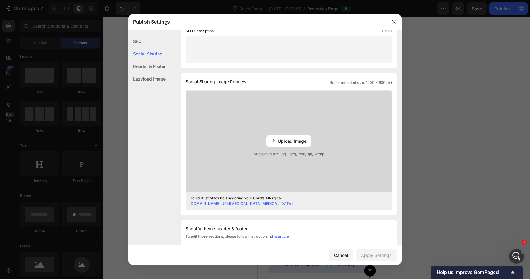
scroll to position [95, 0]
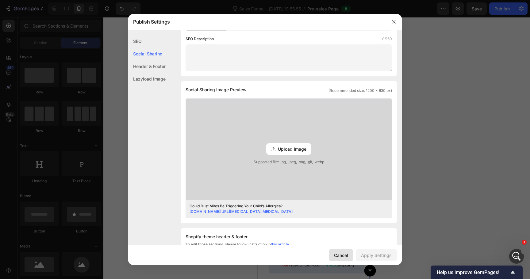
click at [346, 255] on div "Cancel" at bounding box center [341, 255] width 14 height 6
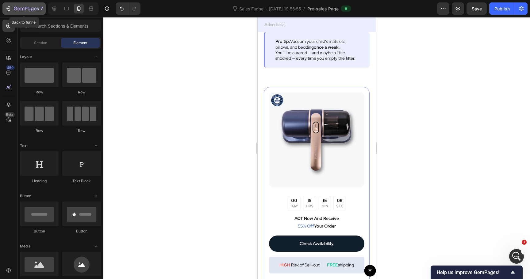
click at [10, 6] on icon "button" at bounding box center [8, 9] width 6 height 6
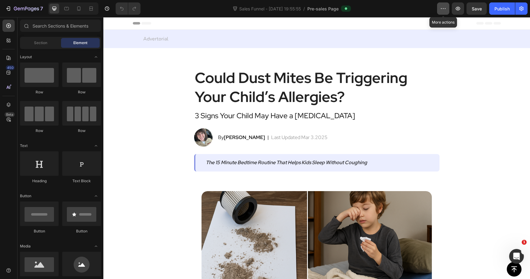
click at [446, 9] on icon "button" at bounding box center [443, 9] width 6 height 6
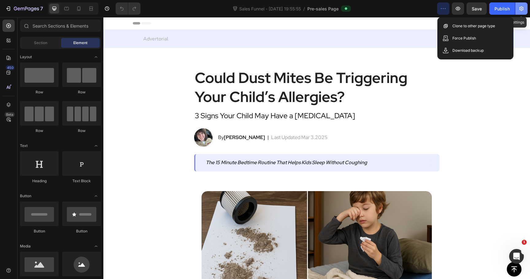
click at [521, 7] on icon "button" at bounding box center [521, 8] width 4 height 5
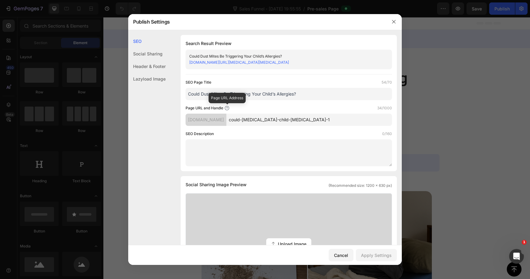
click at [228, 108] on icon at bounding box center [227, 108] width 5 height 5
click at [225, 119] on div "[DOMAIN_NAME]" at bounding box center [206, 120] width 41 height 12
click at [173, 109] on div "SEO Search Result Preview Could [MEDICAL_DATA] Be Triggering Your Child’s [MEDI…" at bounding box center [265, 254] width 274 height 438
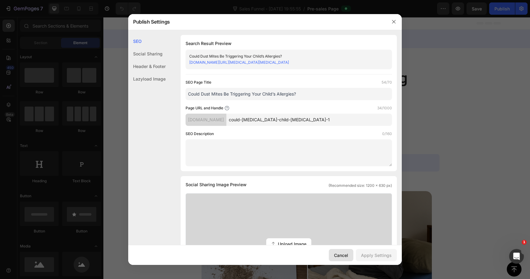
click at [340, 252] on button "Cancel" at bounding box center [341, 255] width 25 height 12
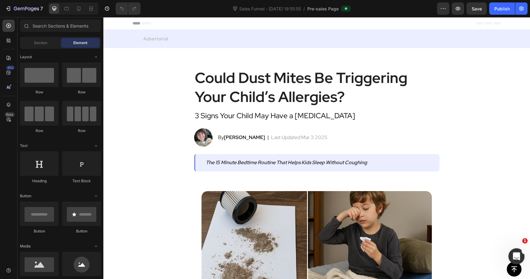
click at [511, 253] on div "Open Intercom Messenger" at bounding box center [516, 256] width 20 height 20
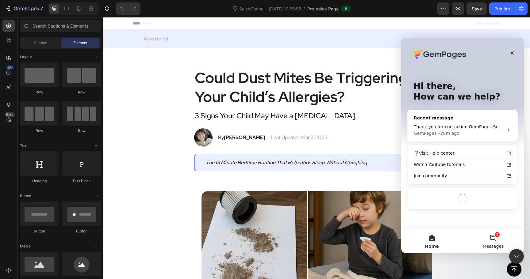
click at [494, 236] on button "1 Messages" at bounding box center [493, 241] width 61 height 25
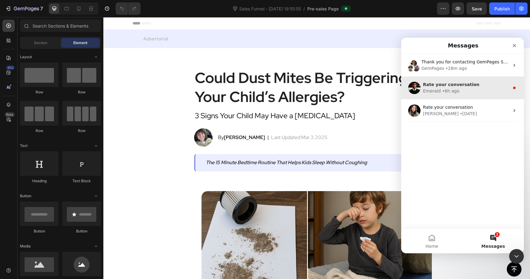
click at [467, 83] on span "Rate your conversation" at bounding box center [451, 84] width 56 height 5
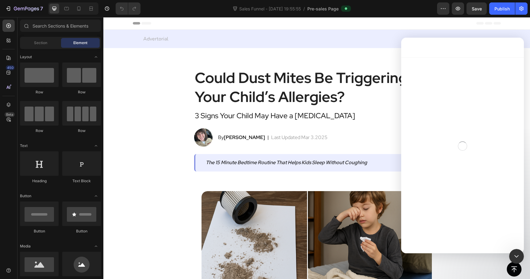
scroll to position [63, 0]
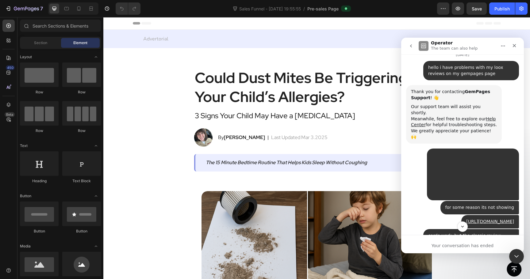
click at [410, 46] on icon "go back" at bounding box center [411, 46] width 5 height 5
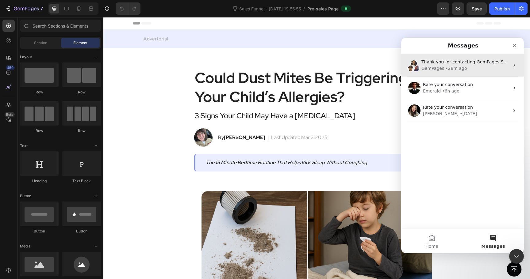
click at [441, 74] on div "Thank you for contacting GemPages Support! 👋 Our support team will assist you s…" at bounding box center [462, 65] width 123 height 23
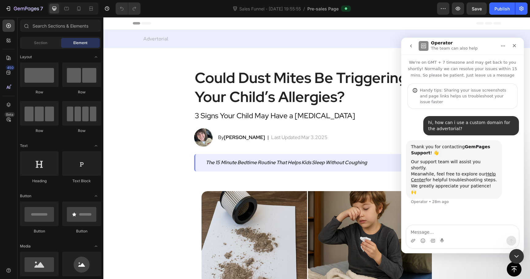
click at [474, 120] on div "hi, how can i use a custom domain for the advertorial?" at bounding box center [471, 126] width 86 height 12
click at [440, 231] on textarea "Message…" at bounding box center [462, 231] width 112 height 10
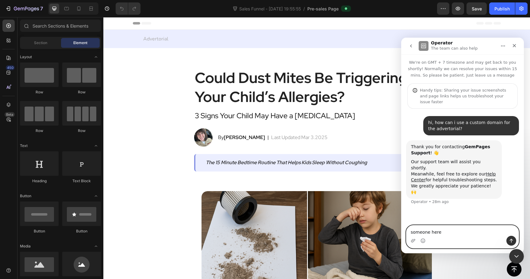
type textarea "someone here?"
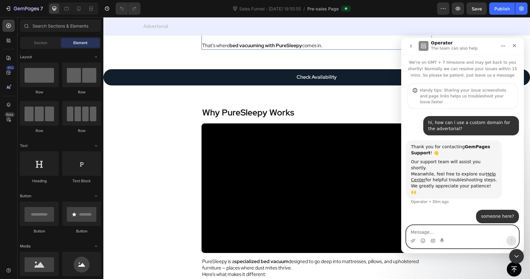
scroll to position [1298, 0]
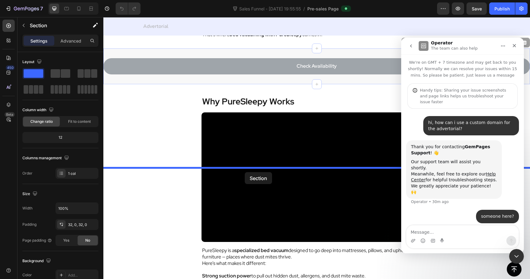
drag, startPoint x: 208, startPoint y: 182, endPoint x: 245, endPoint y: 172, distance: 37.8
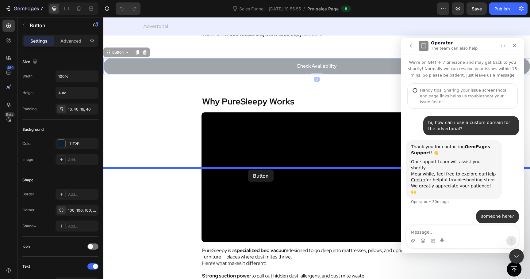
drag, startPoint x: 232, startPoint y: 195, endPoint x: 248, endPoint y: 170, distance: 30.0
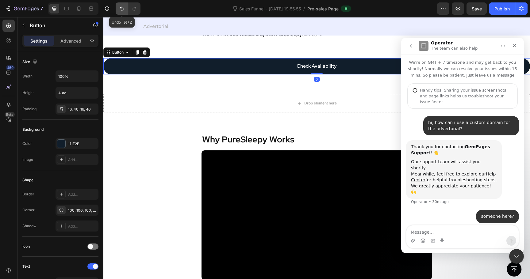
click at [121, 10] on icon "Undo/Redo" at bounding box center [122, 9] width 6 height 6
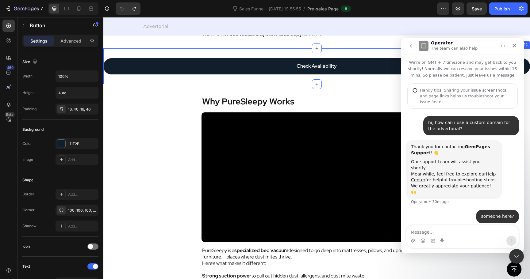
click at [163, 84] on div "Check Availability Button Section 12" at bounding box center [316, 66] width 427 height 36
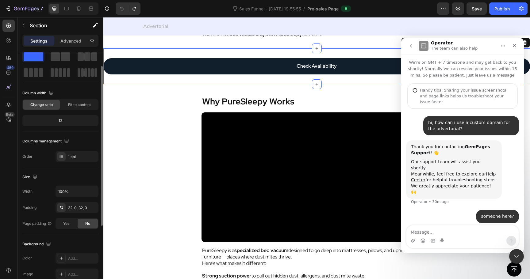
scroll to position [19, 0]
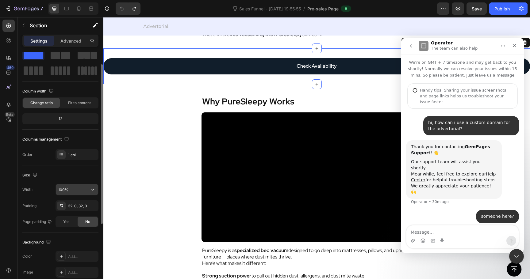
click at [63, 189] on input "100%" at bounding box center [77, 189] width 42 height 11
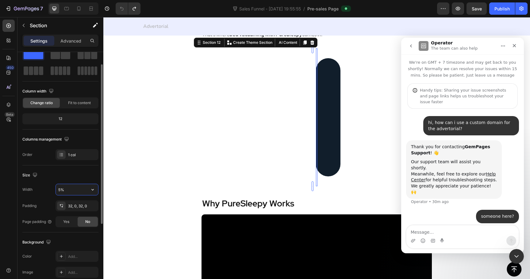
type input "50%"
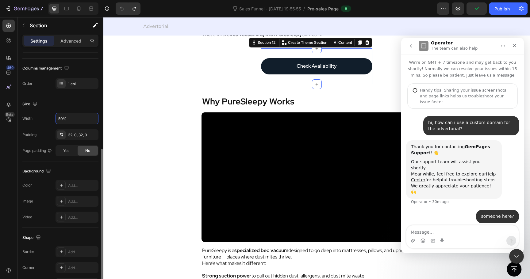
scroll to position [113, 0]
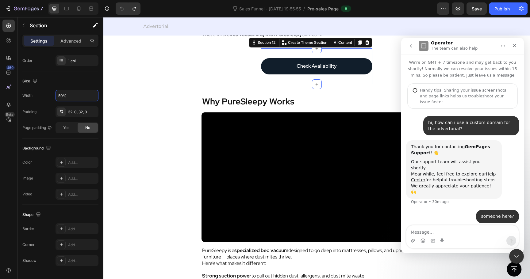
click at [221, 84] on section "Check Availability Button Section 12 Create Theme Section AI Content Write with…" at bounding box center [316, 66] width 223 height 36
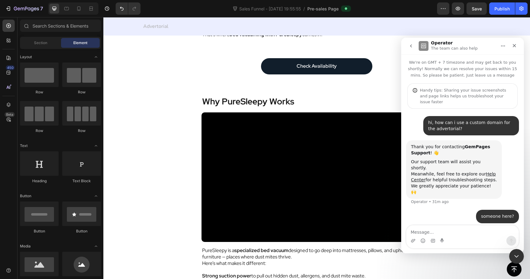
click at [218, 84] on section "Check Availability Button Section 12" at bounding box center [316, 66] width 223 height 36
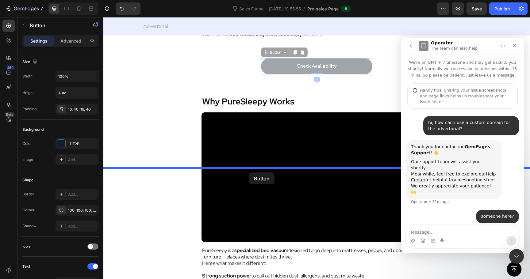
drag, startPoint x: 301, startPoint y: 192, endPoint x: 249, endPoint y: 173, distance: 55.4
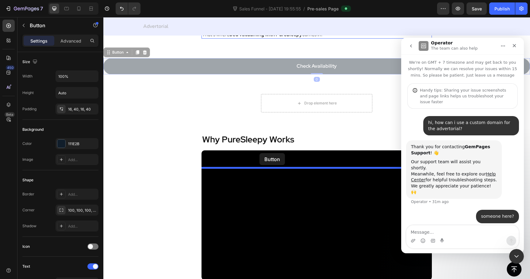
drag, startPoint x: 236, startPoint y: 200, endPoint x: 259, endPoint y: 154, distance: 51.3
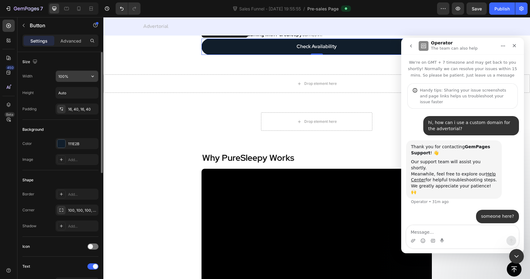
click at [61, 75] on input "100%" at bounding box center [77, 76] width 42 height 11
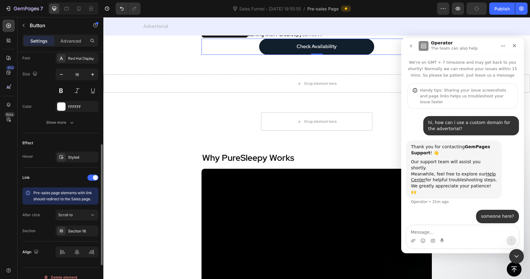
scroll to position [242, 0]
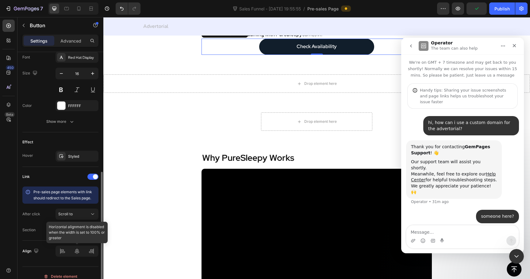
type input "50%"
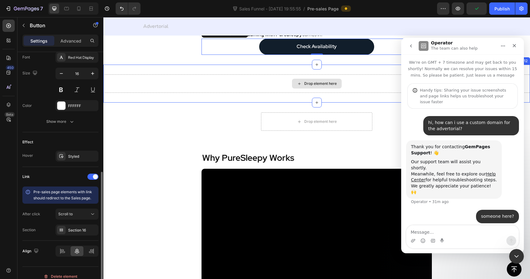
click at [171, 93] on div "Drop element here" at bounding box center [316, 84] width 427 height 18
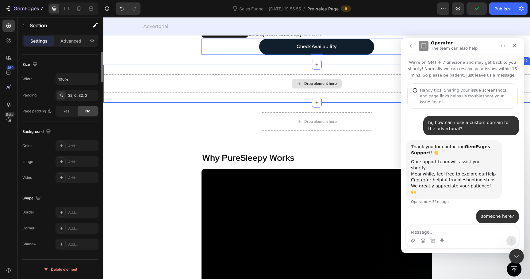
scroll to position [0, 0]
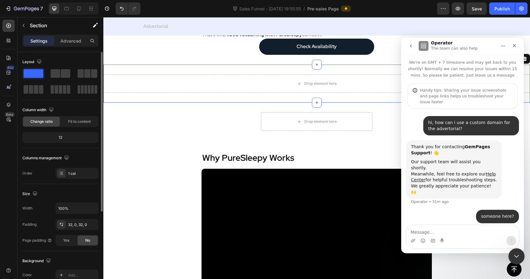
click at [517, 252] on icon "Close Intercom Messenger" at bounding box center [515, 255] width 7 height 7
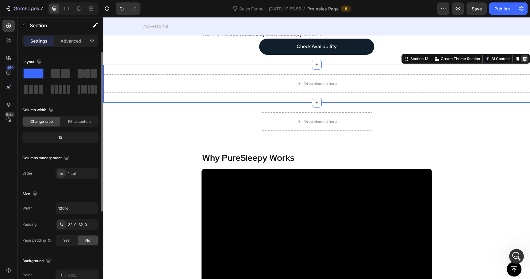
click at [524, 61] on icon at bounding box center [524, 58] width 5 height 5
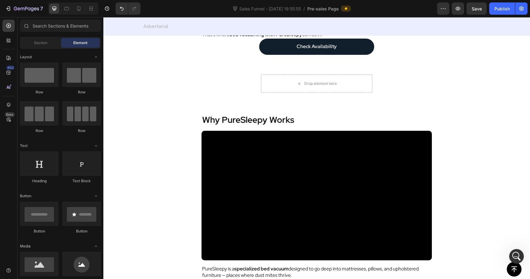
click at [405, 103] on section "Drop element here Section 12" at bounding box center [316, 84] width 223 height 38
click at [344, 103] on div "Drop element here Section 12" at bounding box center [317, 84] width 112 height 38
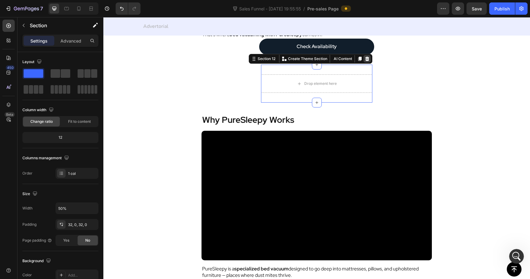
click at [369, 61] on icon at bounding box center [367, 58] width 5 height 5
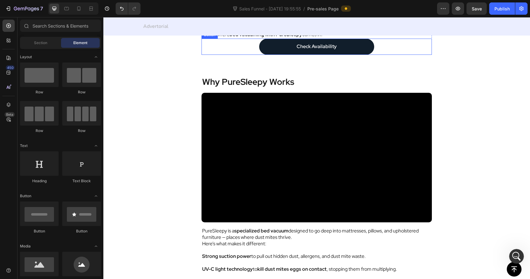
click at [235, 55] on div "Check Availability Button" at bounding box center [317, 47] width 230 height 16
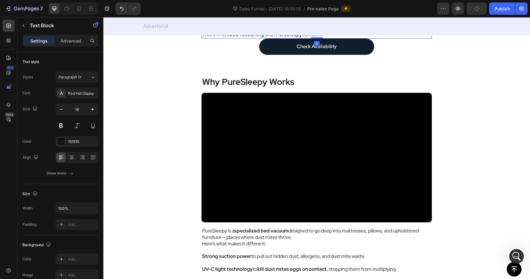
click at [286, 32] on p at bounding box center [316, 28] width 229 height 6
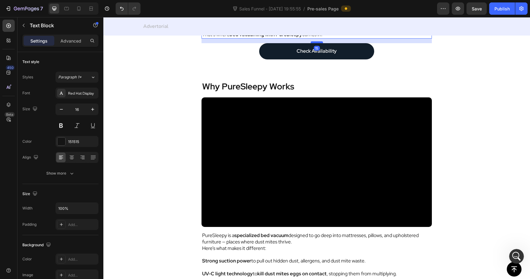
drag, startPoint x: 317, startPoint y: 167, endPoint x: 316, endPoint y: 172, distance: 4.6
click at [316, 43] on div at bounding box center [317, 42] width 12 height 2
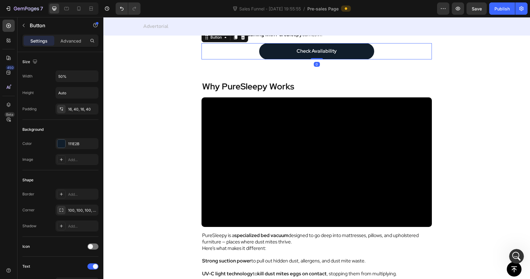
click at [226, 60] on div "Check Availability Button 0" at bounding box center [317, 51] width 230 height 16
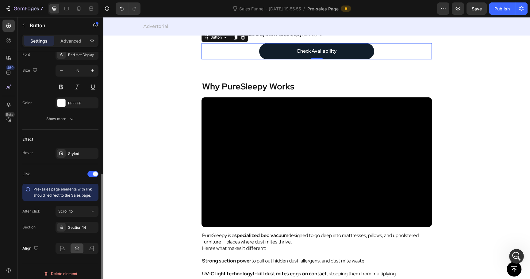
scroll to position [249, 0]
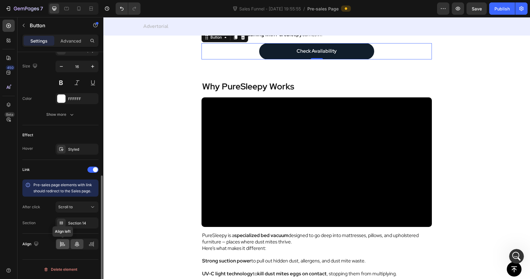
click at [64, 244] on icon at bounding box center [63, 244] width 6 height 6
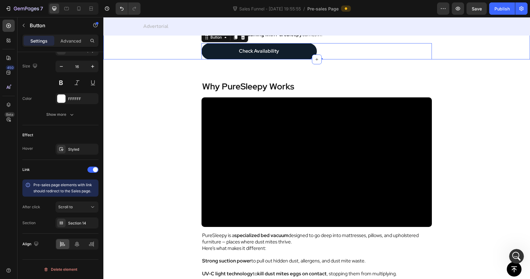
click at [136, 60] on div "Finally, a Way to Deep Clean Where [MEDICAL_DATA] Live Text Block Image Washing…" at bounding box center [316, 13] width 427 height 94
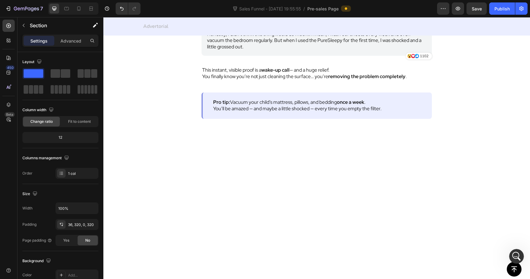
scroll to position [1799, 0]
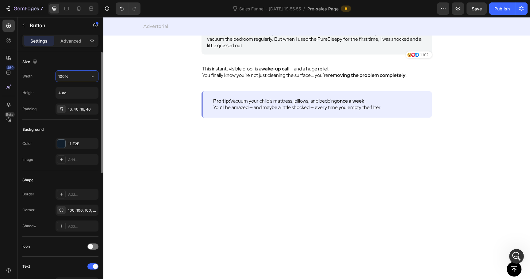
click at [62, 76] on input "100%" at bounding box center [77, 76] width 42 height 11
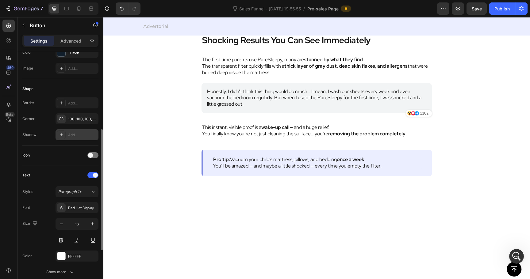
scroll to position [249, 0]
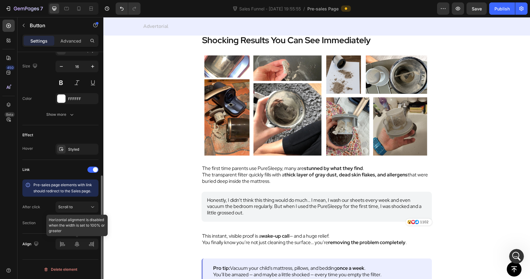
type input "50%"
click at [62, 245] on icon at bounding box center [63, 244] width 6 height 6
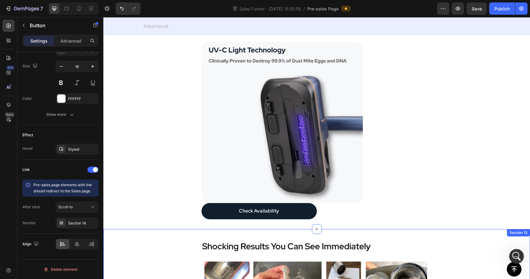
scroll to position [1696, 0]
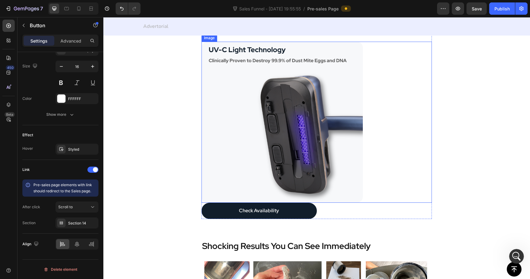
click at [277, 141] on img at bounding box center [282, 122] width 161 height 161
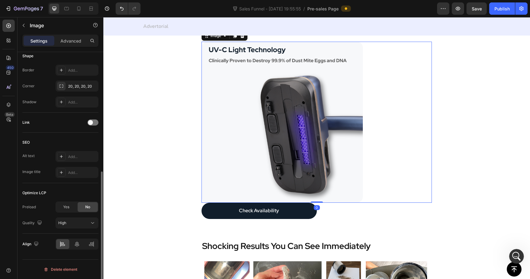
scroll to position [0, 0]
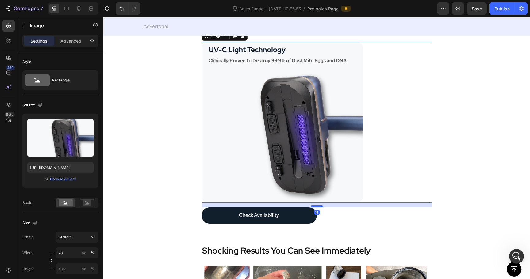
drag, startPoint x: 316, startPoint y: 203, endPoint x: 316, endPoint y: 207, distance: 4.6
click at [316, 207] on div at bounding box center [317, 207] width 12 height 2
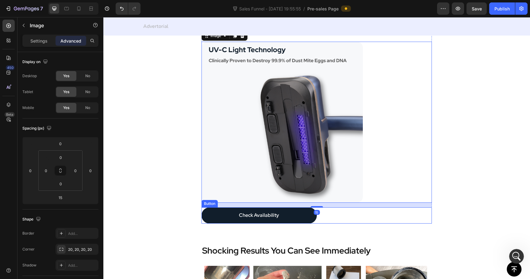
click at [398, 215] on div "Check Availability Button" at bounding box center [317, 216] width 230 height 16
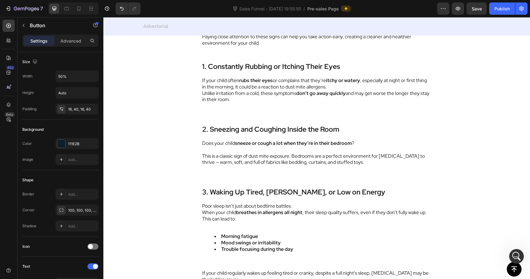
scroll to position [882, 0]
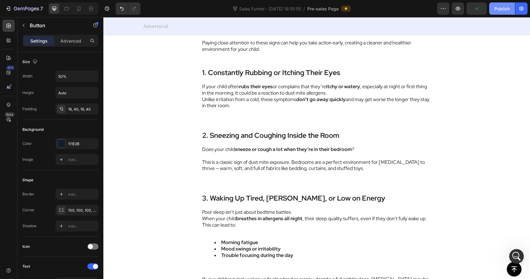
click at [500, 12] on button "Publish" at bounding box center [502, 8] width 26 height 12
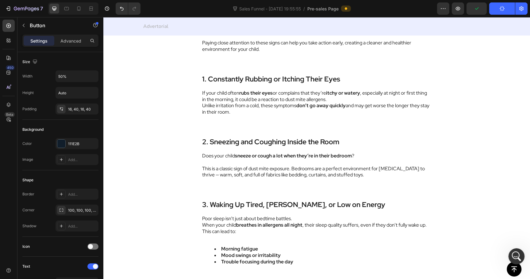
click at [514, 256] on icon "Open Intercom Messenger" at bounding box center [516, 256] width 10 height 10
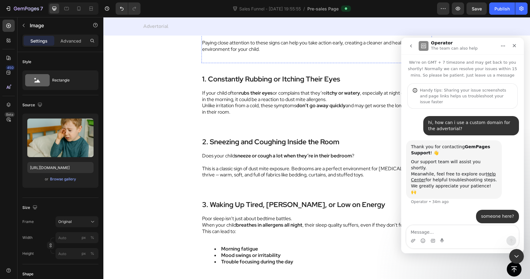
click at [500, 4] on button "Publish" at bounding box center [502, 8] width 26 height 12
click at [514, 43] on icon "Close" at bounding box center [514, 45] width 5 height 5
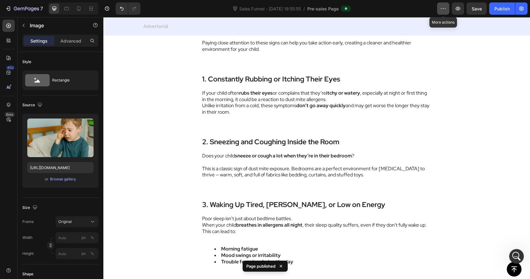
click at [444, 8] on icon "button" at bounding box center [443, 9] width 6 height 6
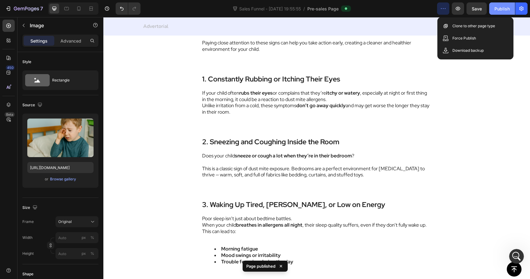
click at [500, 10] on div "Publish" at bounding box center [501, 9] width 15 height 6
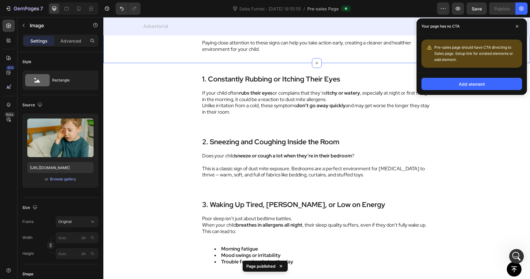
click at [126, 45] on div "3 Signs Your Child May Have a [MEDICAL_DATA] Text Block Image 32 f you notice o…" at bounding box center [316, 15] width 427 height 96
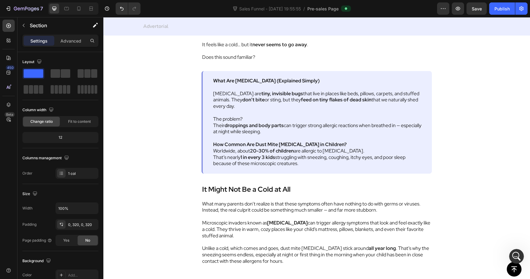
scroll to position [0, 0]
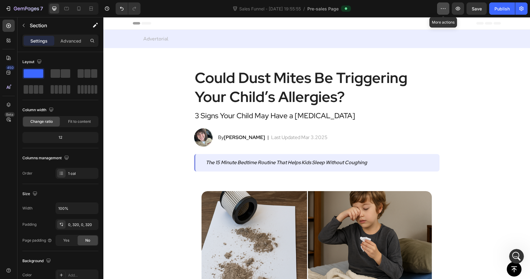
click at [444, 9] on icon "button" at bounding box center [443, 9] width 6 height 6
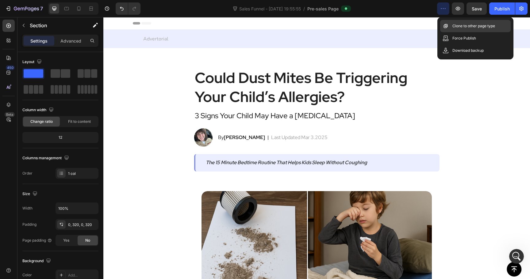
drag, startPoint x: 451, startPoint y: 27, endPoint x: 452, endPoint y: 22, distance: 5.8
click at [452, 22] on div "Clone to other page type" at bounding box center [475, 26] width 71 height 12
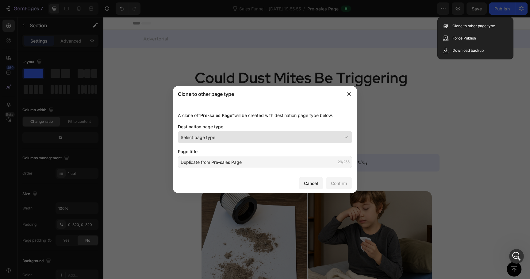
click at [265, 141] on button "Select page type" at bounding box center [265, 137] width 174 height 12
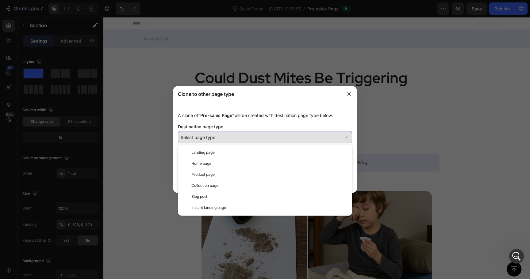
click at [265, 141] on button "Select page type" at bounding box center [265, 137] width 174 height 12
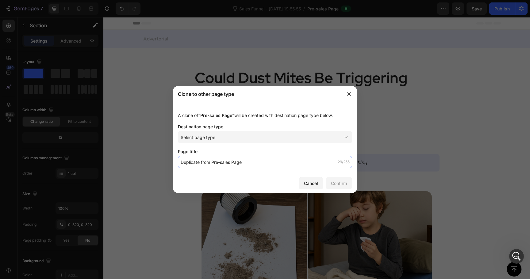
click at [259, 164] on input "Duplicate from Pre-sales Page" at bounding box center [265, 162] width 174 height 12
click at [310, 185] on div "Cancel" at bounding box center [311, 183] width 14 height 6
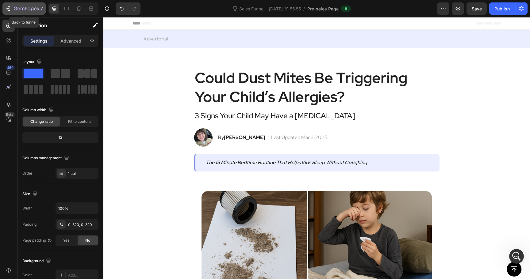
click at [8, 9] on icon "button" at bounding box center [8, 9] width 6 height 6
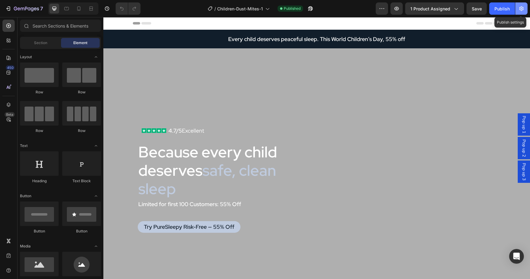
click at [523, 8] on icon "button" at bounding box center [521, 9] width 6 height 6
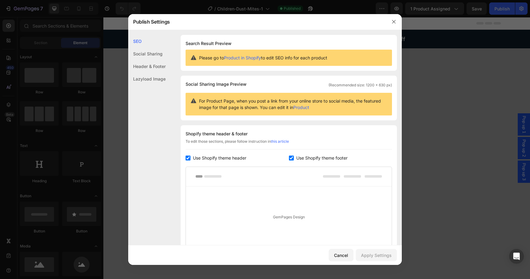
click at [151, 59] on div "Social Sharing" at bounding box center [146, 54] width 37 height 13
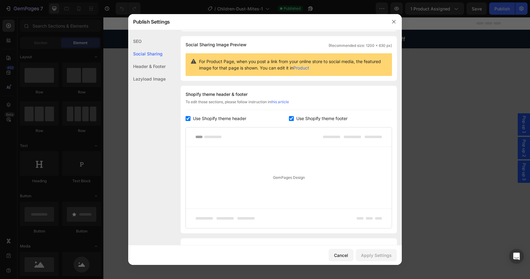
click at [150, 63] on div "Header & Footer" at bounding box center [146, 66] width 37 height 13
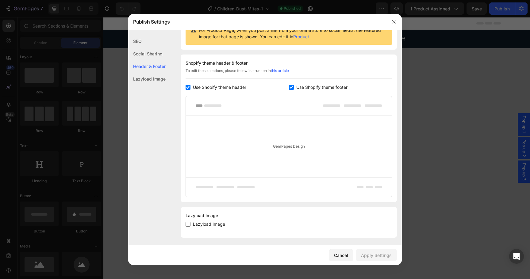
scroll to position [73, 0]
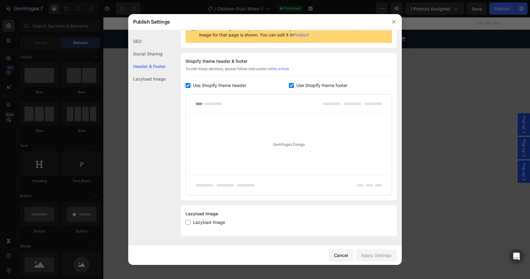
click at [148, 80] on div "Lazyload Image" at bounding box center [146, 79] width 37 height 13
click at [147, 40] on div "SEO" at bounding box center [146, 41] width 37 height 13
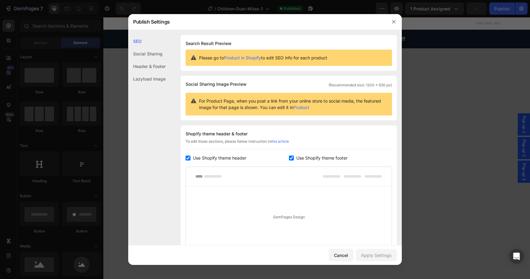
scroll to position [0, 0]
click at [394, 22] on icon "button" at bounding box center [393, 21] width 3 height 3
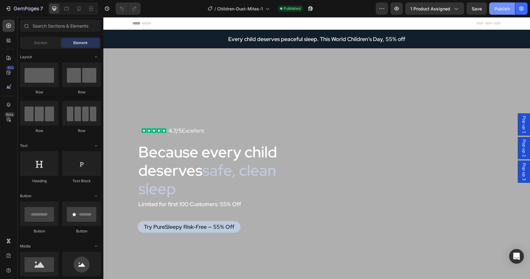
click at [495, 10] on div "Publish" at bounding box center [501, 9] width 15 height 6
click at [384, 10] on icon "button" at bounding box center [382, 9] width 6 height 6
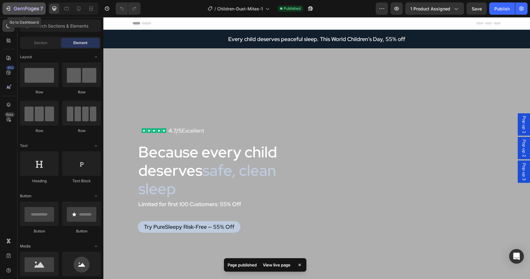
click at [5, 7] on button "7" at bounding box center [23, 8] width 43 height 12
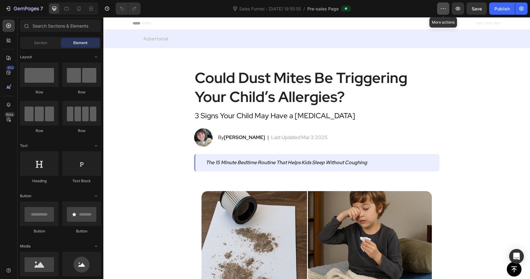
click at [448, 6] on button "button" at bounding box center [443, 8] width 12 height 12
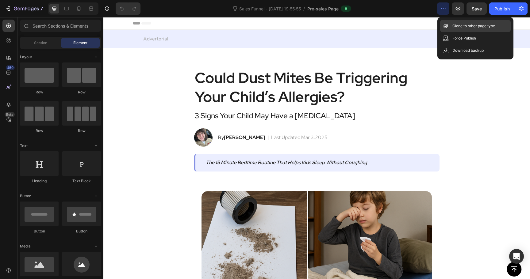
click at [458, 25] on p "Clone to other page type" at bounding box center [473, 26] width 43 height 6
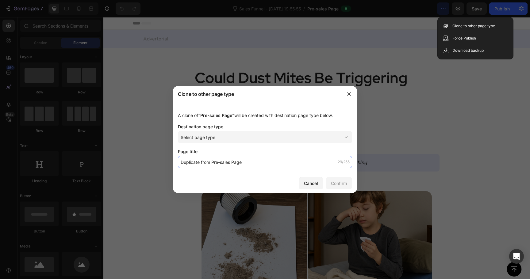
click at [277, 167] on input "Duplicate from Pre-sales Page" at bounding box center [265, 162] width 174 height 12
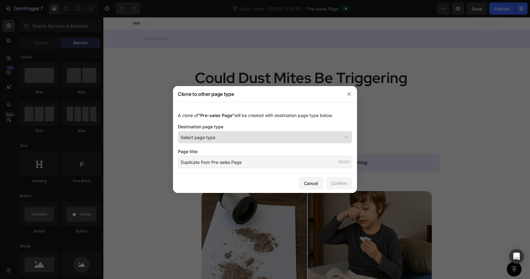
click at [277, 136] on div "Select page type" at bounding box center [261, 137] width 161 height 6
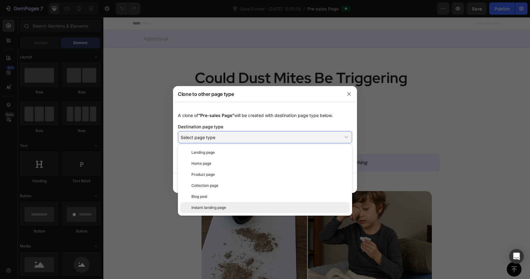
click at [258, 207] on div "Instant landing page" at bounding box center [269, 208] width 156 height 6
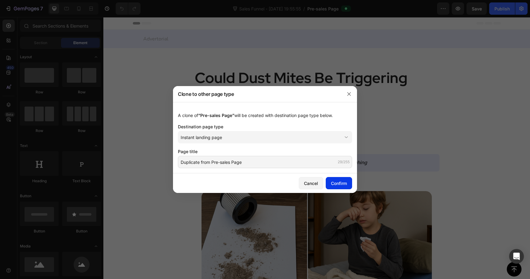
click at [331, 183] on div "Confirm" at bounding box center [339, 183] width 16 height 6
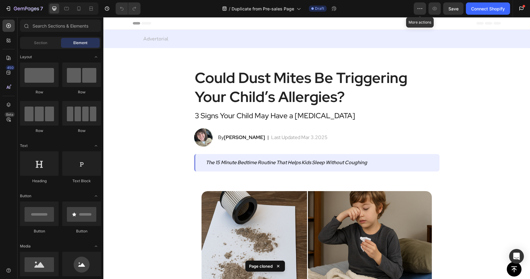
click at [411, 10] on div "/ Duplicate from Pre-sales Page Draft" at bounding box center [279, 8] width 268 height 12
click at [417, 10] on icon "button" at bounding box center [420, 9] width 6 height 6
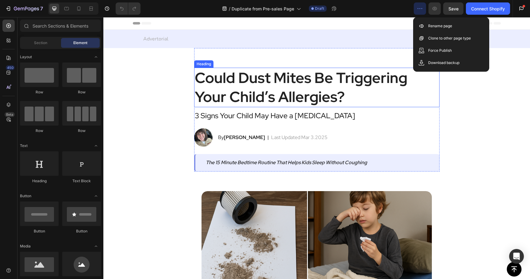
click at [286, 90] on h2 "Could Dust Mites Be Triggering Your Child’s Allergies?" at bounding box center [316, 88] width 245 height 40
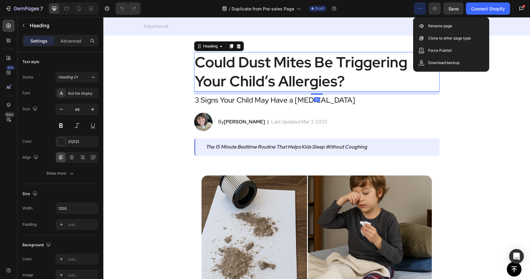
scroll to position [16, 0]
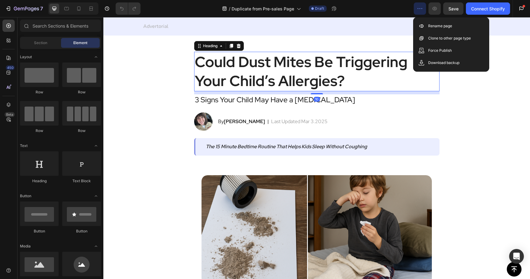
click at [425, 83] on h2 "Could Dust Mites Be Triggering Your Child’s Allergies?" at bounding box center [316, 72] width 245 height 40
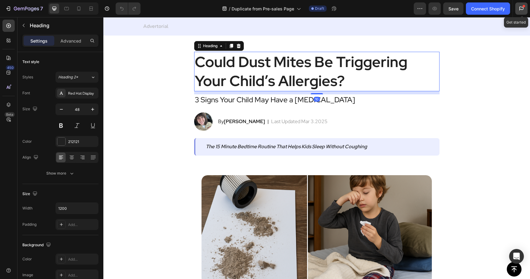
click at [522, 8] on icon at bounding box center [521, 9] width 6 height 6
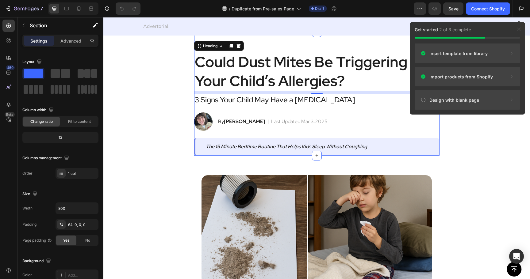
click at [381, 49] on div "Could [MEDICAL_DATA] Be Triggering Your Child’s [MEDICAL_DATA]? Heading 10 3 Si…" at bounding box center [316, 94] width 245 height 124
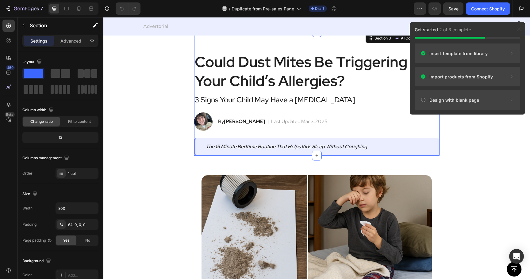
click at [523, 28] on div "Get started 2 of 3 complete" at bounding box center [467, 29] width 115 height 15
click at [520, 29] on icon at bounding box center [519, 29] width 5 height 5
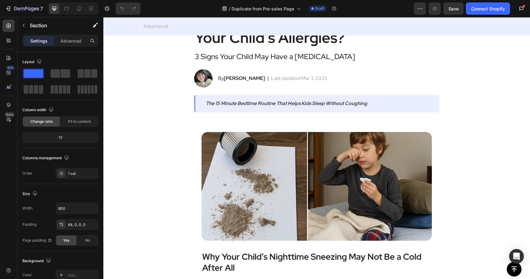
scroll to position [0, 0]
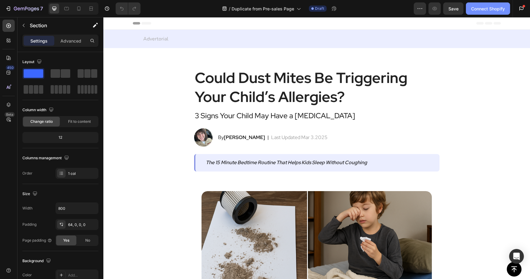
click at [481, 10] on div "Connect Shopify" at bounding box center [488, 9] width 34 height 6
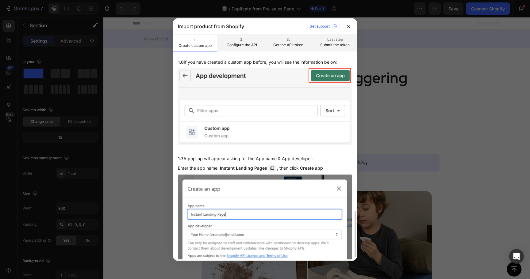
scroll to position [727, 0]
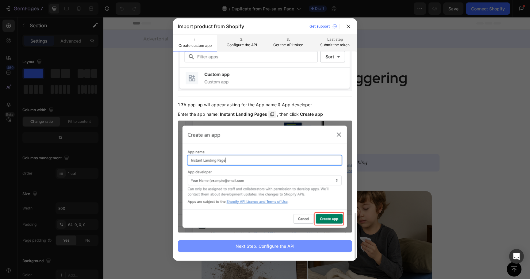
click at [259, 251] on button "Next Step: Configure the API" at bounding box center [265, 246] width 174 height 12
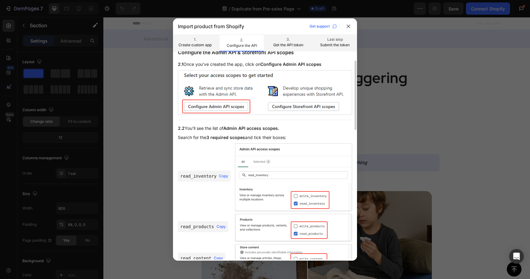
scroll to position [29, 0]
click at [224, 177] on span "Copy" at bounding box center [223, 177] width 9 height 4
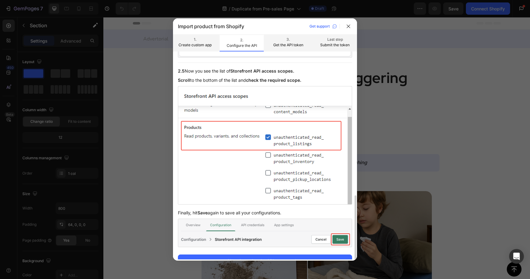
scroll to position [416, 0]
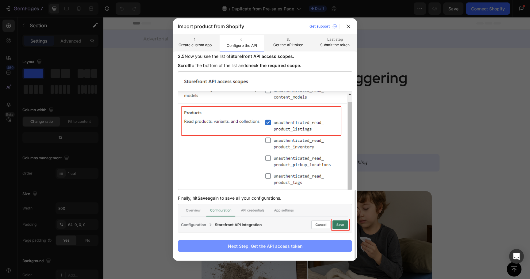
click at [261, 241] on button "Next Step: Get the API access token" at bounding box center [265, 246] width 174 height 12
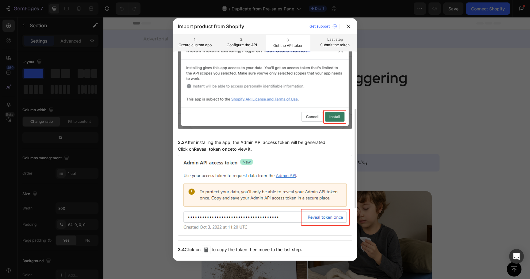
scroll to position [126, 0]
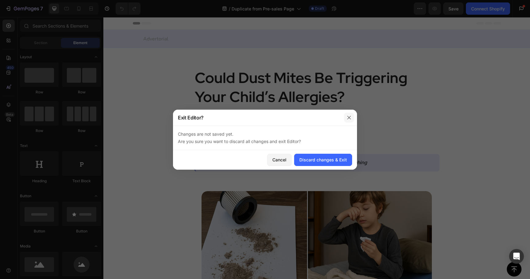
click at [351, 119] on icon "button" at bounding box center [348, 117] width 3 height 3
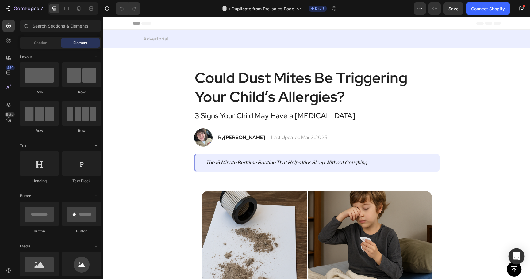
click at [517, 256] on icon "Open Intercom Messenger" at bounding box center [516, 257] width 7 height 8
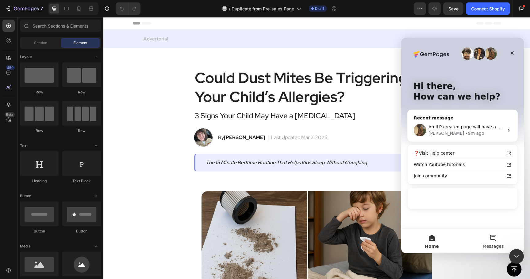
click at [492, 247] on span "Messages" at bounding box center [493, 246] width 21 height 4
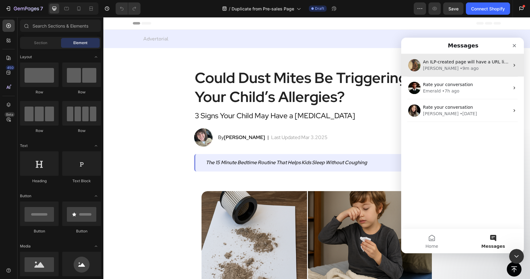
click at [460, 69] on div "• 9m ago" at bounding box center [469, 68] width 19 height 6
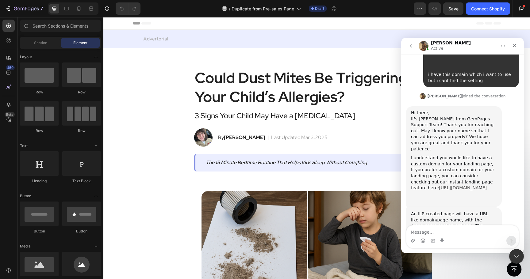
scroll to position [208, 0]
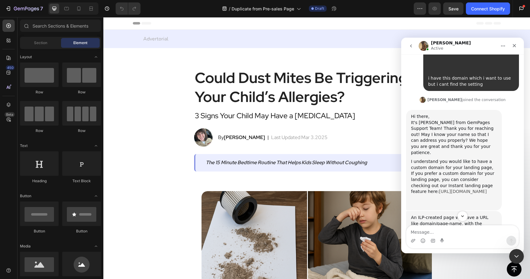
click at [443, 189] on link "[URL][DOMAIN_NAME]" at bounding box center [463, 191] width 48 height 5
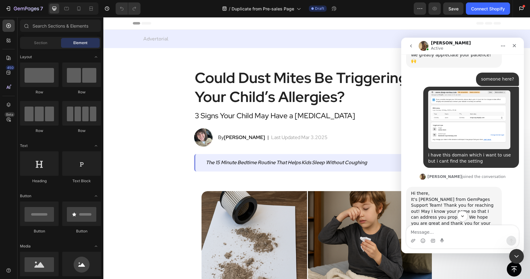
scroll to position [248, 0]
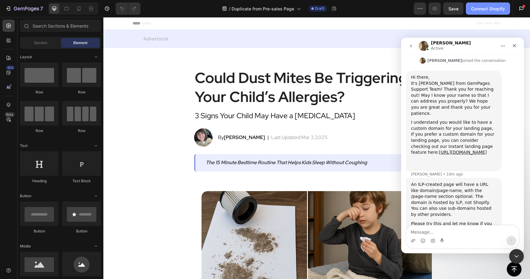
click at [493, 11] on div "Connect Shopify" at bounding box center [488, 9] width 34 height 6
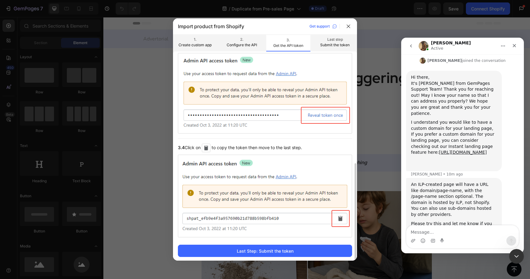
scroll to position [228, 0]
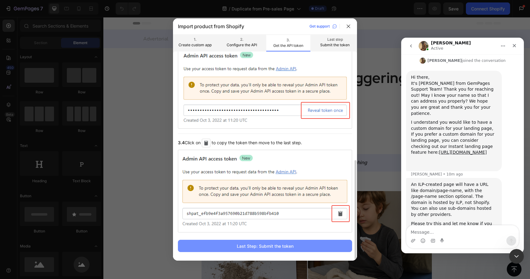
click at [268, 243] on div "Last Step: Submit the token" at bounding box center [265, 246] width 57 height 6
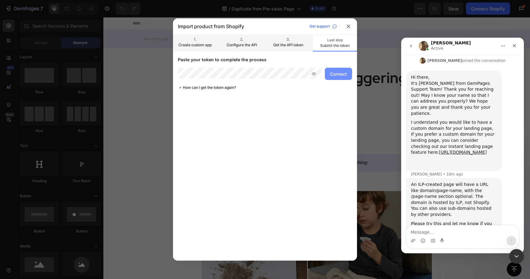
click at [333, 77] on div "Connect" at bounding box center [338, 74] width 17 height 6
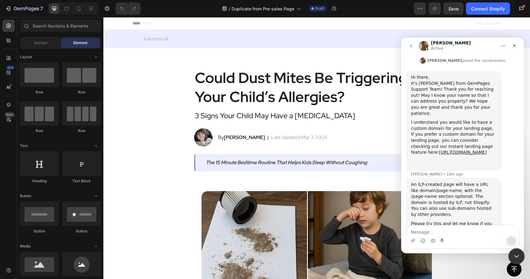
click at [512, 252] on icon "Close Intercom Messenger" at bounding box center [515, 255] width 7 height 7
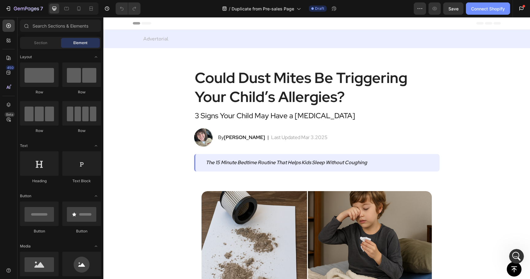
scroll to position [241, 0]
click at [488, 14] on button "Connect Shopify" at bounding box center [488, 8] width 44 height 12
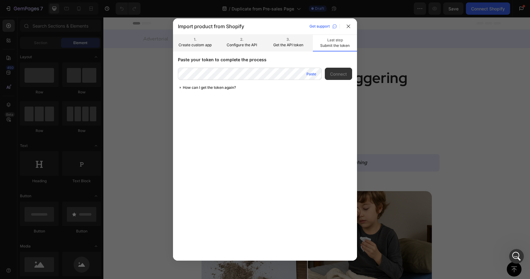
click at [308, 75] on div "Paste" at bounding box center [311, 74] width 10 height 6
click at [315, 75] on icon at bounding box center [313, 73] width 5 height 5
click at [341, 75] on div "Connect" at bounding box center [338, 74] width 17 height 6
click at [336, 75] on div "Connect" at bounding box center [338, 74] width 17 height 6
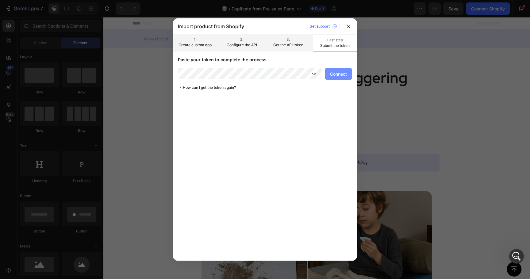
click at [329, 75] on button "Connect" at bounding box center [338, 74] width 27 height 12
click at [296, 39] on p "3." at bounding box center [288, 40] width 34 height 6
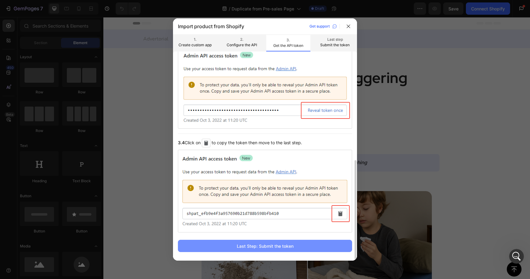
scroll to position [241, 0]
click at [274, 244] on div "Last Step: Submit the token" at bounding box center [265, 246] width 57 height 6
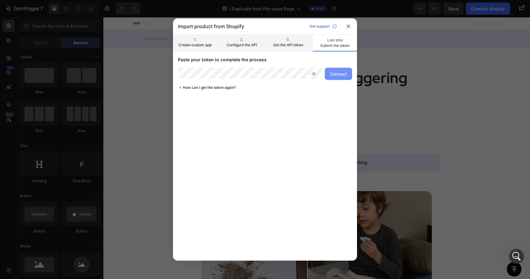
click at [348, 75] on button "Connect" at bounding box center [338, 74] width 27 height 12
click at [217, 87] on div "How can I get the token again?" at bounding box center [209, 88] width 53 height 6
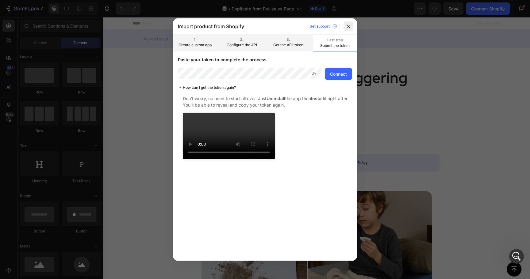
click at [348, 31] on div at bounding box center [349, 26] width 10 height 10
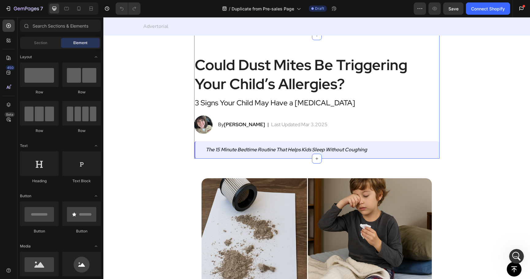
scroll to position [13, 0]
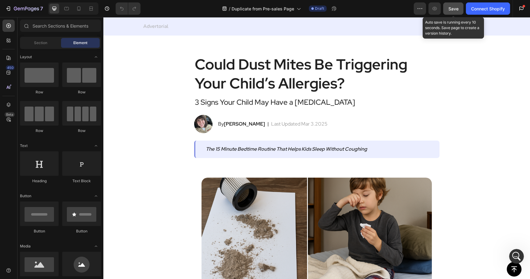
click at [455, 11] on div "Save" at bounding box center [453, 9] width 10 height 6
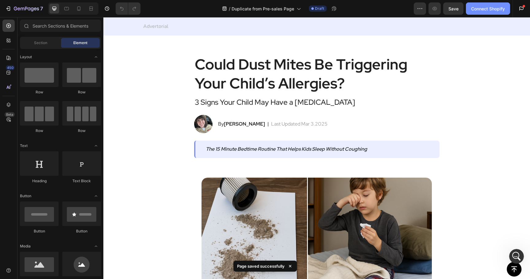
click at [482, 11] on div "Connect Shopify" at bounding box center [488, 9] width 34 height 6
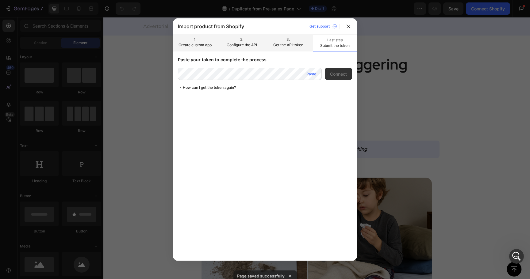
click at [314, 74] on div "Paste" at bounding box center [311, 74] width 10 height 6
drag, startPoint x: 333, startPoint y: 77, endPoint x: 272, endPoint y: 142, distance: 89.0
click at [272, 142] on div "Paste your token to complete the process Connect How can I get the token again?" at bounding box center [265, 156] width 184 height 208
click at [346, 73] on div "Connect" at bounding box center [338, 74] width 17 height 6
click at [347, 27] on icon at bounding box center [348, 26] width 5 height 5
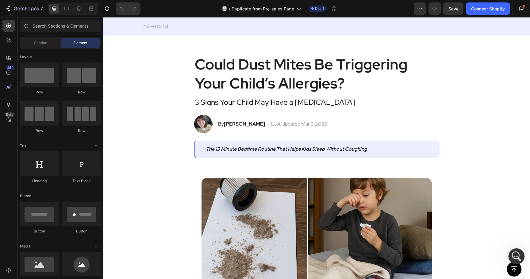
click at [520, 255] on div "Open Intercom Messenger" at bounding box center [516, 256] width 20 height 20
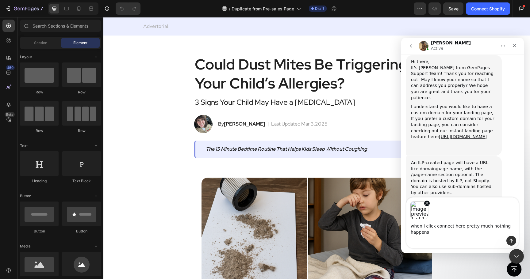
scroll to position [269, 0]
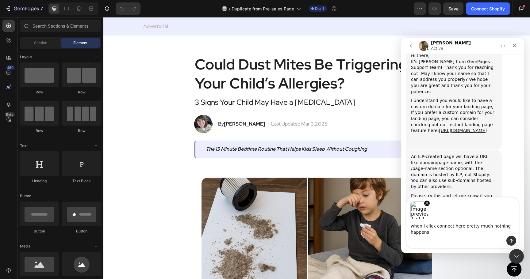
type textarea "when i click connect here pretty much nothing happens"
click at [425, 204] on icon "Remove image 1" at bounding box center [427, 203] width 5 height 5
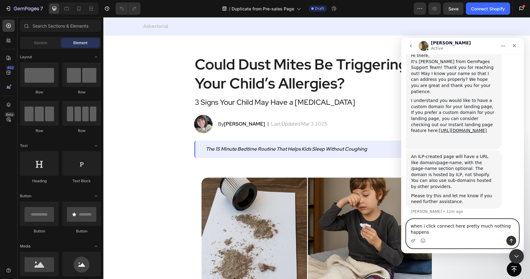
scroll to position [248, 0]
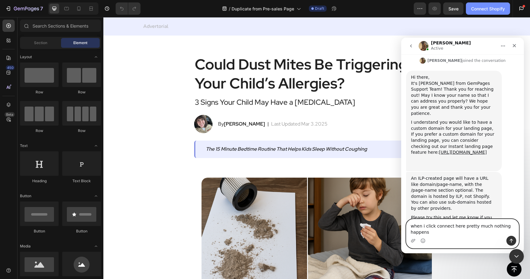
click at [482, 11] on div "Connect Shopify" at bounding box center [488, 9] width 34 height 6
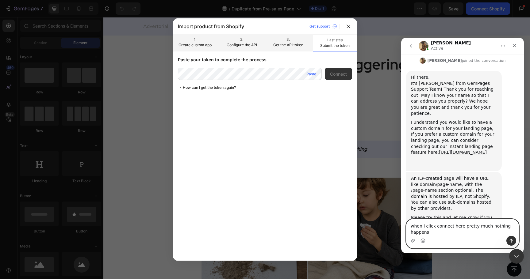
click at [311, 76] on div "Paste" at bounding box center [311, 74] width 10 height 6
click at [311, 75] on div "Paste" at bounding box center [311, 74] width 10 height 6
click at [284, 67] on div "Paste your token to complete the process Paste Connect How can I get the token …" at bounding box center [265, 73] width 174 height 34
click at [291, 47] on p "Get the API token" at bounding box center [288, 45] width 34 height 6
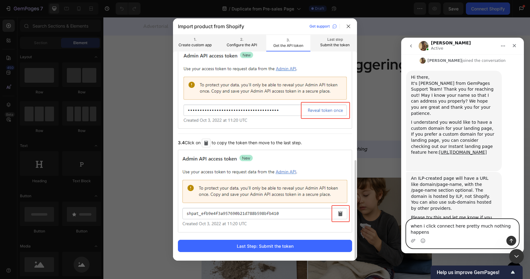
scroll to position [0, 0]
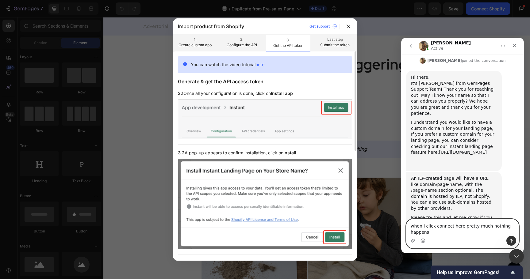
click at [328, 40] on p "Last step" at bounding box center [335, 40] width 34 height 6
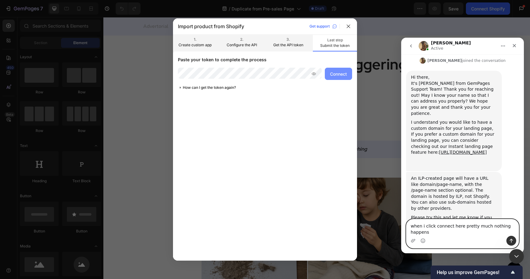
click at [335, 75] on div "Connect" at bounding box center [338, 74] width 17 height 6
click at [435, 232] on textarea "when i click connect here pretty much nothing happens" at bounding box center [462, 228] width 112 height 17
type textarea "when i click connect here pretty much nothing happens"
click at [411, 239] on icon "Upload attachment" at bounding box center [413, 241] width 5 height 5
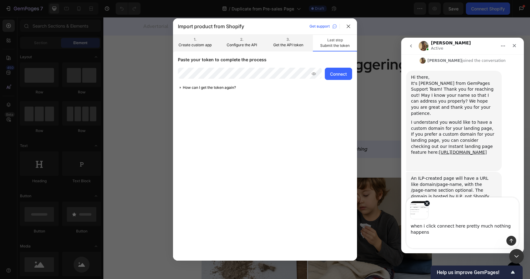
scroll to position [269, 0]
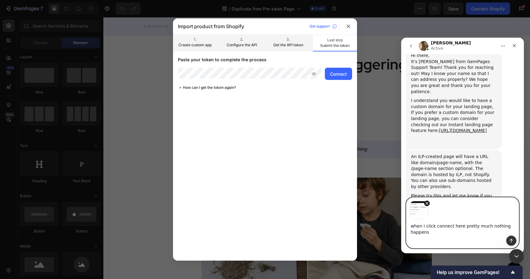
click at [510, 238] on button "Send a message…" at bounding box center [511, 241] width 10 height 10
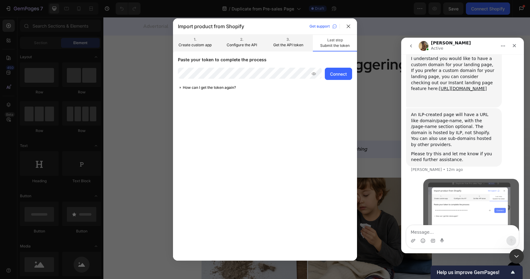
scroll to position [316, 0]
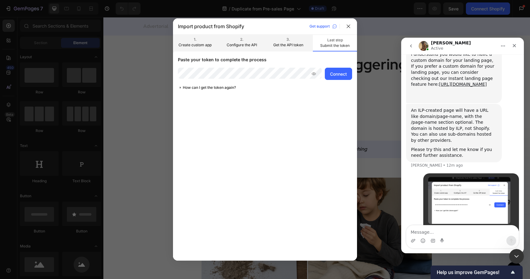
click at [472, 235] on textarea "Message…" at bounding box center [462, 231] width 112 height 10
type textarea "it still says connect"
click at [351, 24] on div at bounding box center [349, 26] width 10 height 10
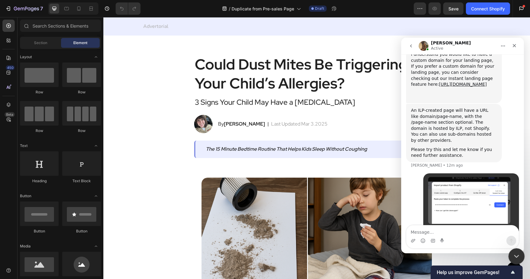
click at [511, 258] on div "Close Intercom Messenger" at bounding box center [515, 255] width 15 height 15
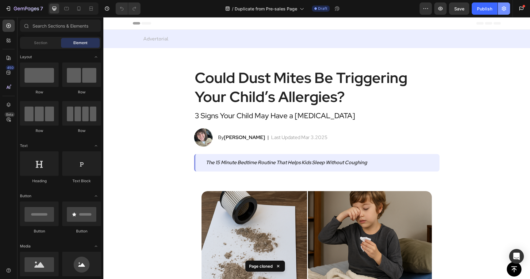
click at [505, 8] on icon "button" at bounding box center [504, 9] width 6 height 6
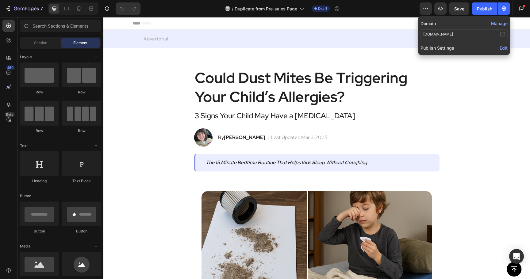
click at [495, 24] on button "Manage" at bounding box center [499, 23] width 17 height 6
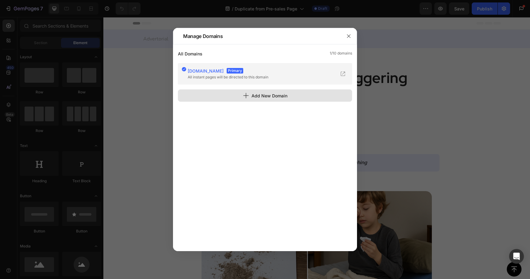
click at [265, 93] on div "Add New Domain" at bounding box center [265, 96] width 44 height 6
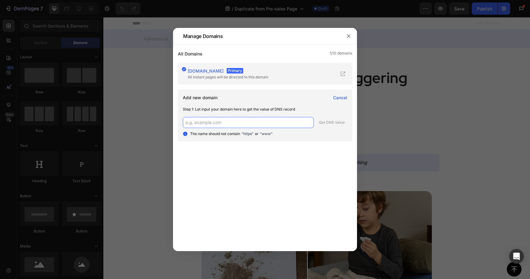
click at [239, 122] on input "text" at bounding box center [248, 122] width 131 height 11
click at [343, 33] on div at bounding box center [349, 36] width 16 height 16
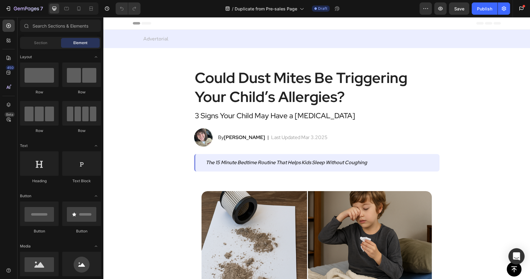
click at [517, 252] on div "Open Intercom Messenger" at bounding box center [517, 257] width 16 height 16
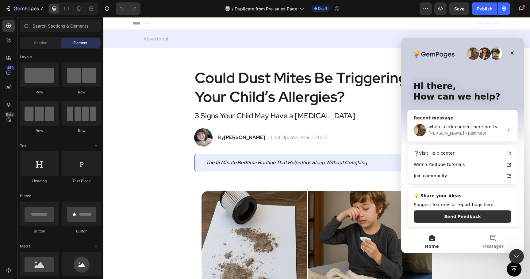
click at [467, 131] on div "• Just now" at bounding box center [475, 133] width 21 height 6
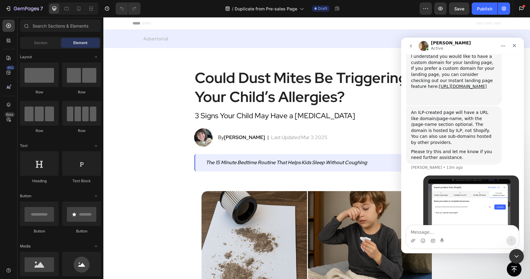
scroll to position [316, 0]
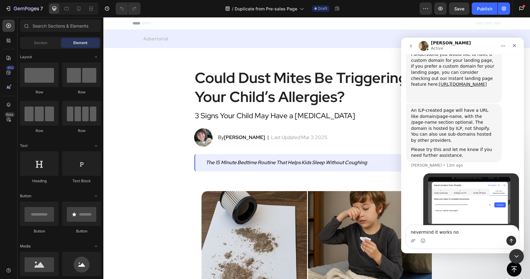
type textarea "nevermind it works now"
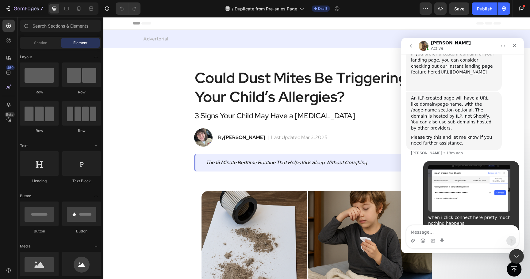
scroll to position [329, 0]
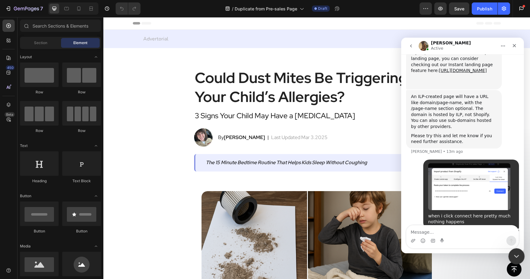
click at [516, 256] on icon "Close Intercom Messenger" at bounding box center [515, 255] width 7 height 7
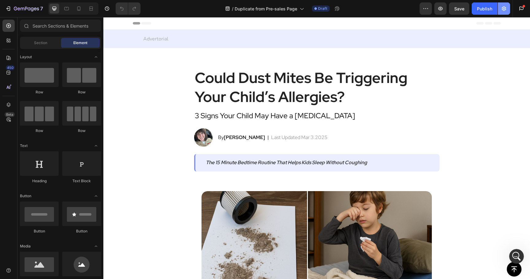
click at [506, 7] on icon "button" at bounding box center [504, 9] width 6 height 6
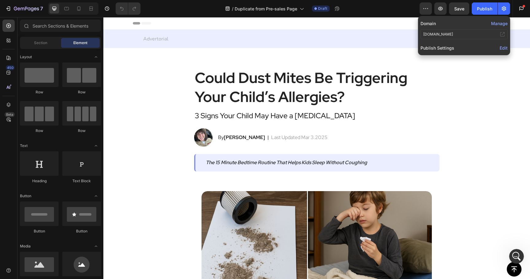
click at [498, 24] on button "Manage" at bounding box center [499, 23] width 17 height 6
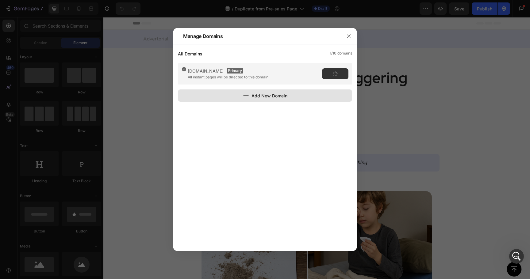
click at [269, 97] on div "Add New Domain" at bounding box center [265, 96] width 44 height 6
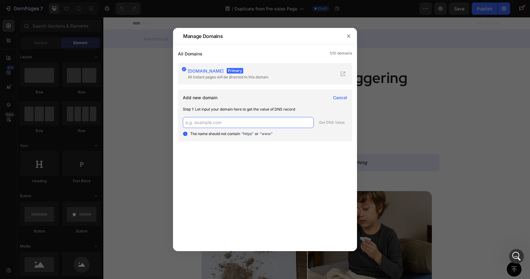
click at [252, 120] on input "text" at bounding box center [248, 122] width 131 height 11
paste input "[DOMAIN_NAME] Warning"
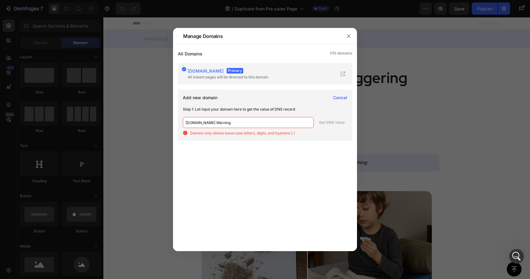
click at [239, 123] on input "[DOMAIN_NAME] Warning" at bounding box center [248, 122] width 131 height 11
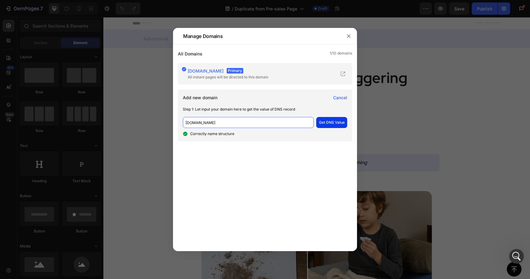
type input "[DOMAIN_NAME]"
click at [326, 126] on button "Get DNS Value" at bounding box center [331, 122] width 31 height 11
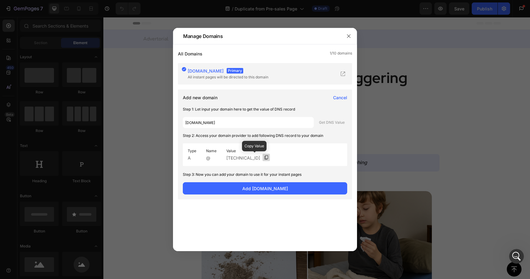
click at [264, 158] on icon at bounding box center [266, 157] width 5 height 5
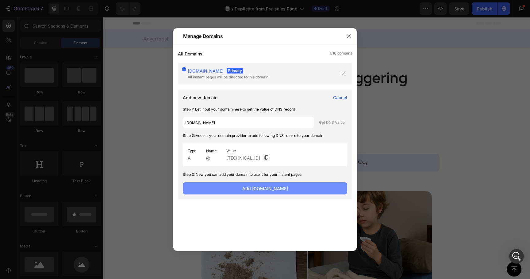
click at [277, 191] on span "Add [DOMAIN_NAME]" at bounding box center [265, 189] width 46 height 6
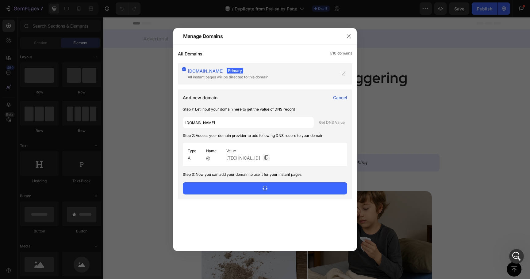
scroll to position [329, 0]
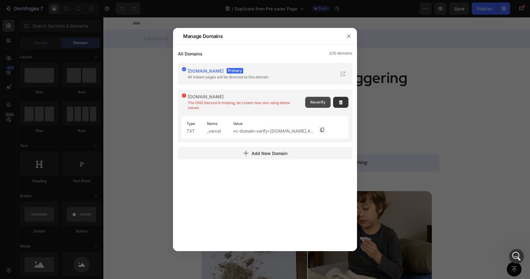
click at [318, 104] on span "Reverify" at bounding box center [317, 103] width 15 height 6
click at [320, 131] on icon at bounding box center [322, 130] width 5 height 5
click at [276, 135] on div "Value vc-domain-verify=[DOMAIN_NAME],4d40b45de95c3cec43a9" at bounding box center [279, 128] width 102 height 22
click at [323, 129] on icon at bounding box center [322, 130] width 5 height 5
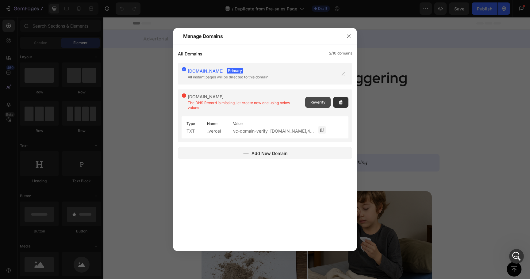
click at [322, 104] on span "Reverify" at bounding box center [317, 103] width 15 height 6
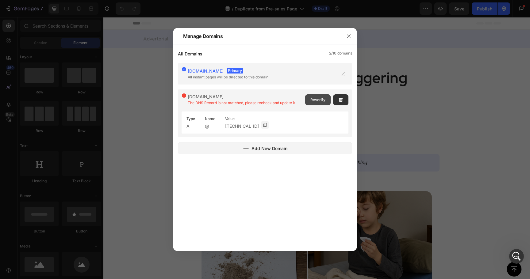
click at [316, 100] on span "Reverify" at bounding box center [317, 100] width 15 height 6
click at [263, 127] on icon at bounding box center [265, 125] width 5 height 5
click at [317, 98] on span "Reverify" at bounding box center [317, 100] width 15 height 6
drag, startPoint x: 212, startPoint y: 125, endPoint x: 199, endPoint y: 125, distance: 12.3
click at [199, 125] on div "Type A Name @ Value [TECHNICAL_ID]" at bounding box center [228, 123] width 92 height 22
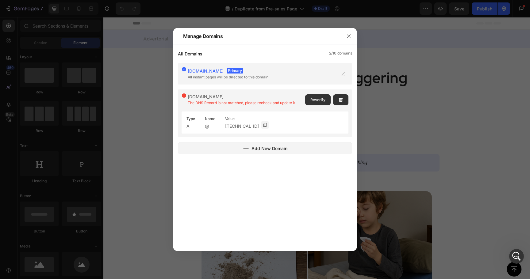
click at [190, 124] on span "A" at bounding box center [190, 126] width 9 height 5
click at [312, 99] on span "Reverify" at bounding box center [317, 100] width 15 height 6
click at [322, 103] on button "Reverify" at bounding box center [317, 99] width 25 height 11
click at [277, 98] on div "[DOMAIN_NAME]" at bounding box center [243, 96] width 110 height 5
click at [341, 96] on button "button" at bounding box center [340, 99] width 15 height 11
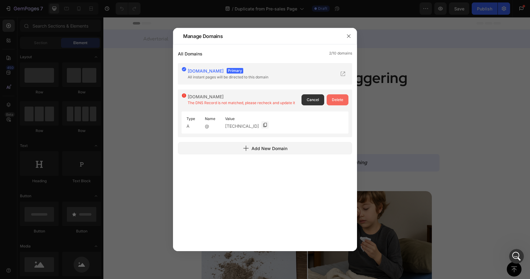
click at [338, 98] on span "Delete" at bounding box center [337, 100] width 11 height 6
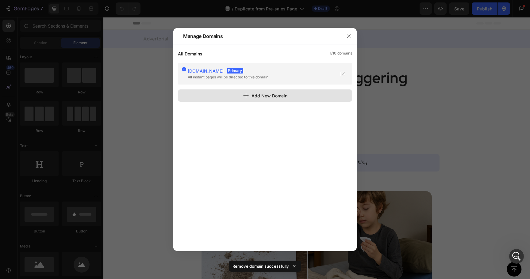
click at [286, 98] on div "Add New Domain" at bounding box center [265, 96] width 44 height 6
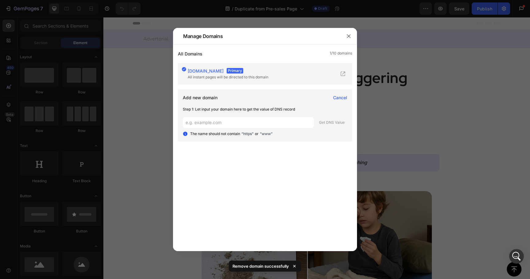
scroll to position [329, 0]
click at [247, 119] on input "text" at bounding box center [248, 122] width 131 height 11
type input "p"
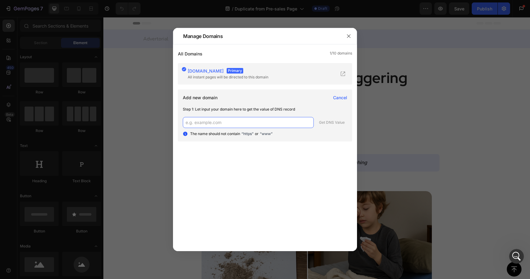
scroll to position [353, 0]
paste input "[DOMAIN_NAME]"
type input "[DOMAIN_NAME]"
click at [325, 125] on div "Get DNS Value" at bounding box center [332, 123] width 26 height 6
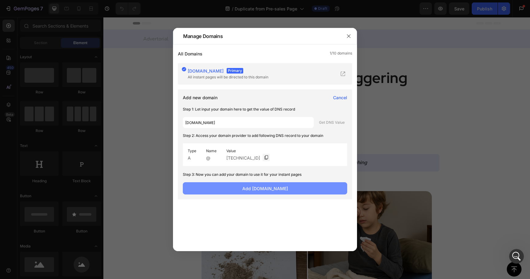
click at [275, 190] on span "Add [DOMAIN_NAME]" at bounding box center [265, 189] width 46 height 6
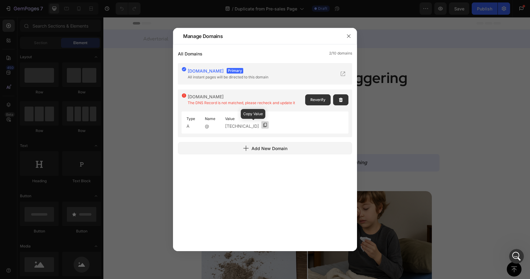
click at [263, 127] on icon at bounding box center [264, 125] width 3 height 4
click at [311, 99] on span "Reverify" at bounding box center [317, 100] width 15 height 6
click at [311, 98] on button "Reverify" at bounding box center [317, 99] width 25 height 11
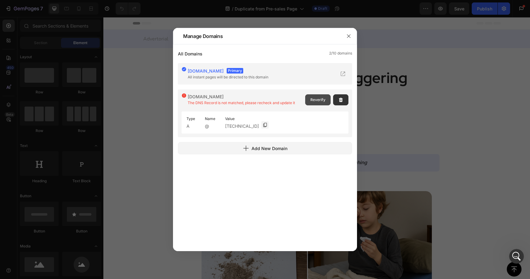
click at [314, 100] on span "Reverify" at bounding box center [317, 100] width 15 height 6
click at [350, 37] on icon "button" at bounding box center [348, 36] width 5 height 5
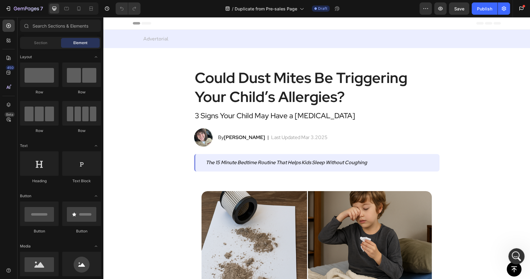
click at [514, 253] on icon "Open Intercom Messenger" at bounding box center [516, 256] width 10 height 10
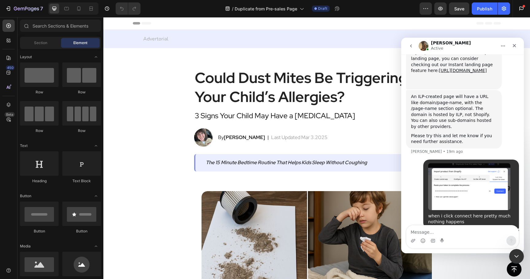
click at [437, 232] on textarea "Message…" at bounding box center [462, 231] width 112 height 10
type textarea "[TECHNICAL_ID]"
click at [412, 240] on icon "Upload attachment" at bounding box center [413, 240] width 4 height 3
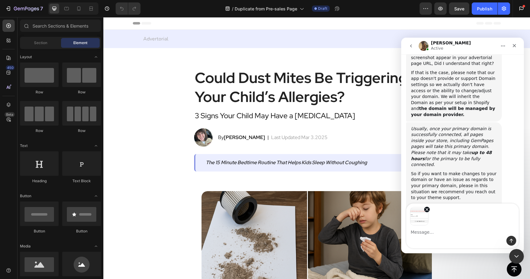
scroll to position [549, 0]
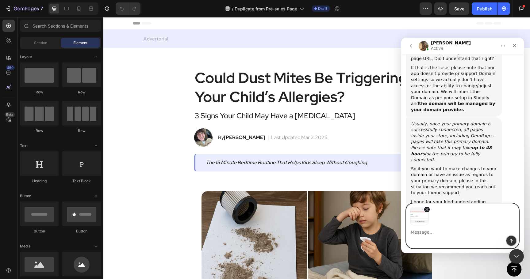
click at [513, 239] on icon "Send a message…" at bounding box center [511, 241] width 5 height 5
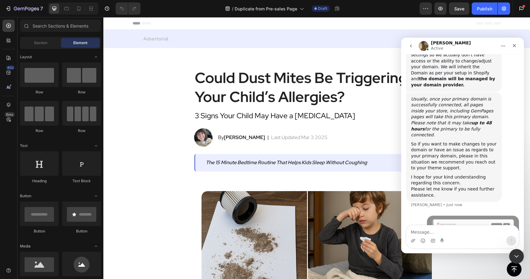
scroll to position [574, 0]
click at [478, 230] on textarea "Message…" at bounding box center [462, 231] width 112 height 10
type textarea "ahh"
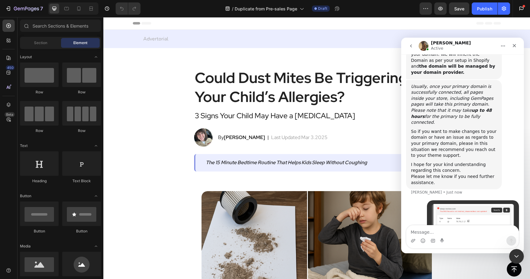
scroll to position [588, 0]
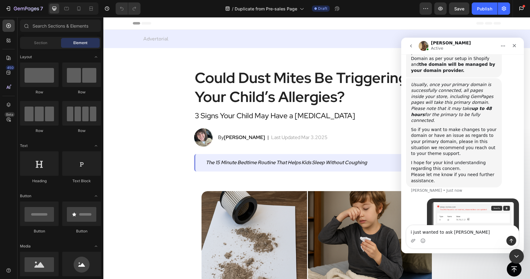
type textarea "i just wanted to ask [PERSON_NAME]"
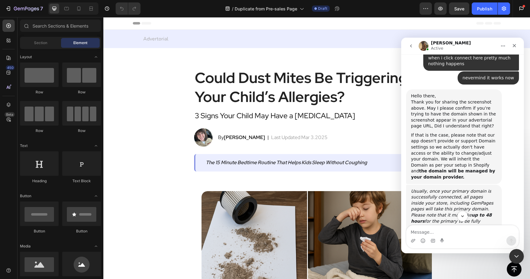
scroll to position [602, 0]
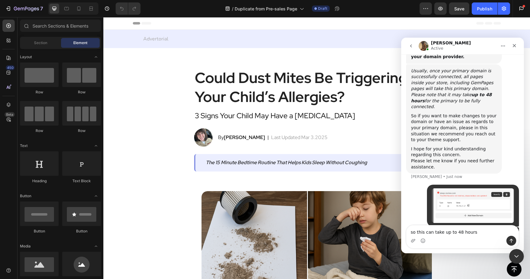
type textarea "so this can take up to 48 hours?"
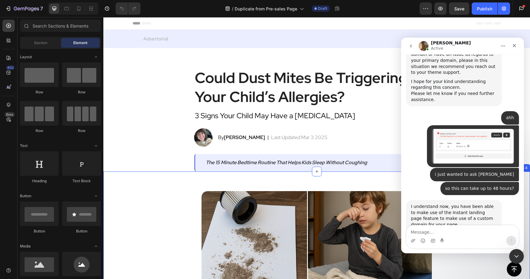
scroll to position [671, 0]
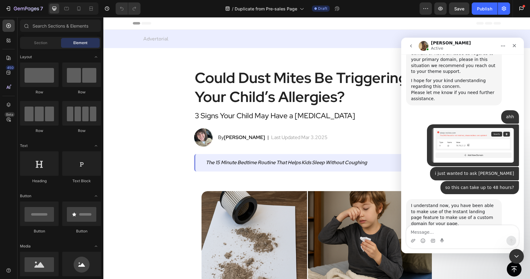
click at [440, 233] on textarea "Message…" at bounding box center [462, 231] width 112 height 10
type textarea "thank you, so it can take"
type textarea "thank you"
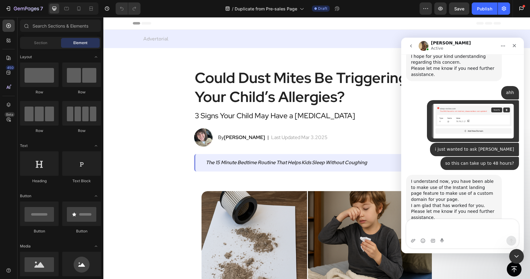
scroll to position [695, 0]
click at [506, 10] on icon "button" at bounding box center [504, 9] width 6 height 6
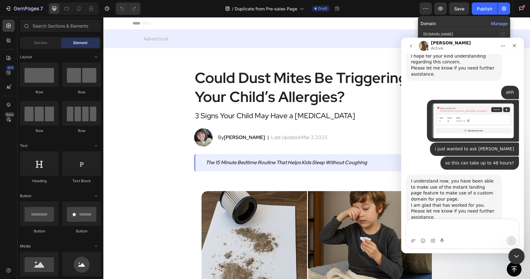
click at [518, 254] on icon "Close Intercom Messenger" at bounding box center [515, 255] width 7 height 7
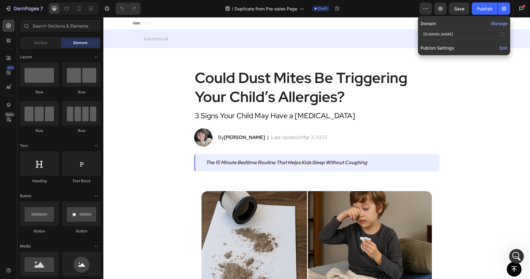
click at [502, 26] on button "Manage" at bounding box center [499, 23] width 17 height 6
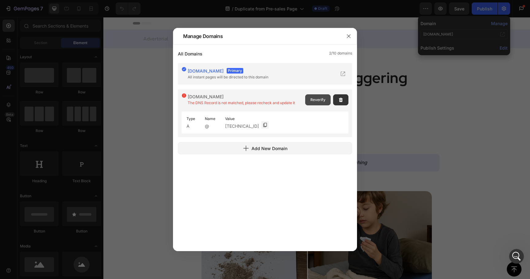
click at [320, 95] on button "Reverify" at bounding box center [317, 99] width 25 height 11
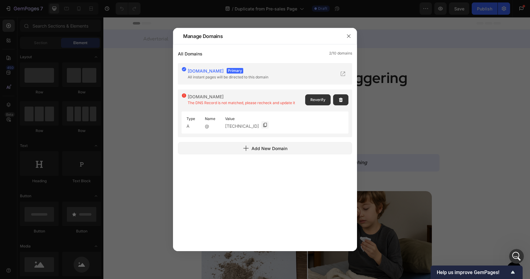
scroll to position [755, 0]
click at [314, 98] on span "Reverify" at bounding box center [317, 100] width 15 height 6
click at [320, 100] on span "Reverify" at bounding box center [317, 100] width 15 height 6
click at [312, 102] on span "Reverify" at bounding box center [317, 100] width 15 height 6
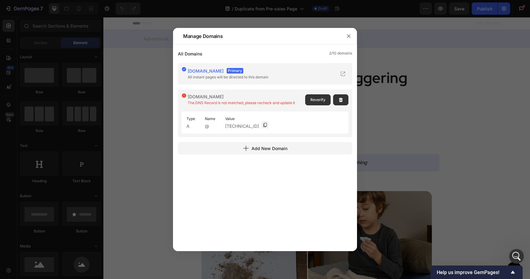
click at [312, 102] on span "Reverify" at bounding box center [317, 100] width 15 height 6
click at [318, 105] on button "Reverify" at bounding box center [317, 99] width 25 height 11
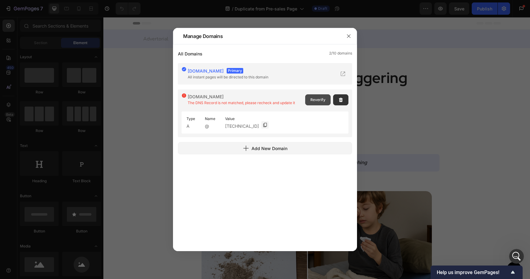
click at [321, 102] on span "Reverify" at bounding box center [317, 100] width 15 height 6
click at [321, 100] on span "Reverify" at bounding box center [317, 100] width 15 height 6
click at [318, 99] on span "Reverify" at bounding box center [317, 100] width 15 height 6
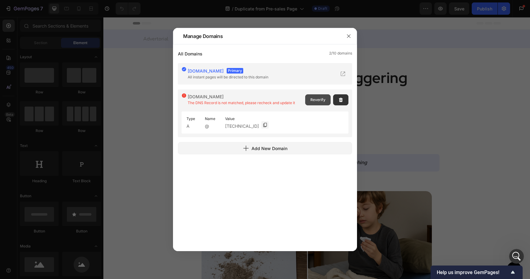
click at [312, 103] on button "Reverify" at bounding box center [317, 99] width 25 height 11
click at [310, 102] on button "Reverify" at bounding box center [317, 99] width 25 height 11
click at [324, 101] on span "Reverify" at bounding box center [317, 100] width 15 height 6
click at [312, 97] on button "Reverify" at bounding box center [317, 99] width 25 height 11
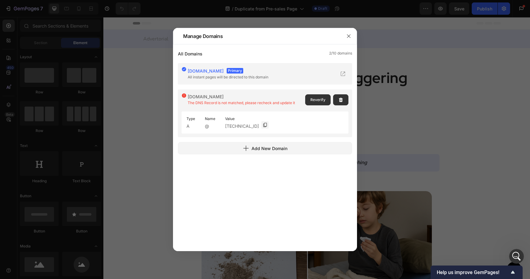
click at [223, 103] on span "The DNS Record is not matched, please recheck and update it" at bounding box center [241, 103] width 107 height 5
click at [263, 124] on icon at bounding box center [265, 125] width 5 height 5
click at [302, 101] on div "sleep-review.com The DNS Record is not matched, please recheck and update it Re…" at bounding box center [265, 99] width 167 height 13
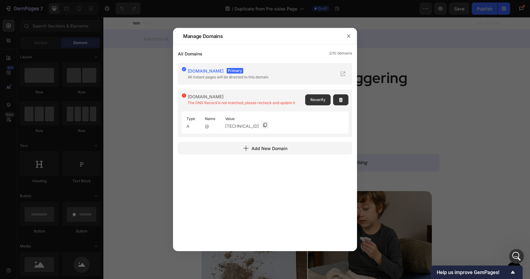
click at [305, 101] on div "sleep-review.com The DNS Record is not matched, please recheck and update it Re…" at bounding box center [265, 99] width 167 height 13
click at [312, 101] on span "Reverify" at bounding box center [317, 100] width 15 height 6
click at [350, 38] on icon "button" at bounding box center [348, 36] width 5 height 5
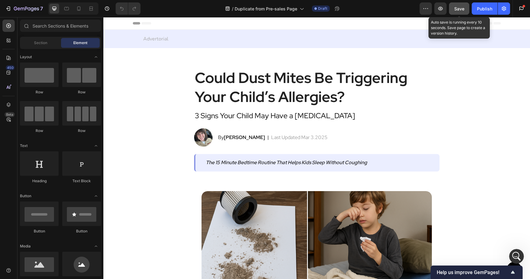
click at [456, 12] on button "Save" at bounding box center [459, 8] width 20 height 12
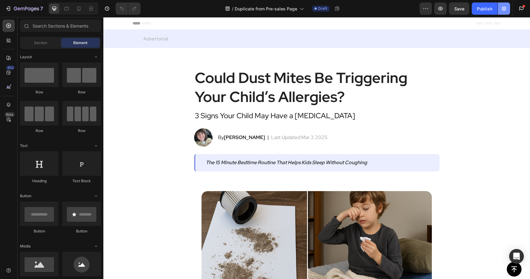
click at [504, 9] on icon "button" at bounding box center [504, 9] width 2 height 2
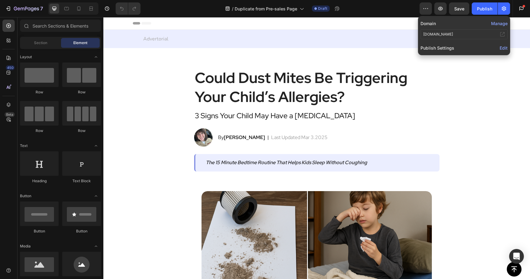
click at [501, 25] on button "Manage" at bounding box center [499, 23] width 17 height 6
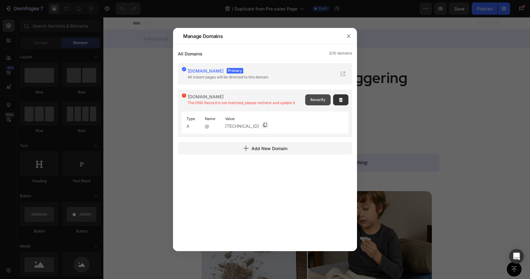
click at [318, 104] on button "Reverify" at bounding box center [317, 99] width 25 height 11
click at [348, 36] on icon "button" at bounding box center [348, 35] width 3 height 3
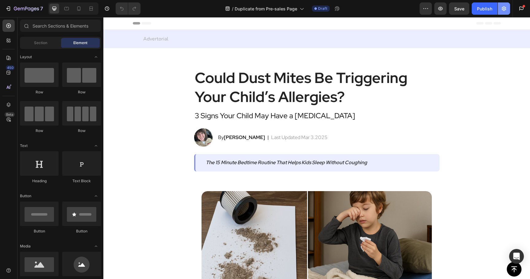
click at [505, 9] on icon "button" at bounding box center [504, 9] width 6 height 6
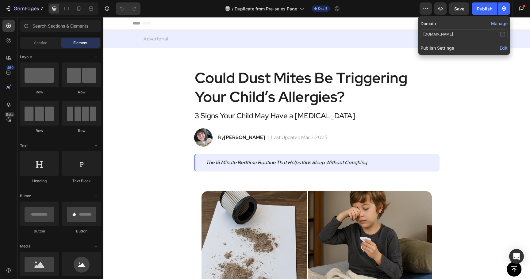
click at [496, 25] on button "Manage" at bounding box center [499, 23] width 17 height 6
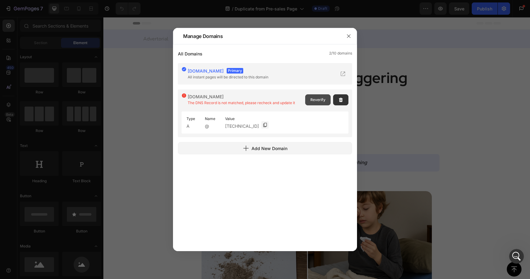
click at [315, 103] on button "Reverify" at bounding box center [317, 99] width 25 height 11
click at [309, 96] on button "Reverify" at bounding box center [317, 99] width 25 height 11
click at [316, 100] on span "Reverify" at bounding box center [317, 100] width 15 height 6
click at [319, 102] on span "Reverify" at bounding box center [317, 100] width 15 height 6
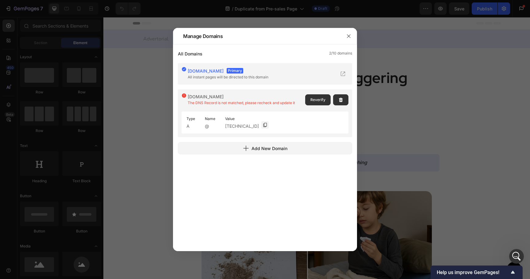
click at [319, 101] on span "Reverify" at bounding box center [317, 100] width 15 height 6
click at [348, 37] on icon "button" at bounding box center [348, 35] width 3 height 3
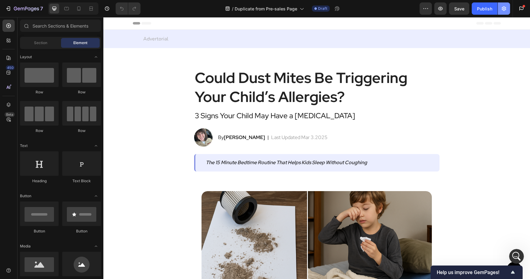
click at [508, 9] on button "button" at bounding box center [504, 8] width 12 height 12
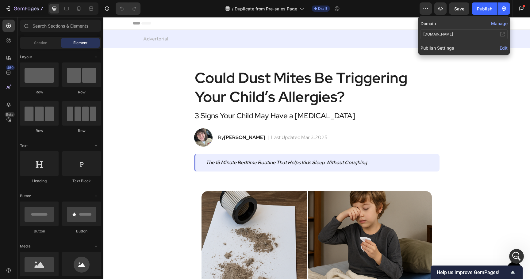
click at [500, 44] on div "Edit" at bounding box center [504, 47] width 8 height 7
click at [500, 46] on span "Edit" at bounding box center [504, 47] width 8 height 5
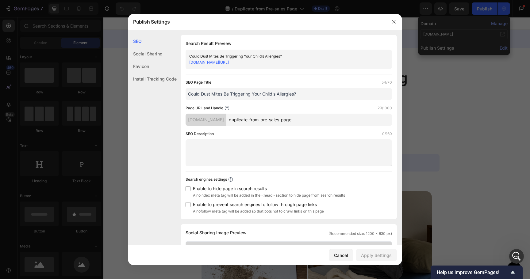
drag, startPoint x: 286, startPoint y: 62, endPoint x: 189, endPoint y: 57, distance: 96.7
click at [189, 57] on div "Could Dust Mites Be Triggering Your Child’s Allergies? puresleepy.vercel.app/du…" at bounding box center [289, 60] width 206 height 20
copy div "Could Dust Mites Be Triggering Your Child’s Allergies? puresleepy.vercel.app/du…"
click at [393, 22] on icon "button" at bounding box center [393, 21] width 5 height 5
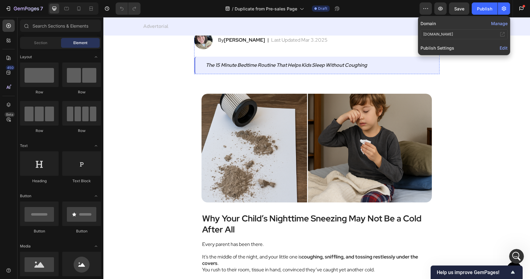
scroll to position [99, 0]
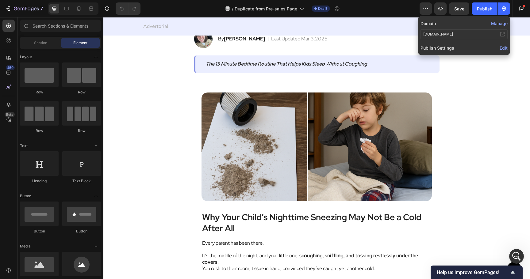
click at [498, 24] on button "Manage" at bounding box center [499, 23] width 17 height 6
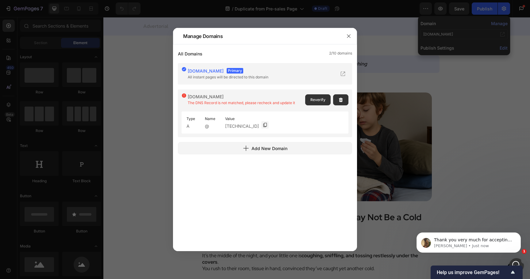
scroll to position [0, 0]
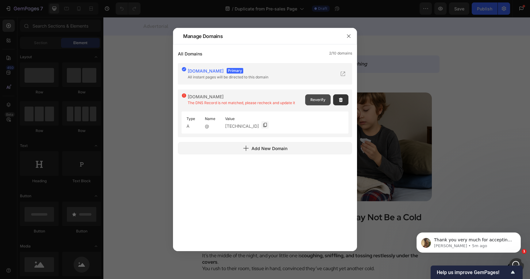
click at [315, 101] on span "Reverify" at bounding box center [317, 100] width 15 height 6
click at [319, 97] on span "Reverify" at bounding box center [317, 100] width 15 height 6
click at [310, 100] on button "Reverify" at bounding box center [317, 99] width 25 height 11
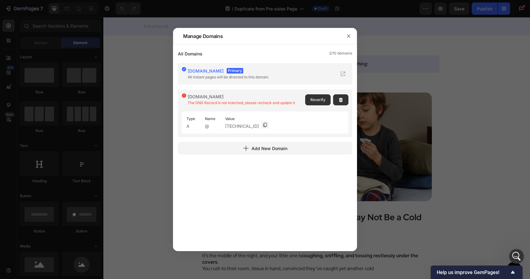
click at [321, 106] on div "Reverify" at bounding box center [326, 99] width 43 height 13
click at [321, 105] on button "Reverify" at bounding box center [317, 99] width 25 height 11
click at [318, 102] on span "Reverify" at bounding box center [317, 100] width 15 height 6
click at [317, 98] on span "Reverify" at bounding box center [317, 100] width 15 height 6
click at [318, 98] on span "Reverify" at bounding box center [317, 100] width 15 height 6
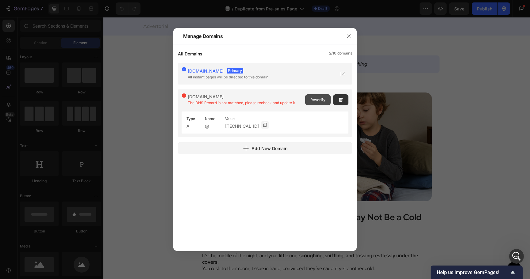
click at [325, 98] on button "Reverify" at bounding box center [317, 99] width 25 height 11
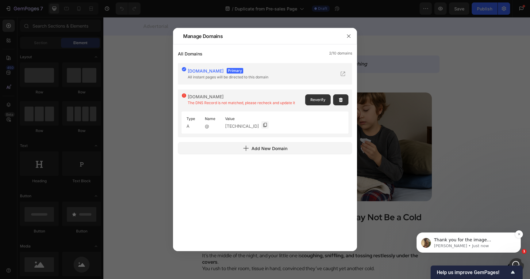
click at [454, 242] on span "Thank you for the image clarification, Allow me keep checking and will update y…" at bounding box center [468, 249] width 69 height 23
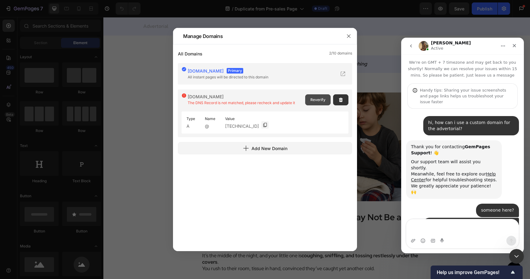
scroll to position [1, 0]
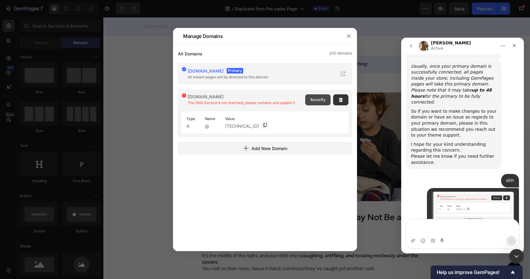
click at [323, 102] on span "Reverify" at bounding box center [317, 100] width 15 height 6
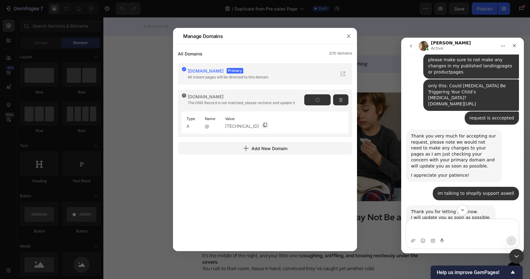
scroll to position [1691, 0]
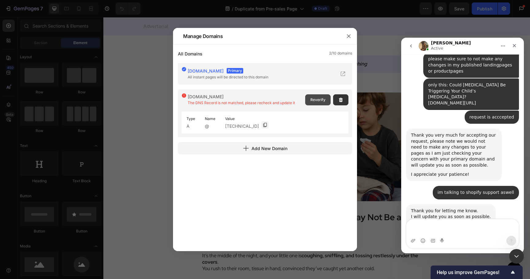
click at [319, 101] on span "Reverify" at bounding box center [317, 100] width 15 height 6
click at [313, 96] on button "Reverify" at bounding box center [317, 99] width 25 height 11
click at [263, 124] on icon at bounding box center [265, 125] width 5 height 5
drag, startPoint x: 188, startPoint y: 98, endPoint x: 263, endPoint y: 104, distance: 75.7
click at [263, 104] on div "sleep-review.com The DNS Record is not matched, please recheck and update it" at bounding box center [242, 99] width 112 height 13
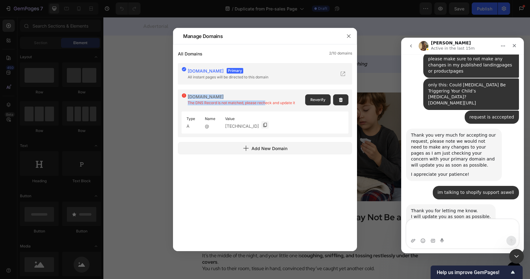
click at [263, 105] on span "The DNS Record is not matched, please recheck and update it" at bounding box center [241, 103] width 107 height 5
click at [319, 101] on span "Reverify" at bounding box center [317, 100] width 15 height 6
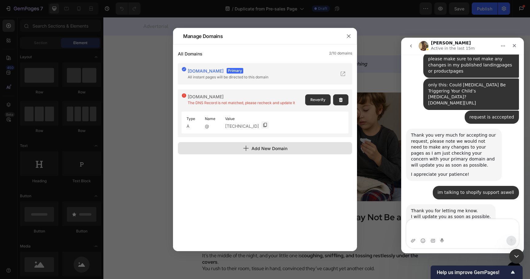
click at [292, 148] on button "Add New Domain" at bounding box center [265, 148] width 174 height 12
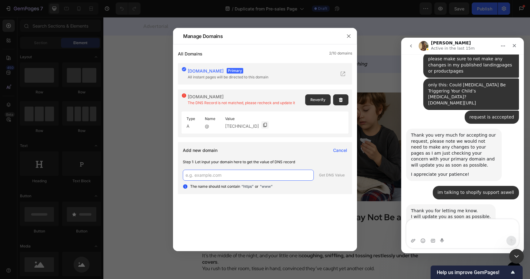
click at [254, 172] on input "text" at bounding box center [248, 175] width 131 height 11
click at [340, 100] on icon "button" at bounding box center [341, 100] width 4 height 4
click at [336, 101] on span "Delete" at bounding box center [337, 100] width 11 height 6
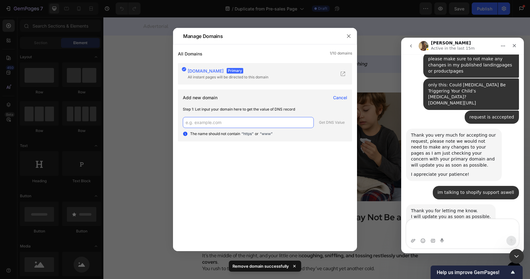
click at [266, 119] on input "text" at bounding box center [248, 122] width 131 height 11
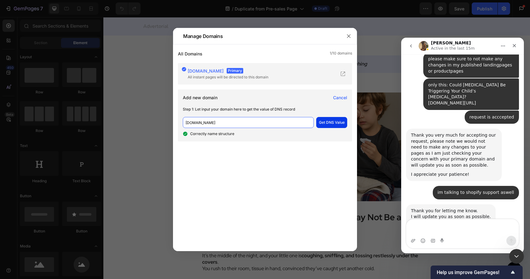
type input "sleep-review.com"
click at [343, 119] on button "Get DNS Value" at bounding box center [331, 122] width 31 height 11
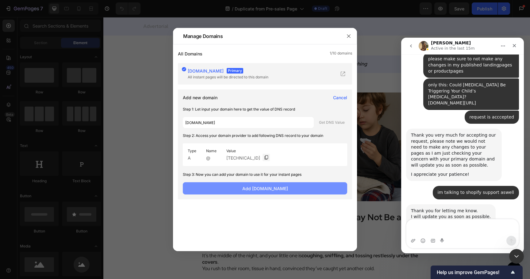
click at [311, 187] on button "Add sleep-review.com" at bounding box center [265, 189] width 164 height 12
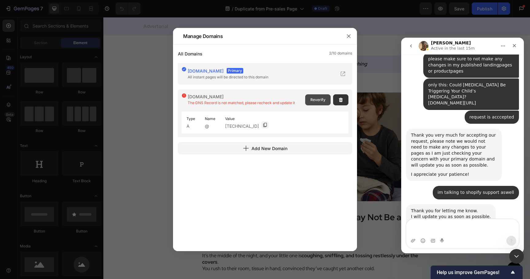
click at [319, 101] on span "Reverify" at bounding box center [317, 100] width 15 height 6
click at [319, 99] on span "Reverify" at bounding box center [317, 100] width 15 height 6
click at [324, 100] on span "Reverify" at bounding box center [317, 100] width 15 height 6
click at [316, 96] on button "Reverify" at bounding box center [317, 99] width 25 height 11
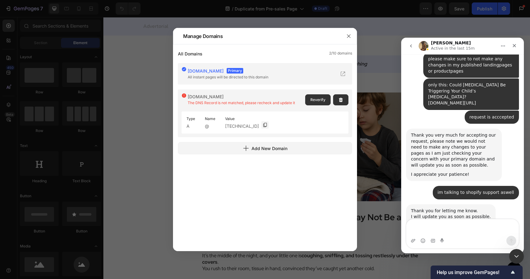
click at [316, 96] on button "Reverify" at bounding box center [317, 99] width 25 height 11
click at [141, 59] on div at bounding box center [265, 139] width 530 height 279
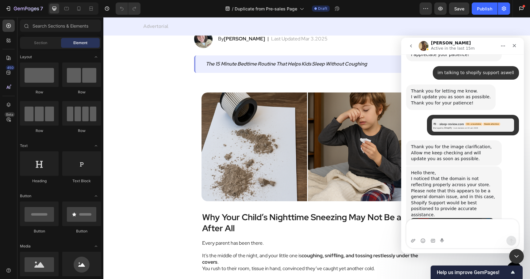
scroll to position [1818, 0]
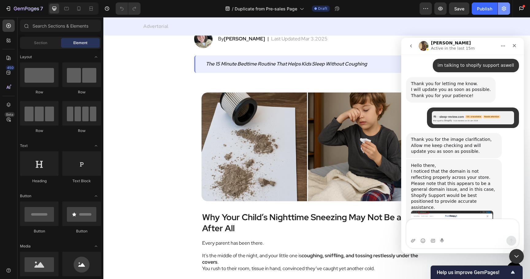
click at [500, 8] on button "button" at bounding box center [504, 8] width 12 height 12
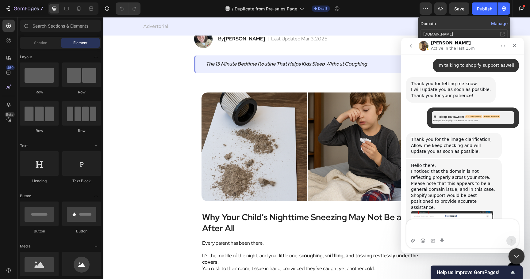
click at [514, 254] on icon "Close Intercom Messenger" at bounding box center [515, 255] width 7 height 7
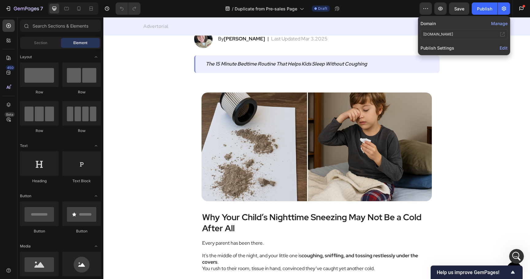
click at [501, 25] on button "Manage" at bounding box center [499, 23] width 17 height 6
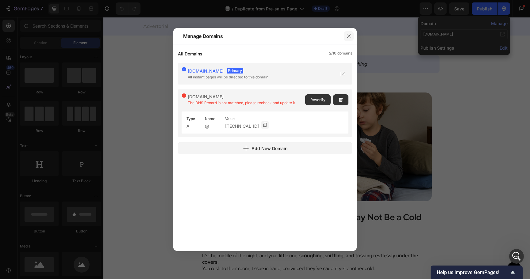
click at [347, 37] on icon "button" at bounding box center [348, 36] width 5 height 5
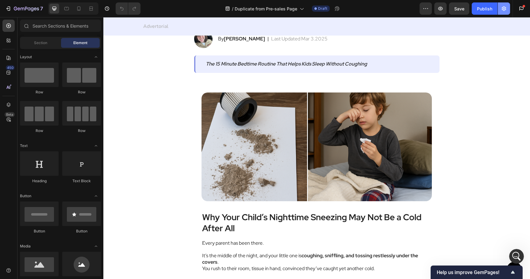
click at [507, 10] on button "button" at bounding box center [504, 8] width 12 height 12
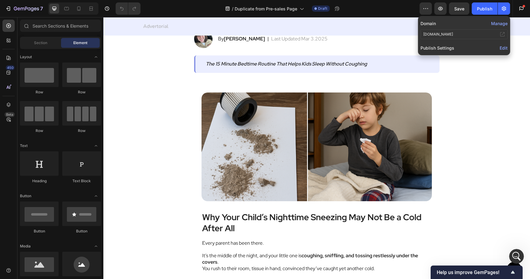
click at [503, 50] on span "Edit" at bounding box center [504, 47] width 8 height 5
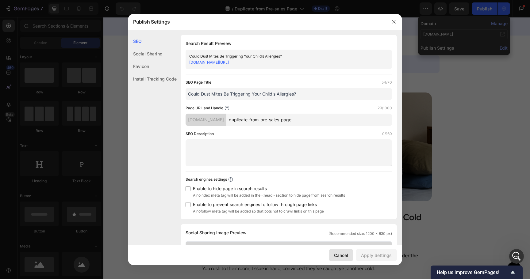
click at [345, 256] on div "Cancel" at bounding box center [341, 255] width 14 height 6
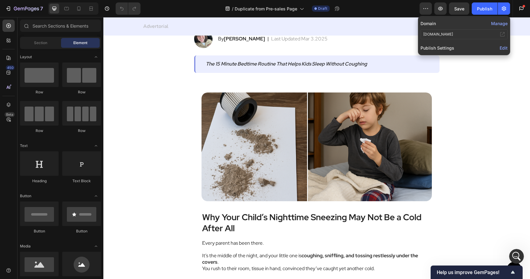
click at [502, 26] on button "Manage" at bounding box center [499, 23] width 17 height 6
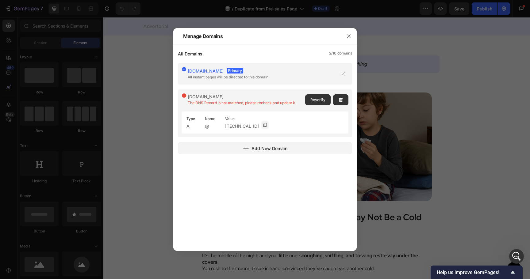
click at [317, 106] on div "Reverify" at bounding box center [326, 99] width 43 height 13
click at [317, 101] on span "Reverify" at bounding box center [317, 100] width 15 height 6
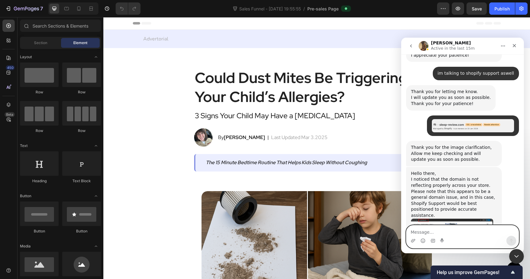
scroll to position [1812, 0]
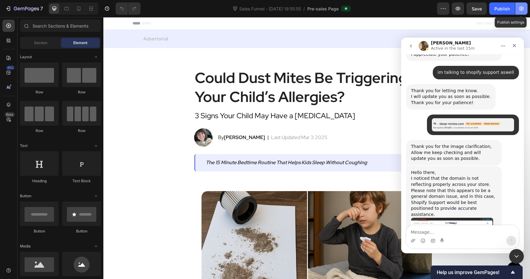
click at [524, 13] on button "button" at bounding box center [521, 8] width 12 height 12
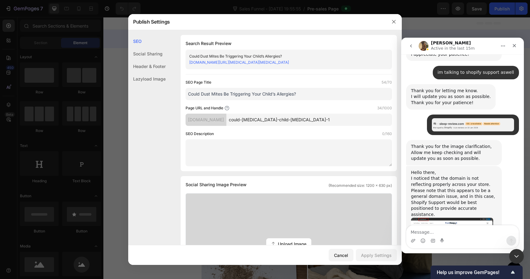
click at [386, 25] on div at bounding box center [394, 22] width 16 height 16
